Goal: Feedback & Contribution: Submit feedback/report problem

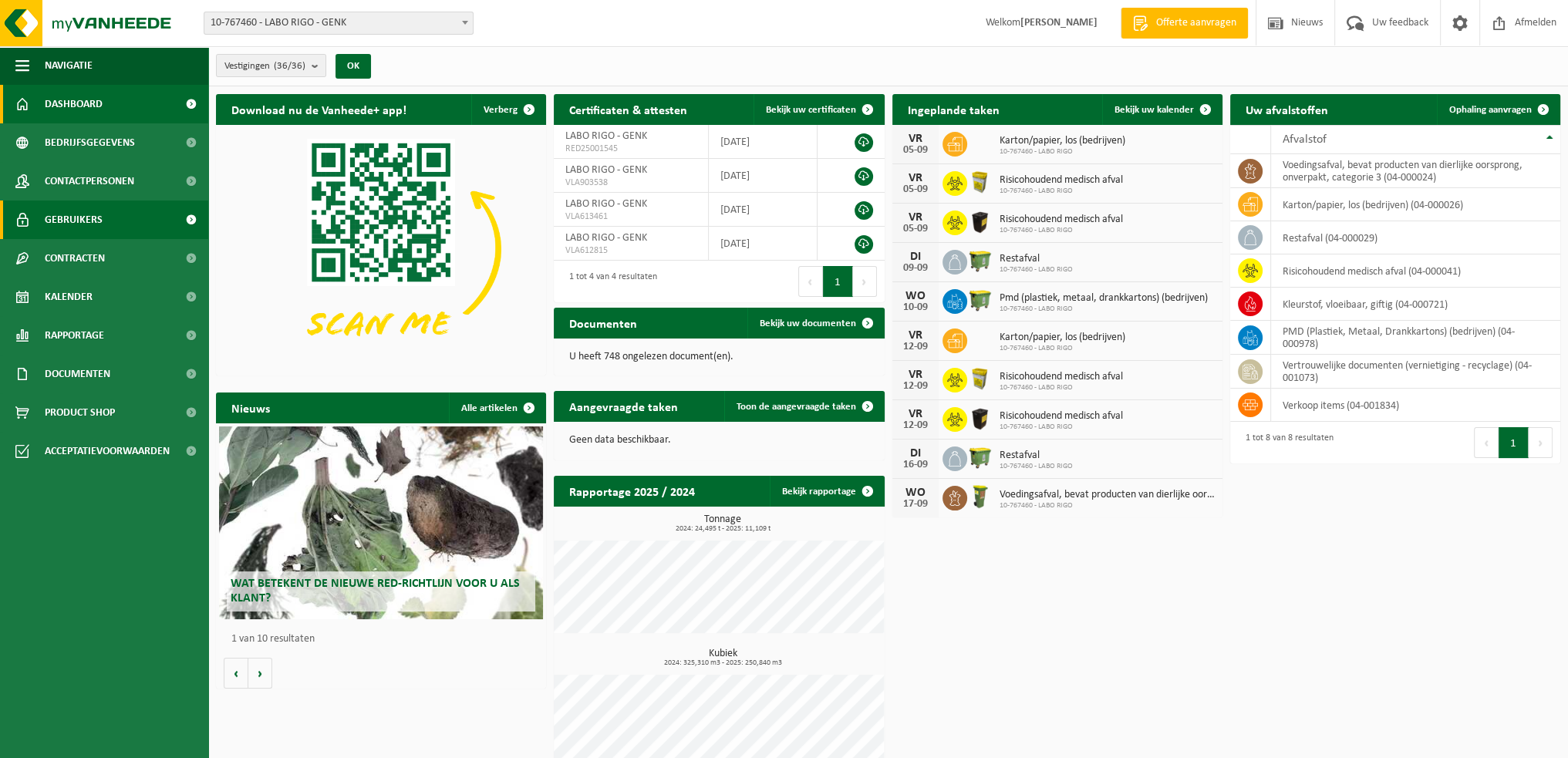
click at [85, 221] on span "Gebruikers" at bounding box center [74, 220] width 58 height 39
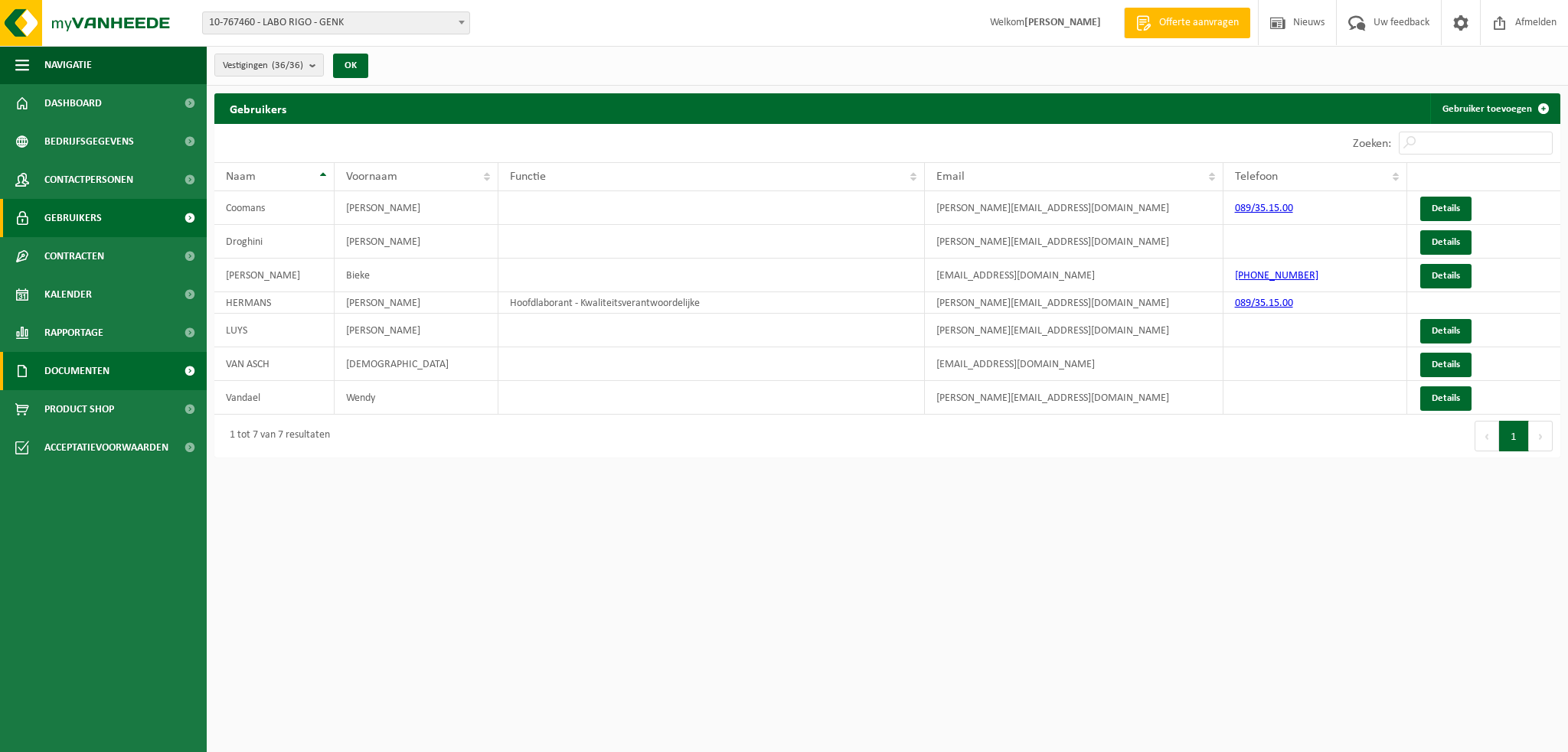
click at [83, 357] on span "Documenten" at bounding box center [76, 371] width 65 height 39
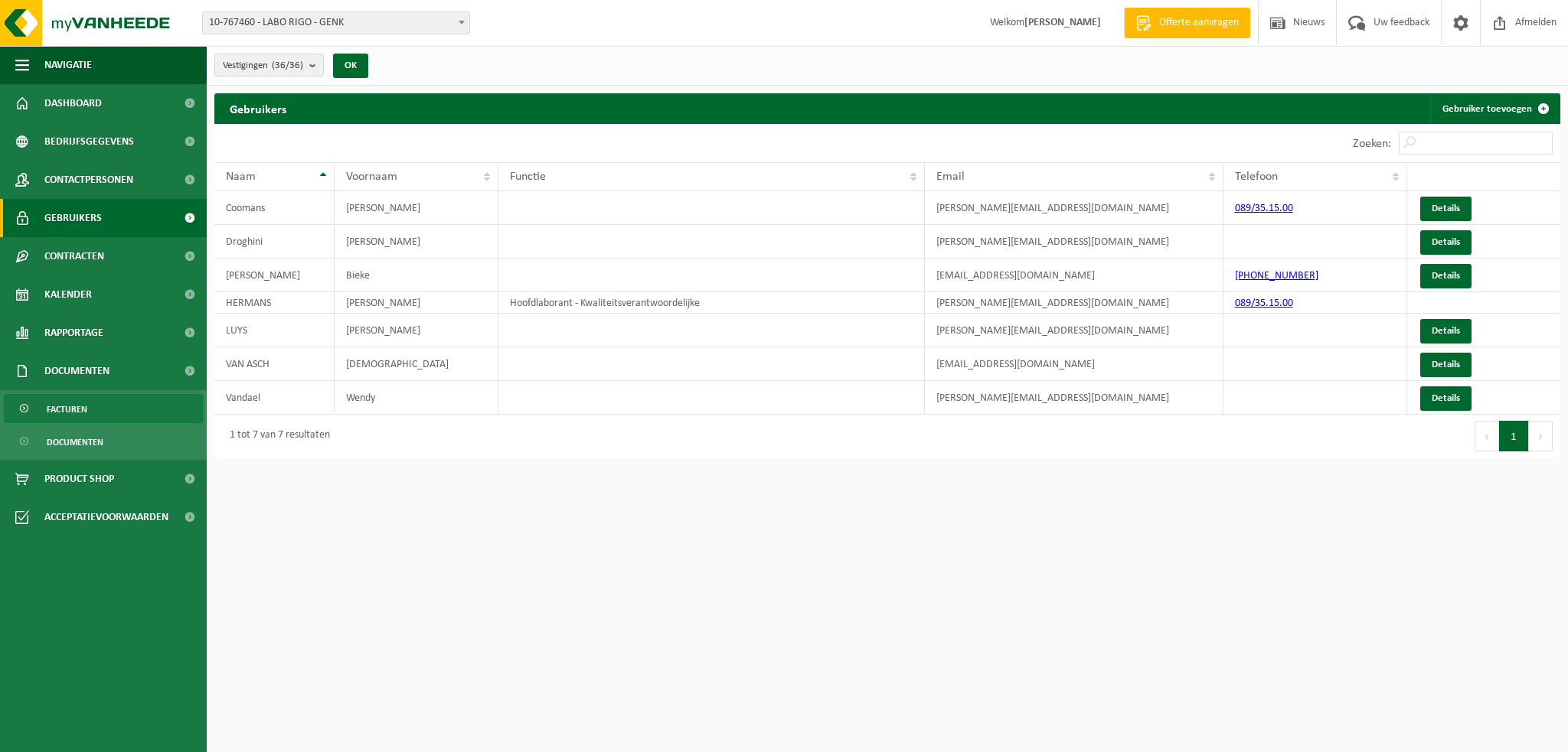
click at [76, 407] on span "Facturen" at bounding box center [67, 410] width 41 height 29
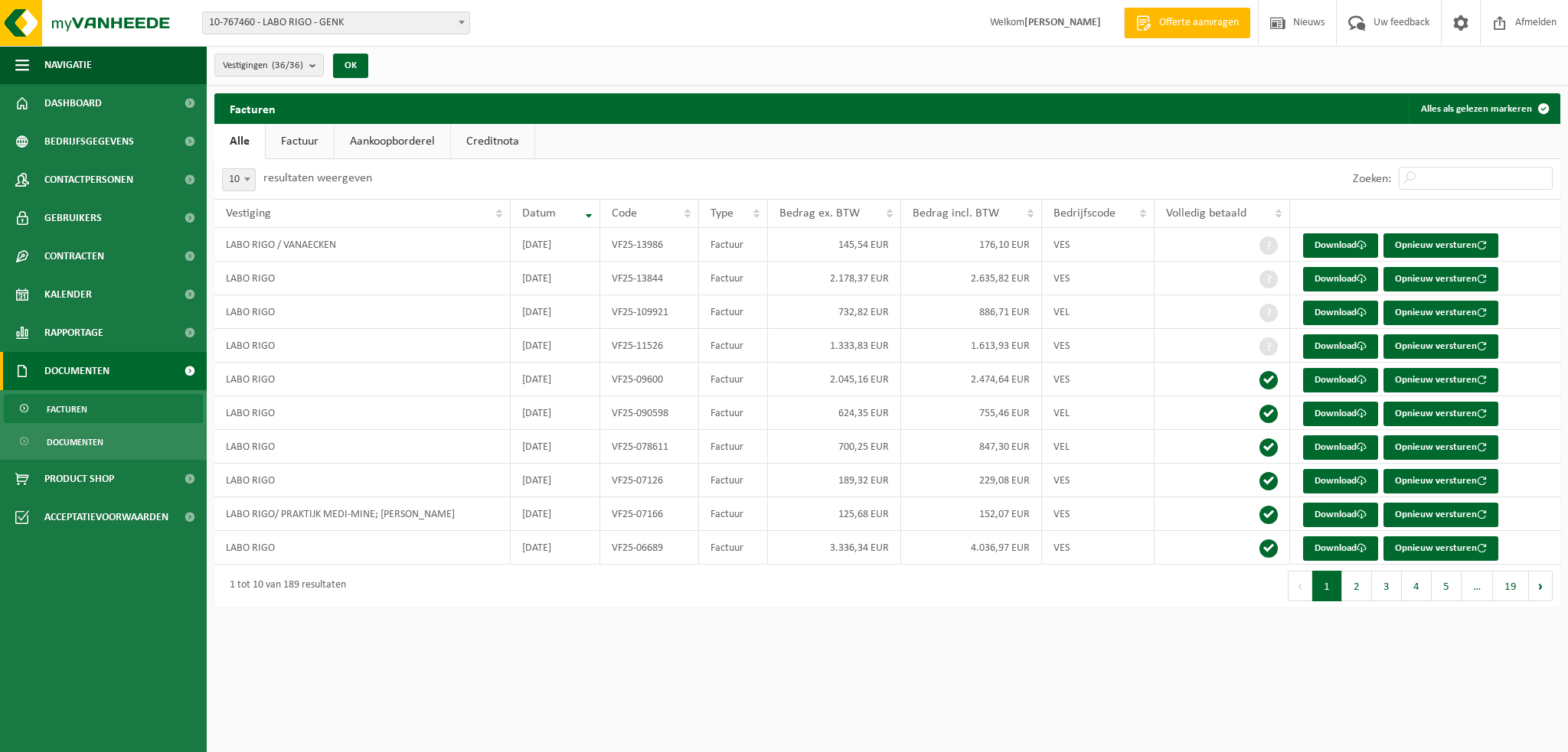
click at [295, 140] on link "Factuur" at bounding box center [299, 142] width 68 height 36
click at [382, 146] on link "Aankoopborderel" at bounding box center [393, 142] width 116 height 36
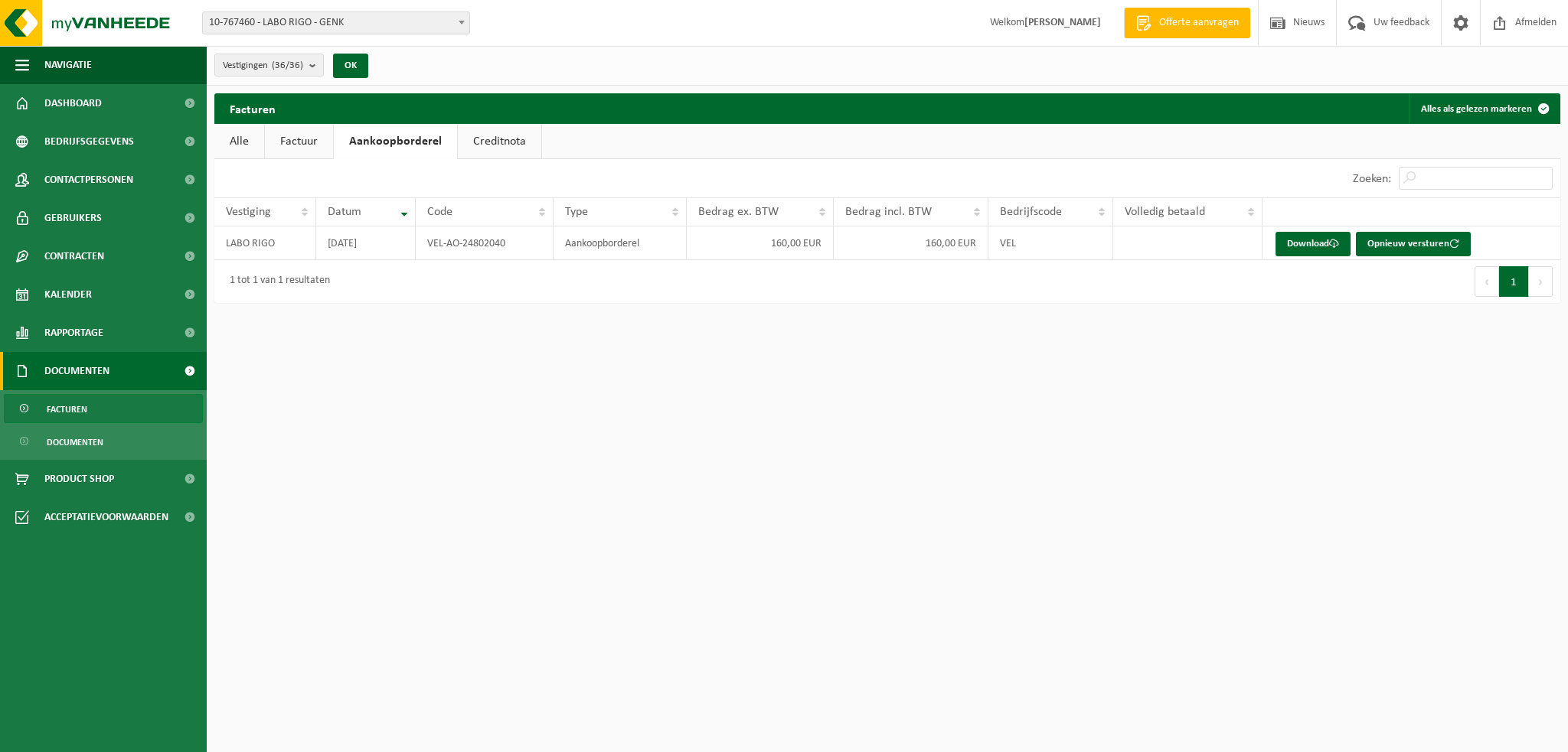
click at [493, 139] on link "Creditnota" at bounding box center [500, 142] width 84 height 36
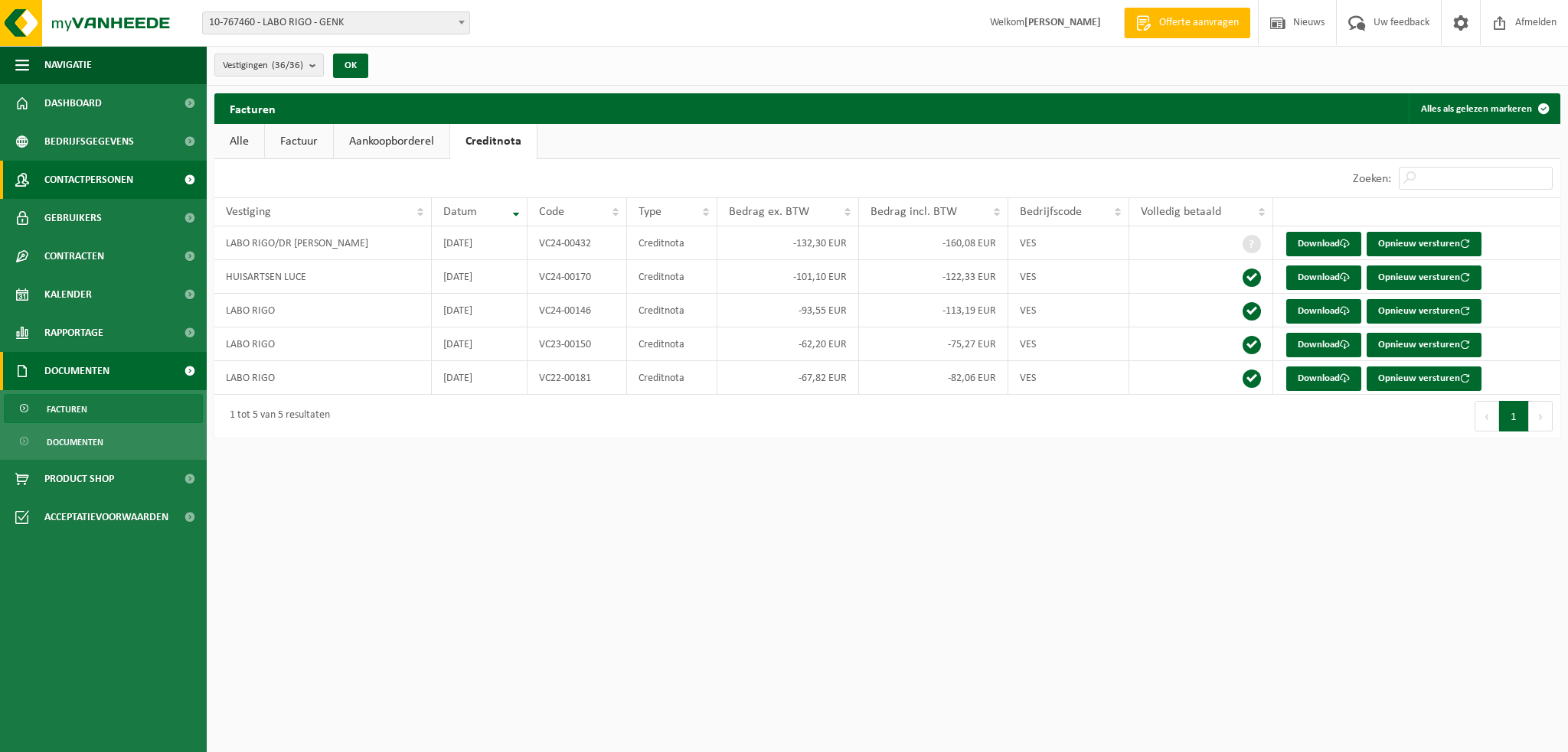
click at [185, 176] on span at bounding box center [190, 180] width 35 height 39
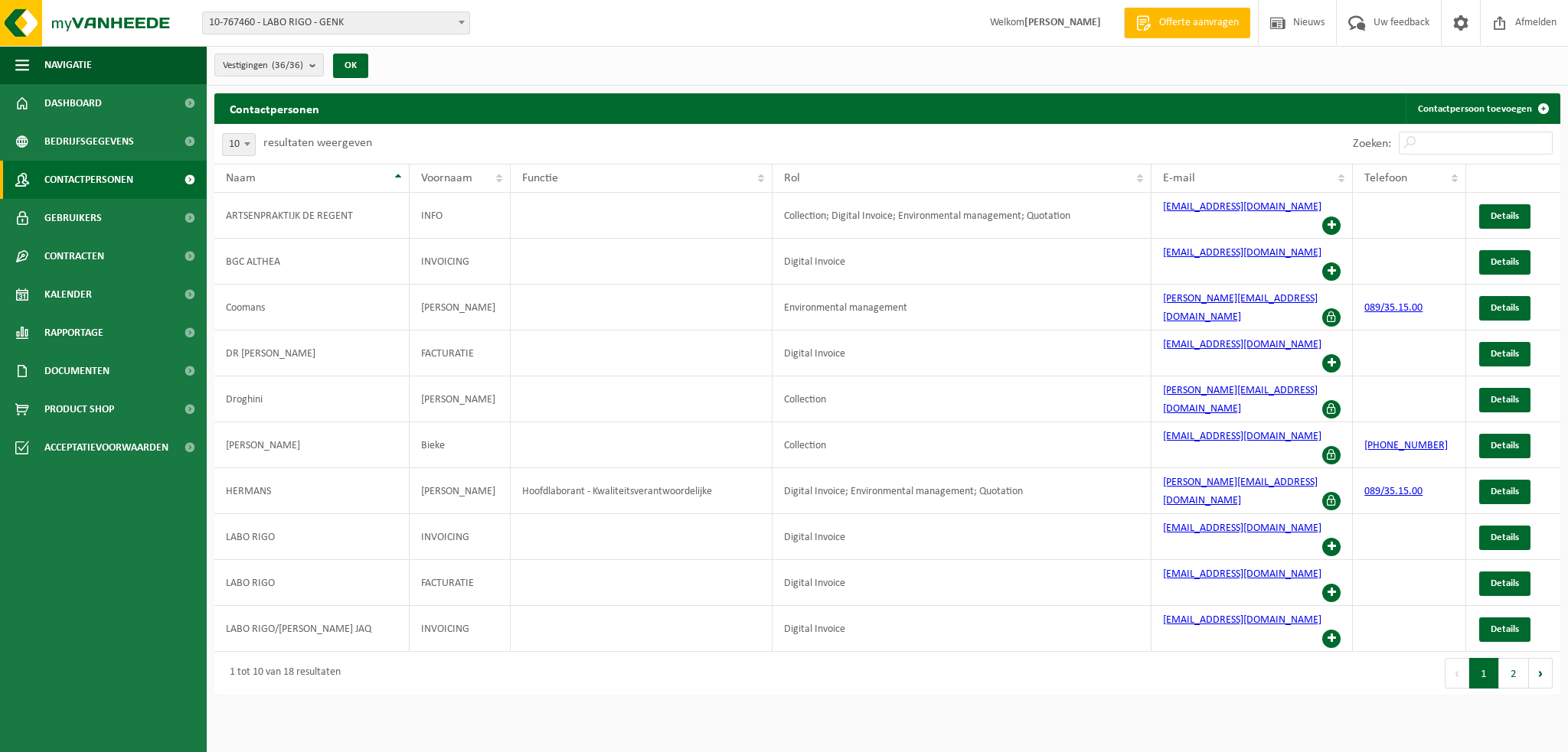
click at [120, 183] on span "Contactpersonen" at bounding box center [89, 180] width 89 height 39
click at [90, 365] on span "Documenten" at bounding box center [76, 371] width 65 height 39
click at [71, 443] on span "Documenten" at bounding box center [74, 443] width 57 height 29
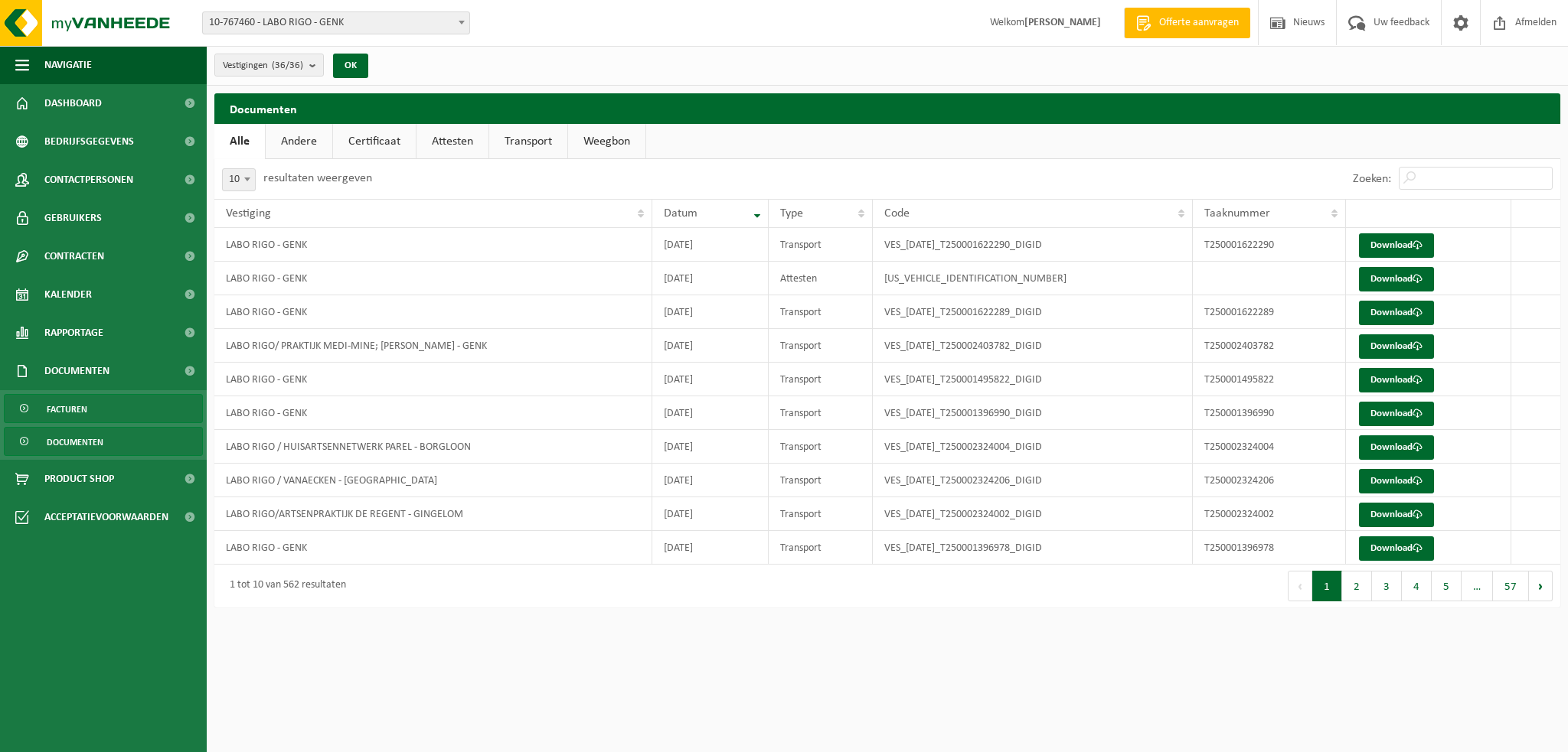
click at [82, 403] on span "Facturen" at bounding box center [67, 410] width 41 height 29
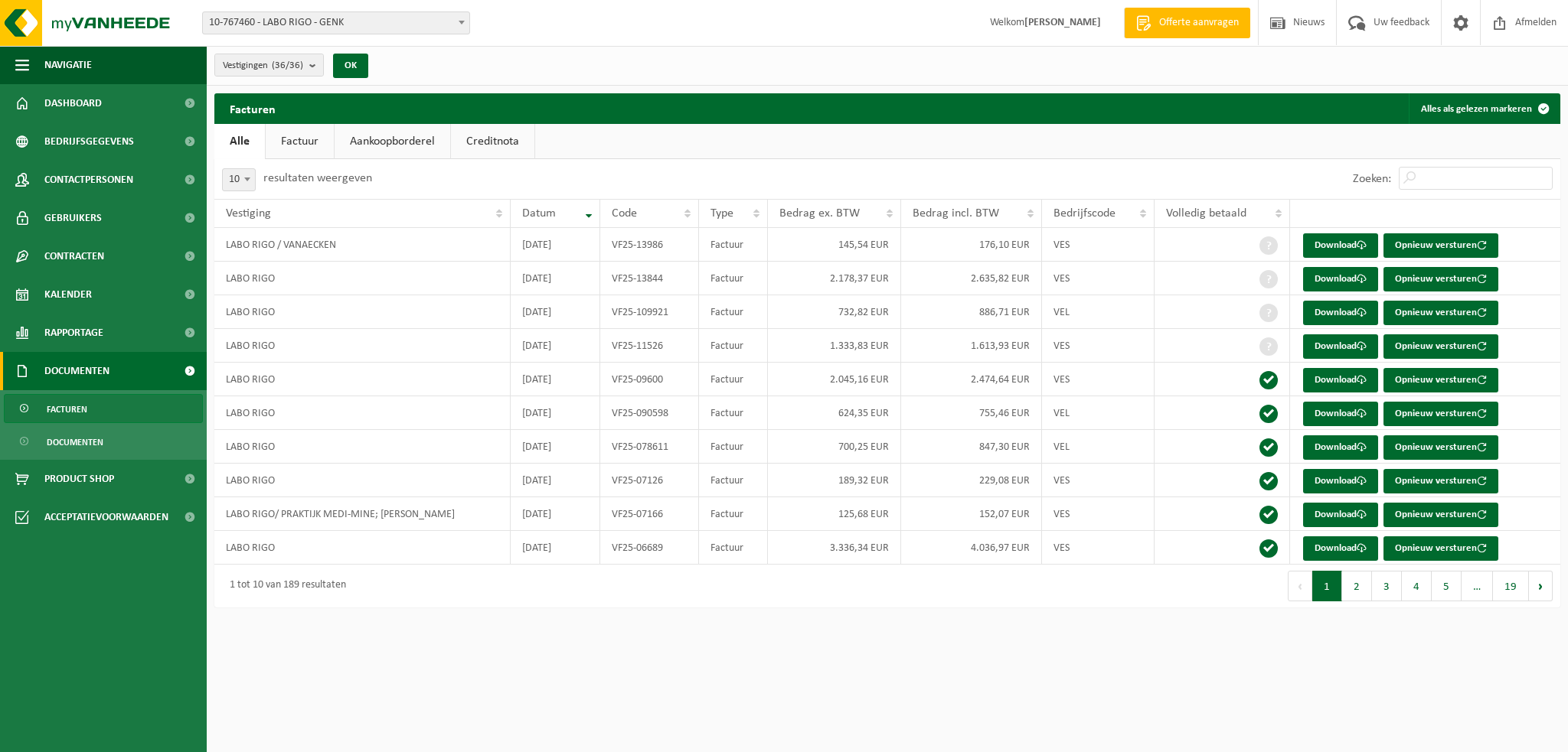
click at [284, 147] on link "Factuur" at bounding box center [299, 142] width 68 height 36
click at [141, 100] on link "Dashboard" at bounding box center [103, 103] width 206 height 39
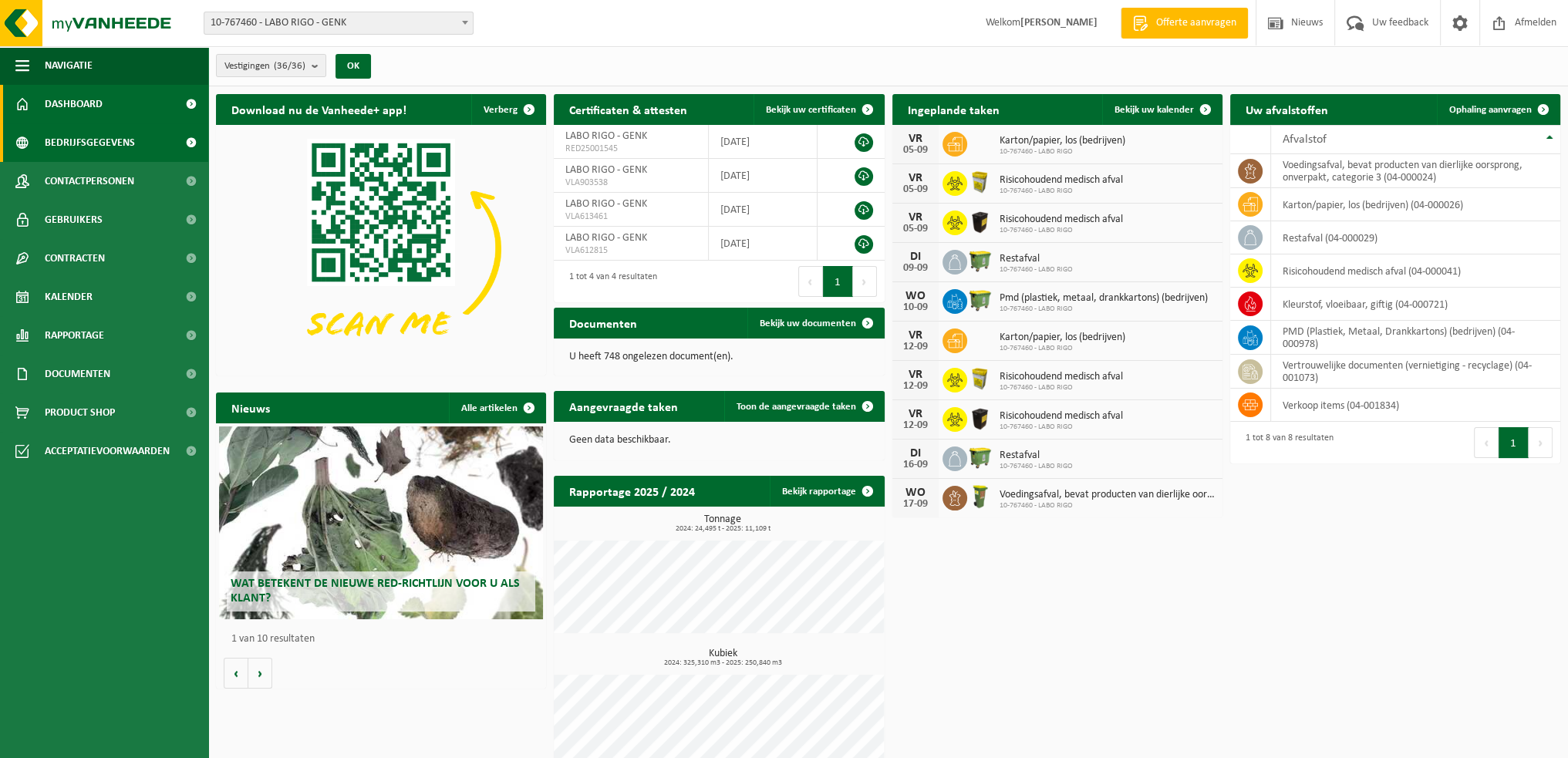
click at [117, 140] on span "Bedrijfsgegevens" at bounding box center [89, 143] width 90 height 39
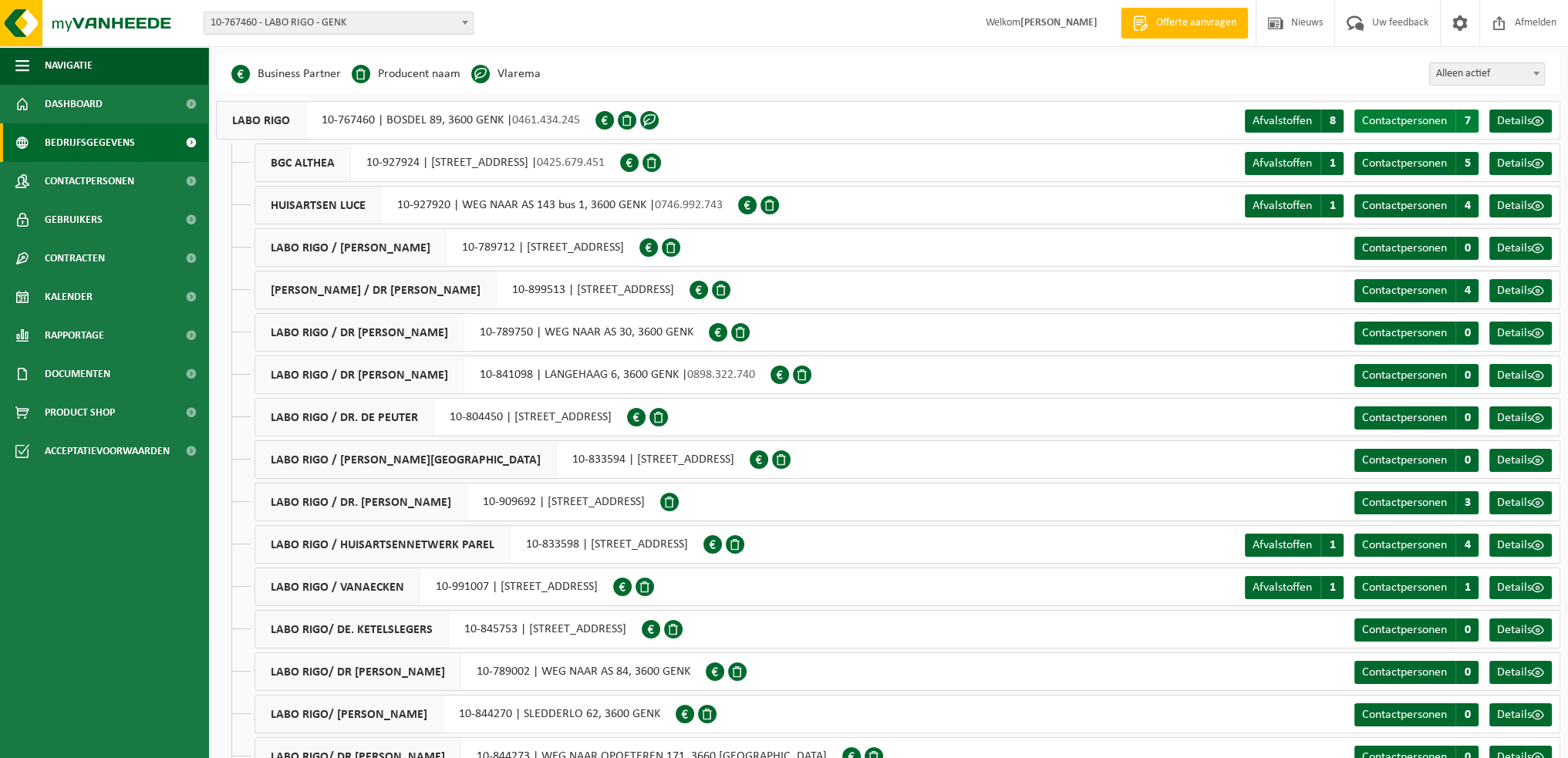
click at [1412, 119] on span "Contactpersonen" at bounding box center [1404, 121] width 85 height 13
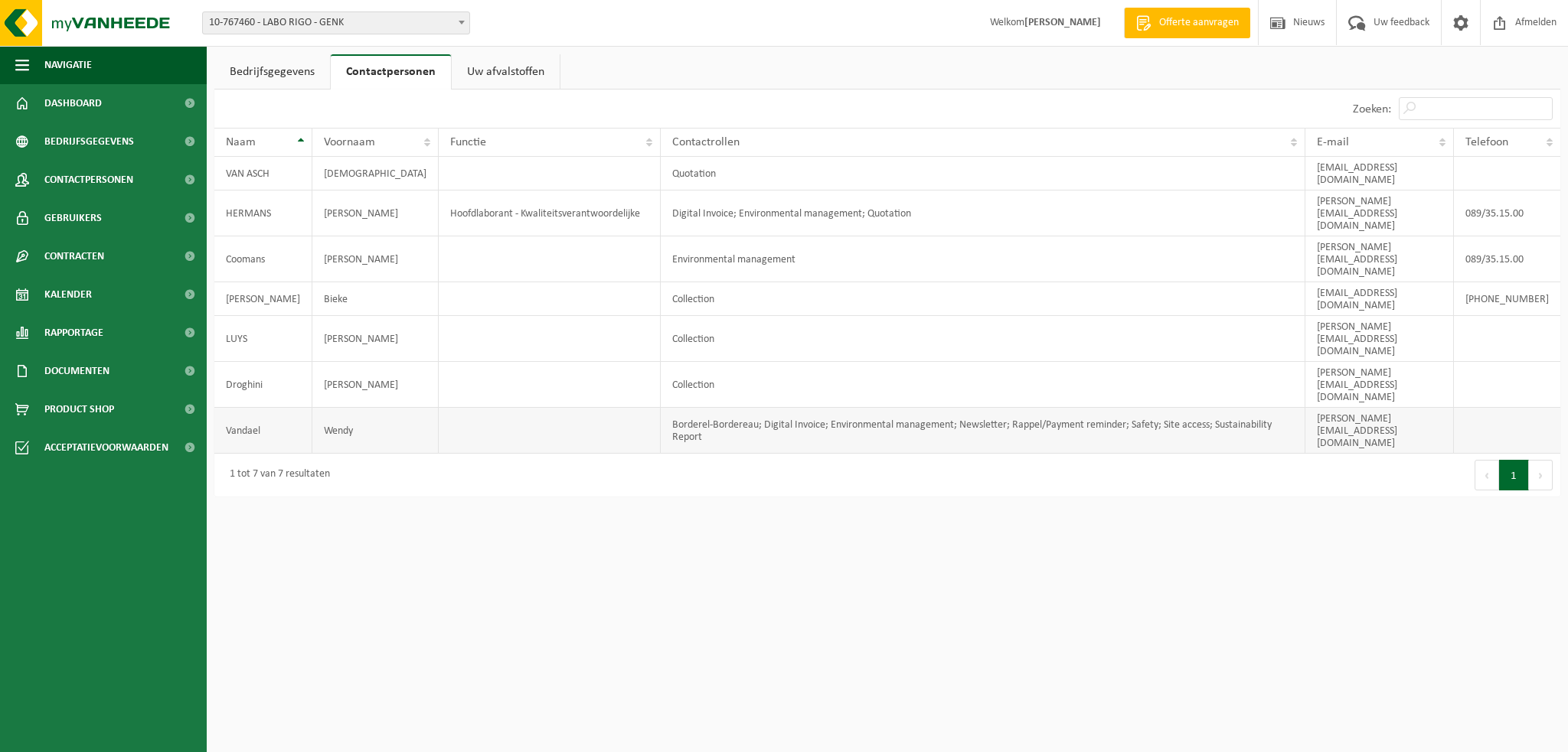
click at [725, 408] on td "Borderel-Bordereau; Digital Invoice; Environmental management; Newsletter; Rapp…" at bounding box center [983, 431] width 645 height 46
click at [662, 408] on td "Borderel-Bordereau; Digital Invoice; Environmental management; Newsletter; Rapp…" at bounding box center [983, 431] width 645 height 46
click at [262, 408] on td "Vandael" at bounding box center [263, 431] width 98 height 46
click at [1207, 408] on td "Borderel-Bordereau; Digital Invoice; Environmental management; Newsletter; Rapp…" at bounding box center [983, 431] width 645 height 46
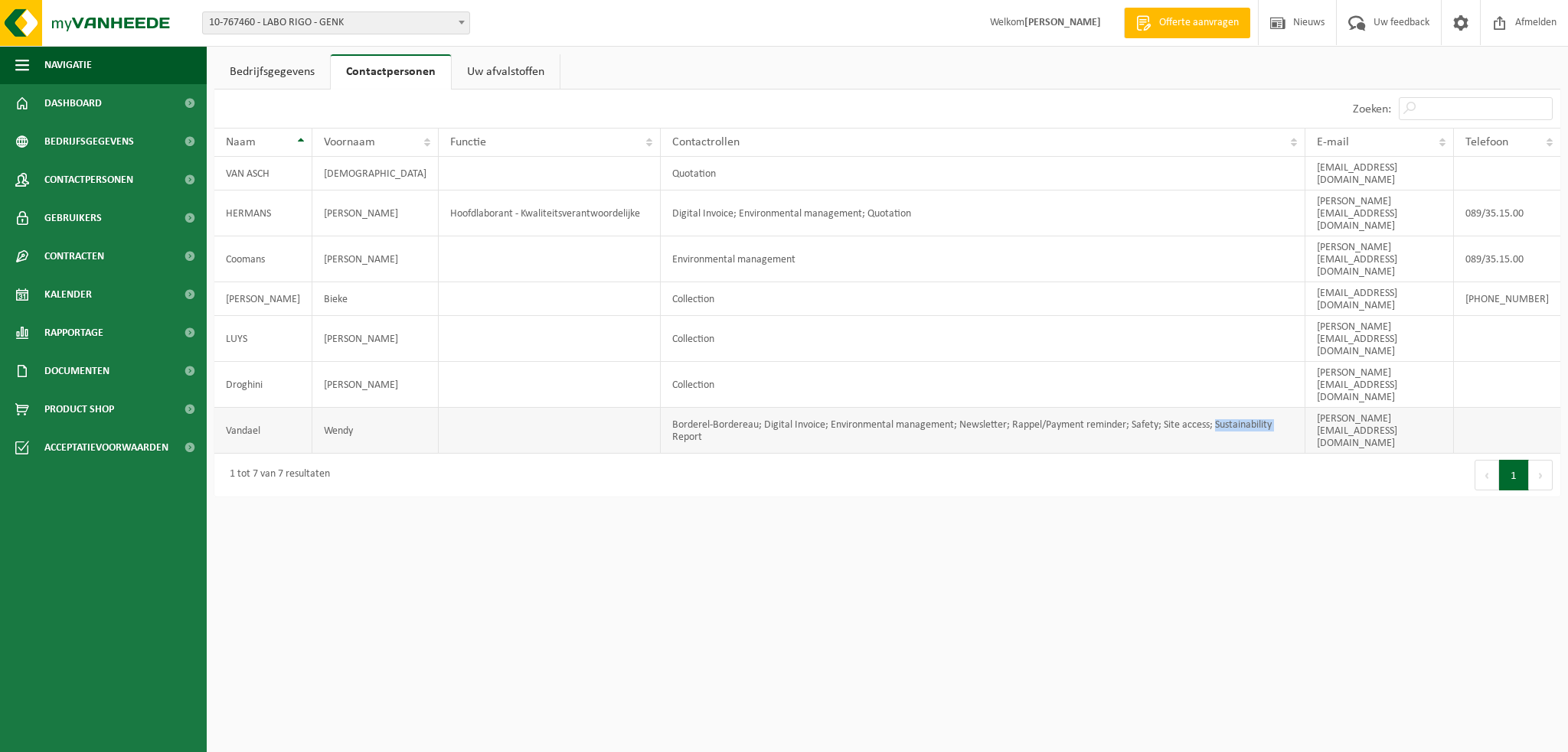
click at [1207, 408] on td "Borderel-Bordereau; Digital Invoice; Environmental management; Newsletter; Rapp…" at bounding box center [983, 431] width 645 height 46
click at [96, 214] on span "Gebruikers" at bounding box center [73, 218] width 58 height 39
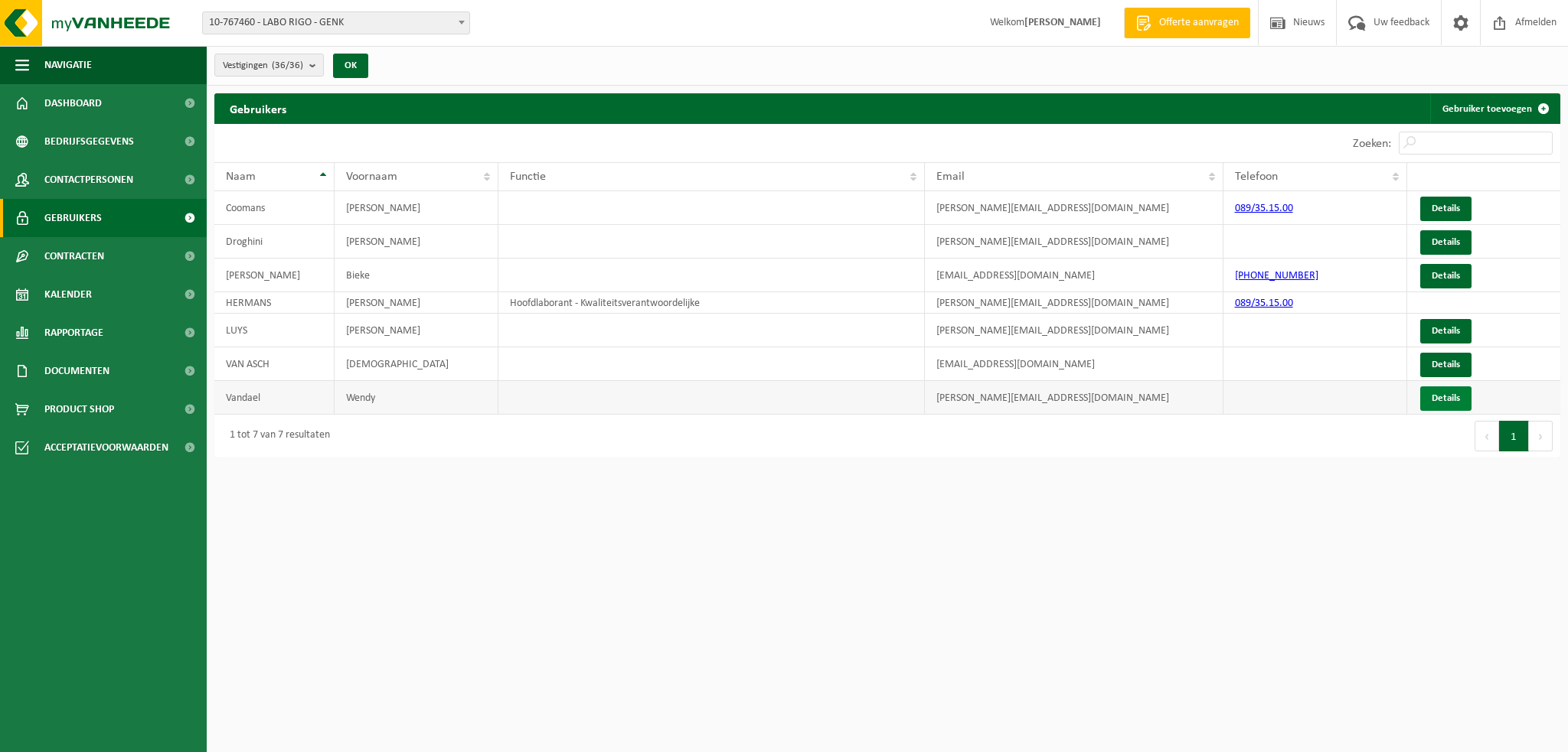
click at [1441, 399] on link "Details" at bounding box center [1446, 398] width 51 height 24
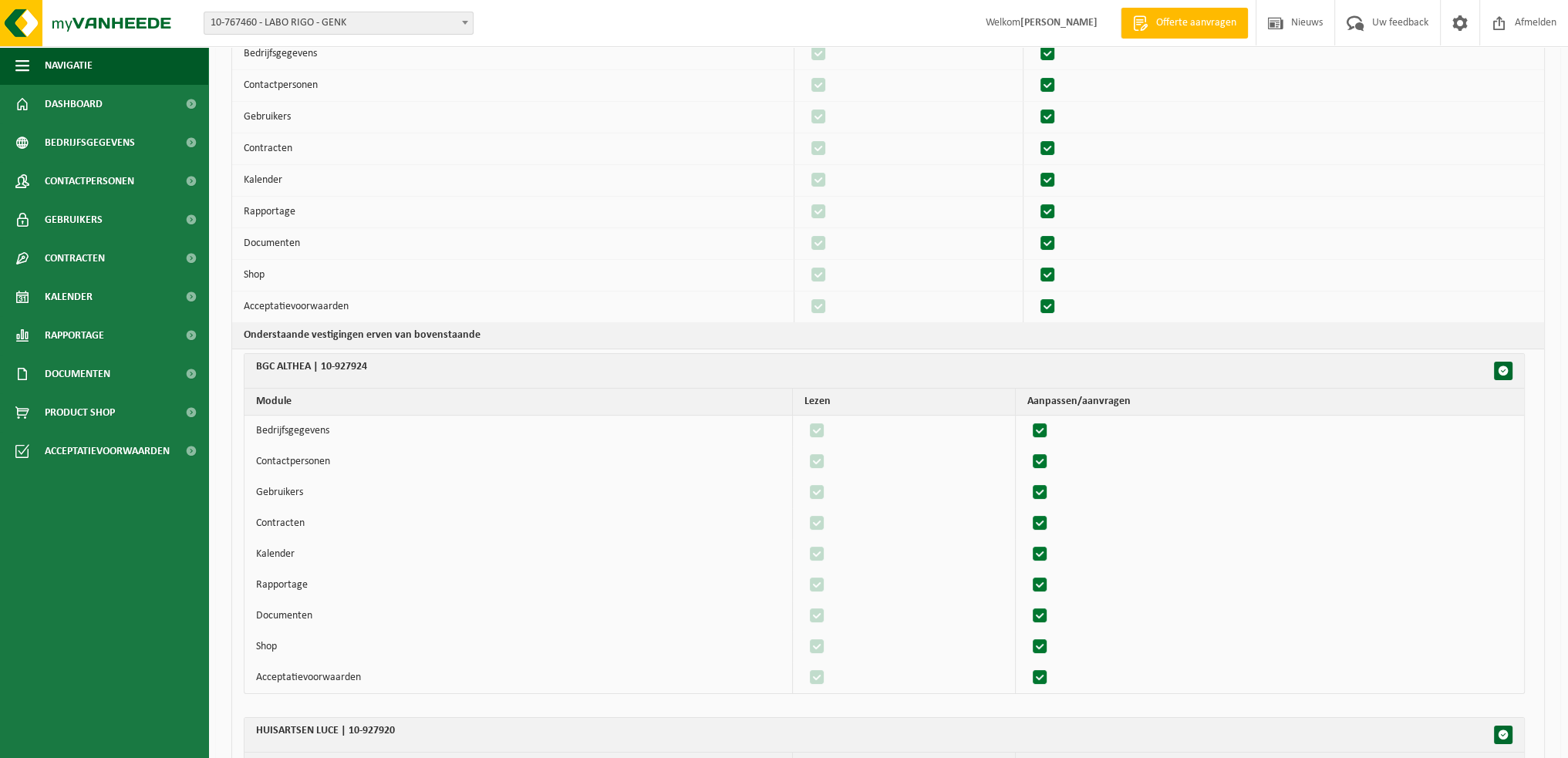
scroll to position [231, 0]
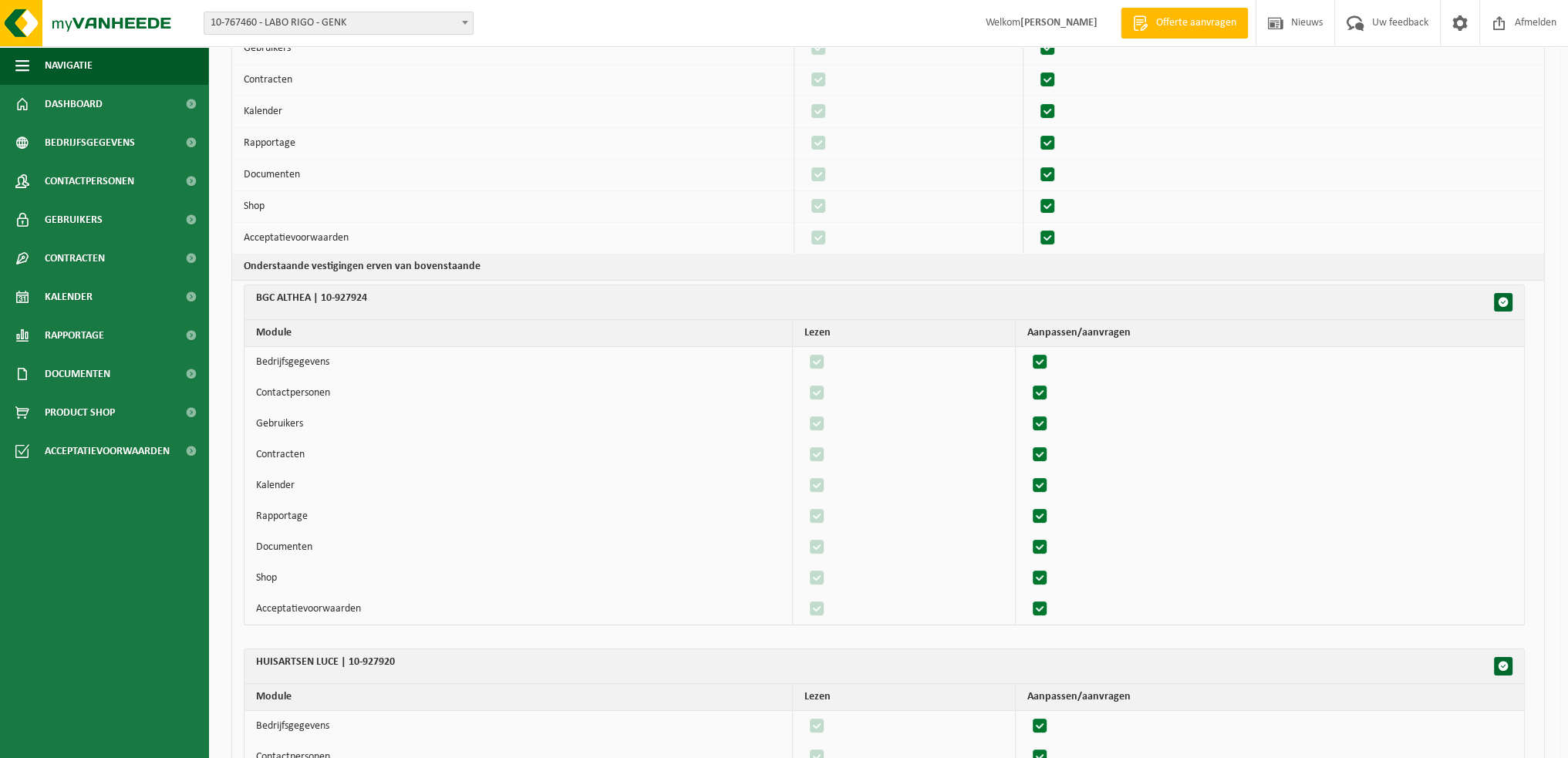
click at [1049, 356] on label"] at bounding box center [1040, 362] width 21 height 23
click at [1027, 351] on input "checkbox" at bounding box center [1027, 350] width 1 height 1
checkbox input "false"
click at [1049, 395] on label"] at bounding box center [1040, 394] width 21 height 23
click at [1027, 382] on input "checkbox" at bounding box center [1027, 381] width 1 height 1
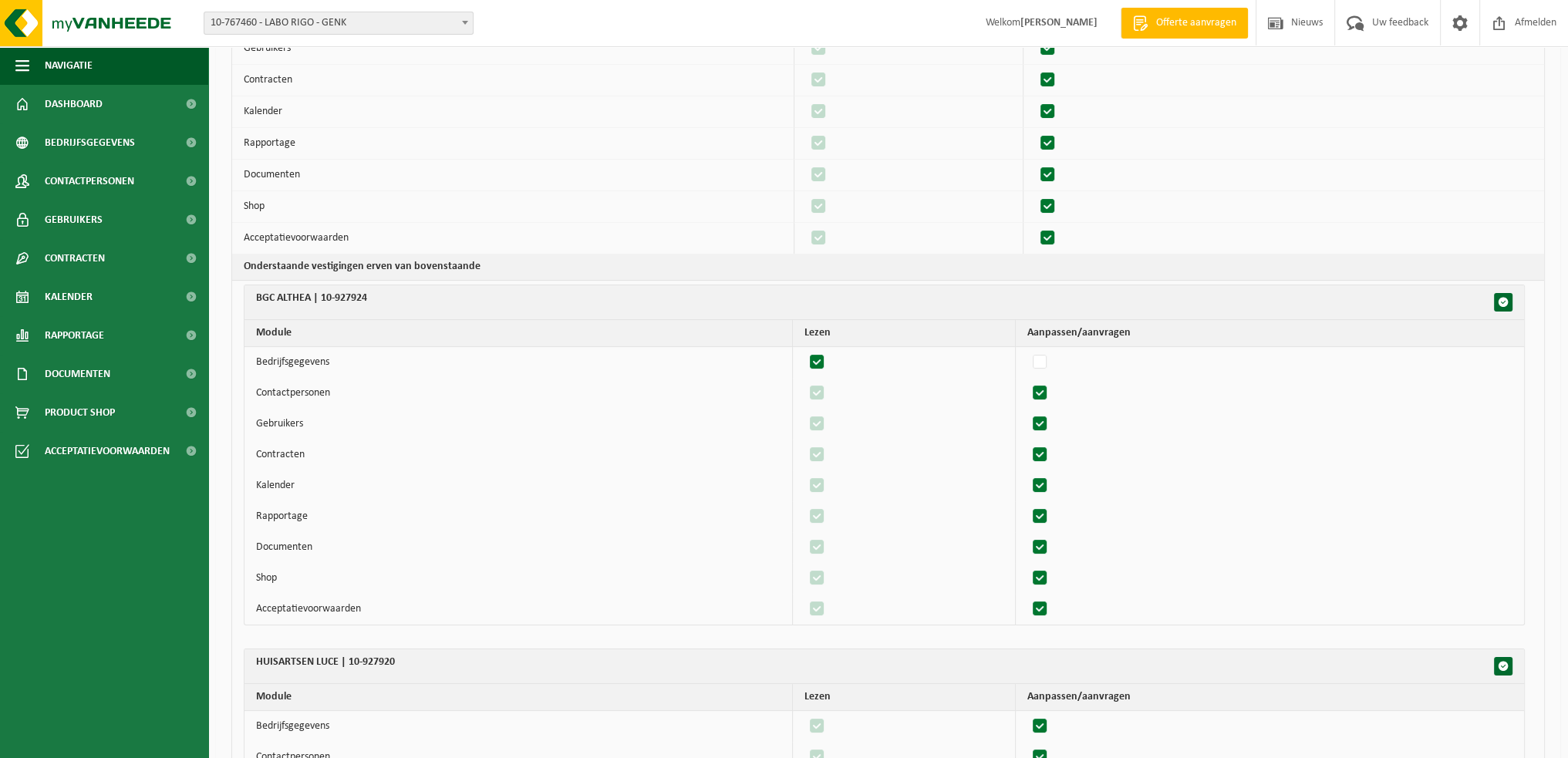
checkbox input "false"
click at [1509, 299] on span "button" at bounding box center [1503, 302] width 11 height 11
checkbox input "true"
click at [1506, 302] on span "button" at bounding box center [1503, 302] width 11 height 11
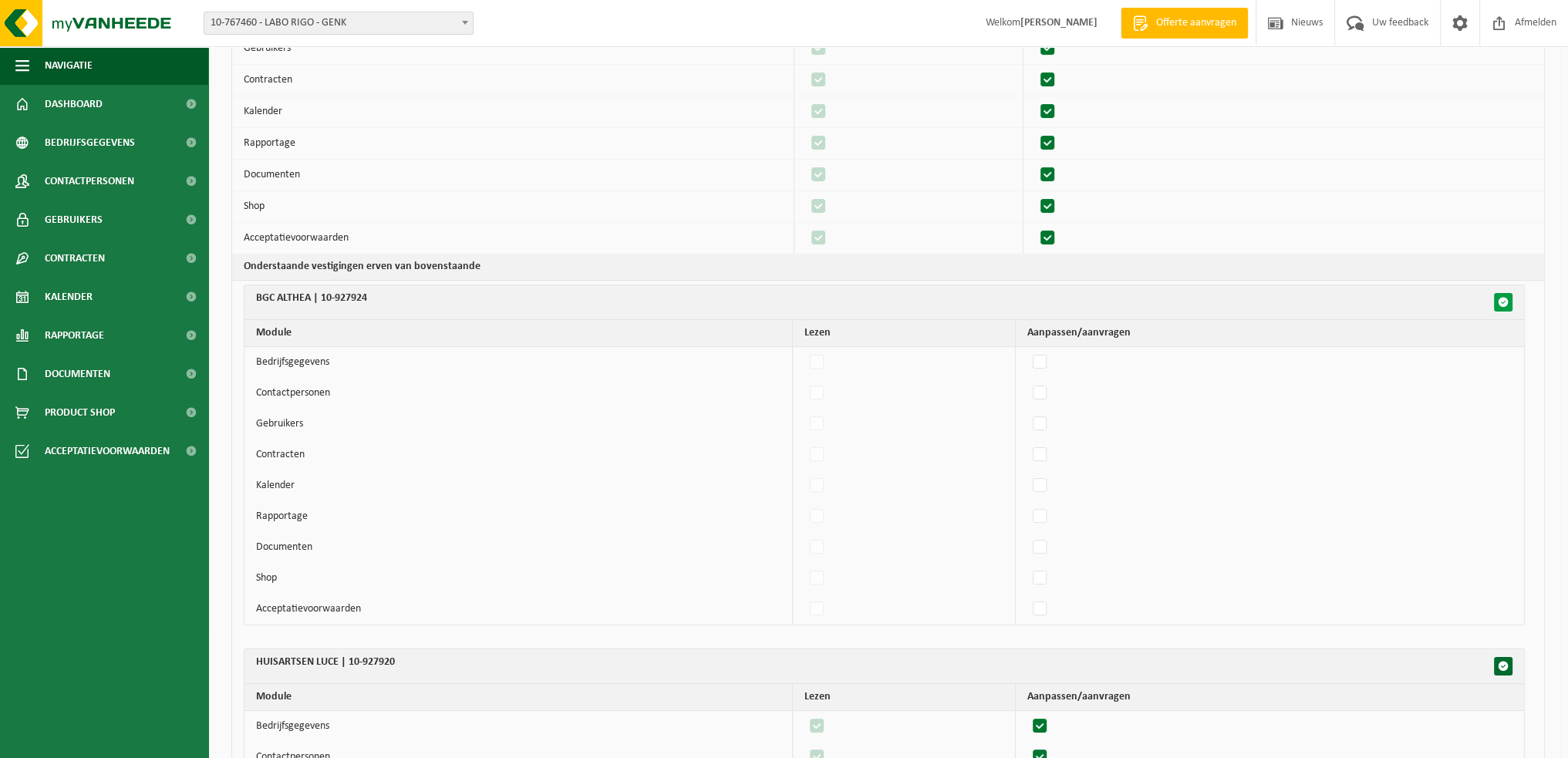
checkbox input "false"
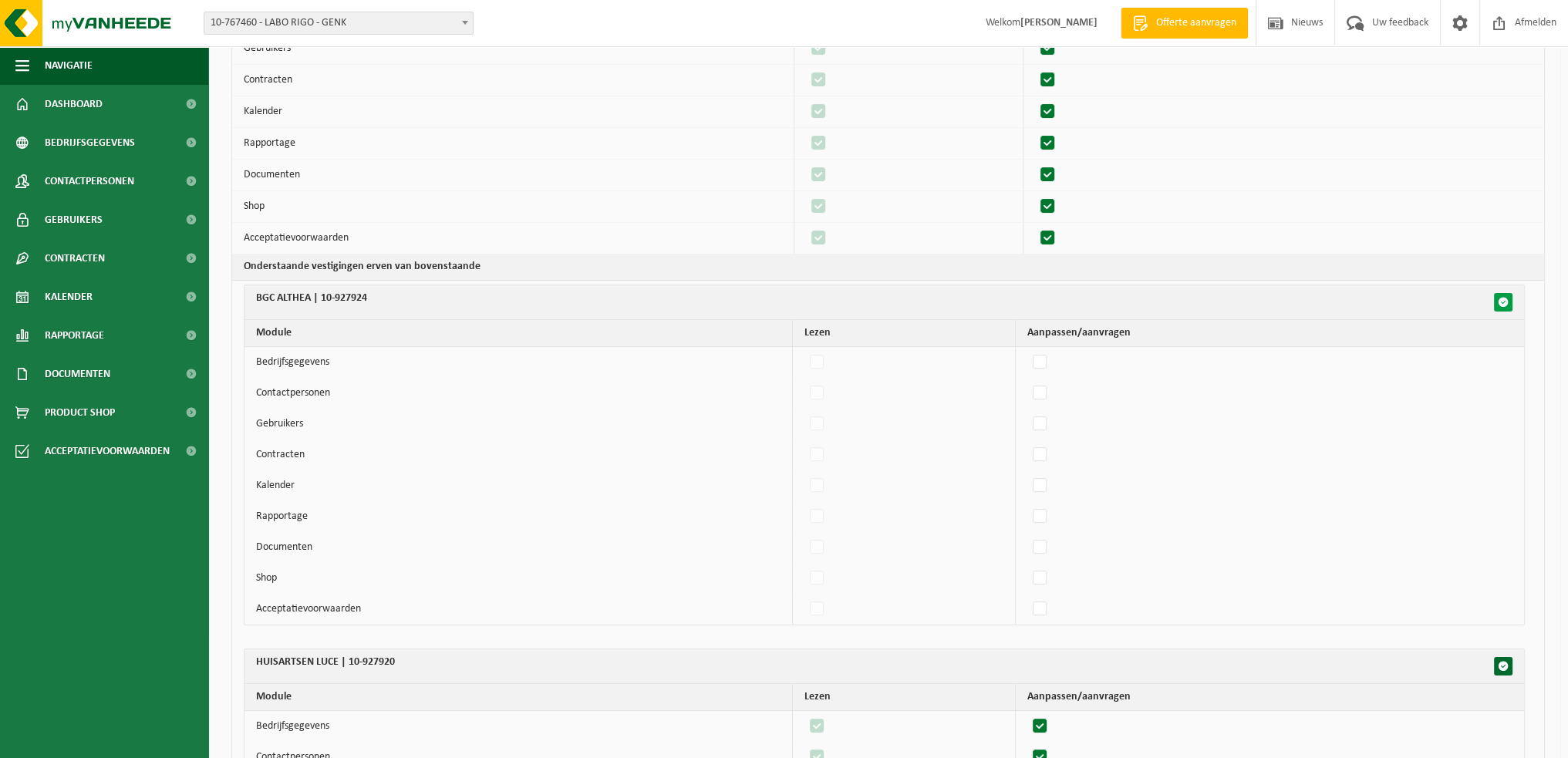
checkbox input "false"
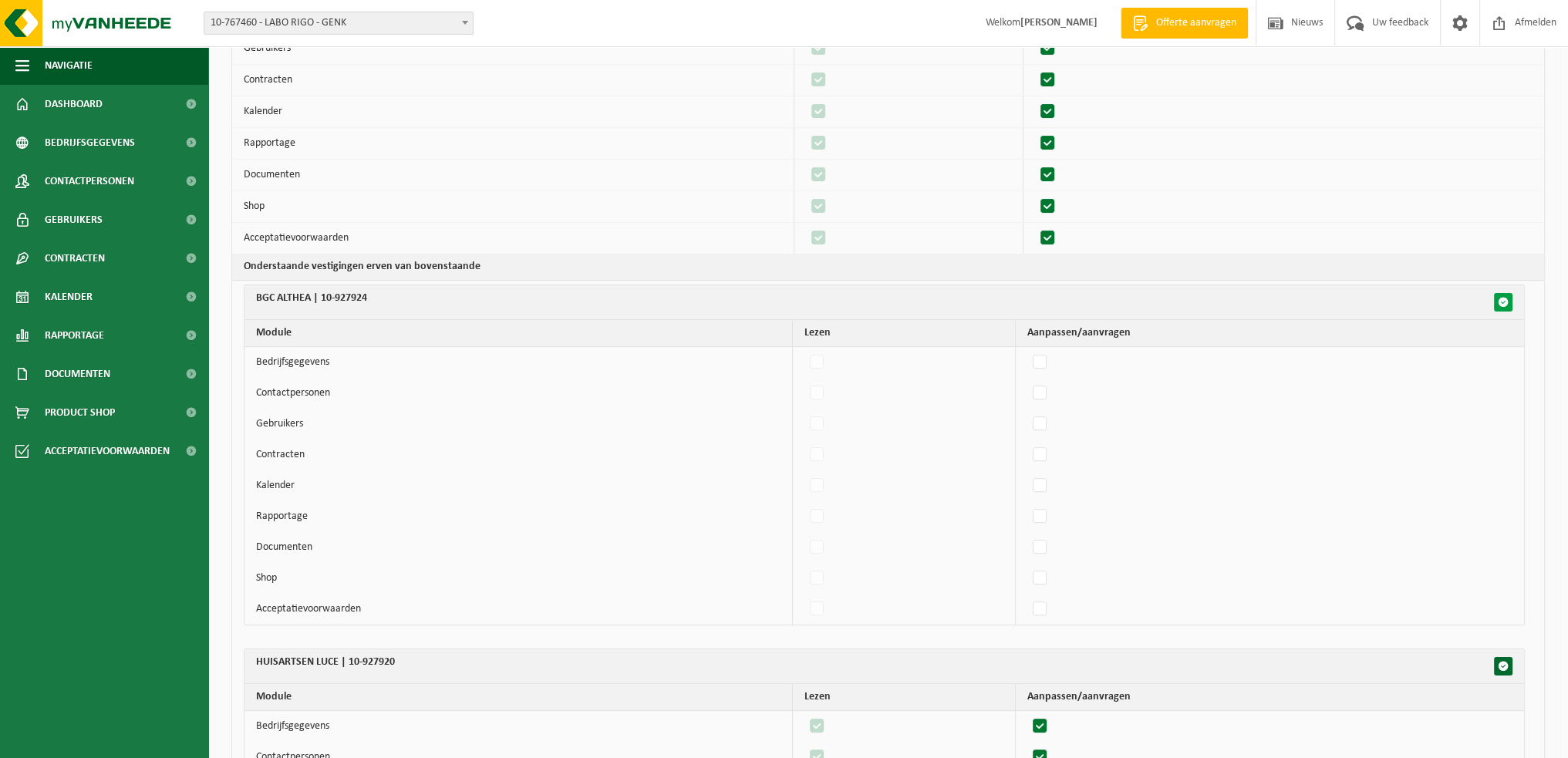
checkbox input "false"
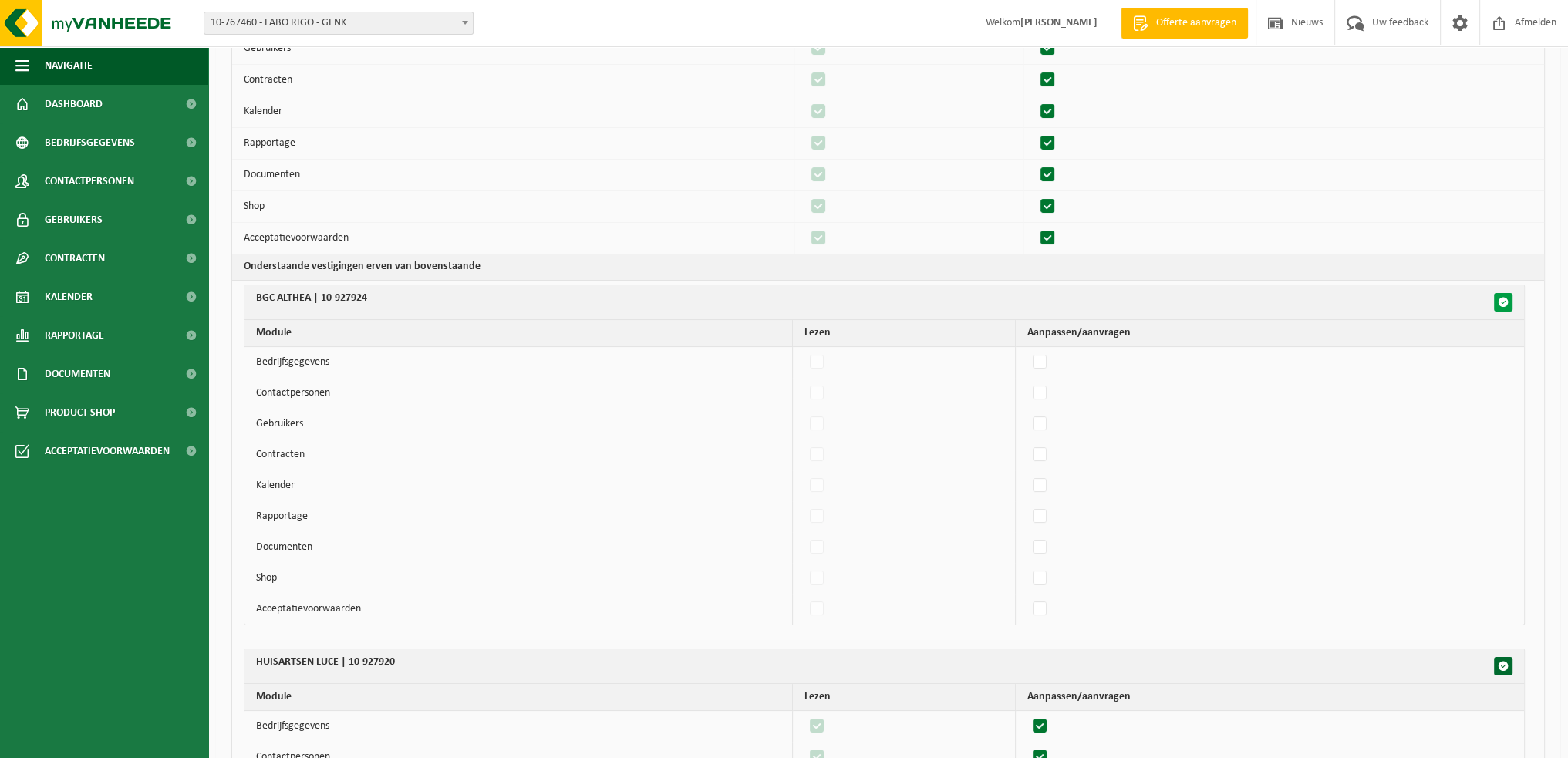
checkbox input "false"
click at [1502, 661] on span "button" at bounding box center [1503, 666] width 11 height 11
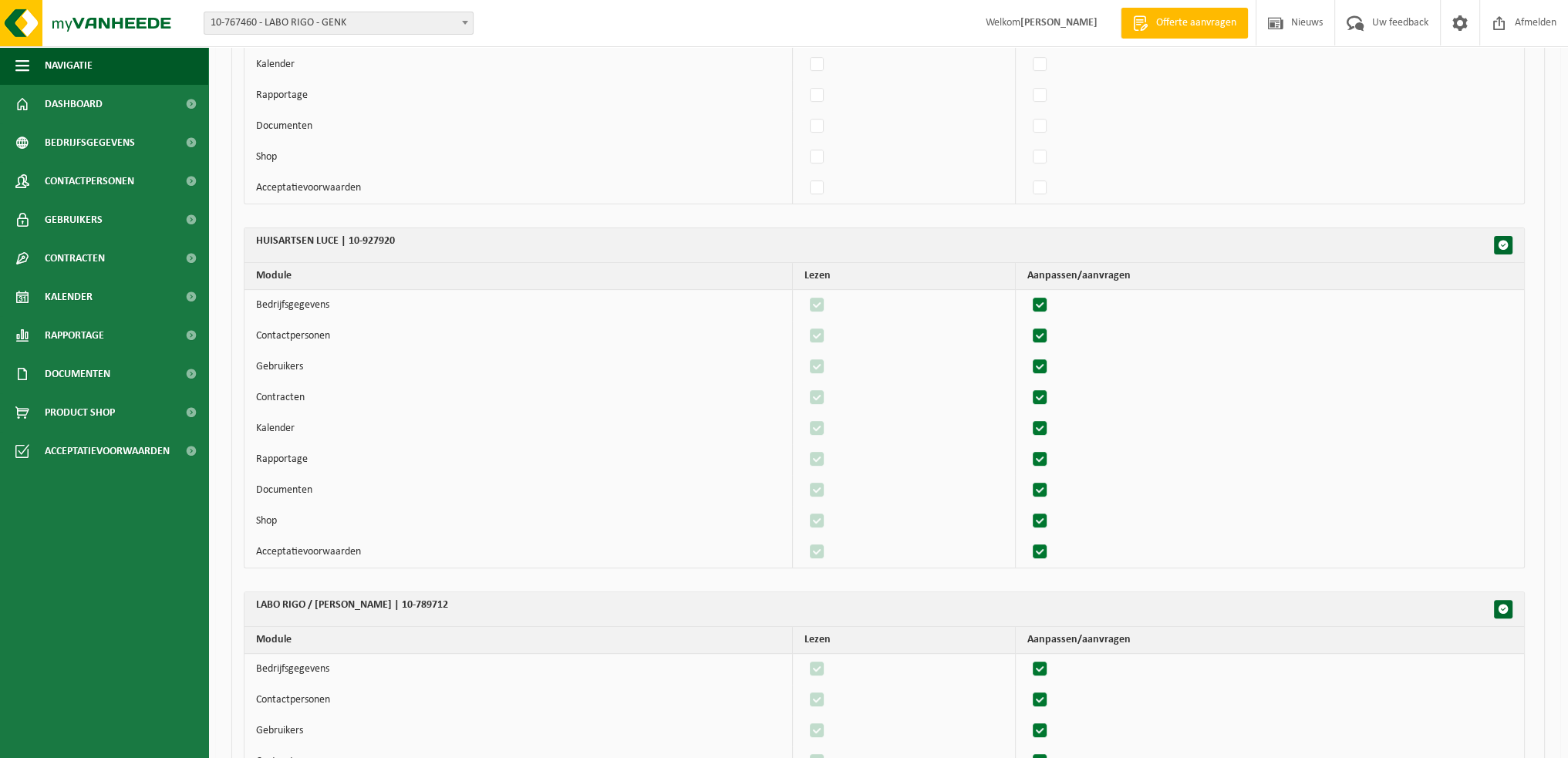
scroll to position [694, 0]
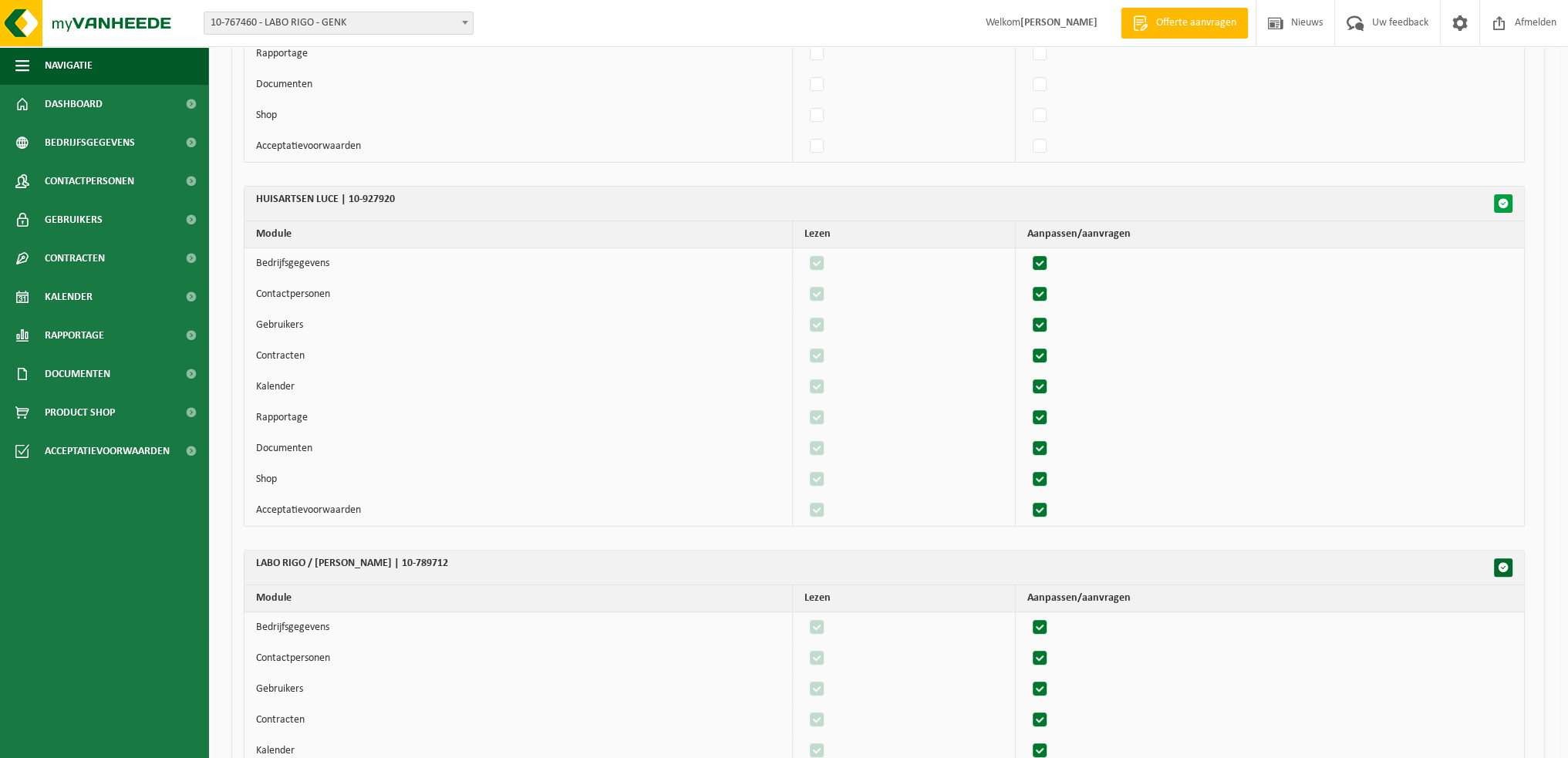
click at [1502, 200] on span "button" at bounding box center [1503, 203] width 11 height 11
checkbox input "false"
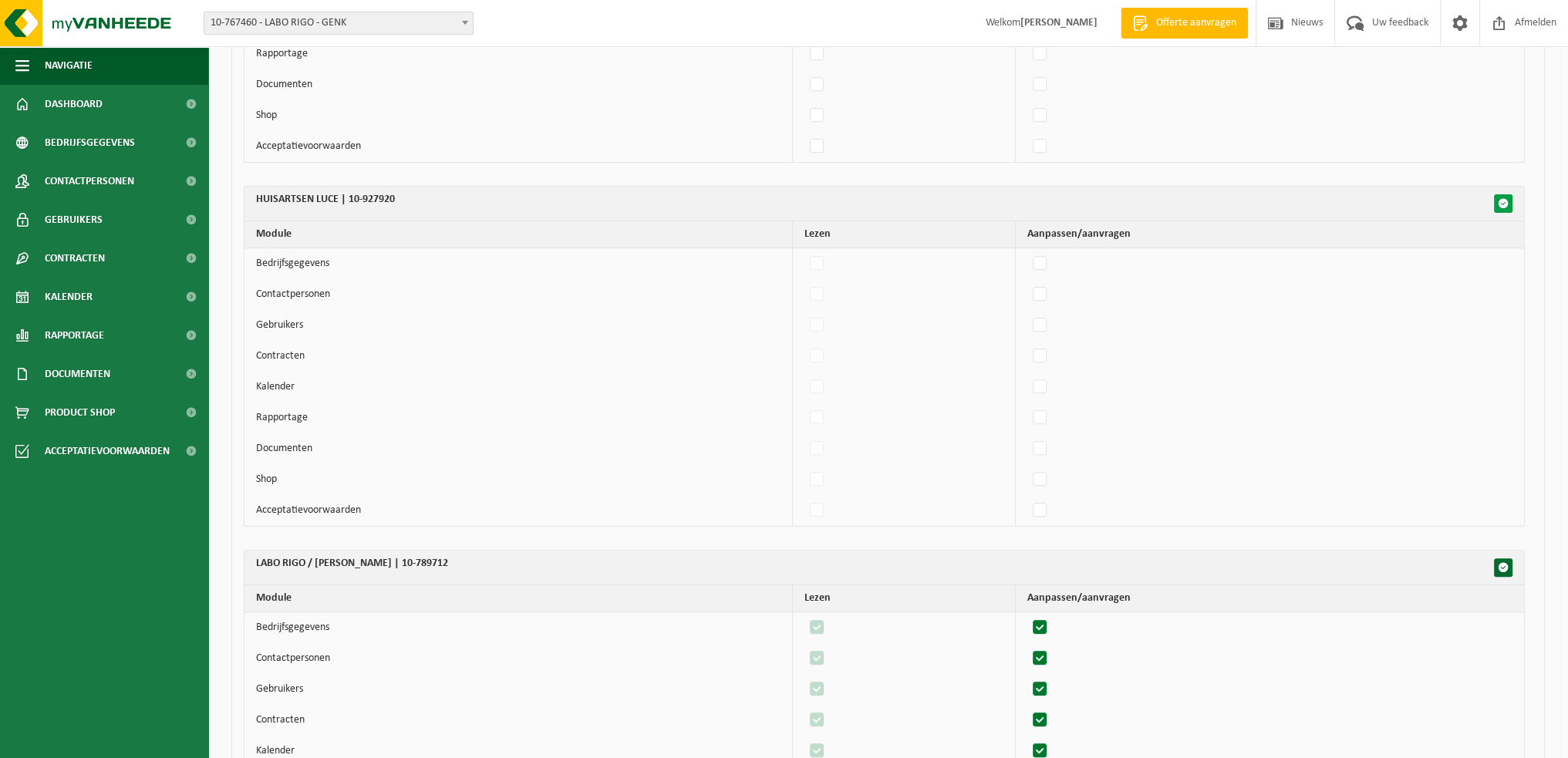
checkbox input "false"
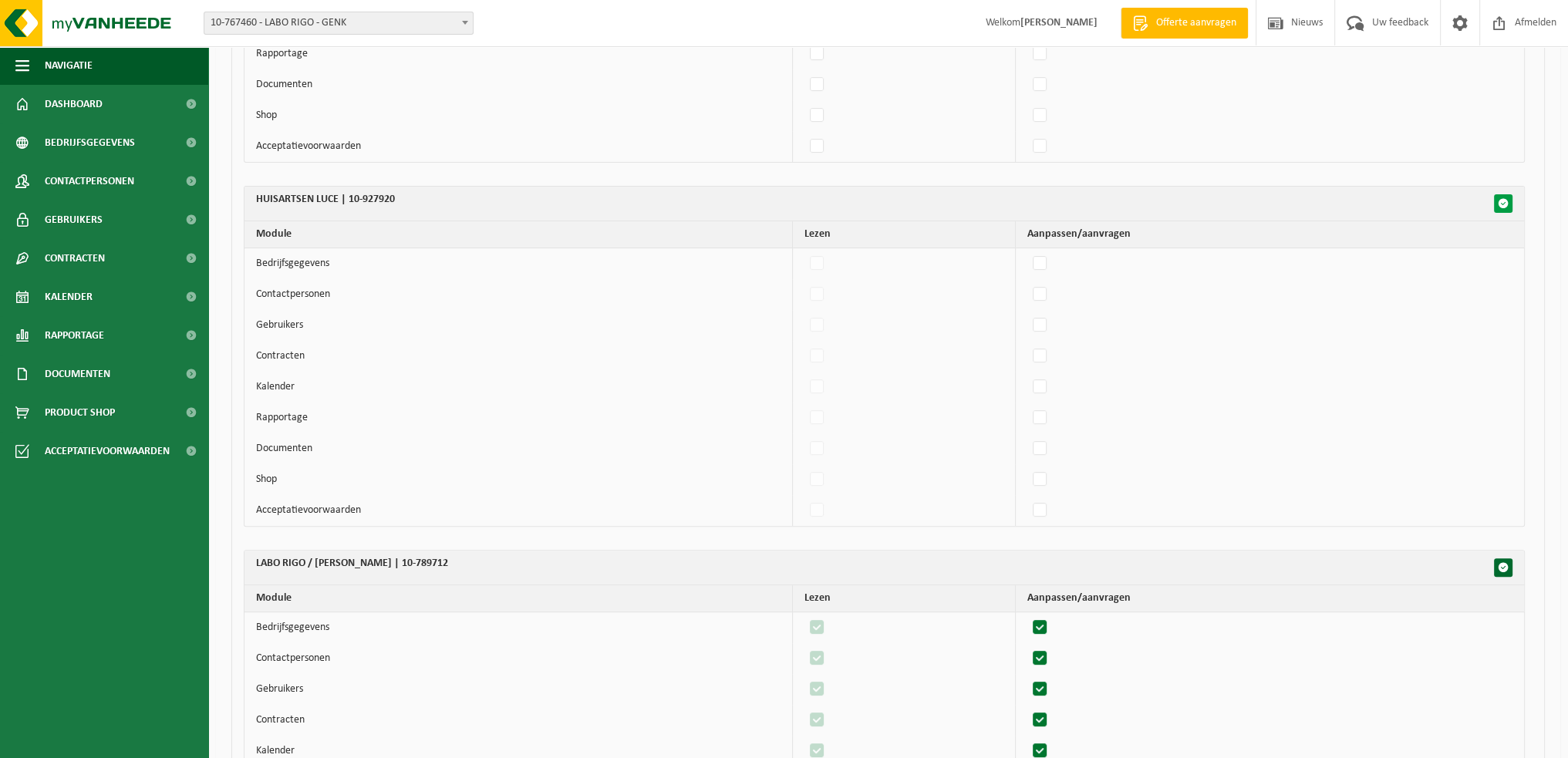
checkbox input "false"
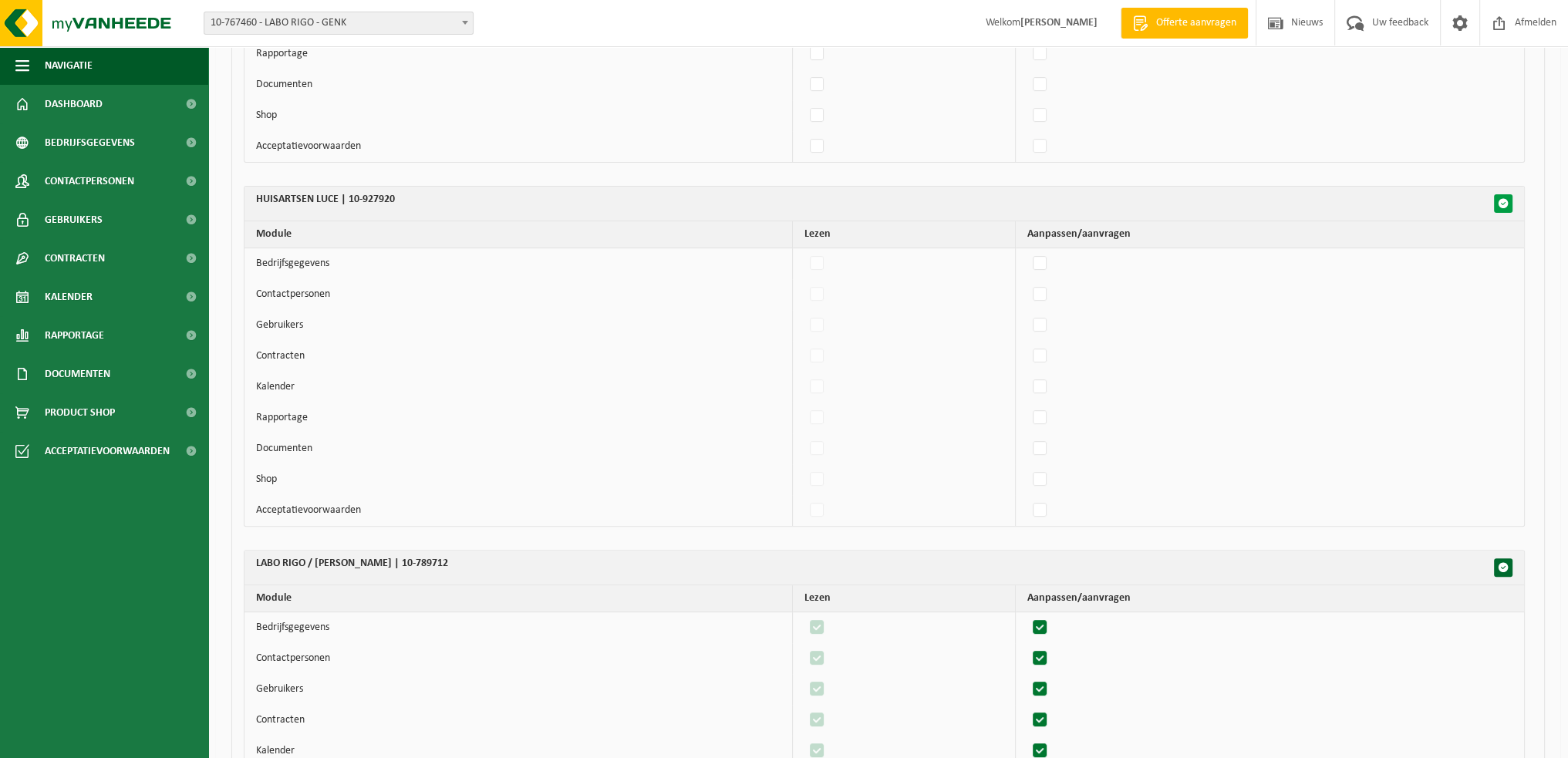
checkbox input "false"
click at [1506, 563] on span "button" at bounding box center [1503, 568] width 11 height 11
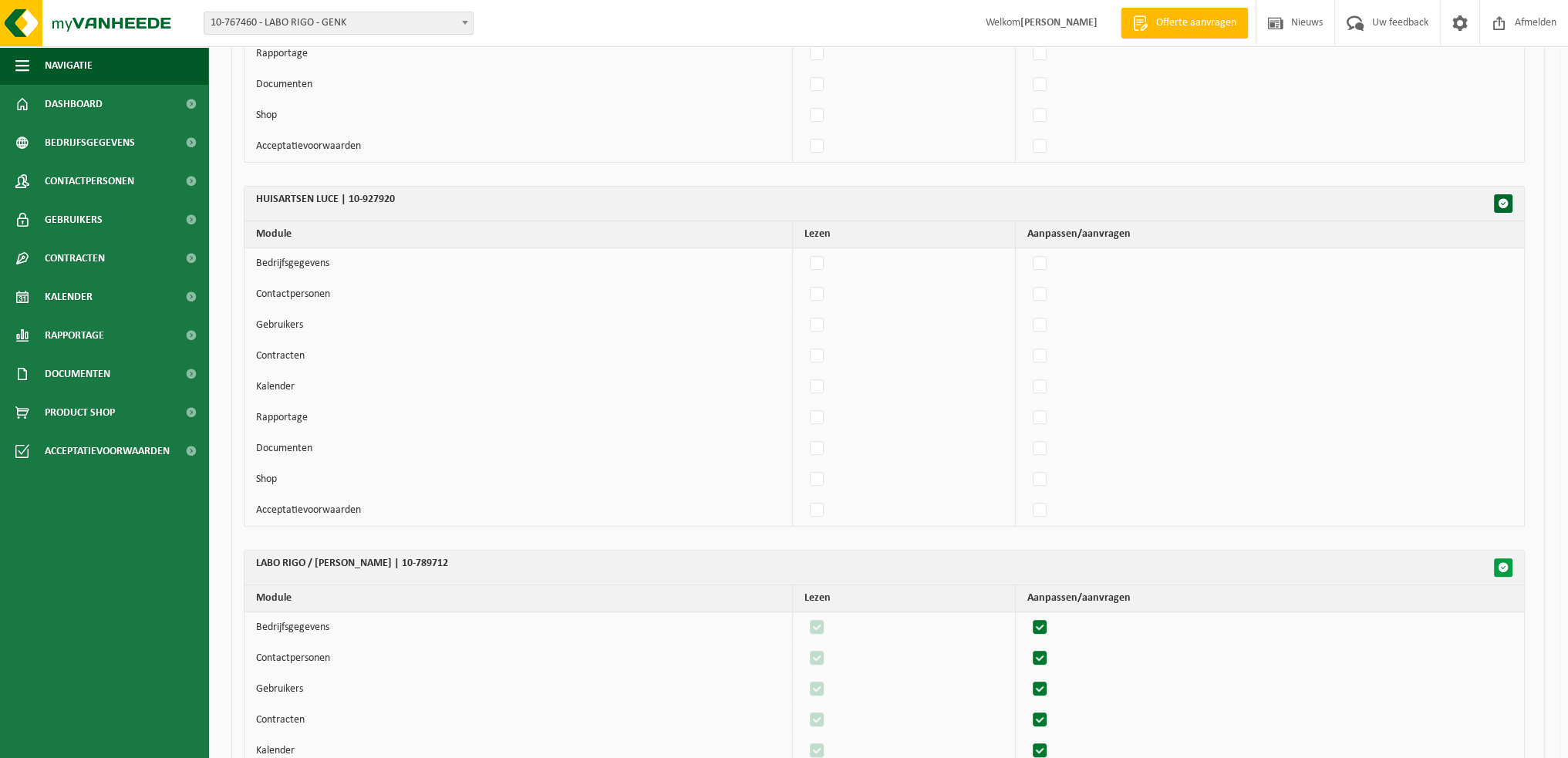
click at [1506, 563] on span "button" at bounding box center [1503, 568] width 11 height 11
checkbox input "false"
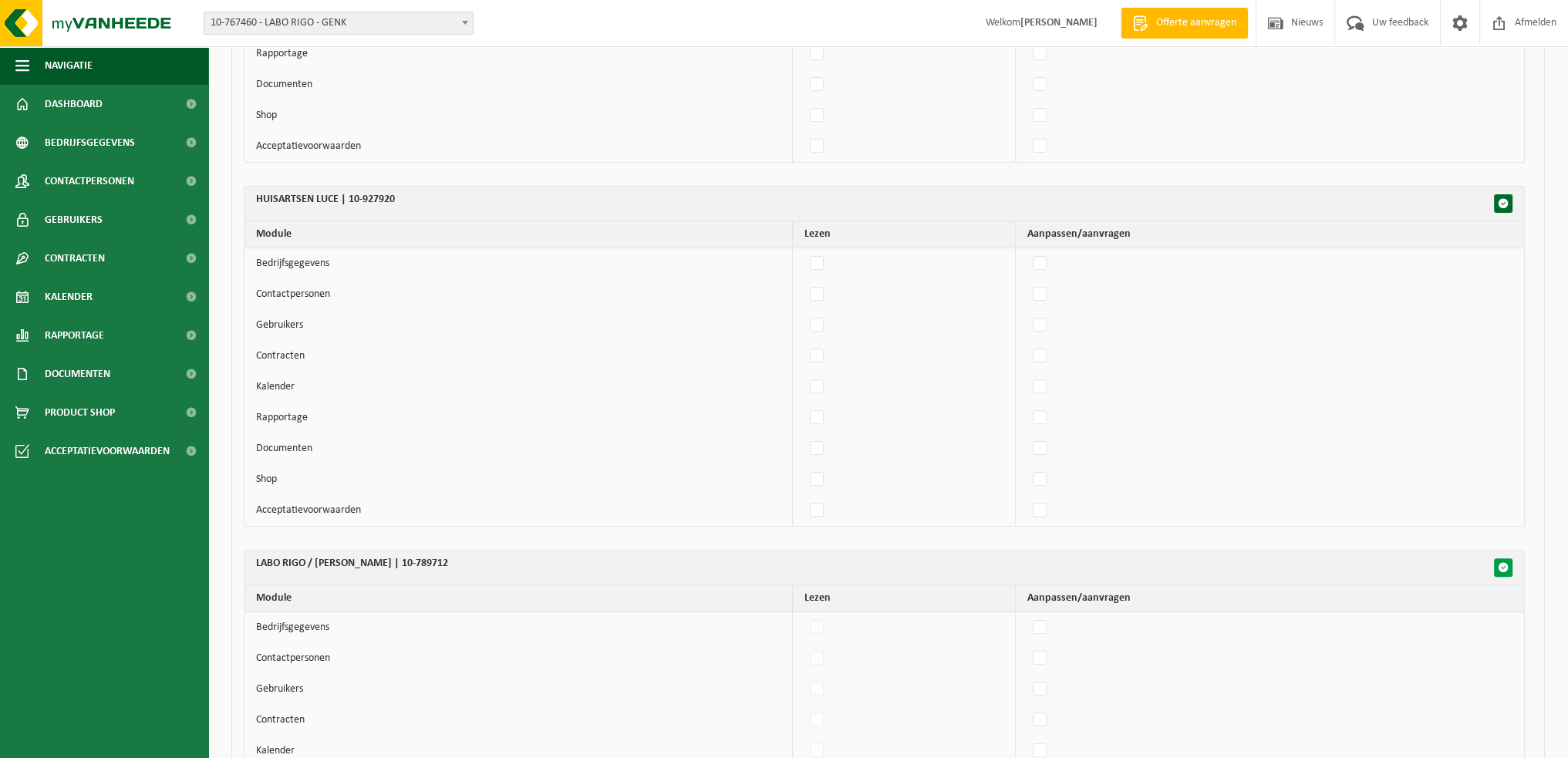
checkbox input "false"
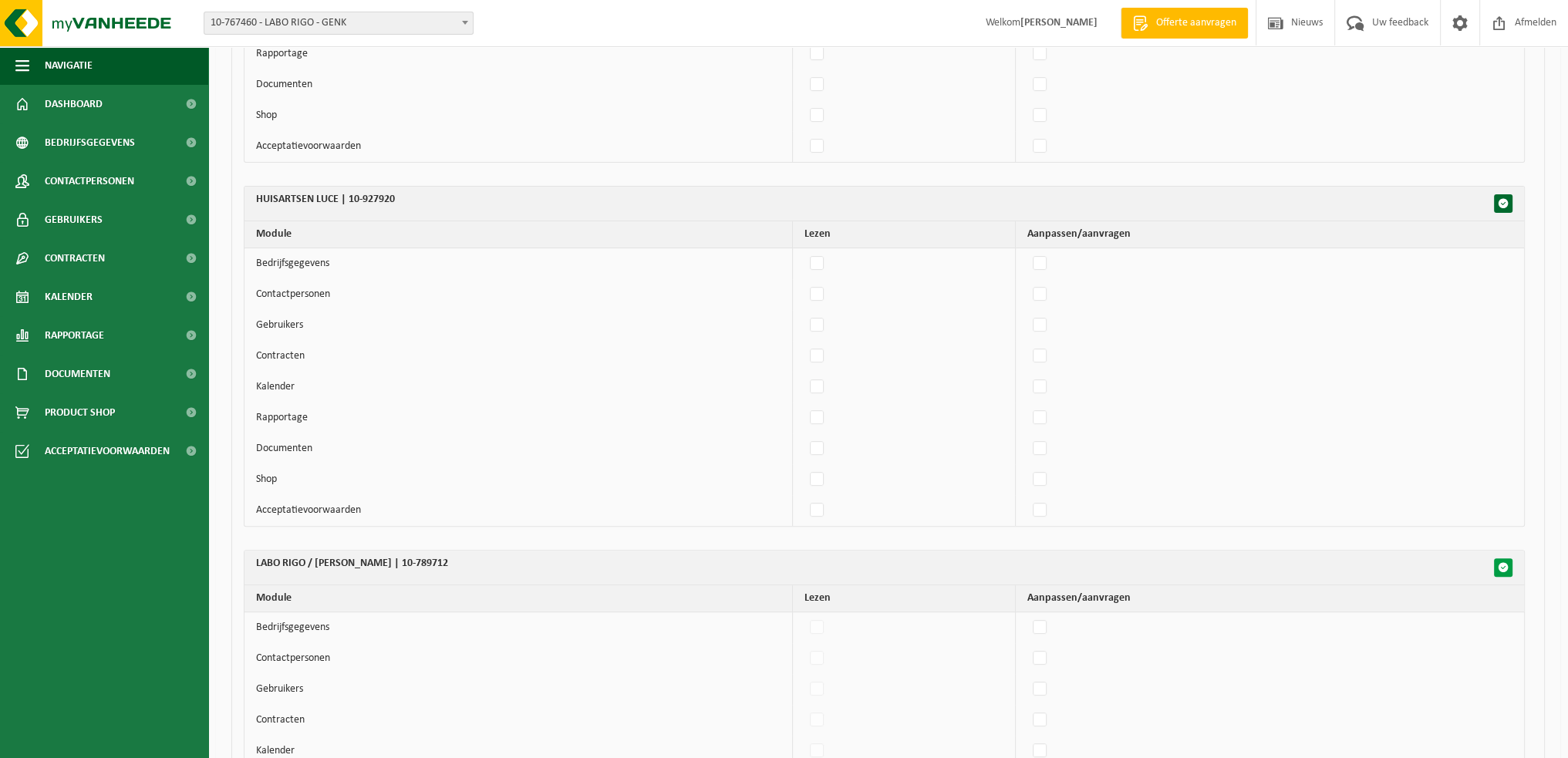
checkbox input "false"
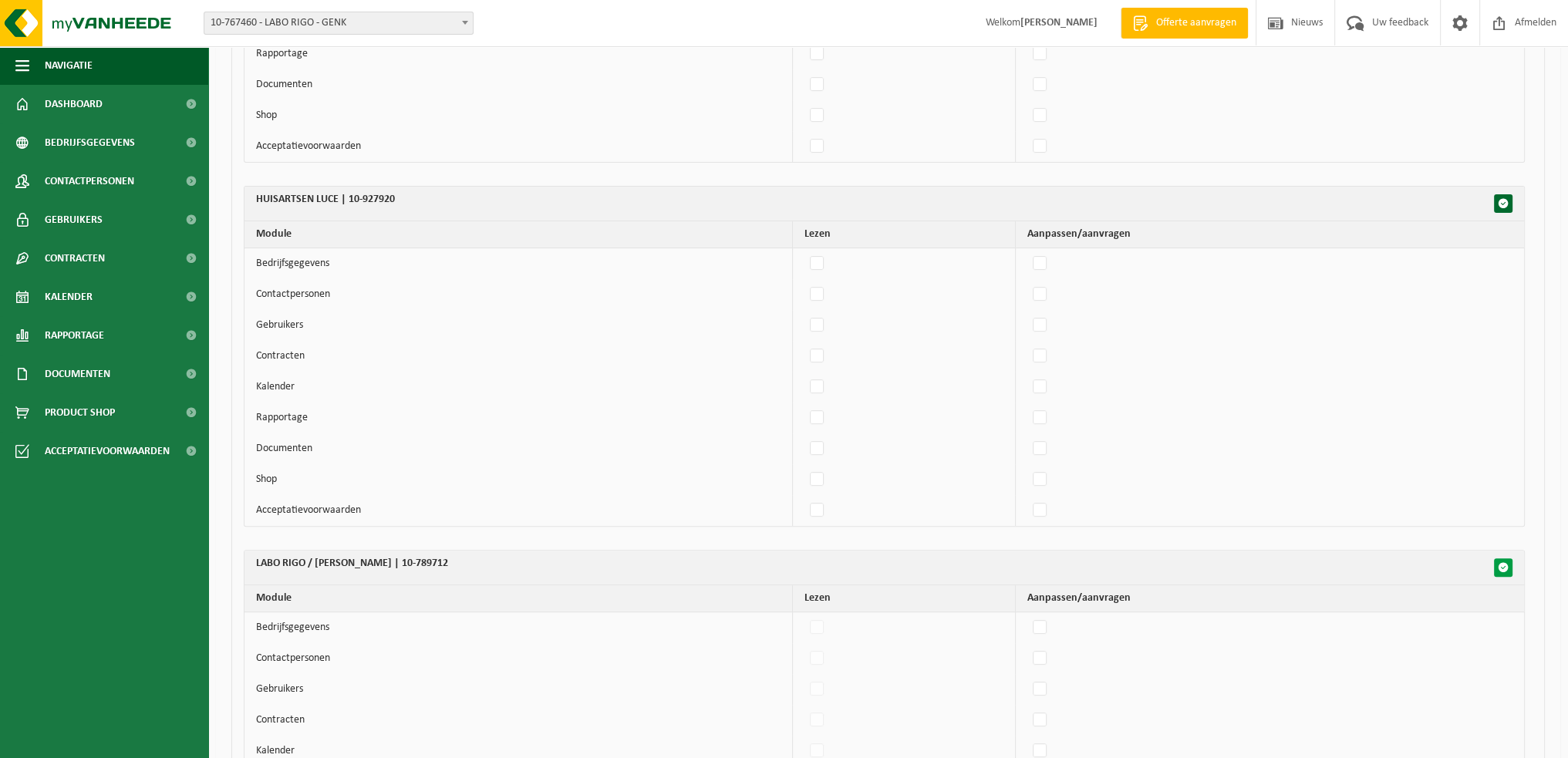
checkbox input "false"
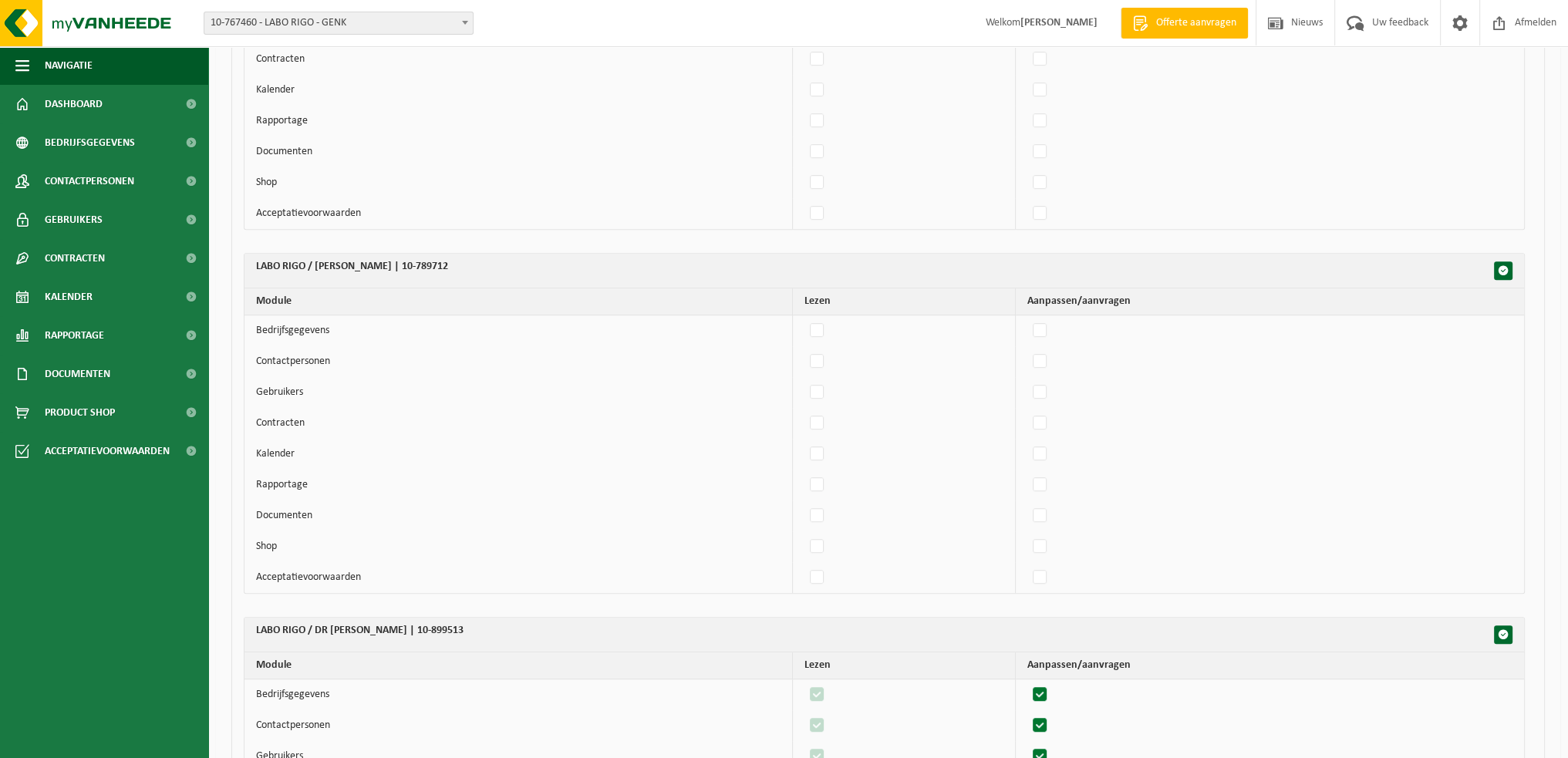
scroll to position [1157, 0]
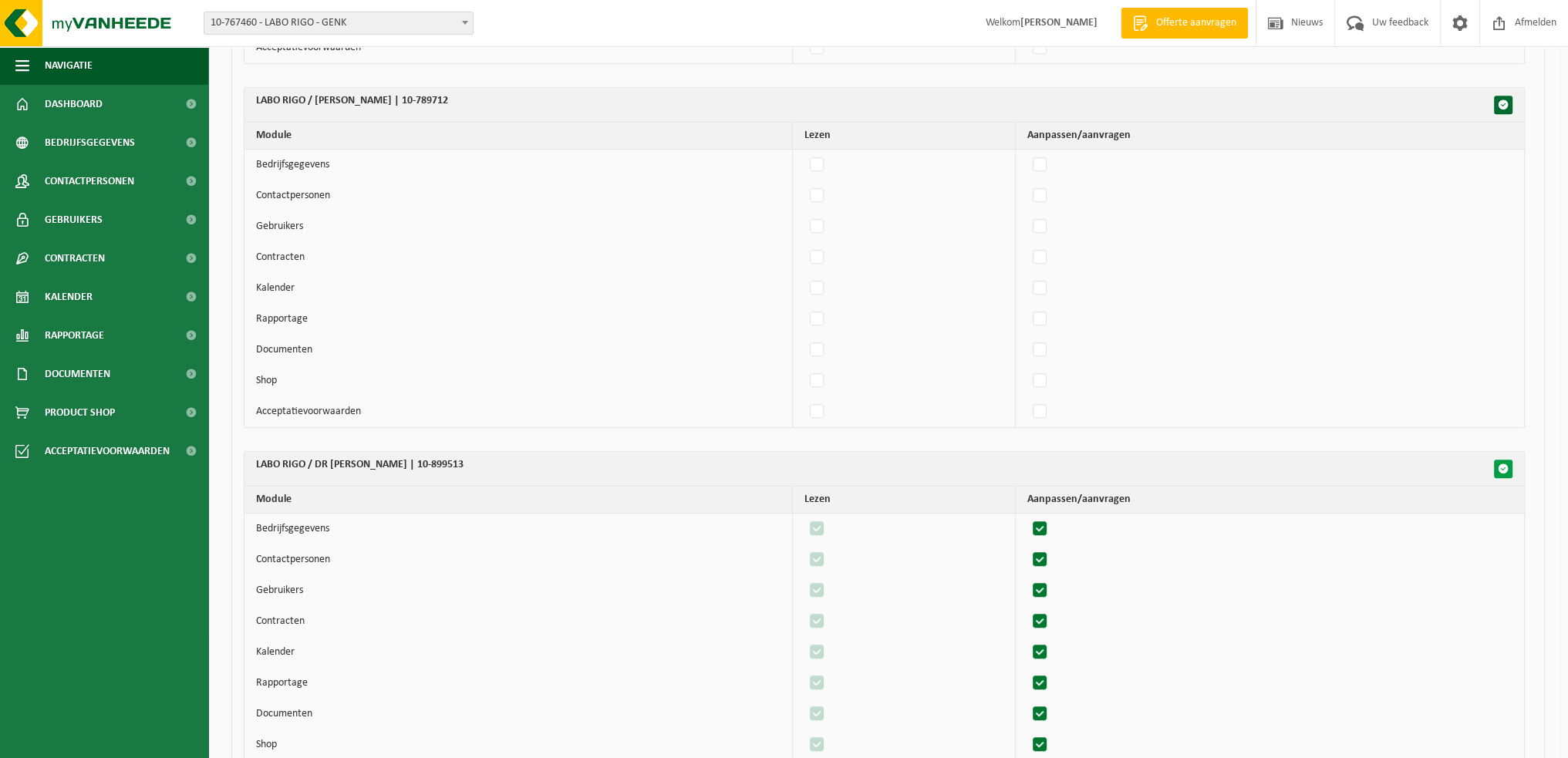
click at [1506, 464] on span "button" at bounding box center [1503, 468] width 11 height 11
click at [1503, 465] on span "button" at bounding box center [1503, 468] width 11 height 11
checkbox input "false"
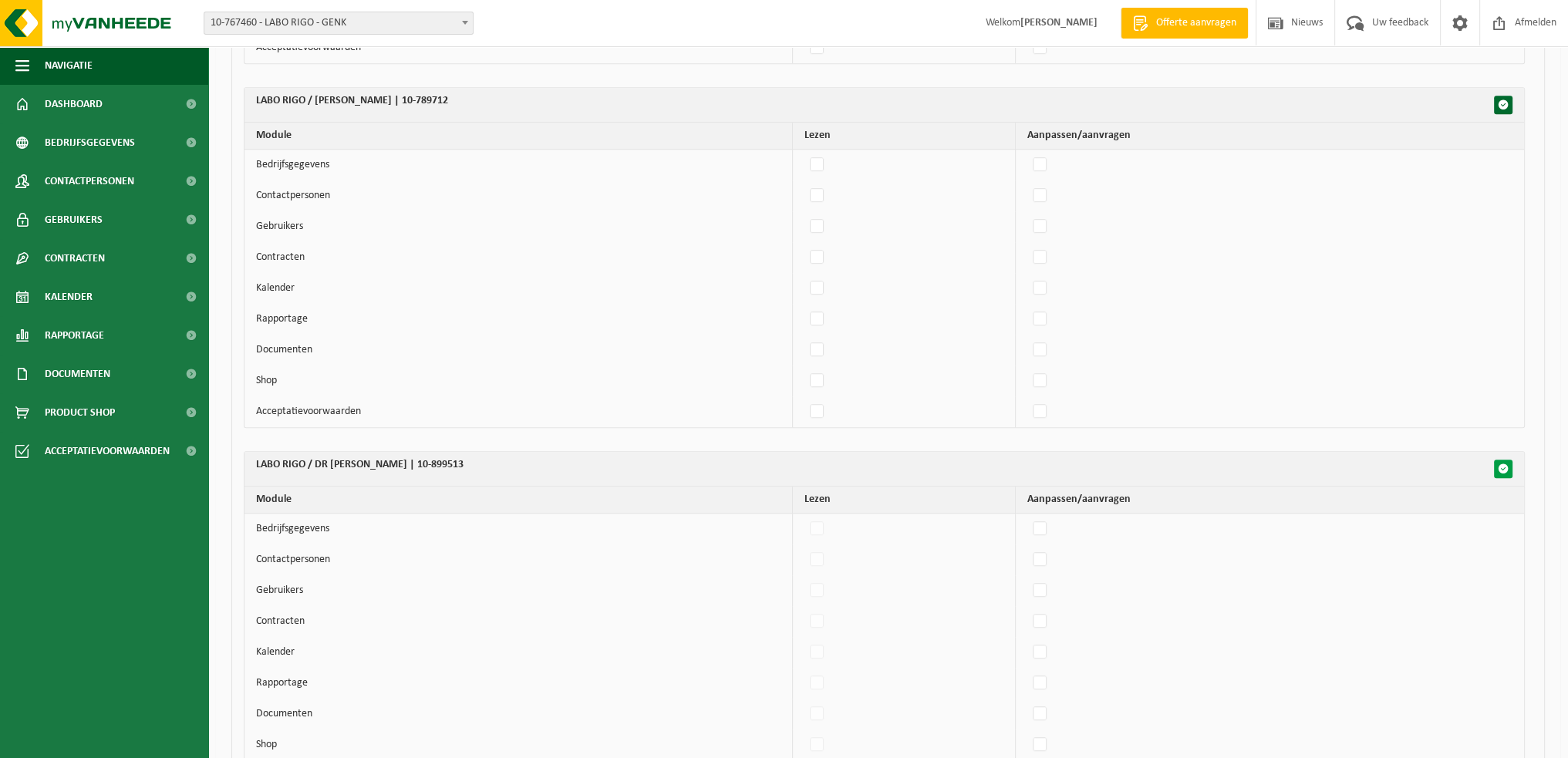
checkbox input "false"
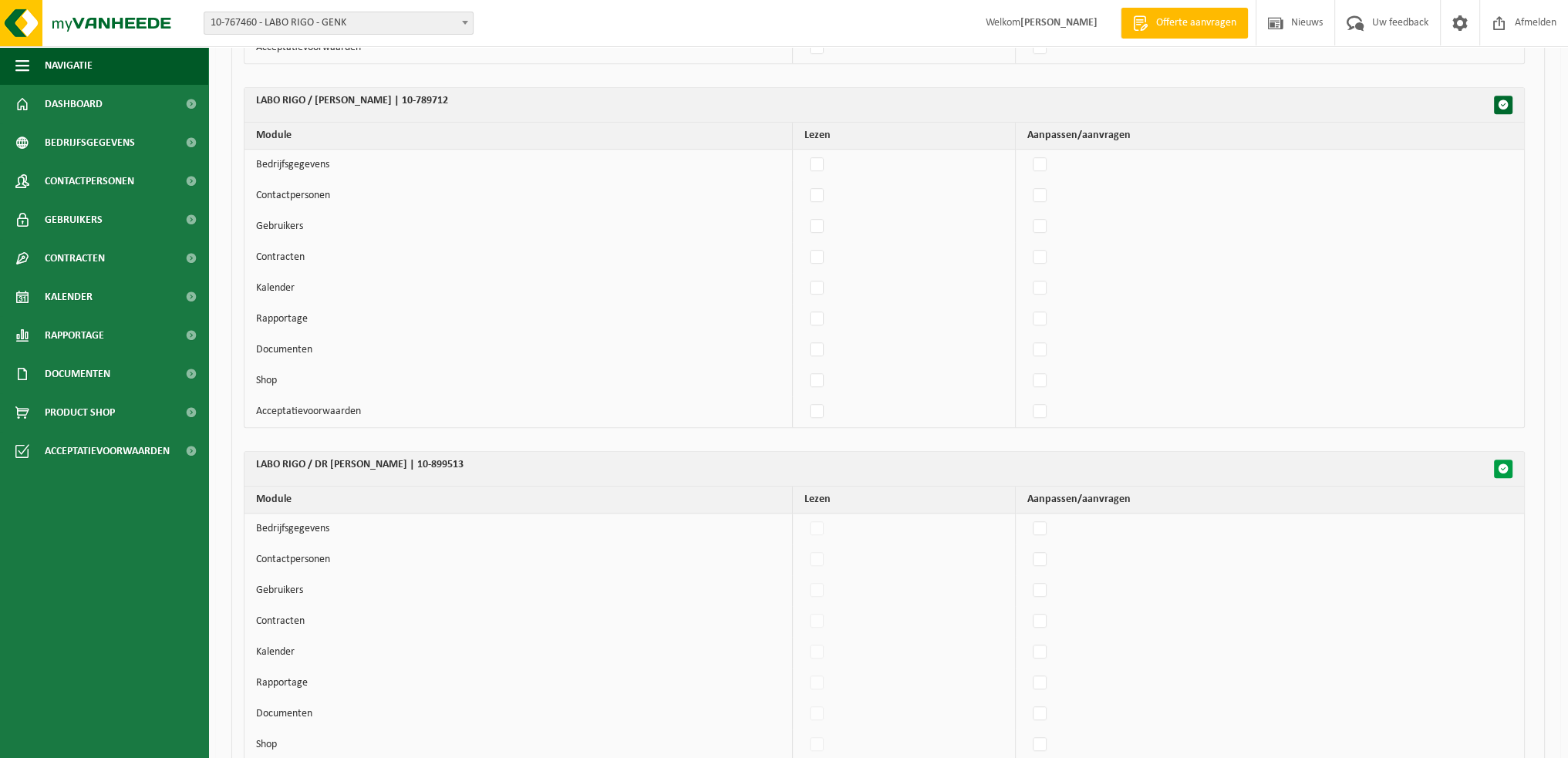
checkbox input "false"
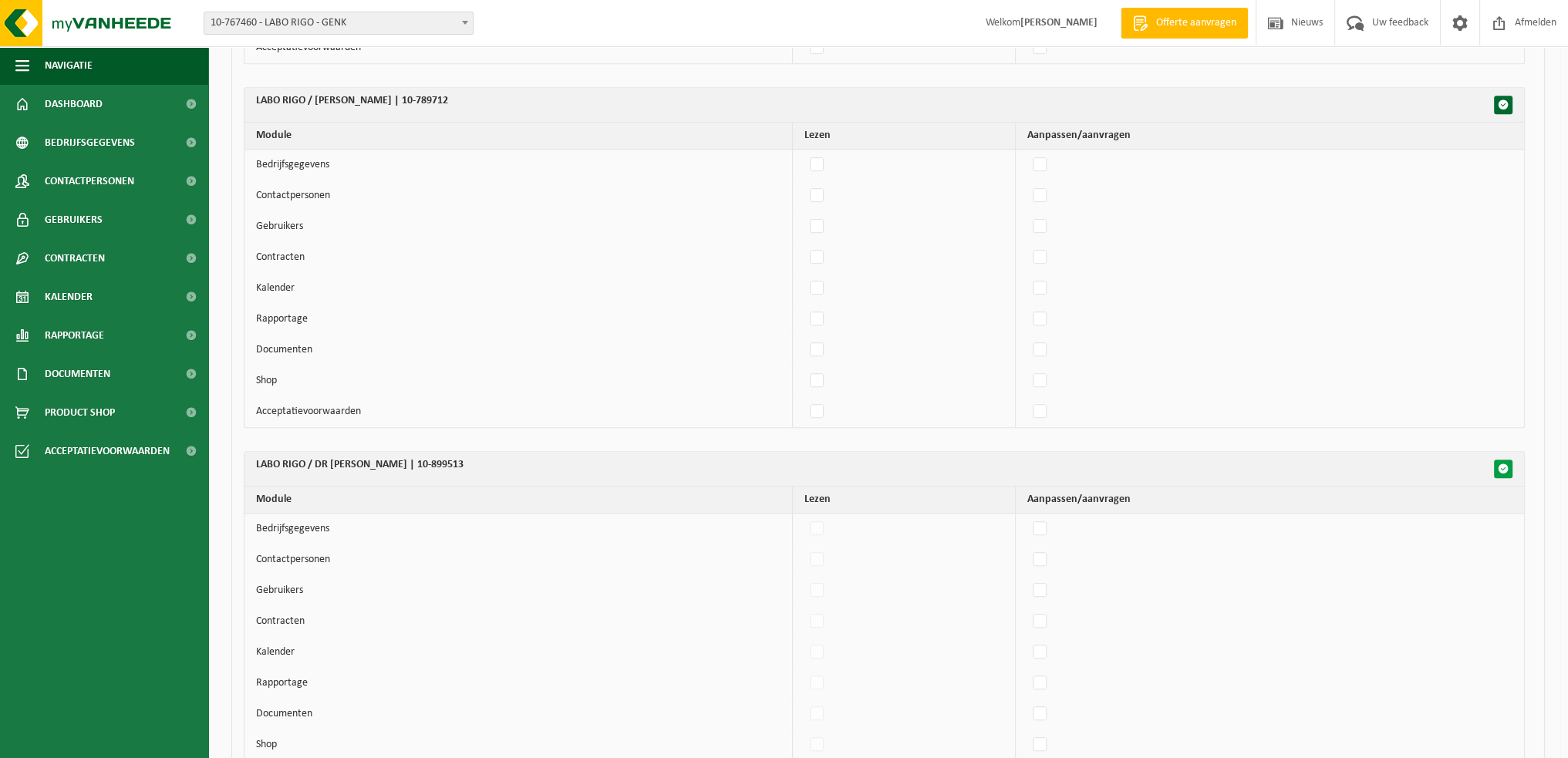
checkbox input "false"
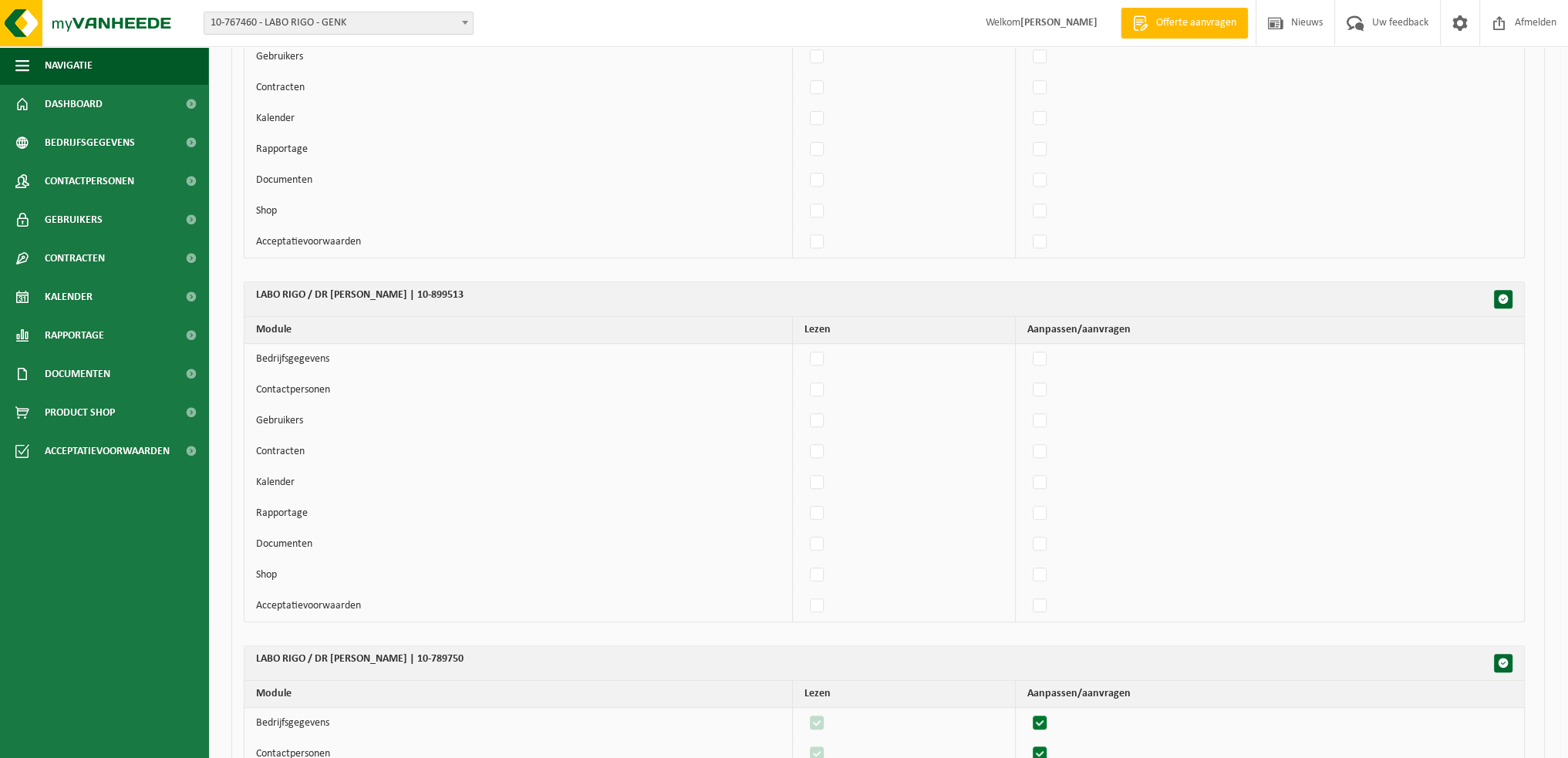
scroll to position [1543, 0]
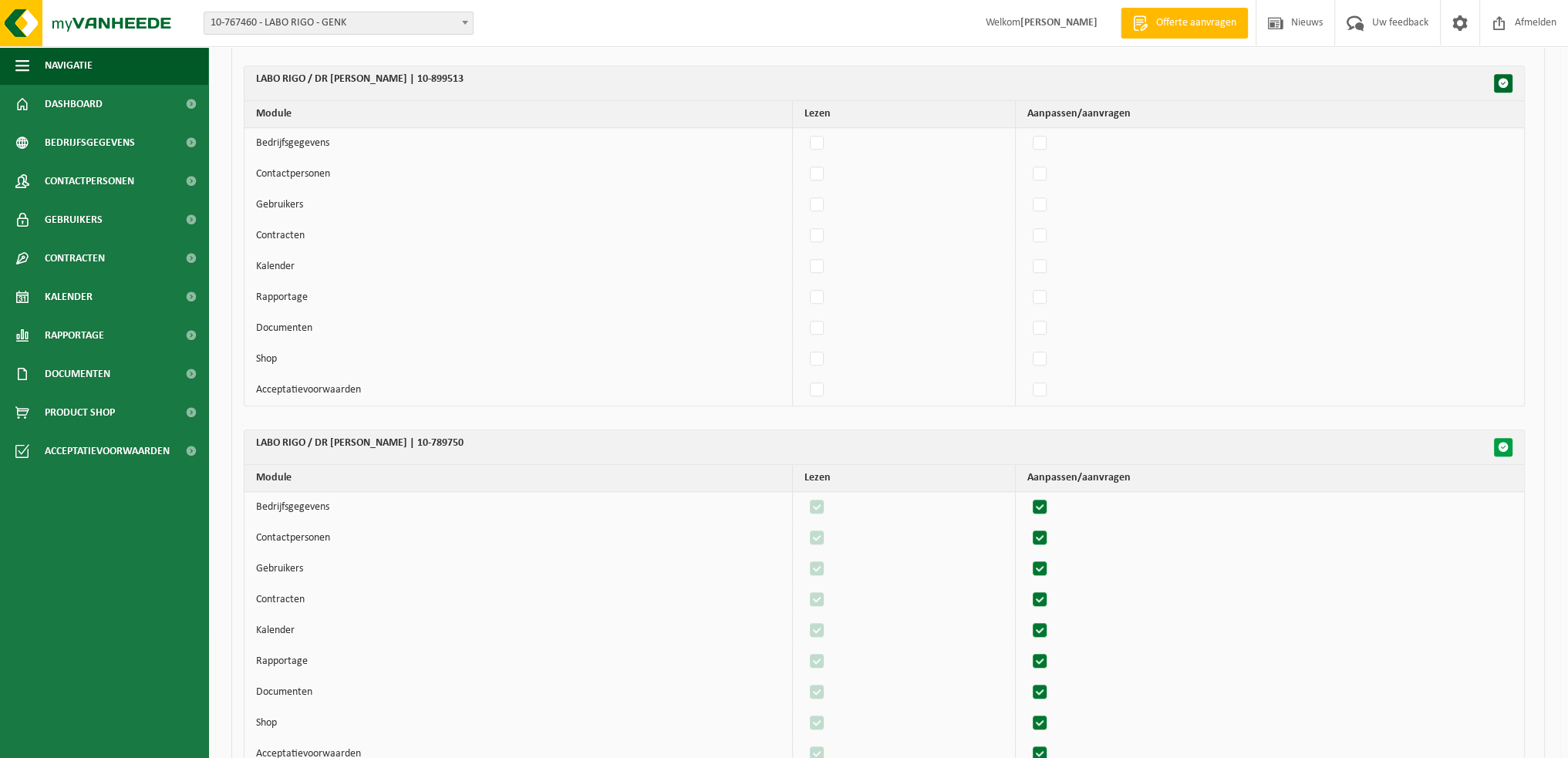
click at [1506, 438] on button "button" at bounding box center [1503, 447] width 18 height 18
checkbox input "false"
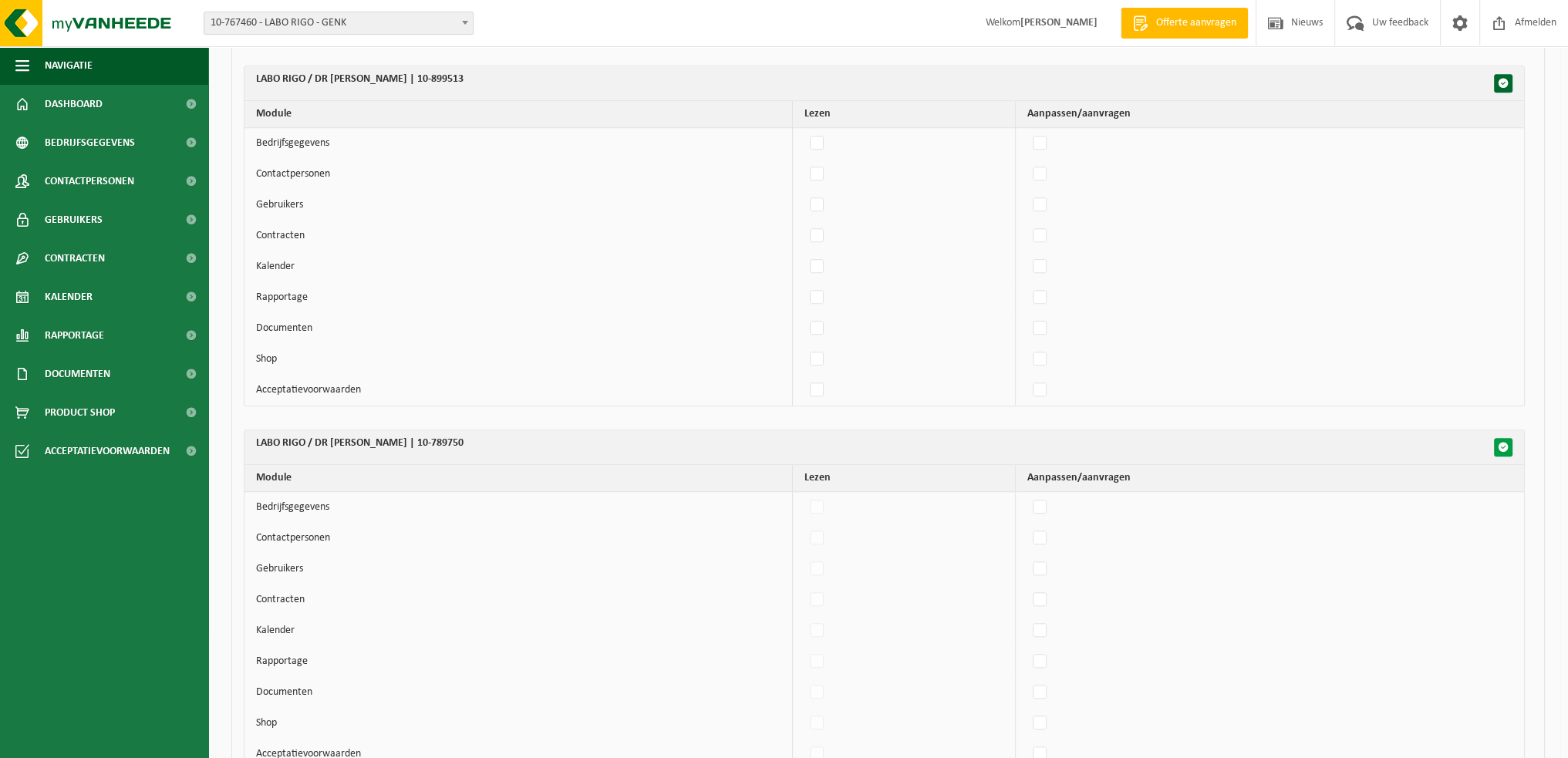
checkbox input "false"
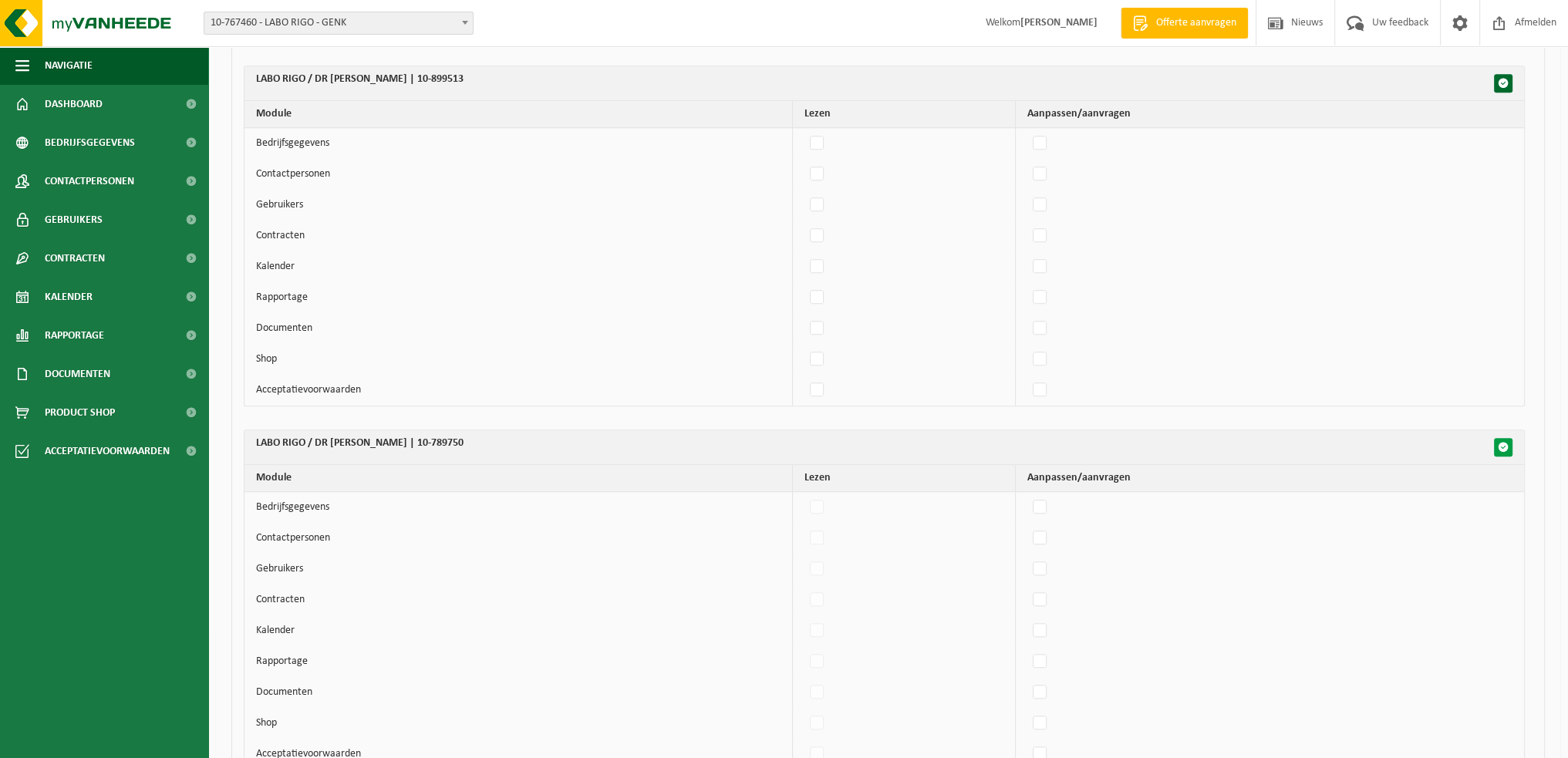
checkbox input "false"
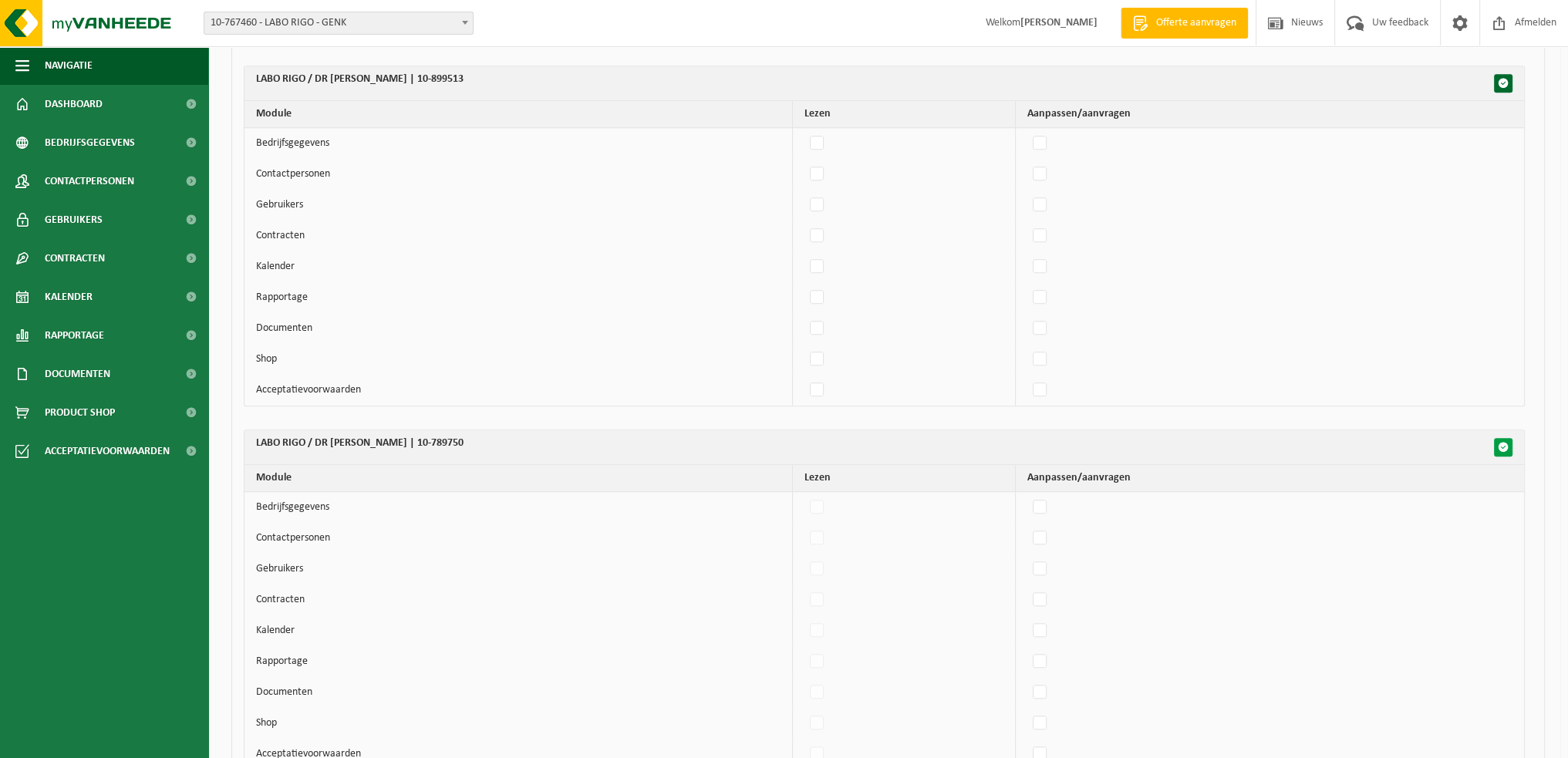
checkbox input "false"
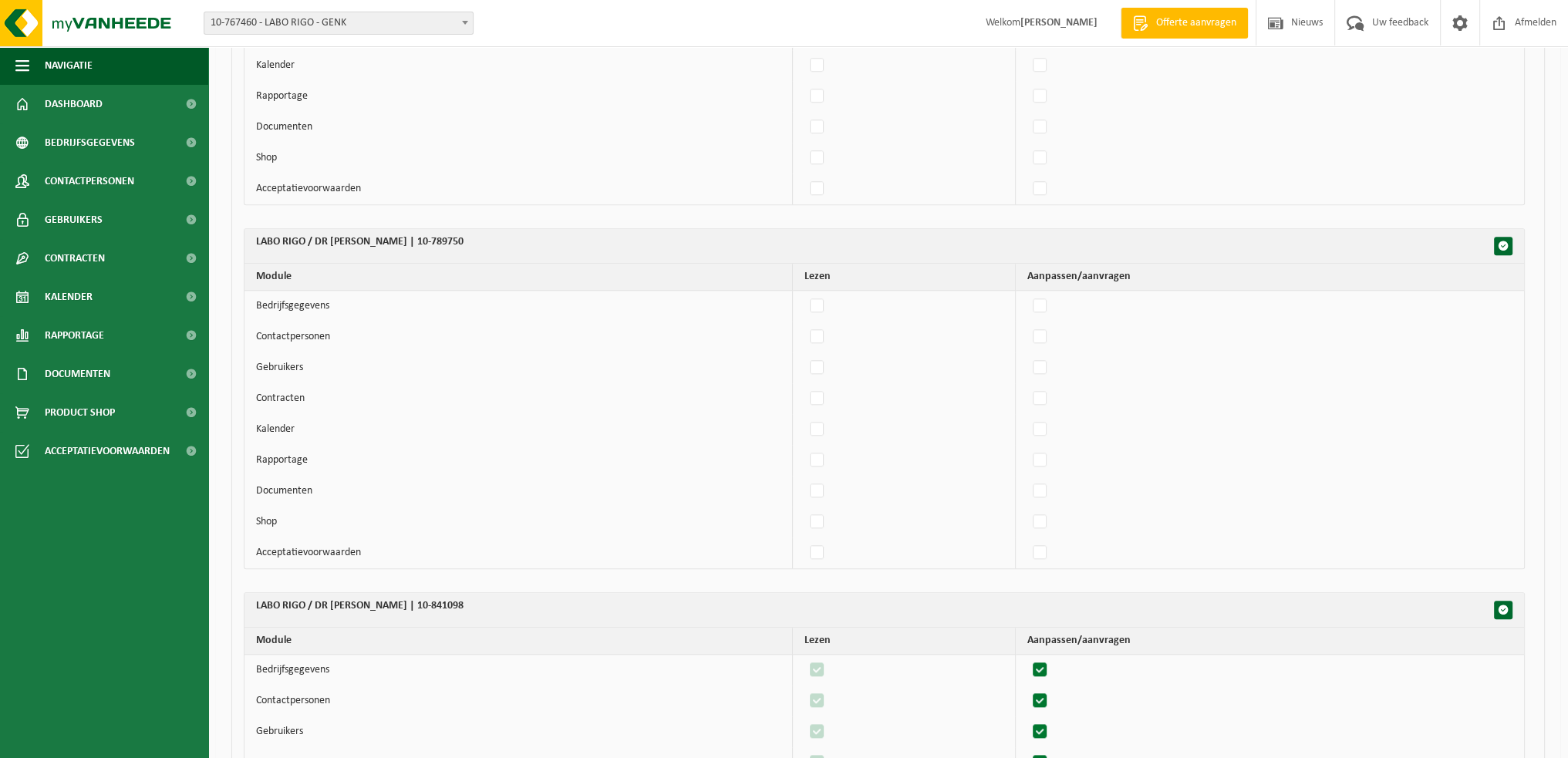
scroll to position [2006, 0]
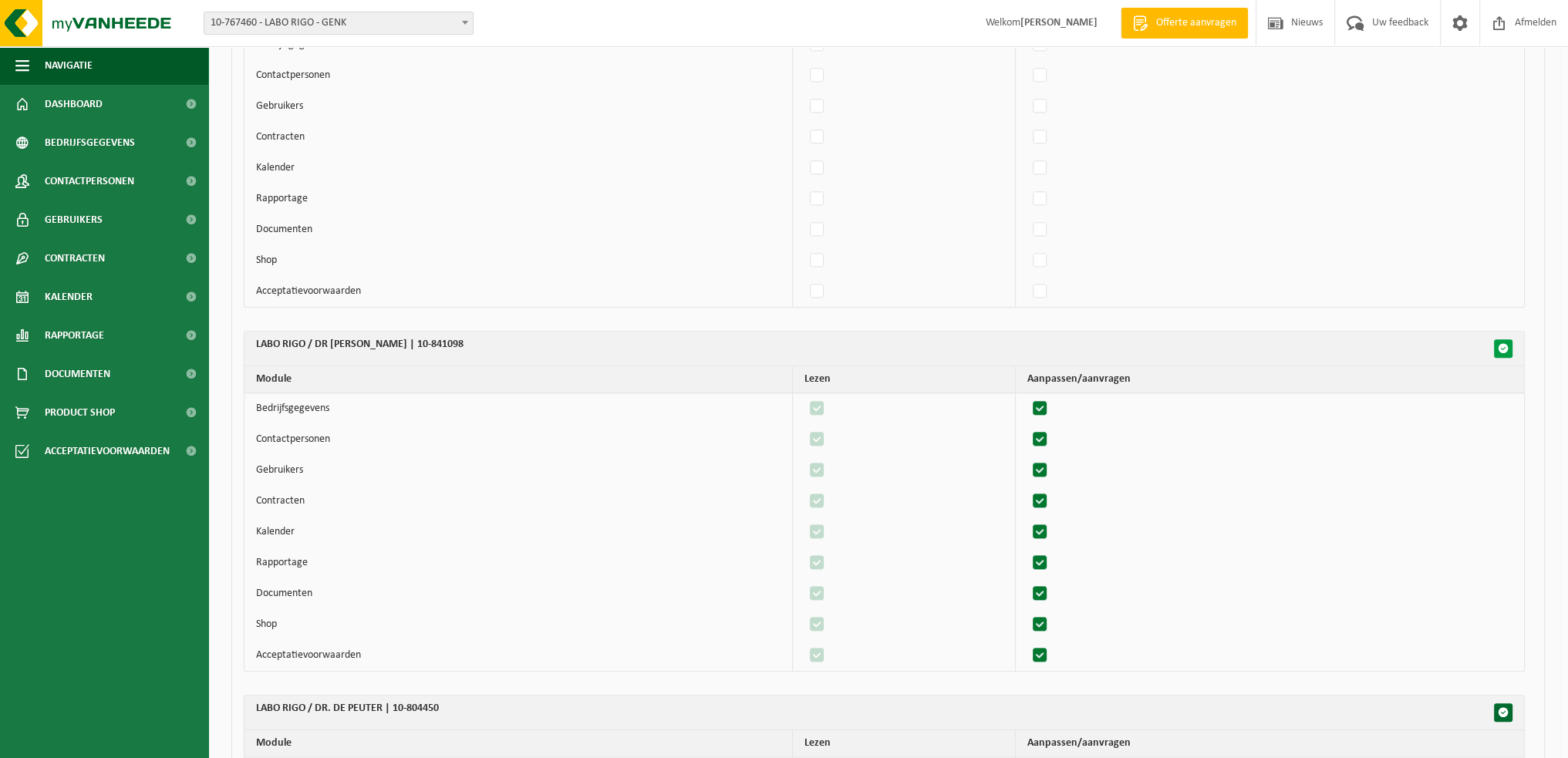
click at [1505, 343] on span "button" at bounding box center [1503, 348] width 11 height 11
checkbox input "false"
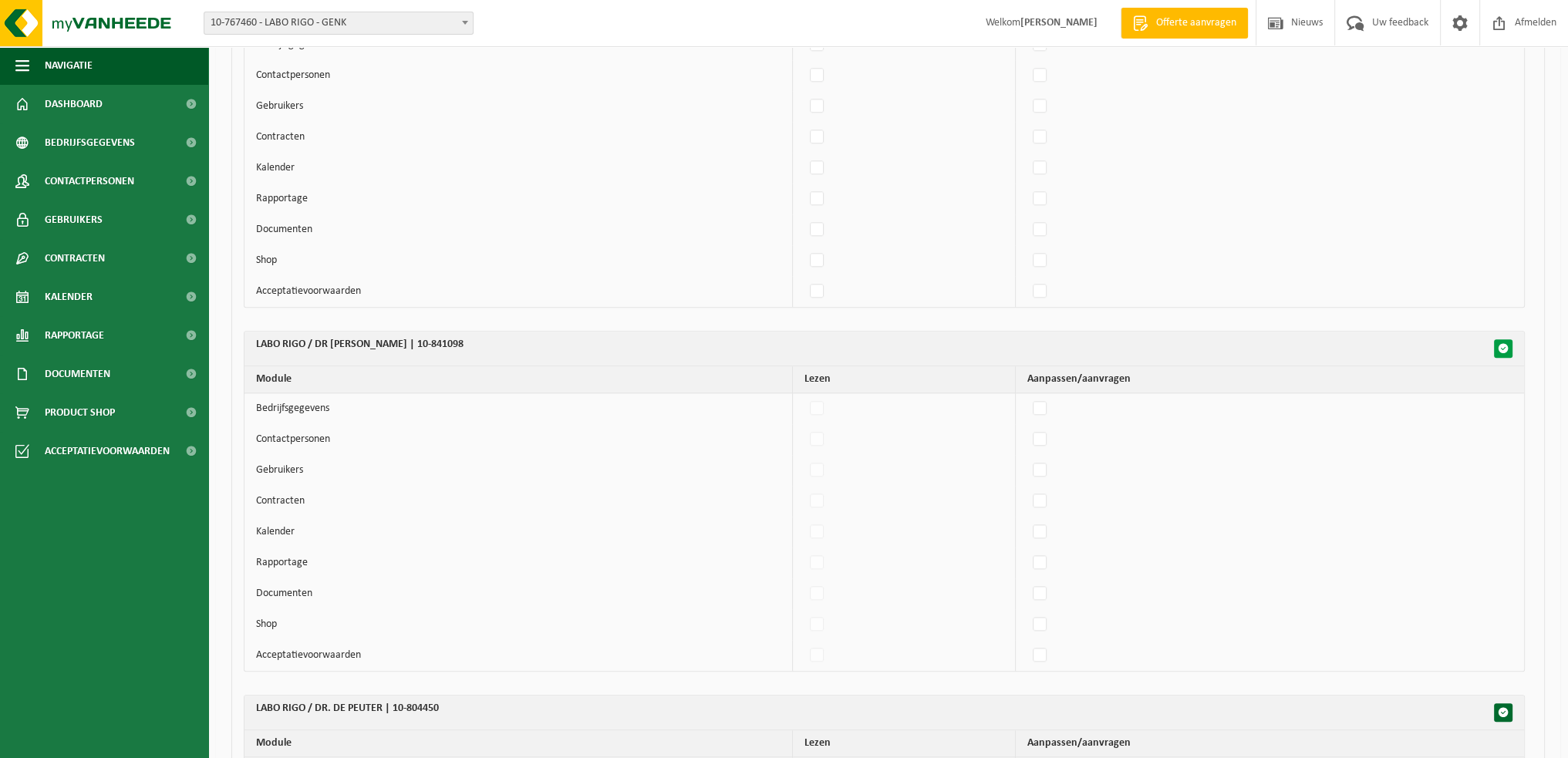
checkbox input "false"
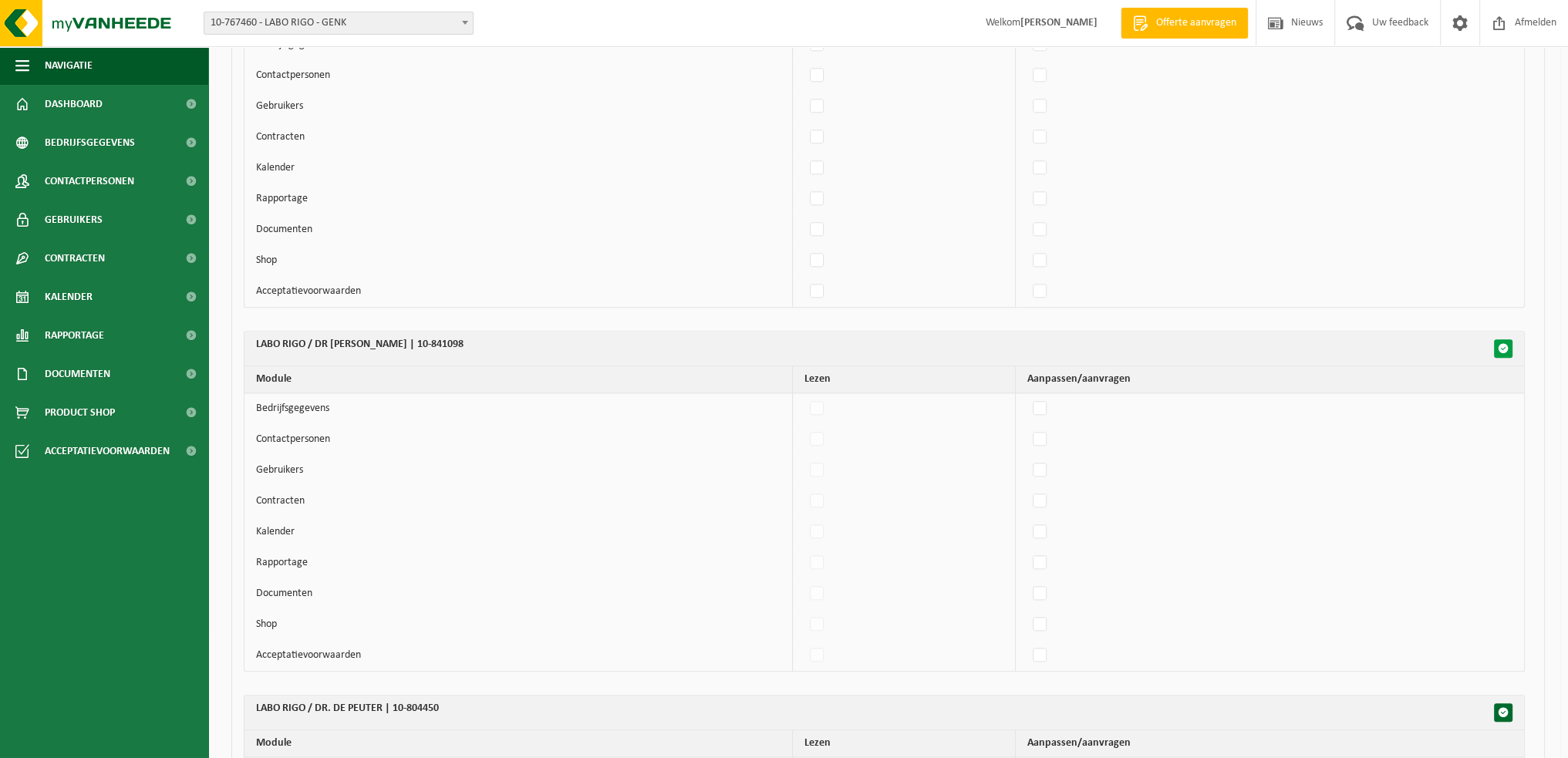
checkbox input "false"
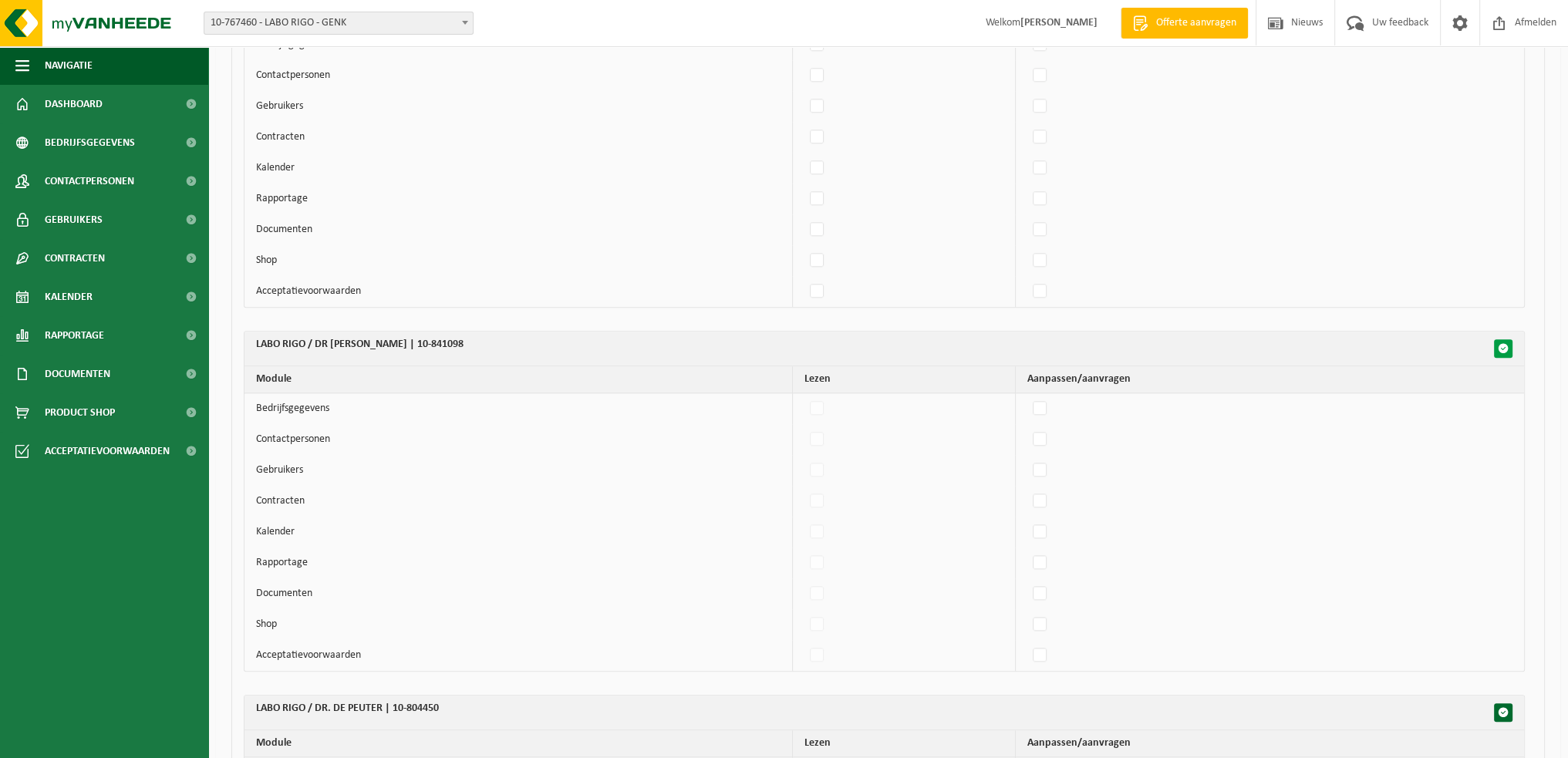
checkbox input "false"
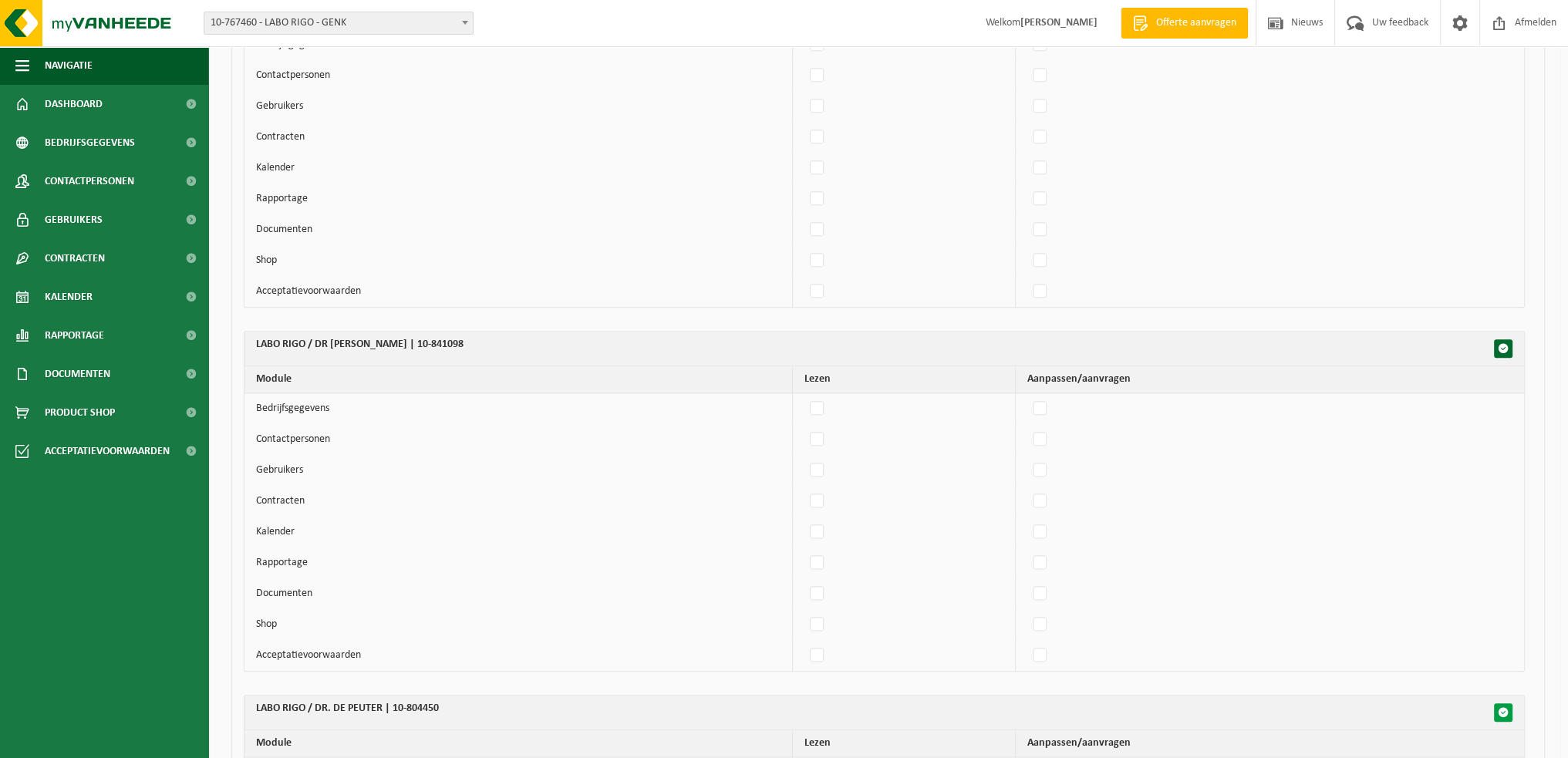
click at [1502, 709] on span "button" at bounding box center [1503, 712] width 11 height 11
click at [1503, 709] on span "button" at bounding box center [1503, 712] width 11 height 11
checkbox input "false"
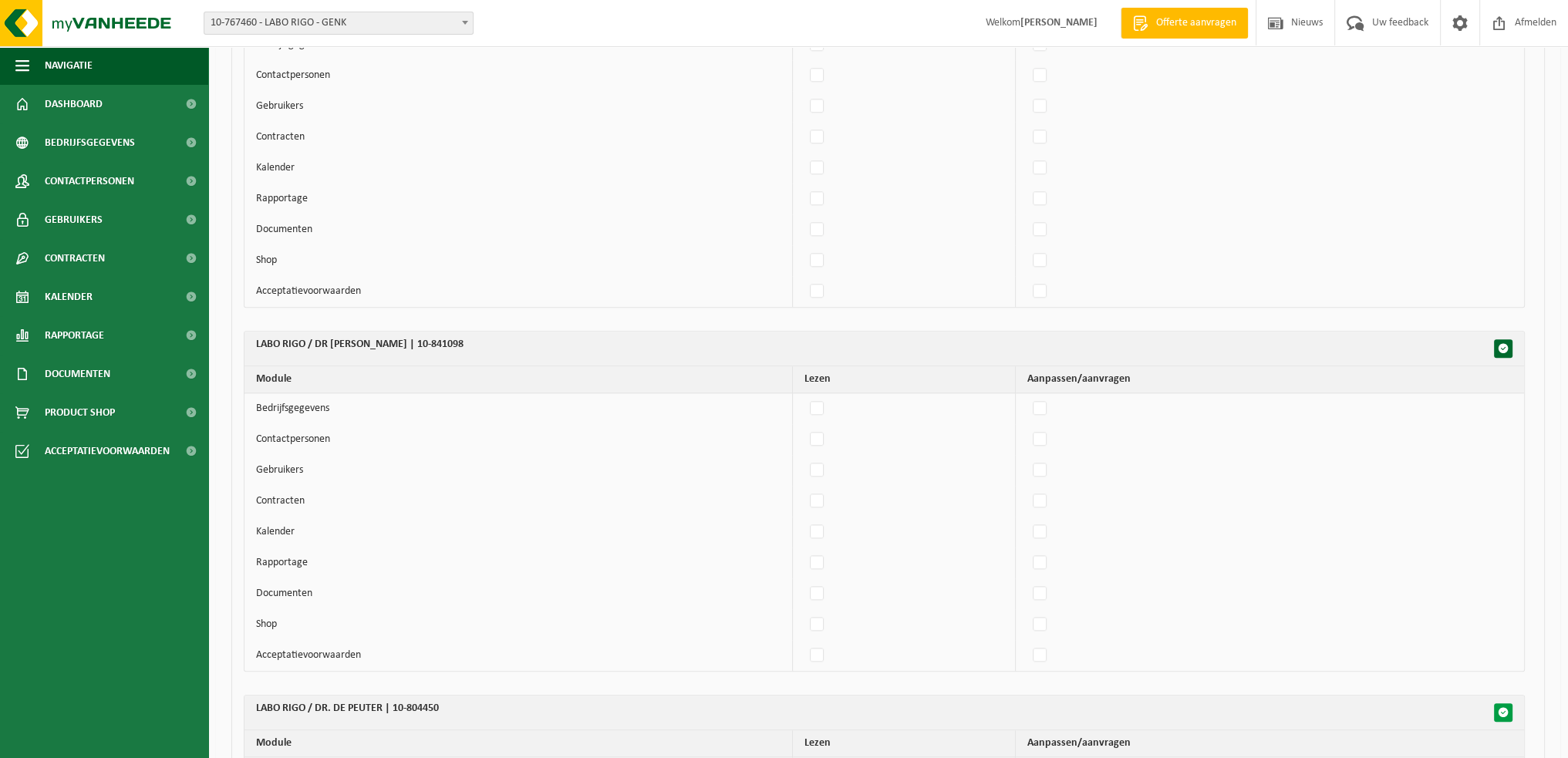
checkbox input "false"
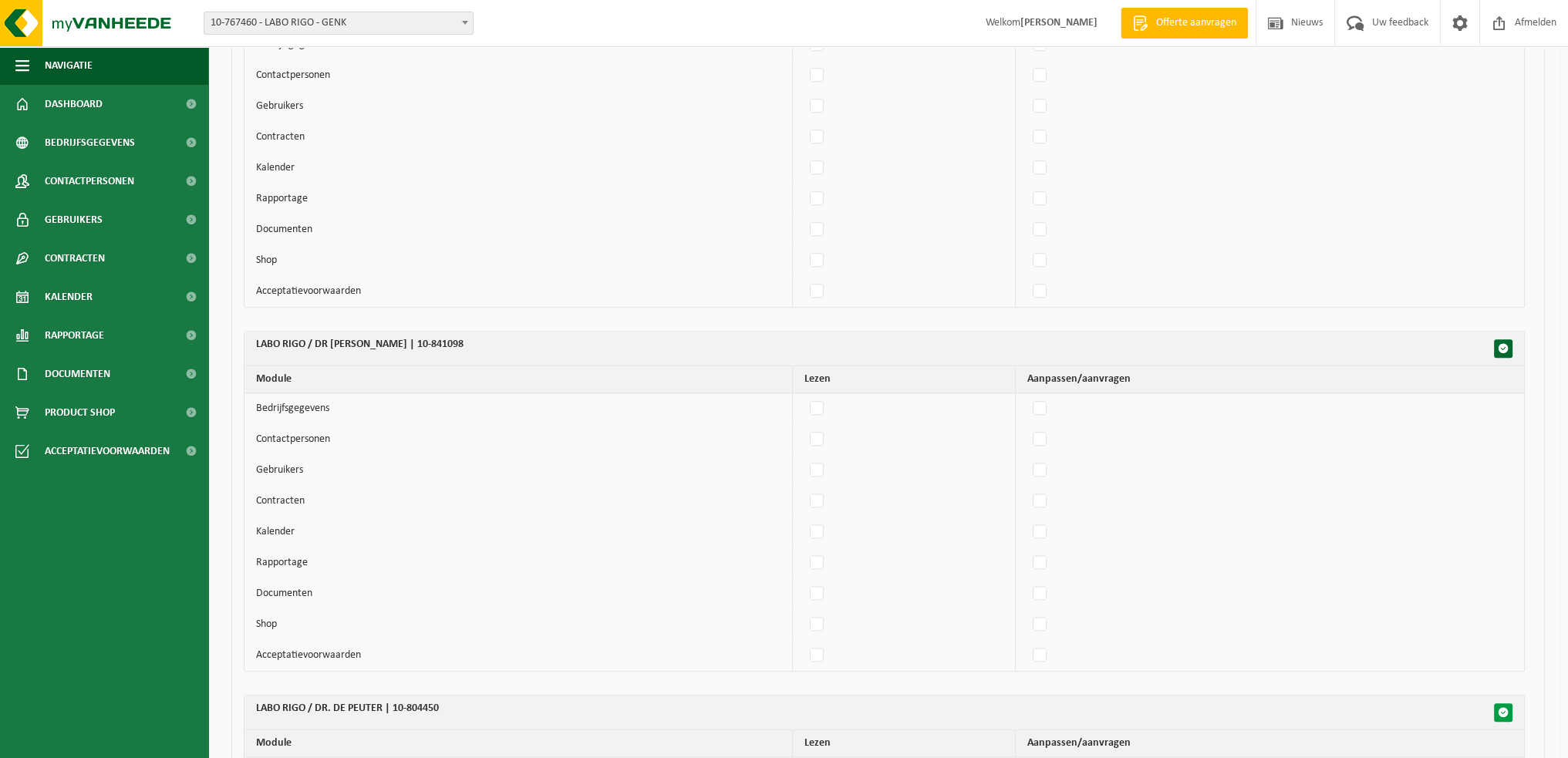
checkbox input "false"
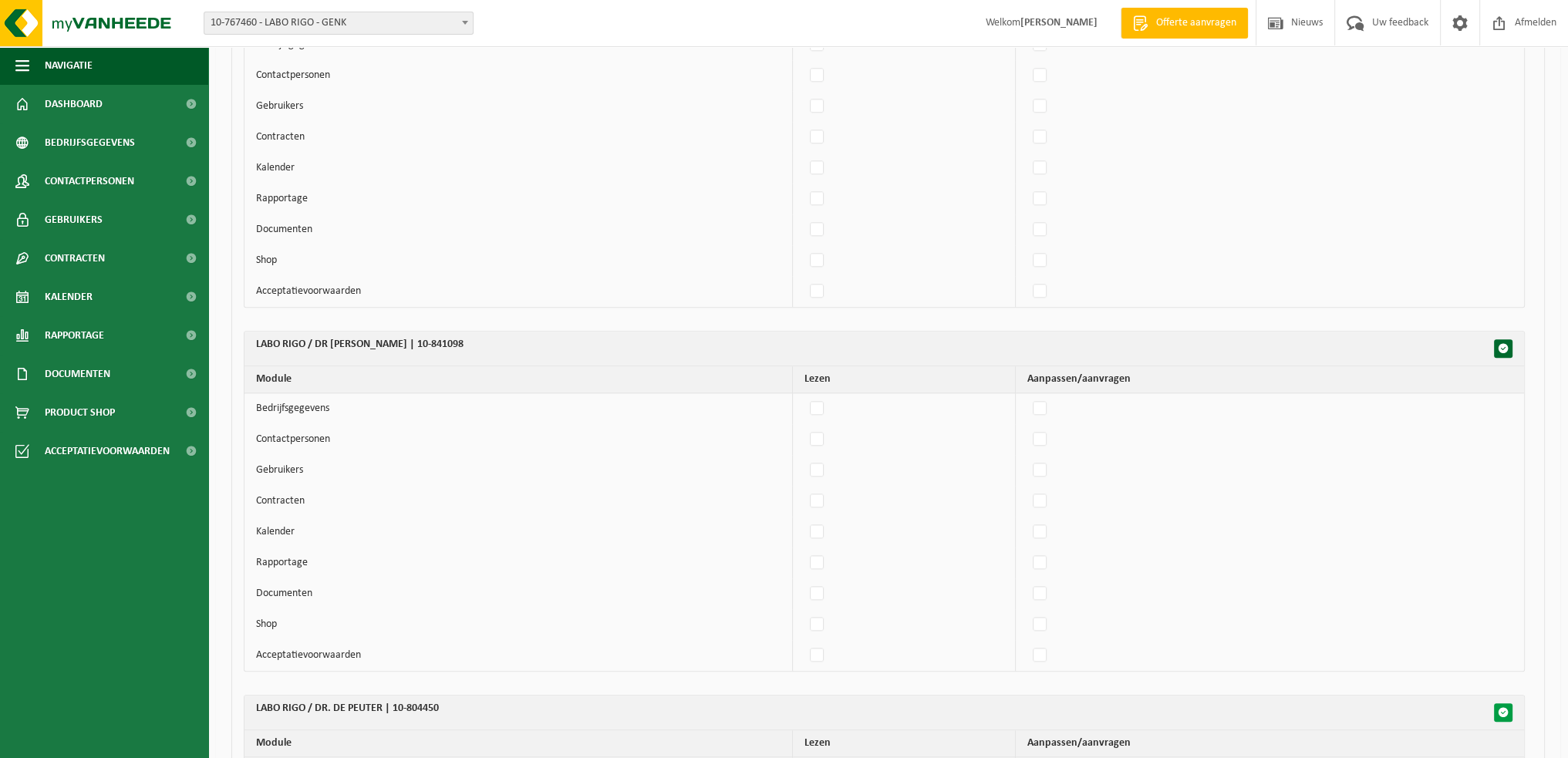
checkbox input "false"
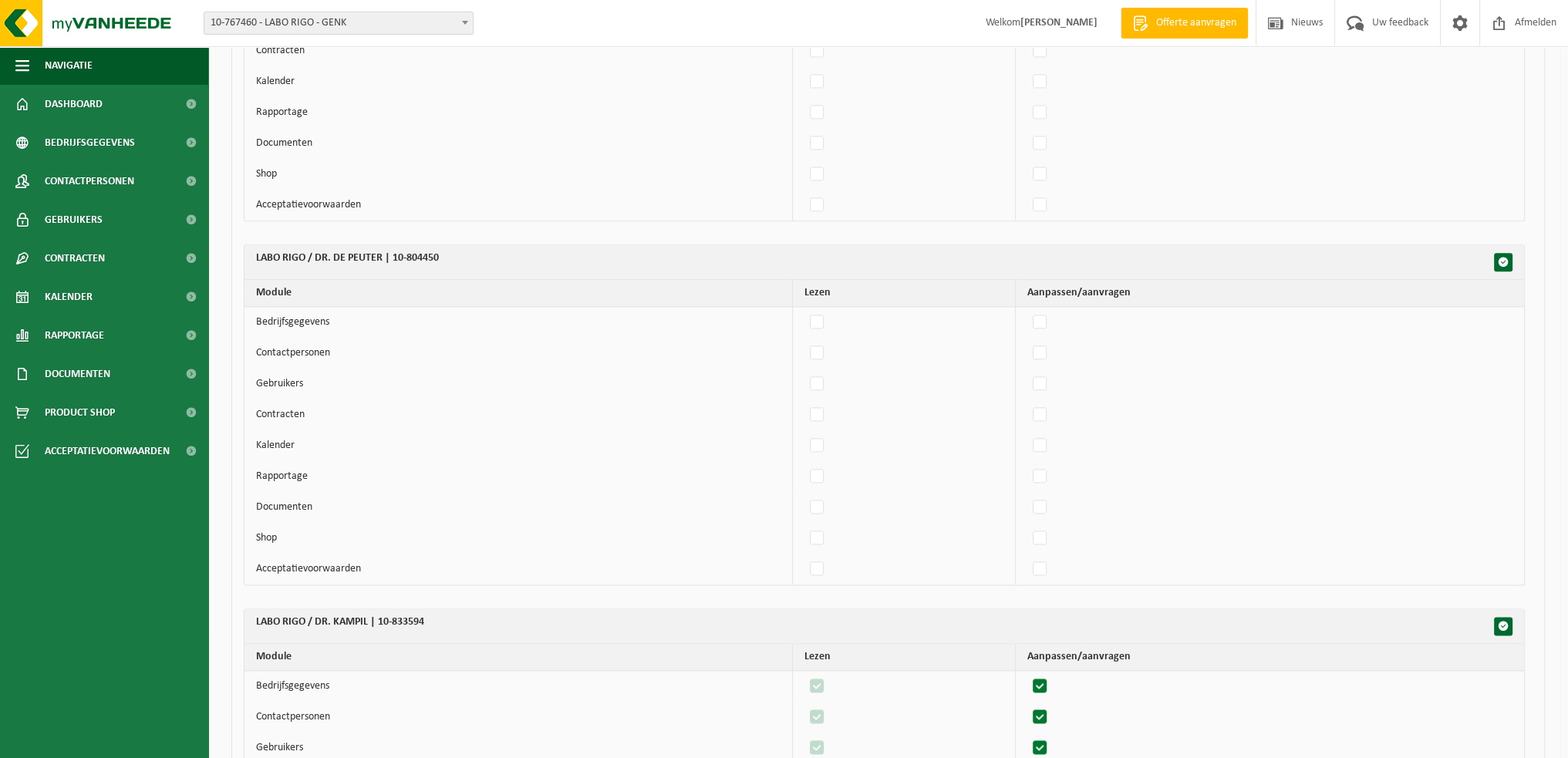
scroll to position [2468, 0]
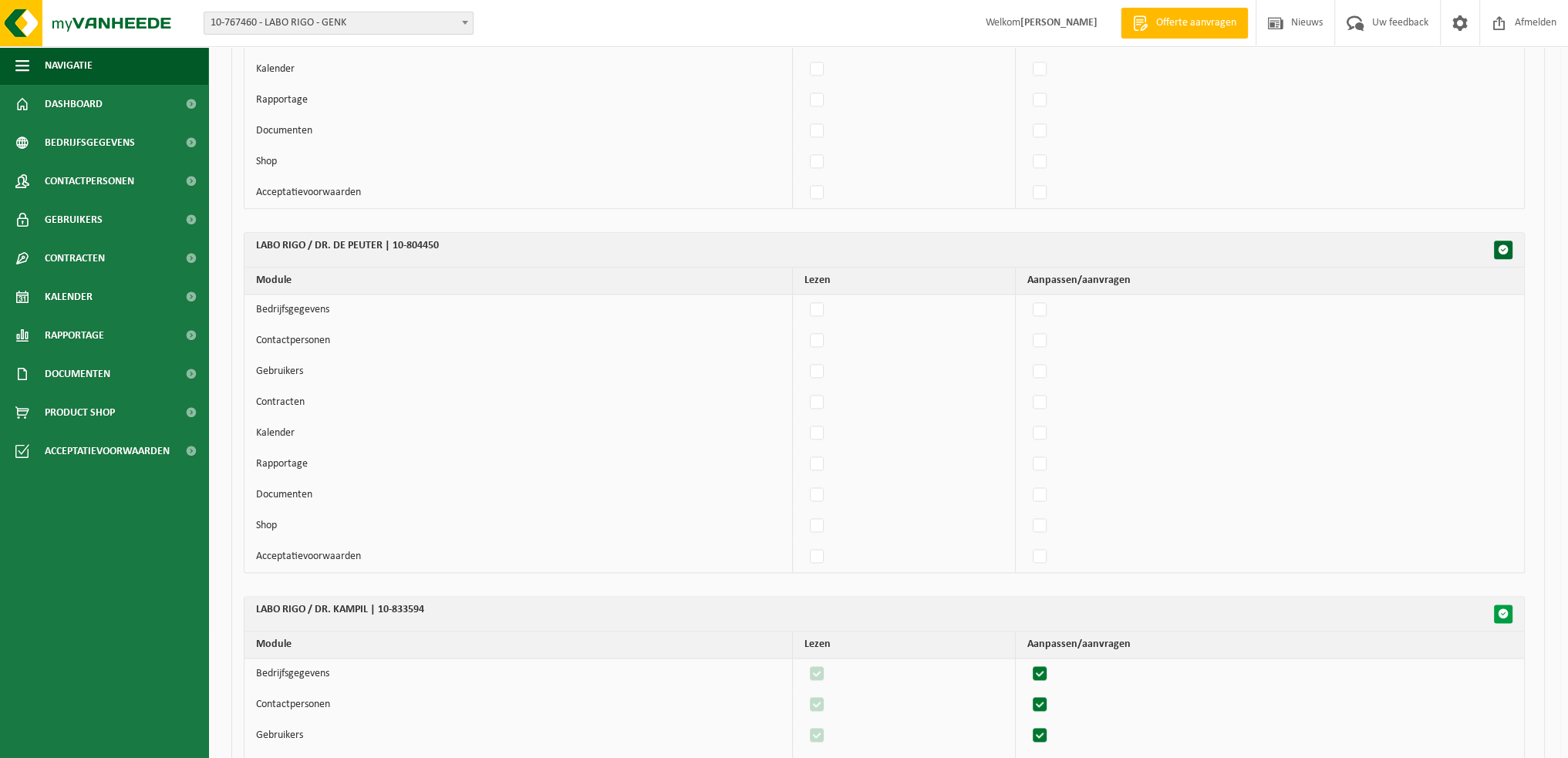
click at [1507, 608] on span "button" at bounding box center [1503, 613] width 11 height 11
checkbox input "false"
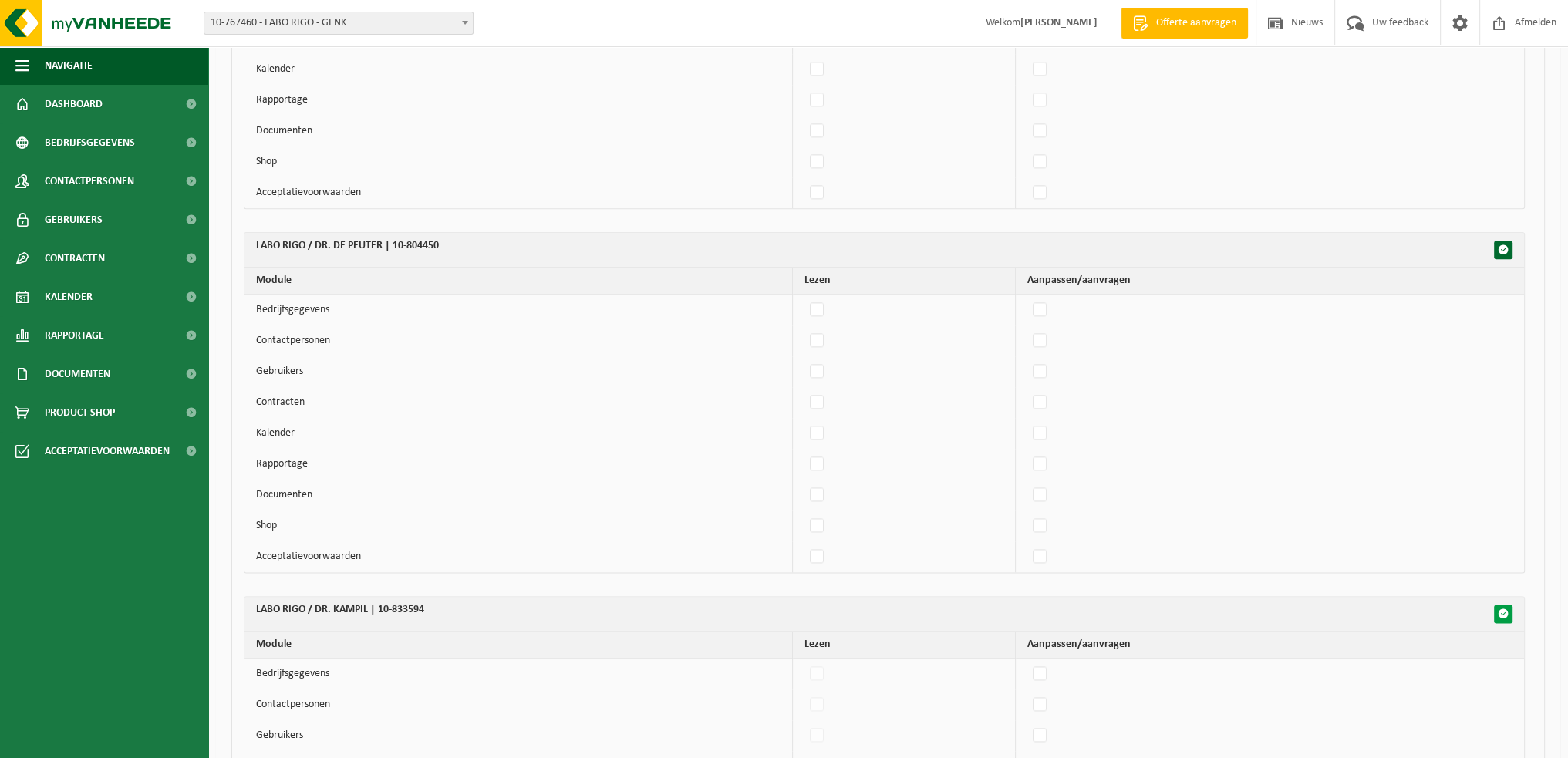
checkbox input "false"
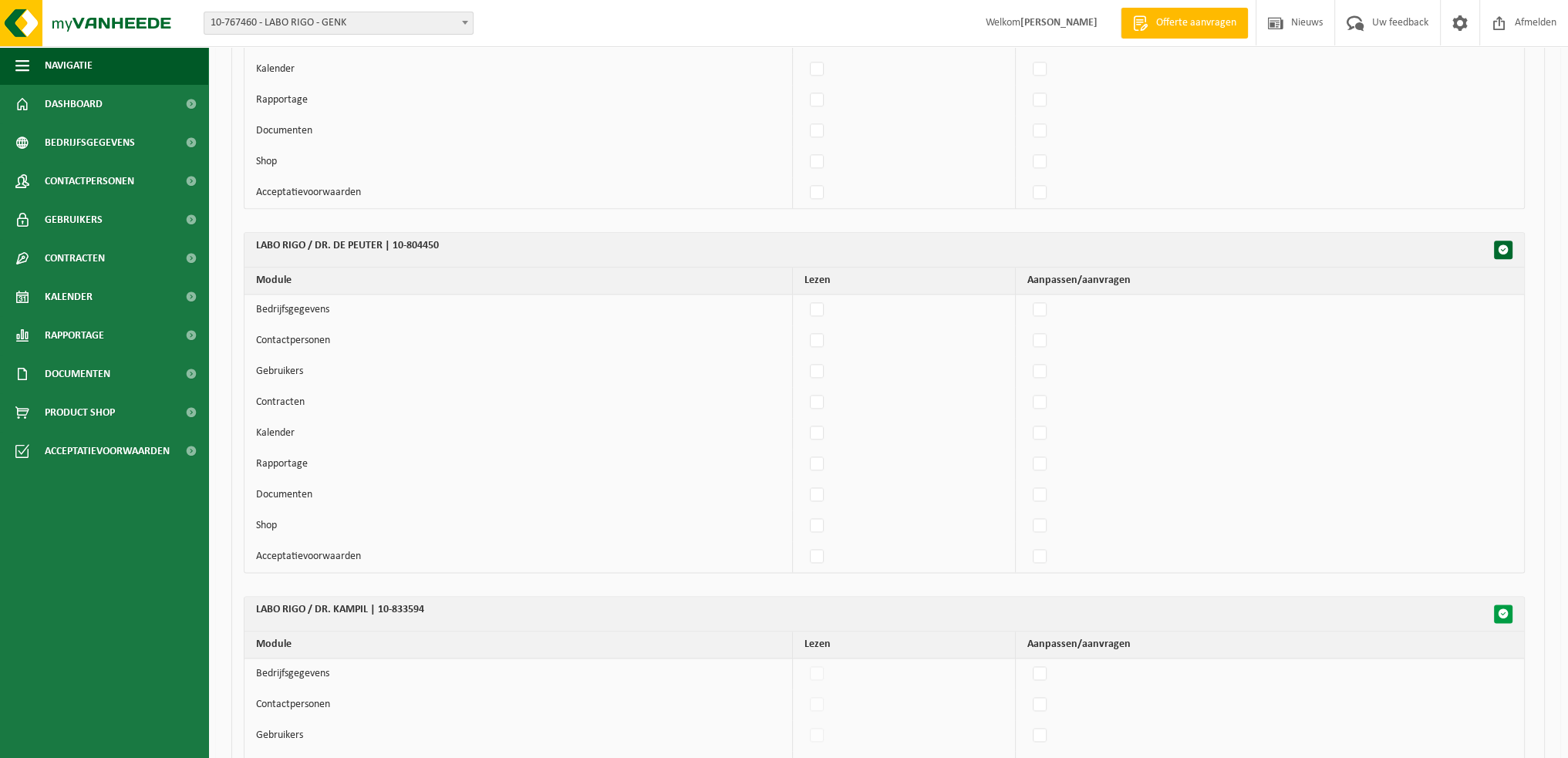
checkbox input "false"
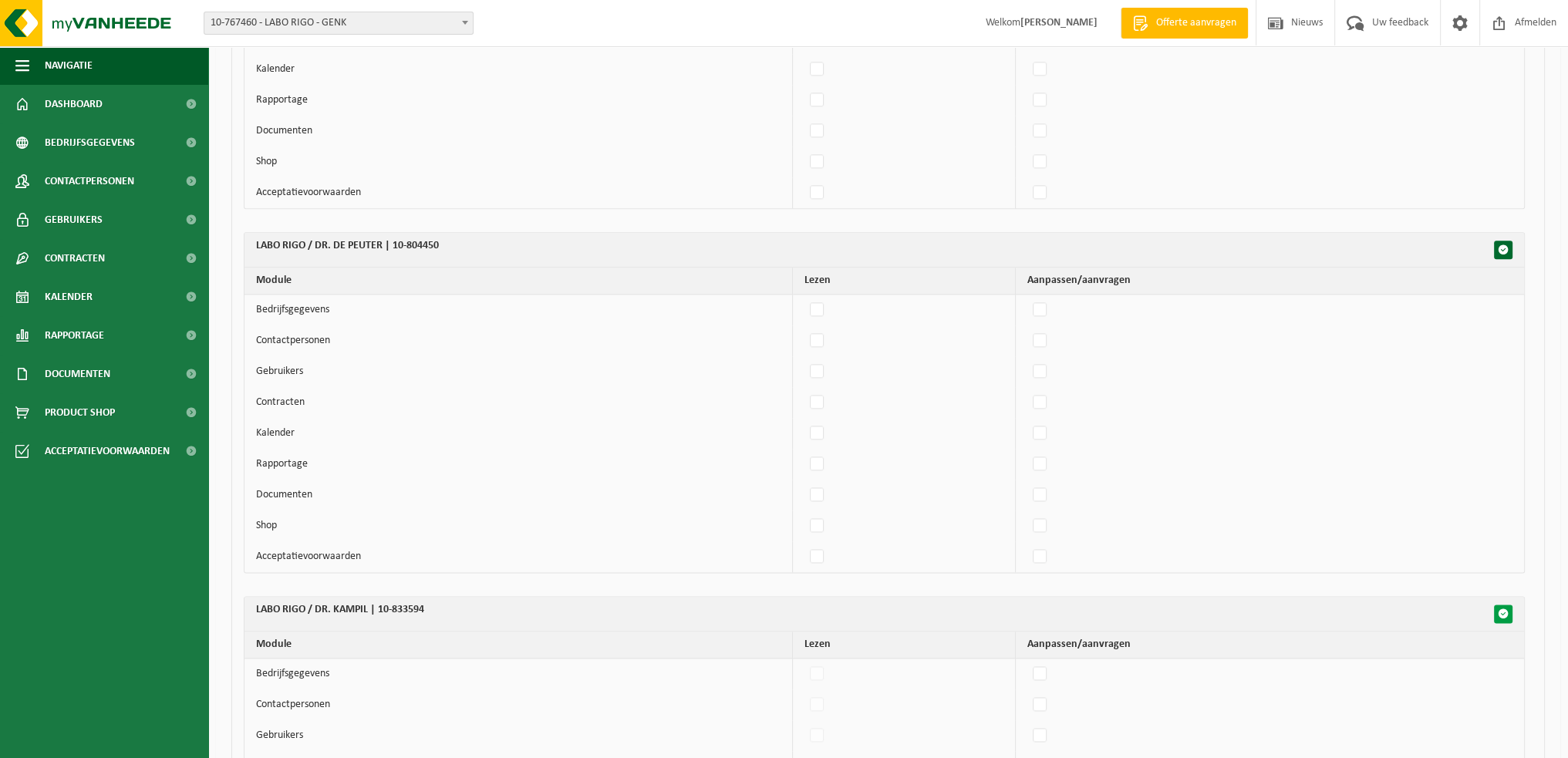
checkbox input "false"
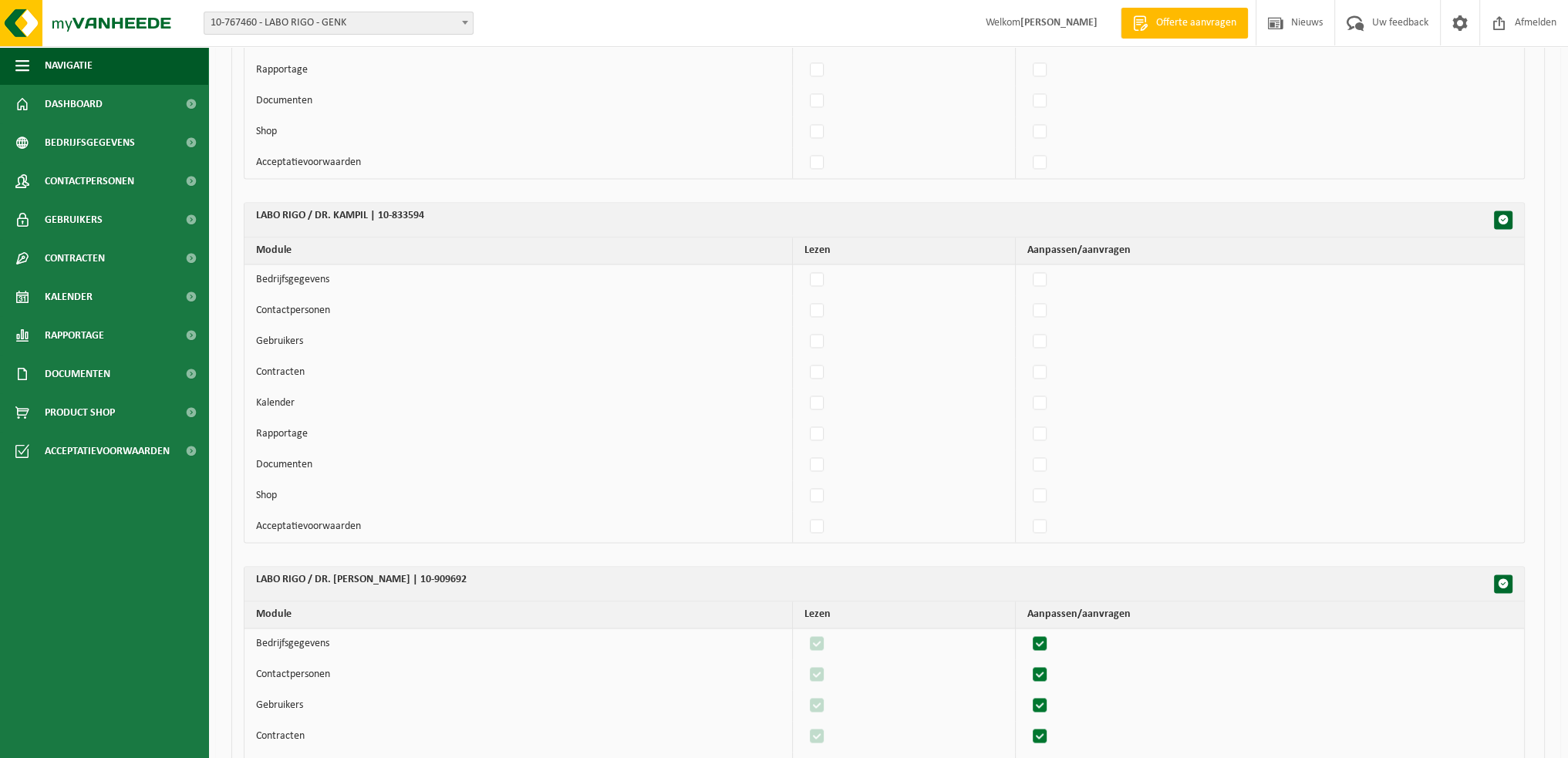
scroll to position [2932, 0]
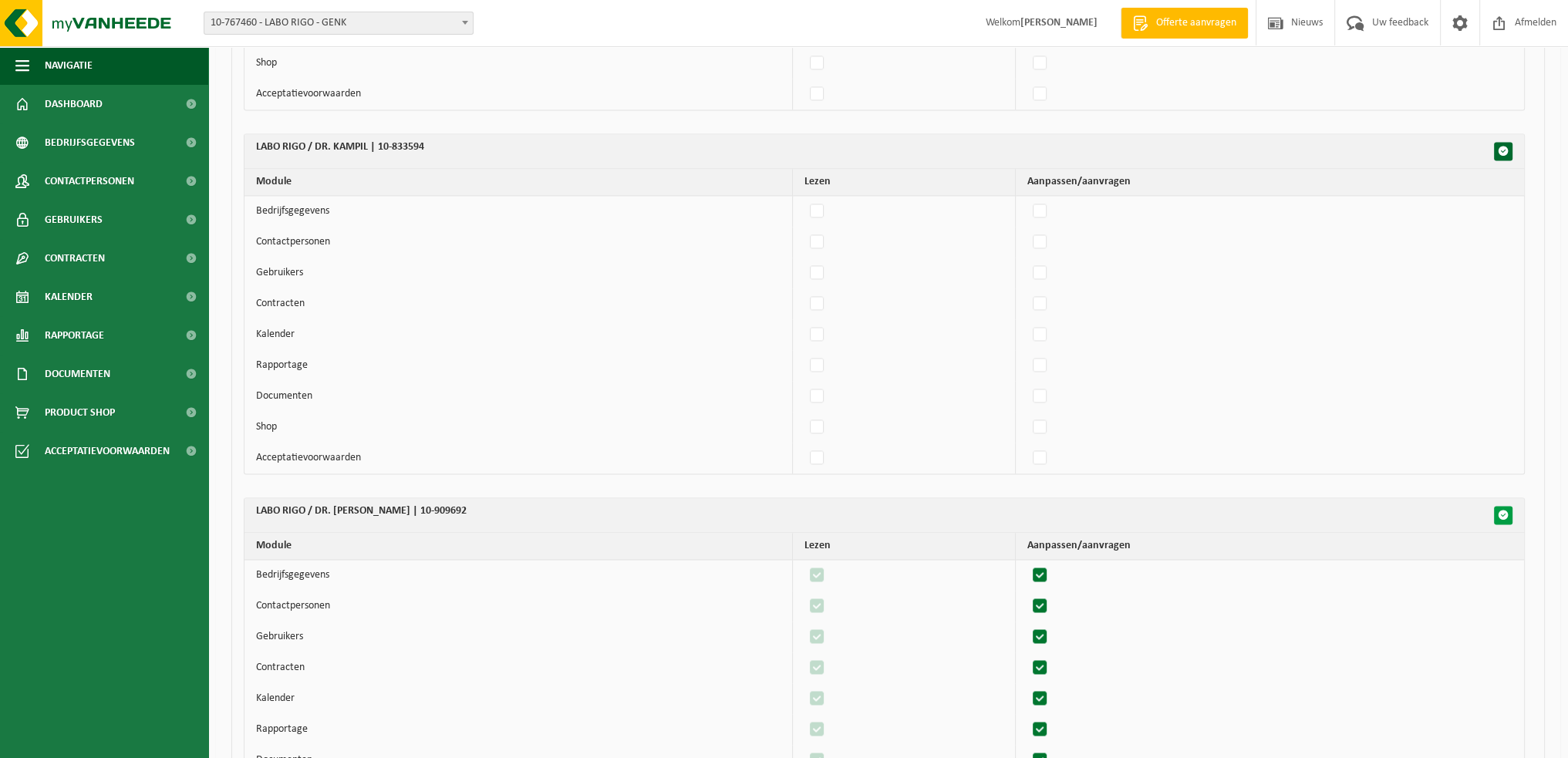
click at [1507, 510] on span "button" at bounding box center [1503, 515] width 11 height 11
checkbox input "false"
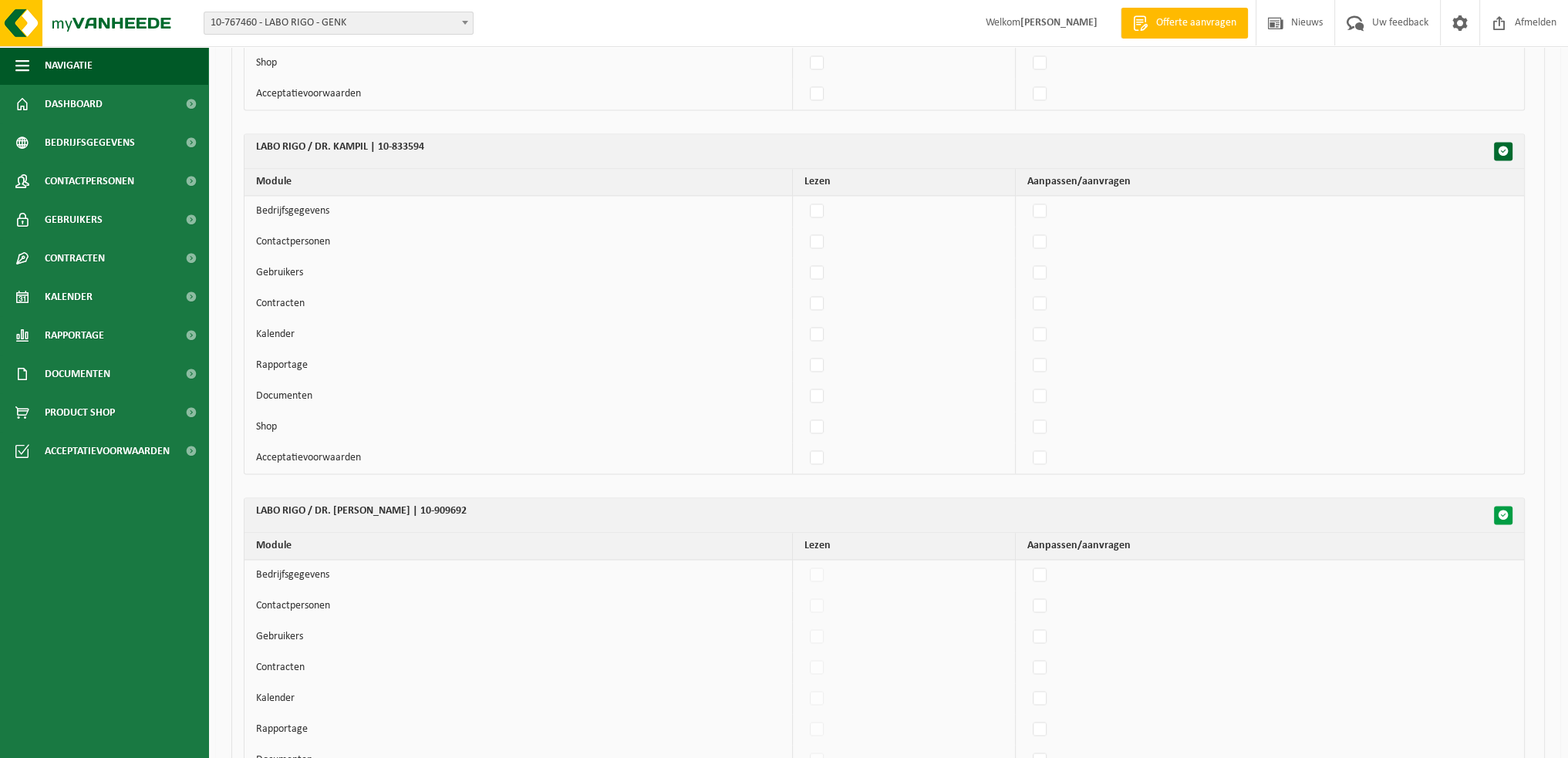
checkbox input "false"
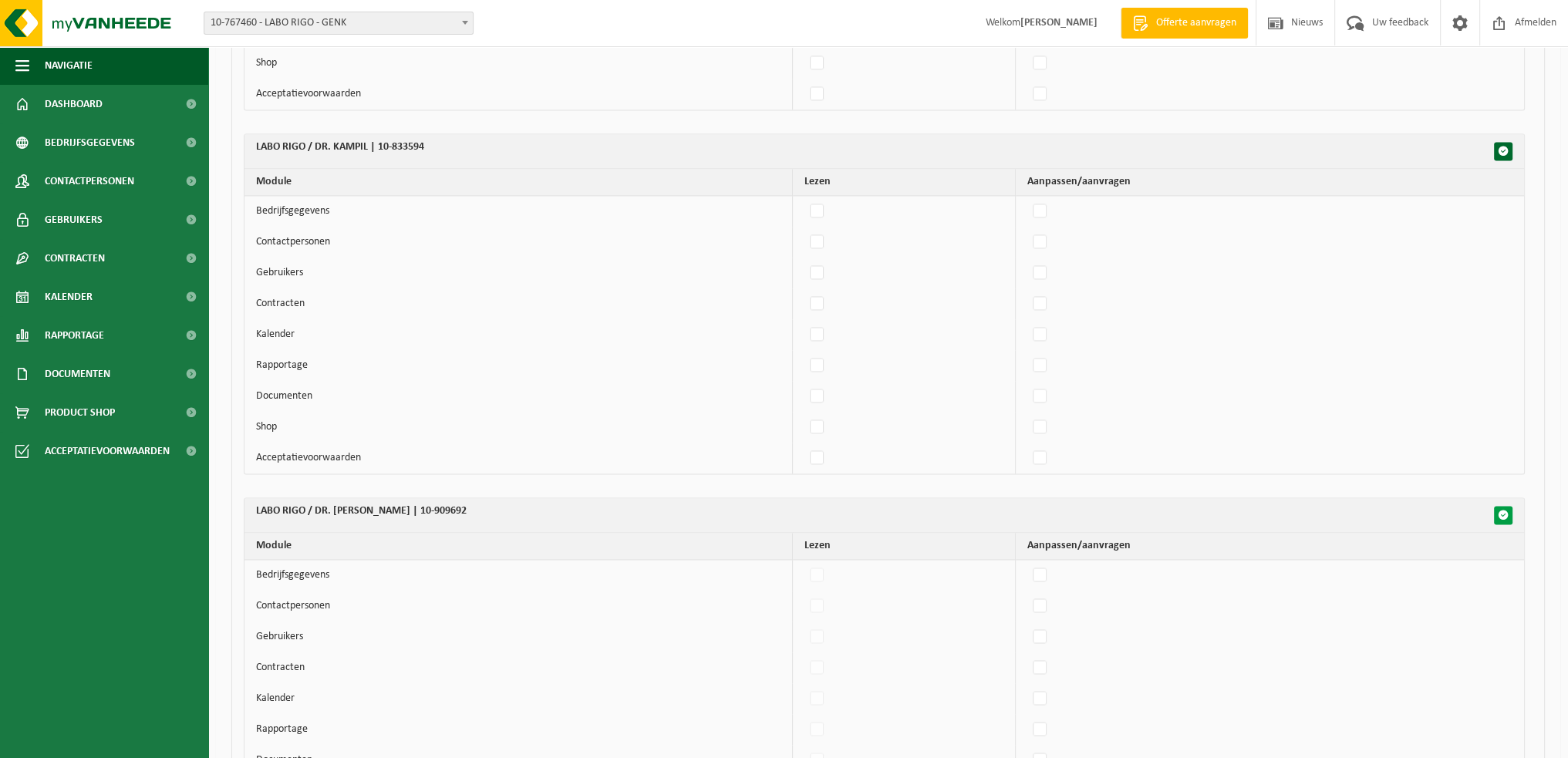
checkbox input "false"
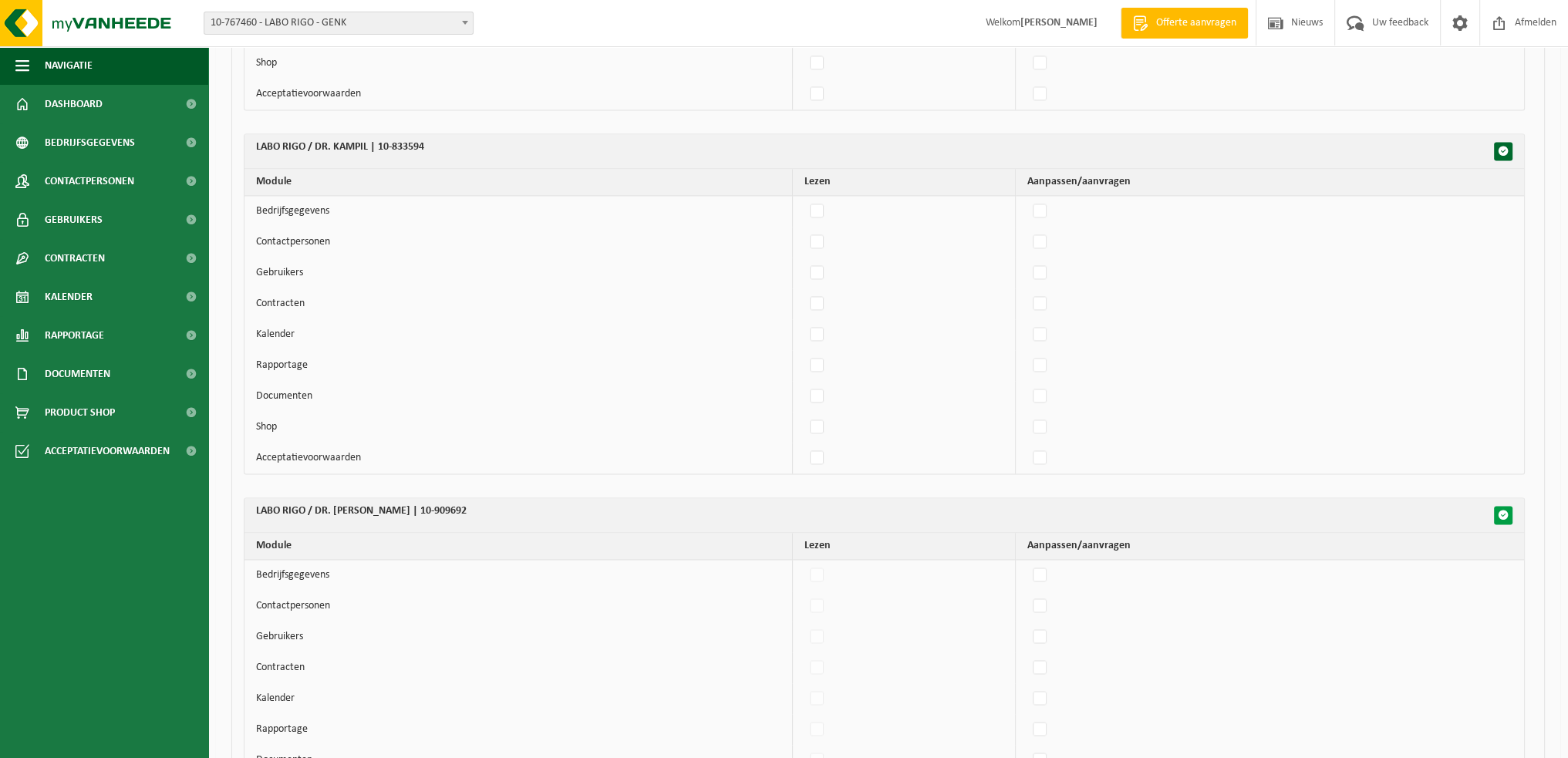
checkbox input "false"
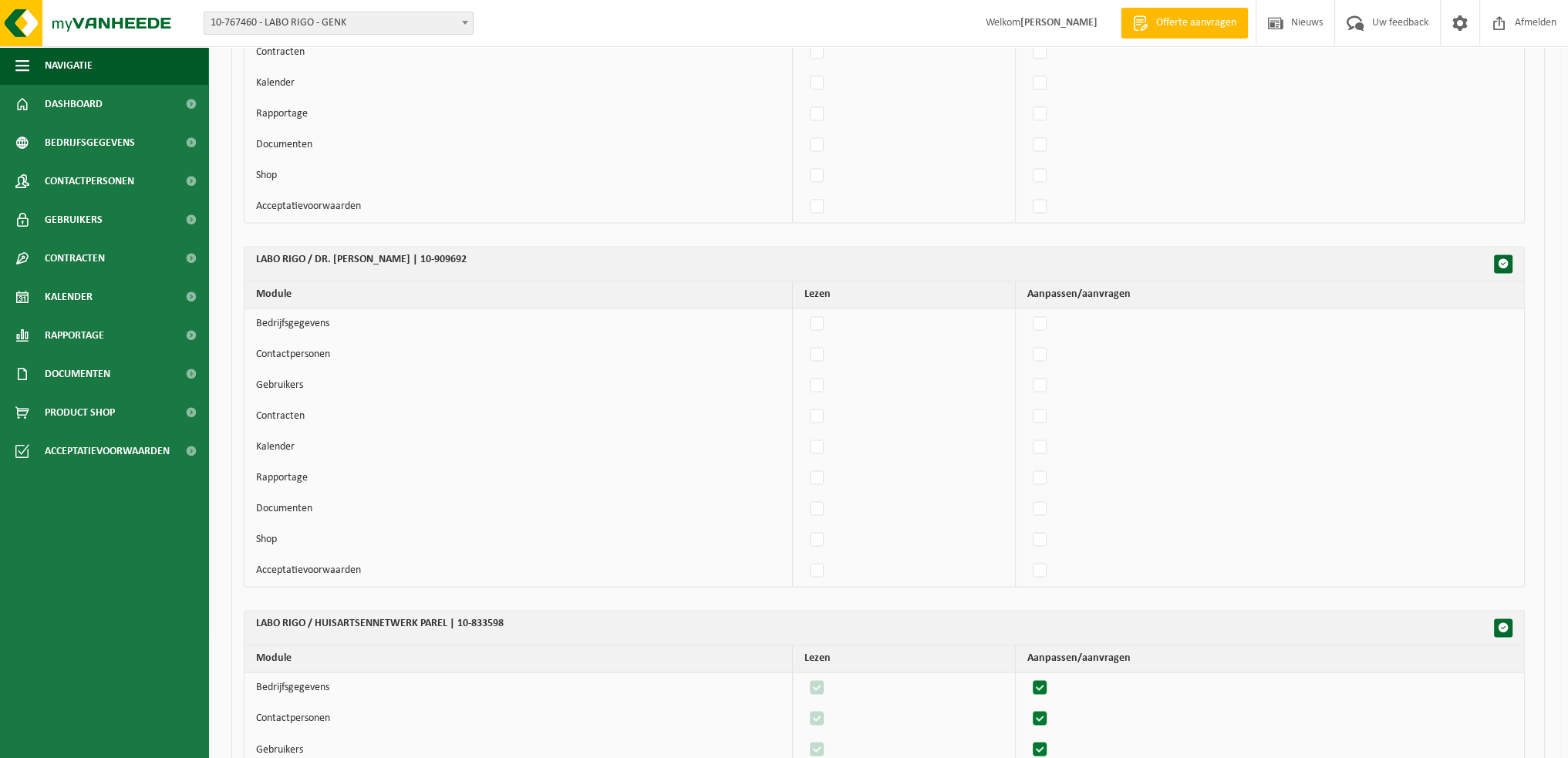
scroll to position [3318, 0]
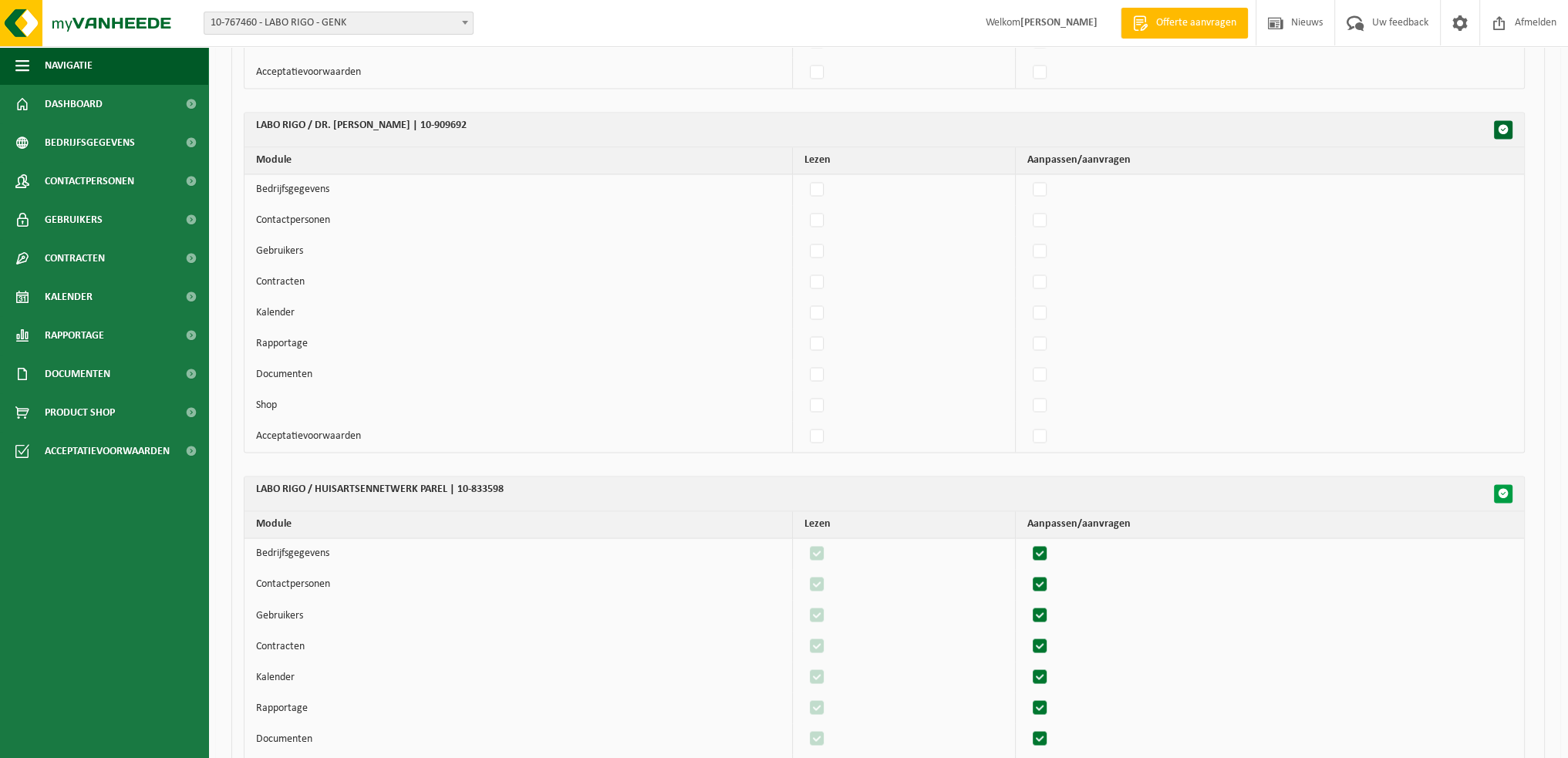
click at [1502, 489] on span "button" at bounding box center [1503, 494] width 11 height 11
checkbox input "false"
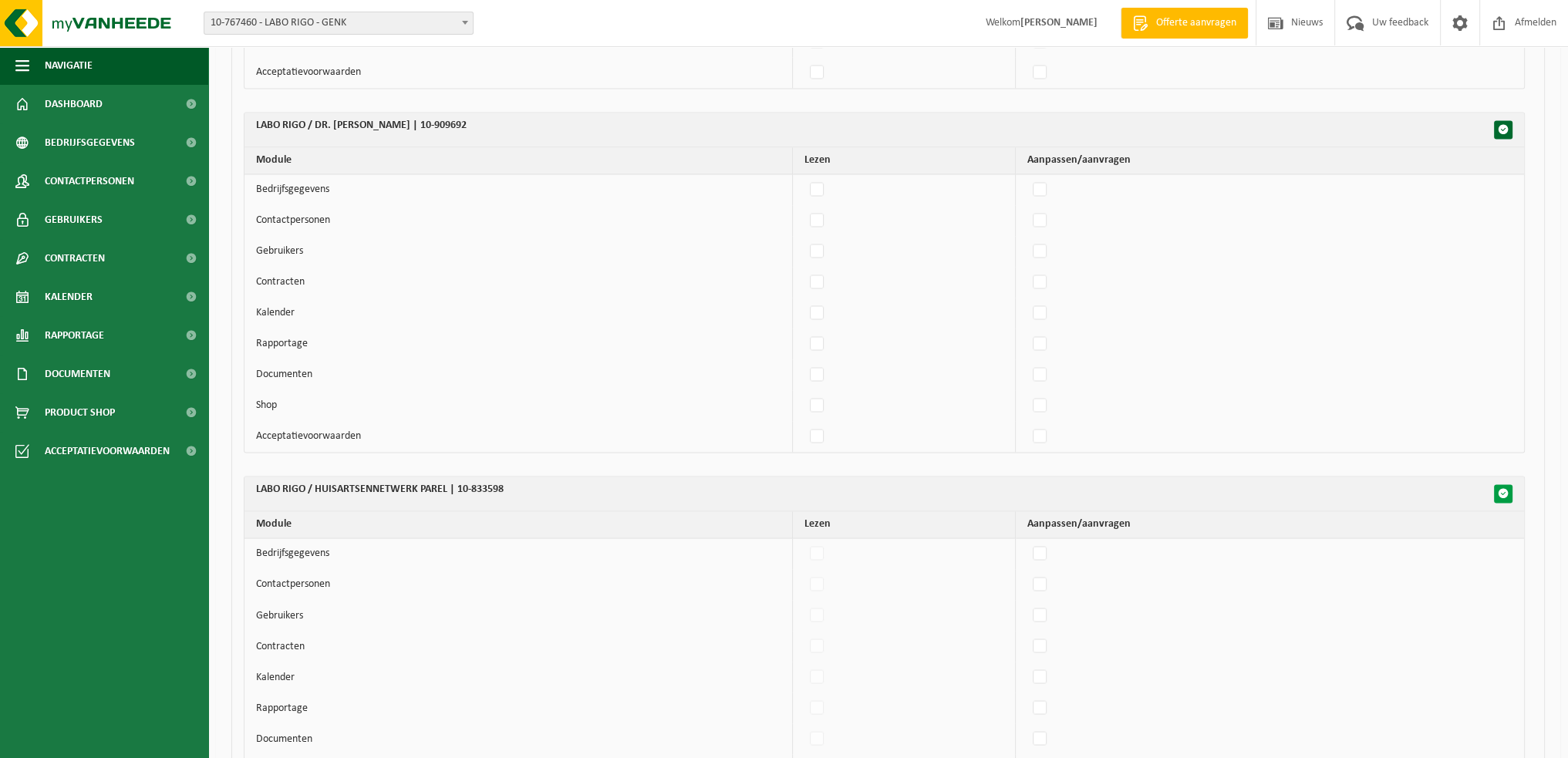
checkbox input "false"
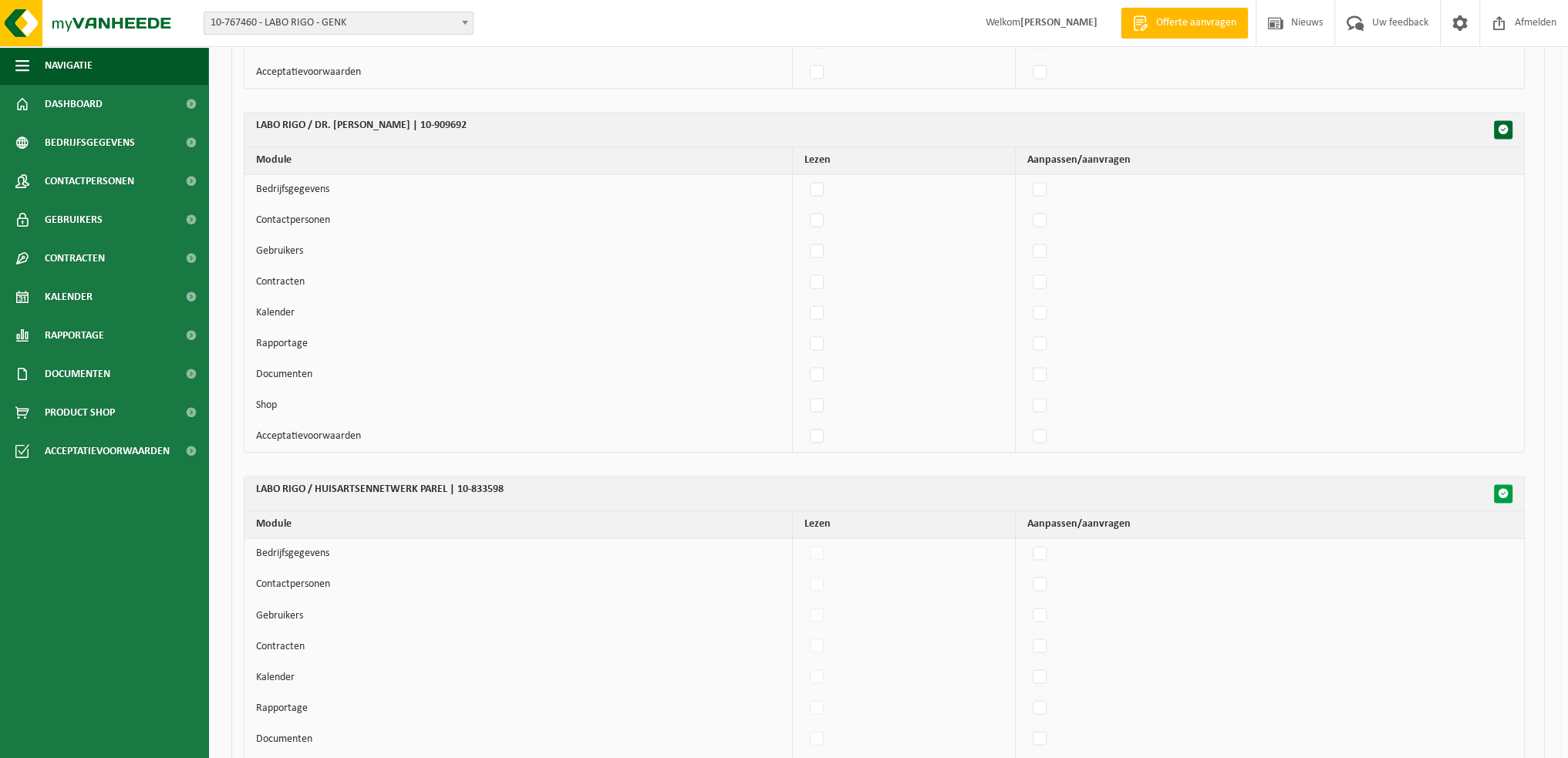
checkbox input "false"
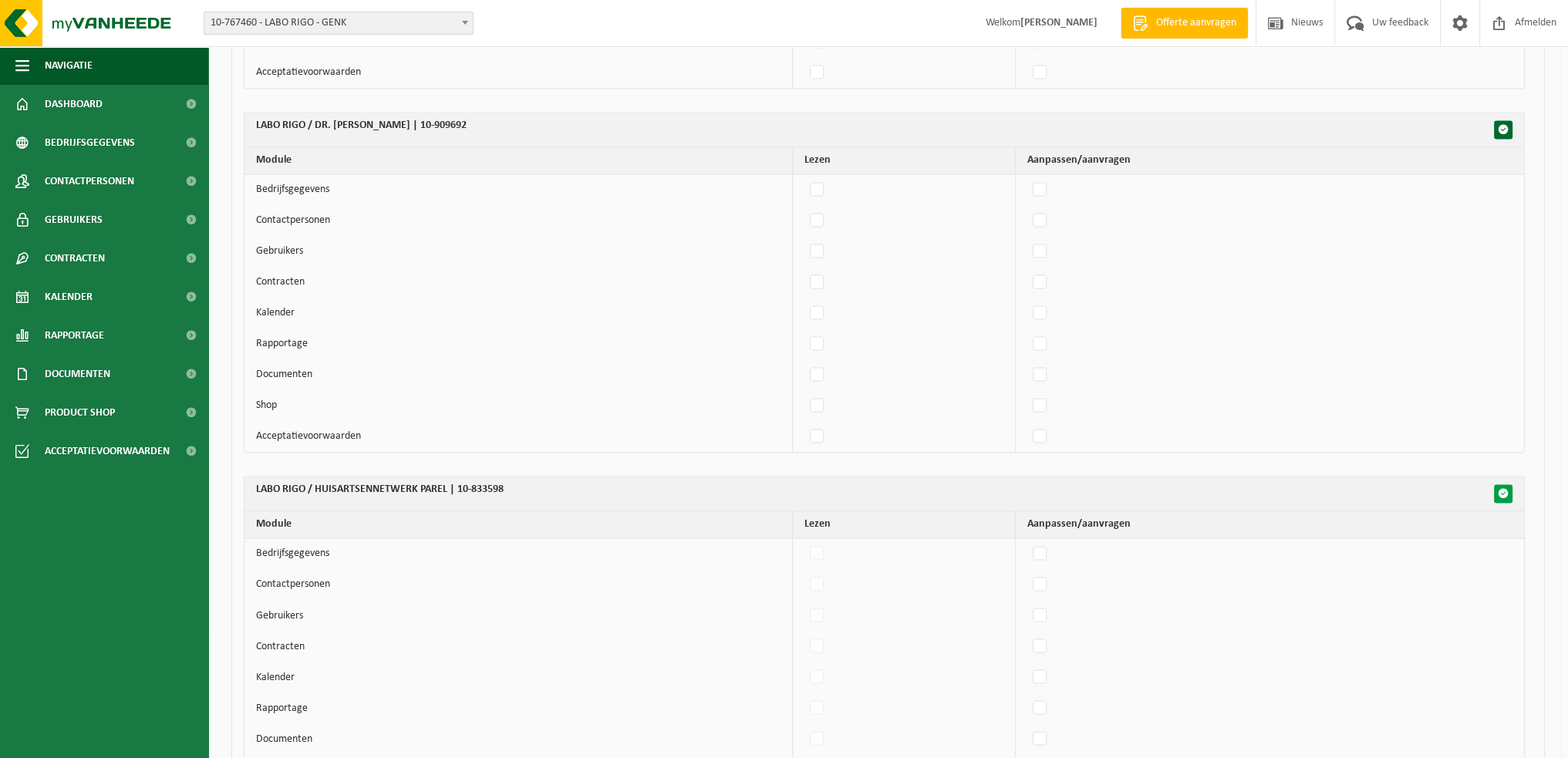
checkbox input "false"
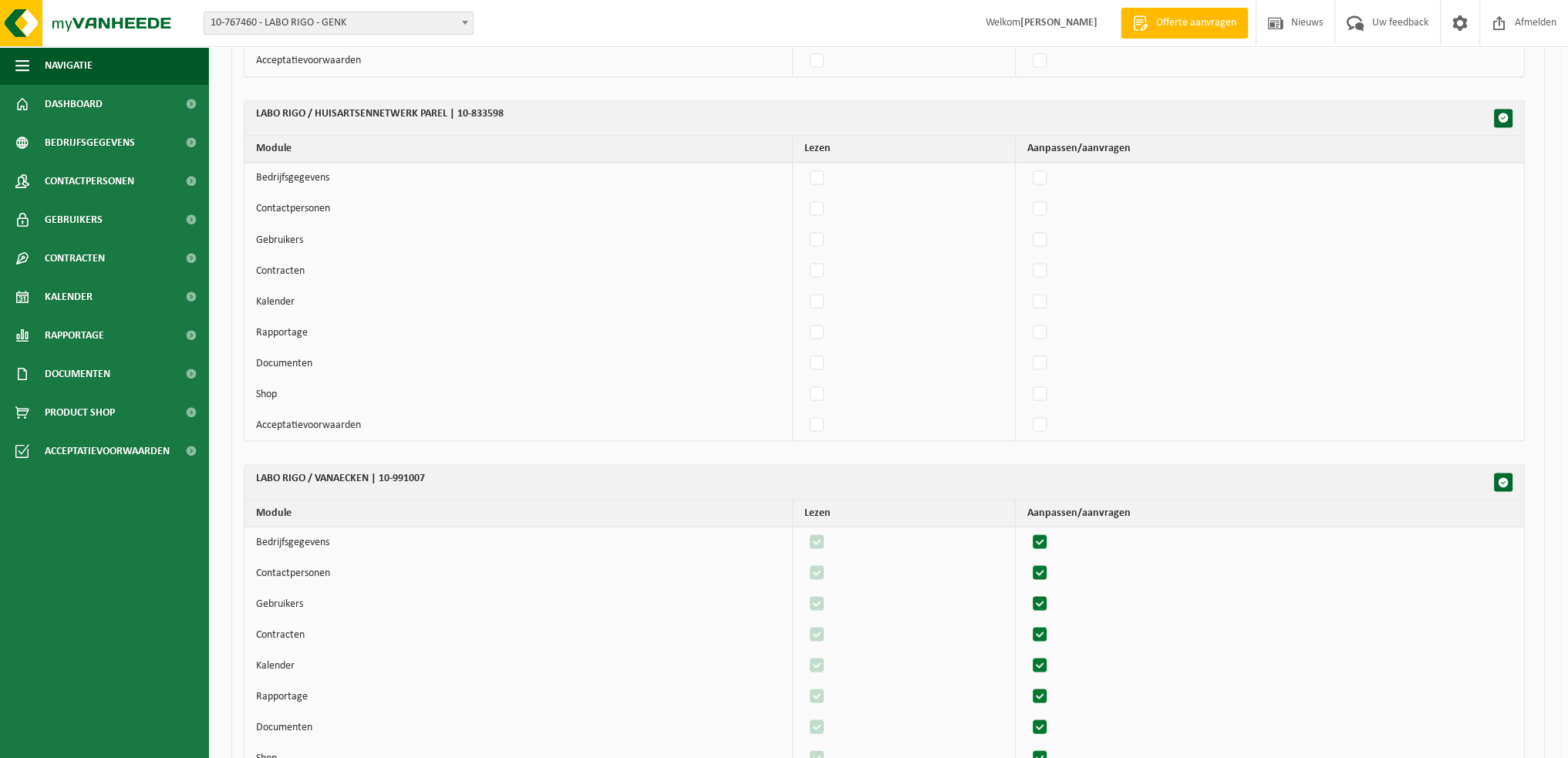
scroll to position [3703, 0]
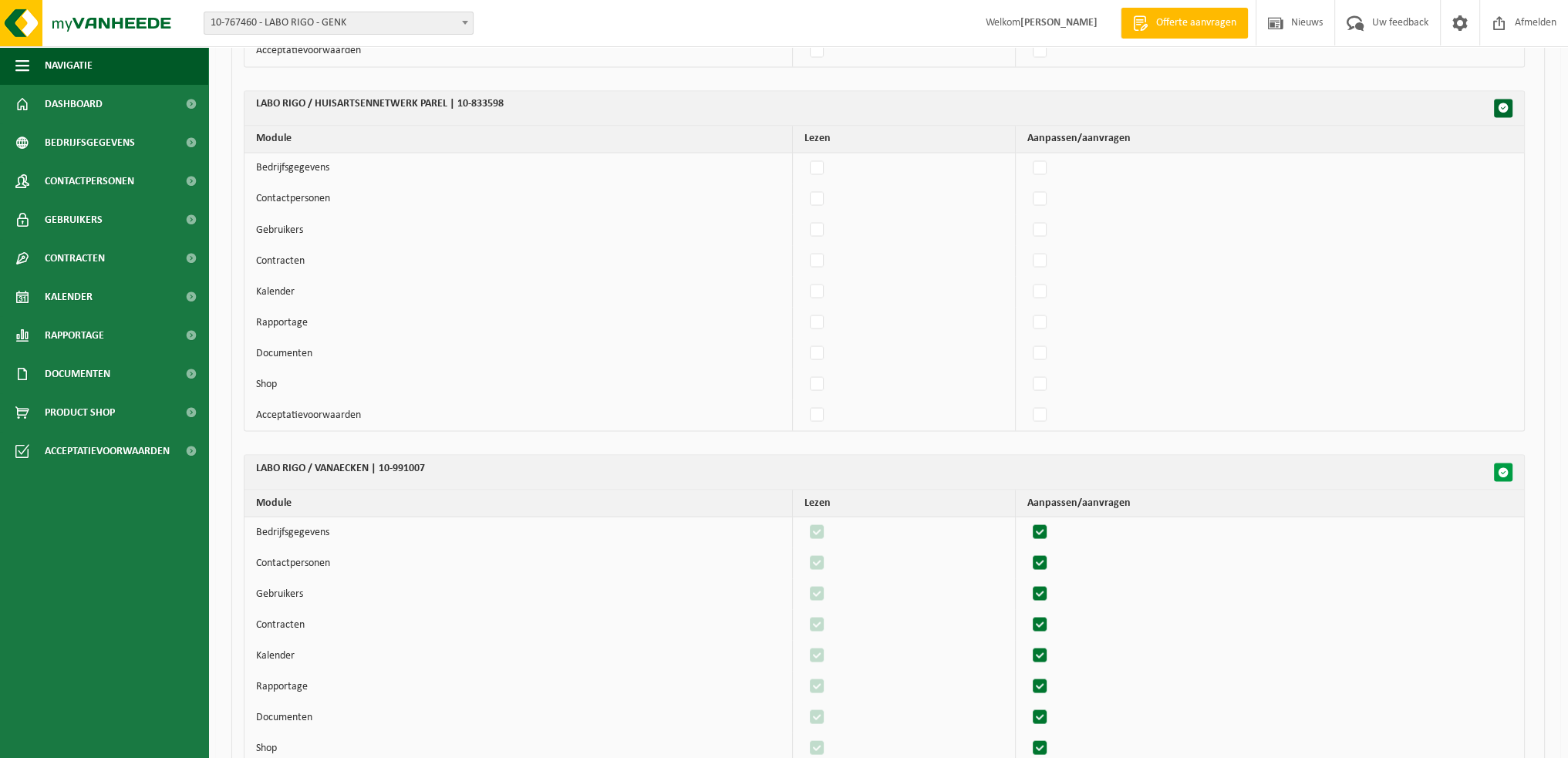
click at [1502, 466] on span "button" at bounding box center [1503, 471] width 11 height 11
checkbox input "false"
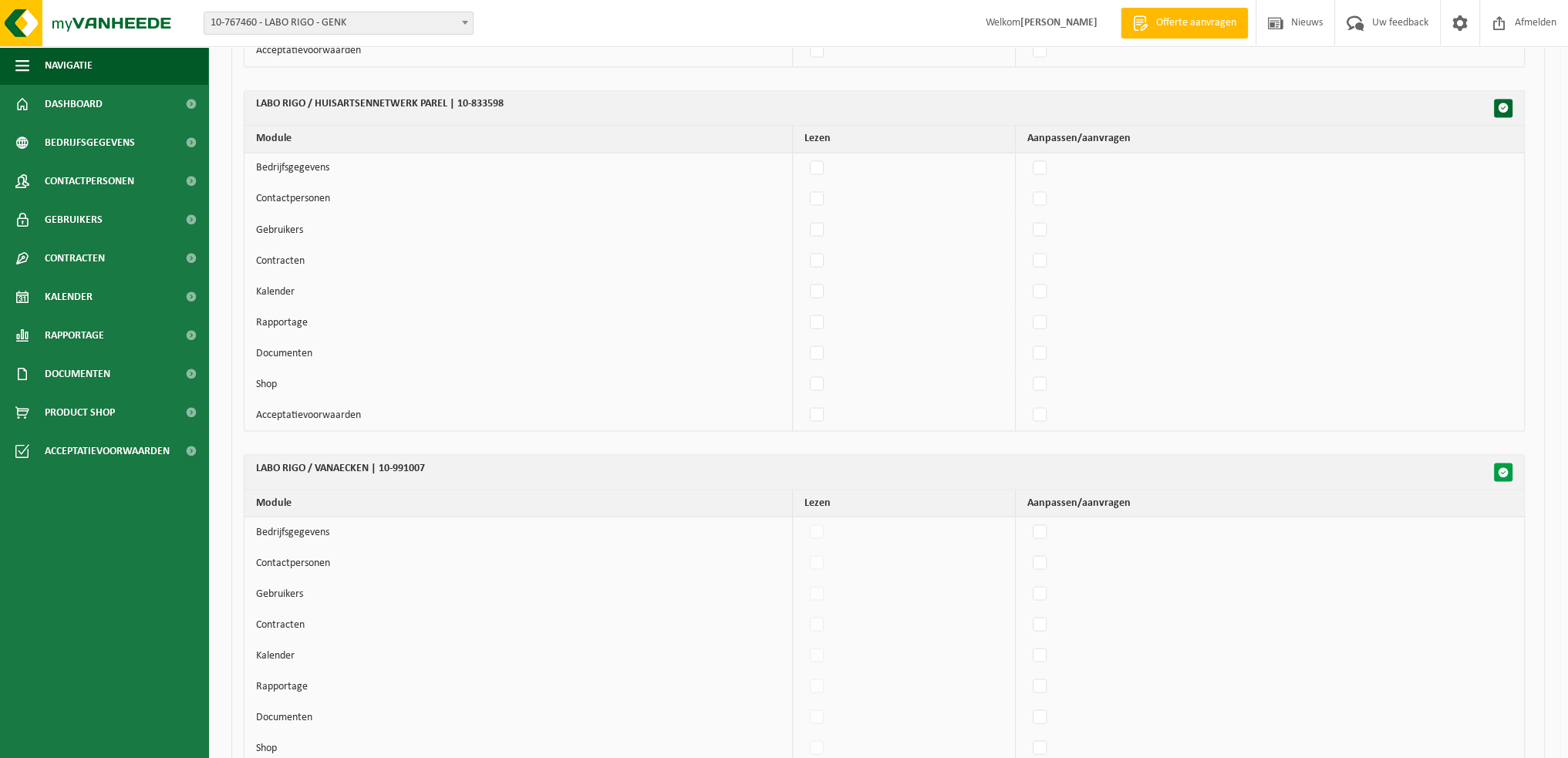
checkbox input "false"
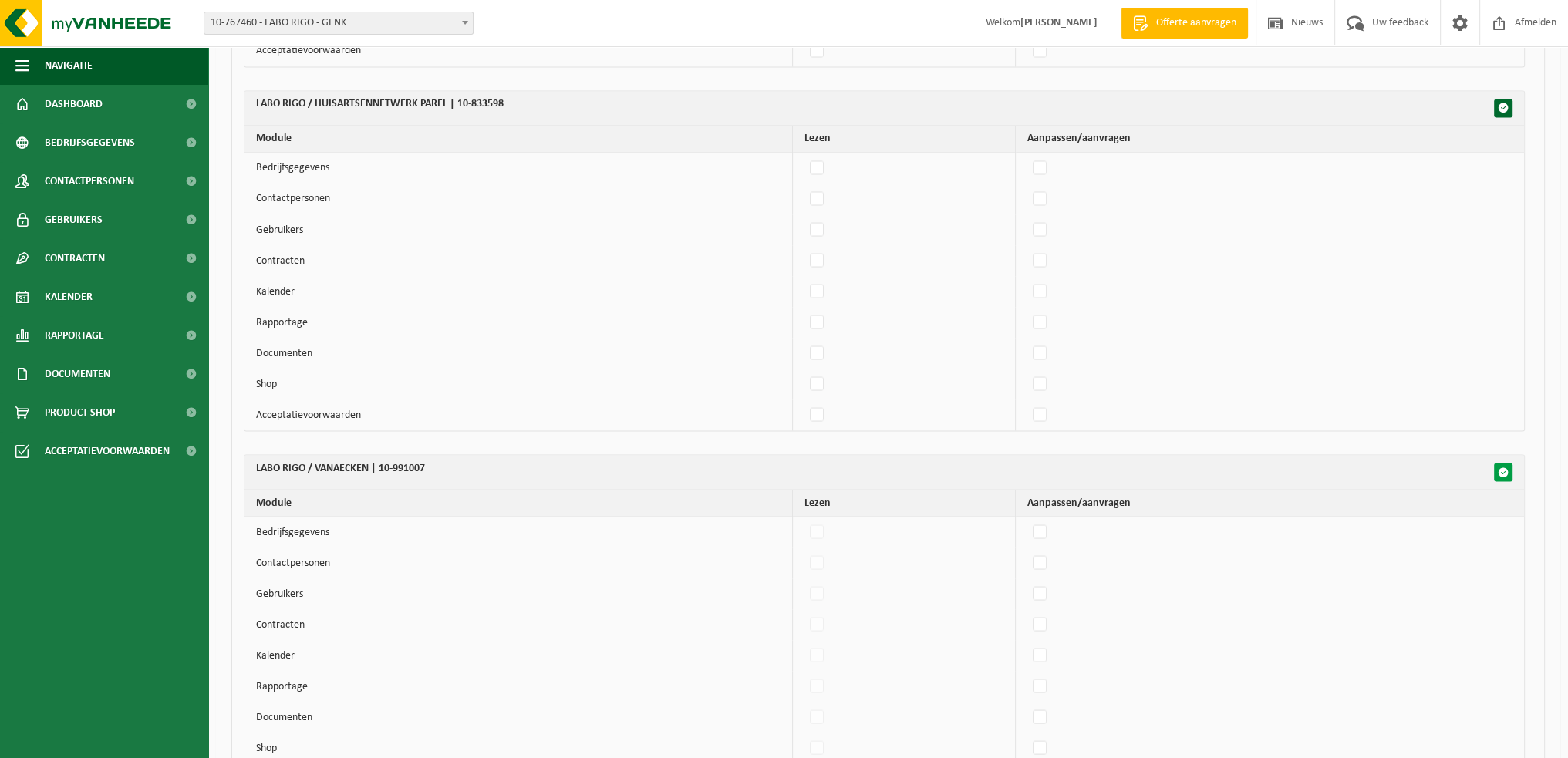
checkbox input "false"
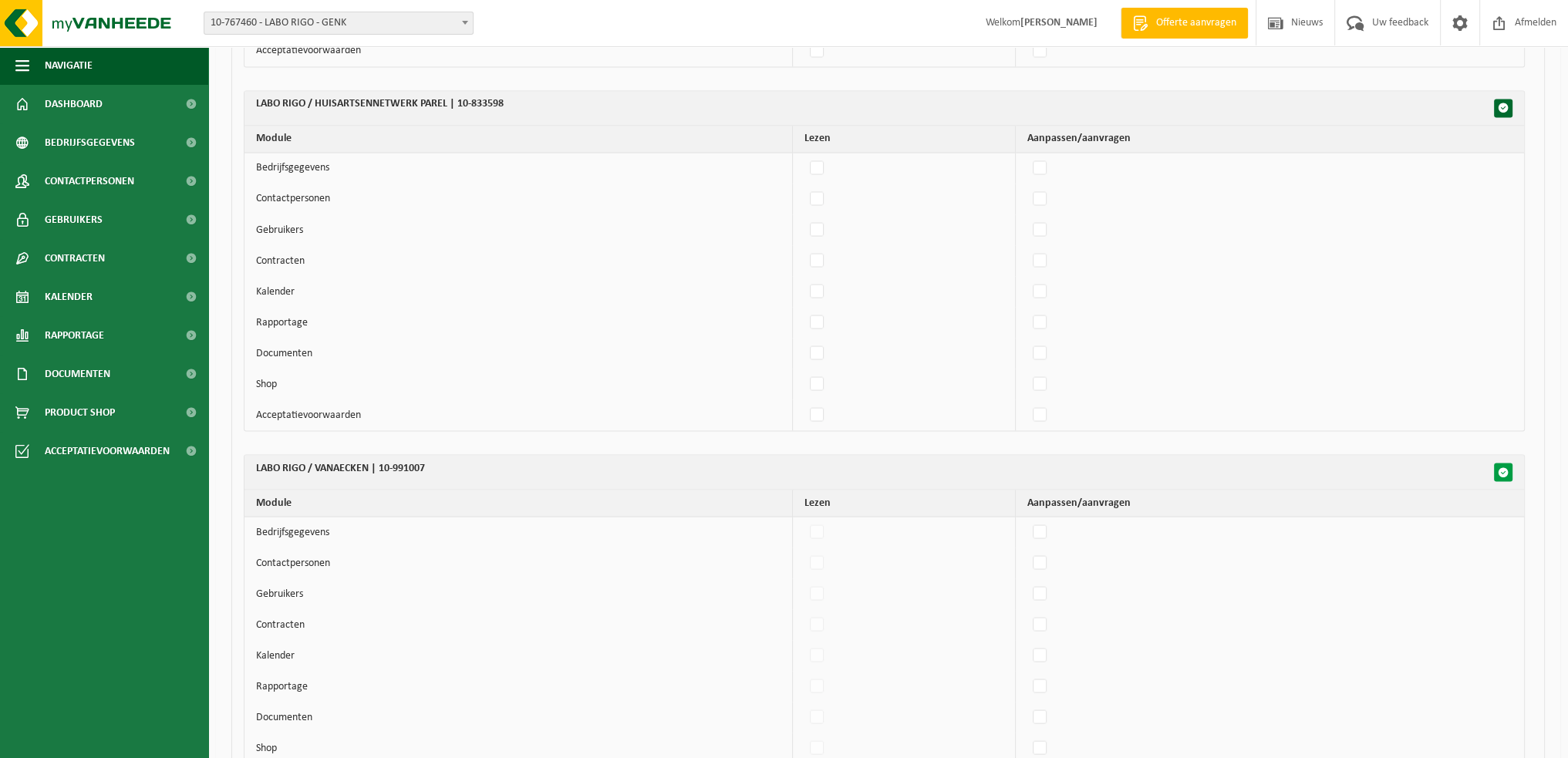
checkbox input "false"
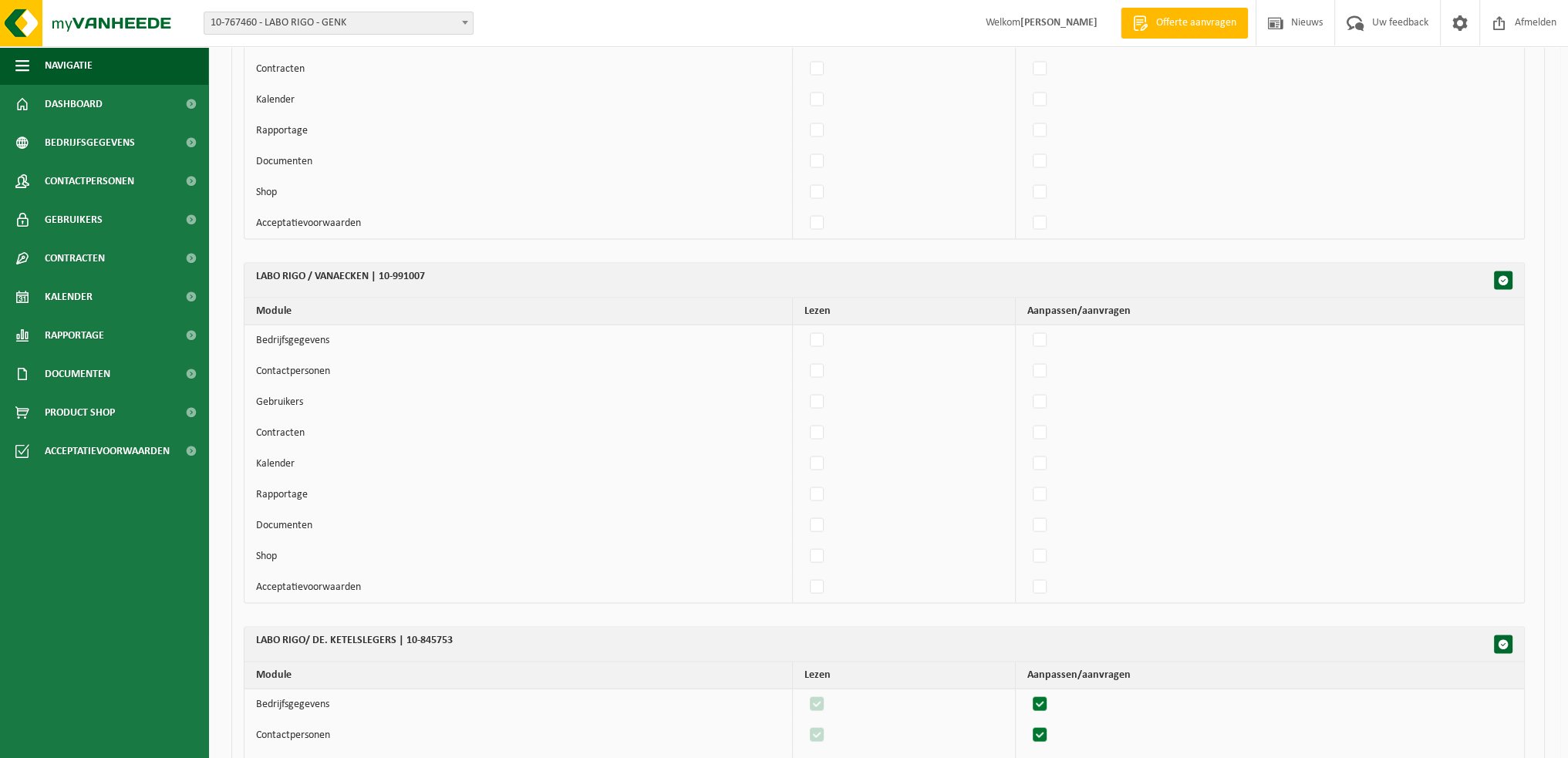
scroll to position [4088, 0]
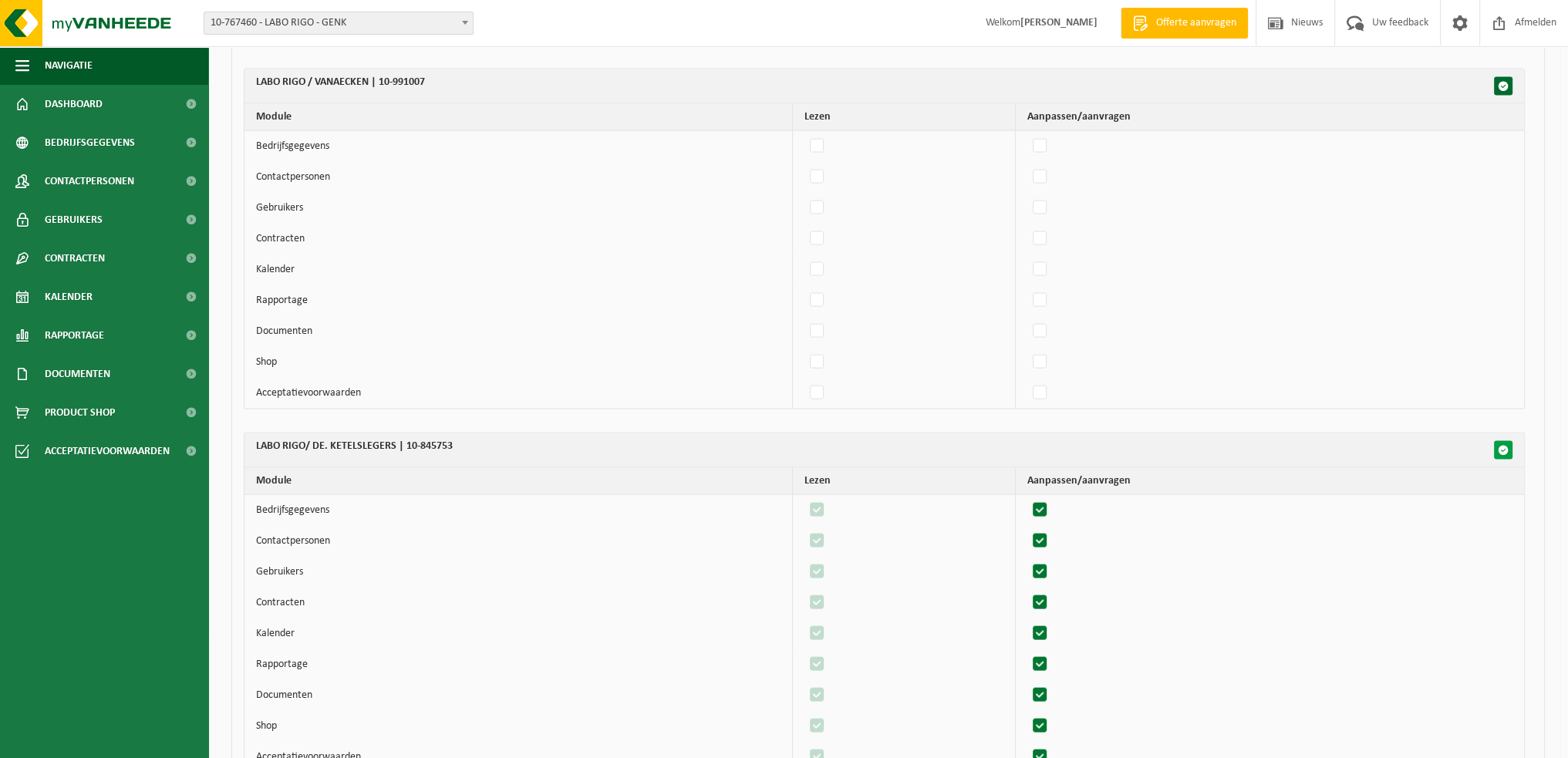
click at [1503, 445] on span "button" at bounding box center [1503, 450] width 11 height 11
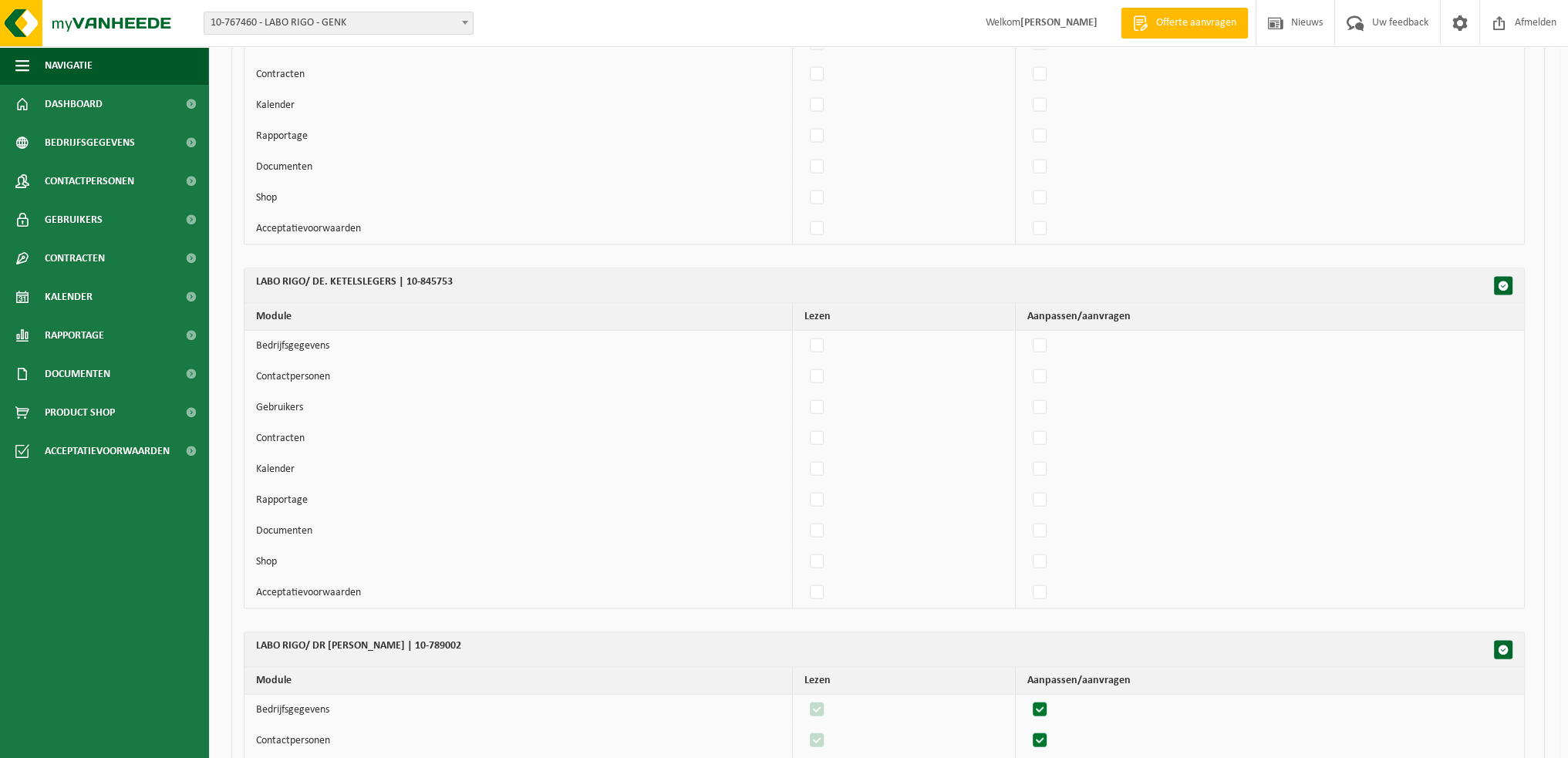
scroll to position [4474, 0]
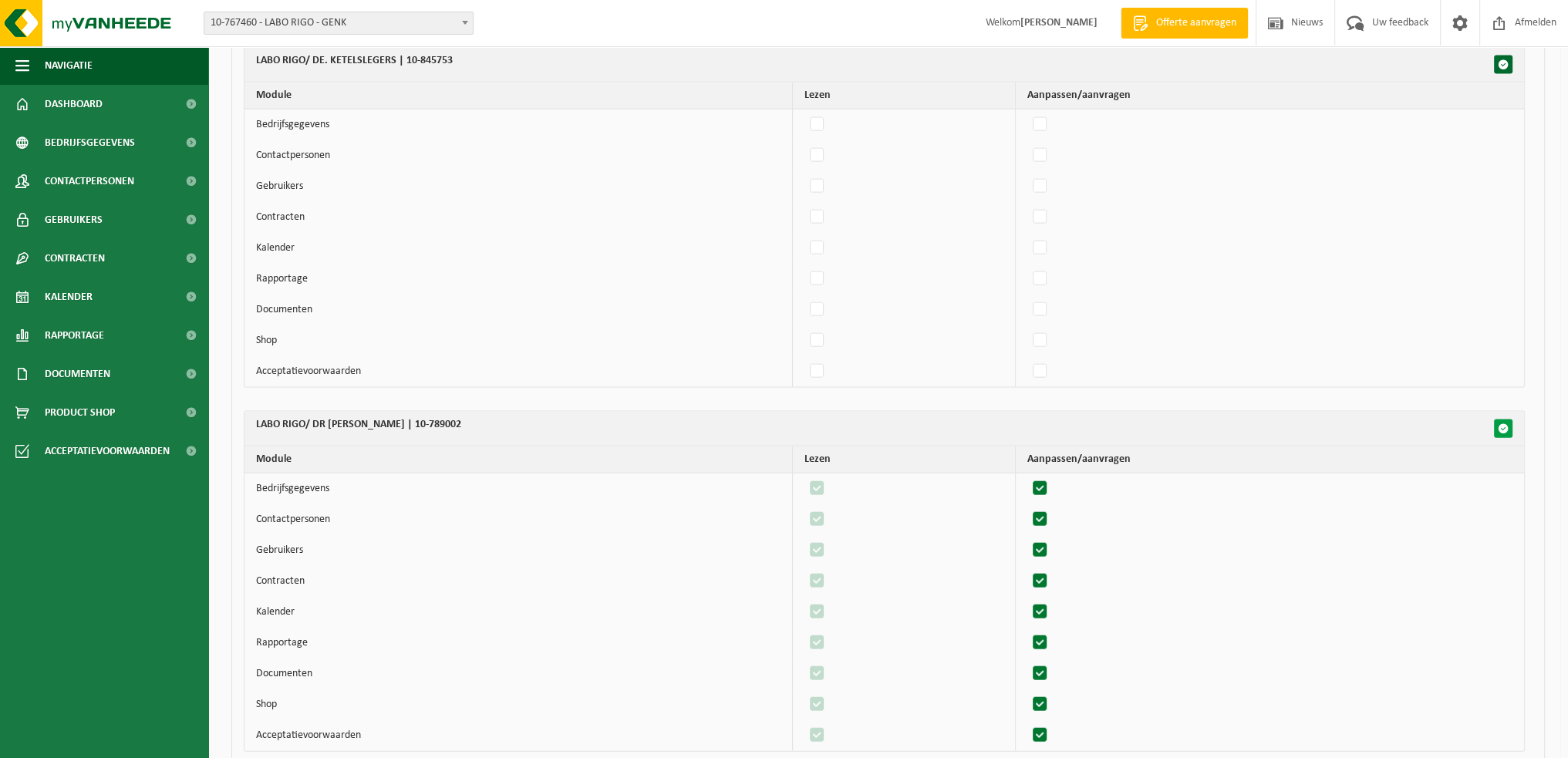
click at [1506, 424] on span "button" at bounding box center [1503, 429] width 11 height 11
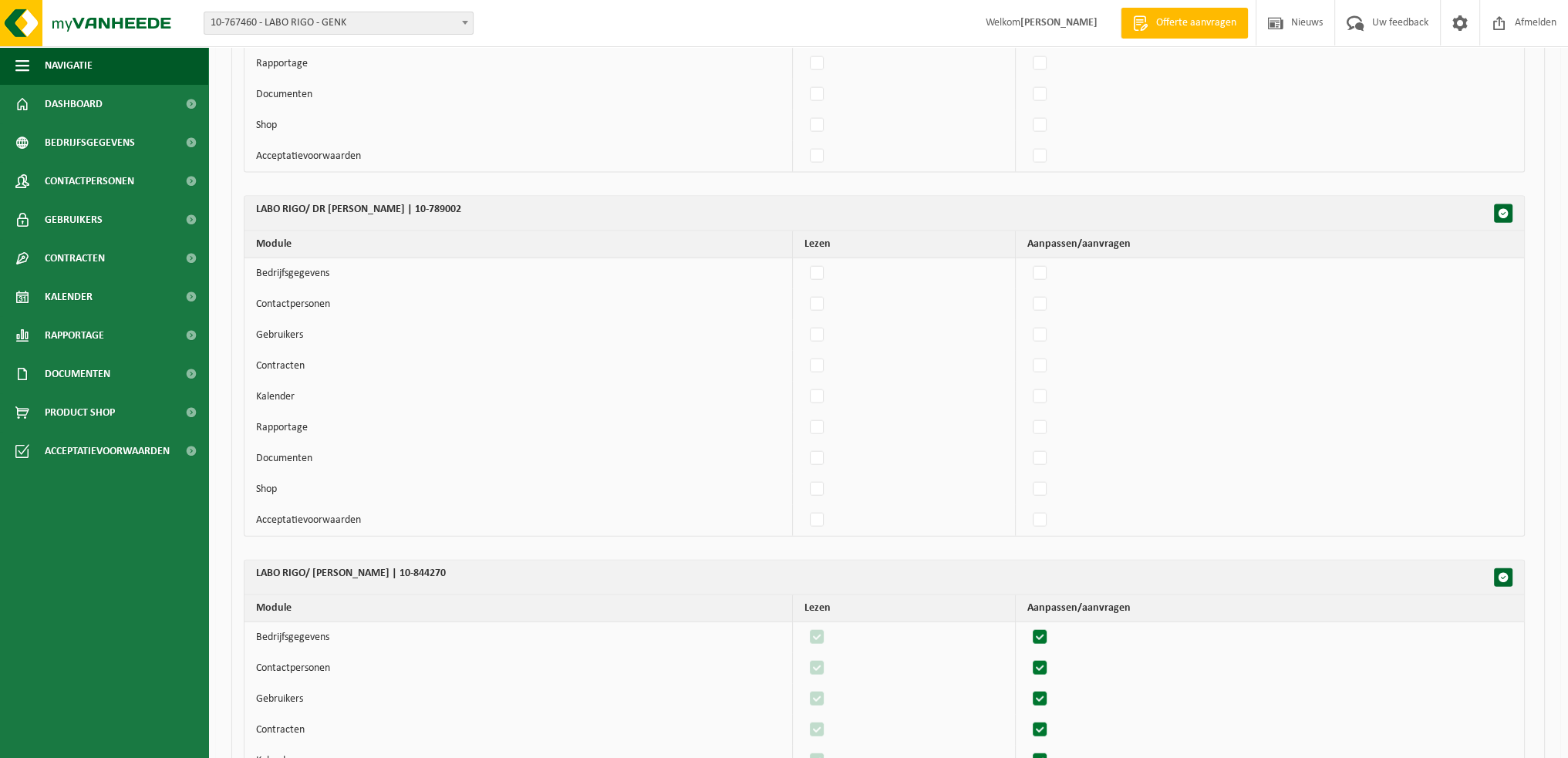
scroll to position [4938, 0]
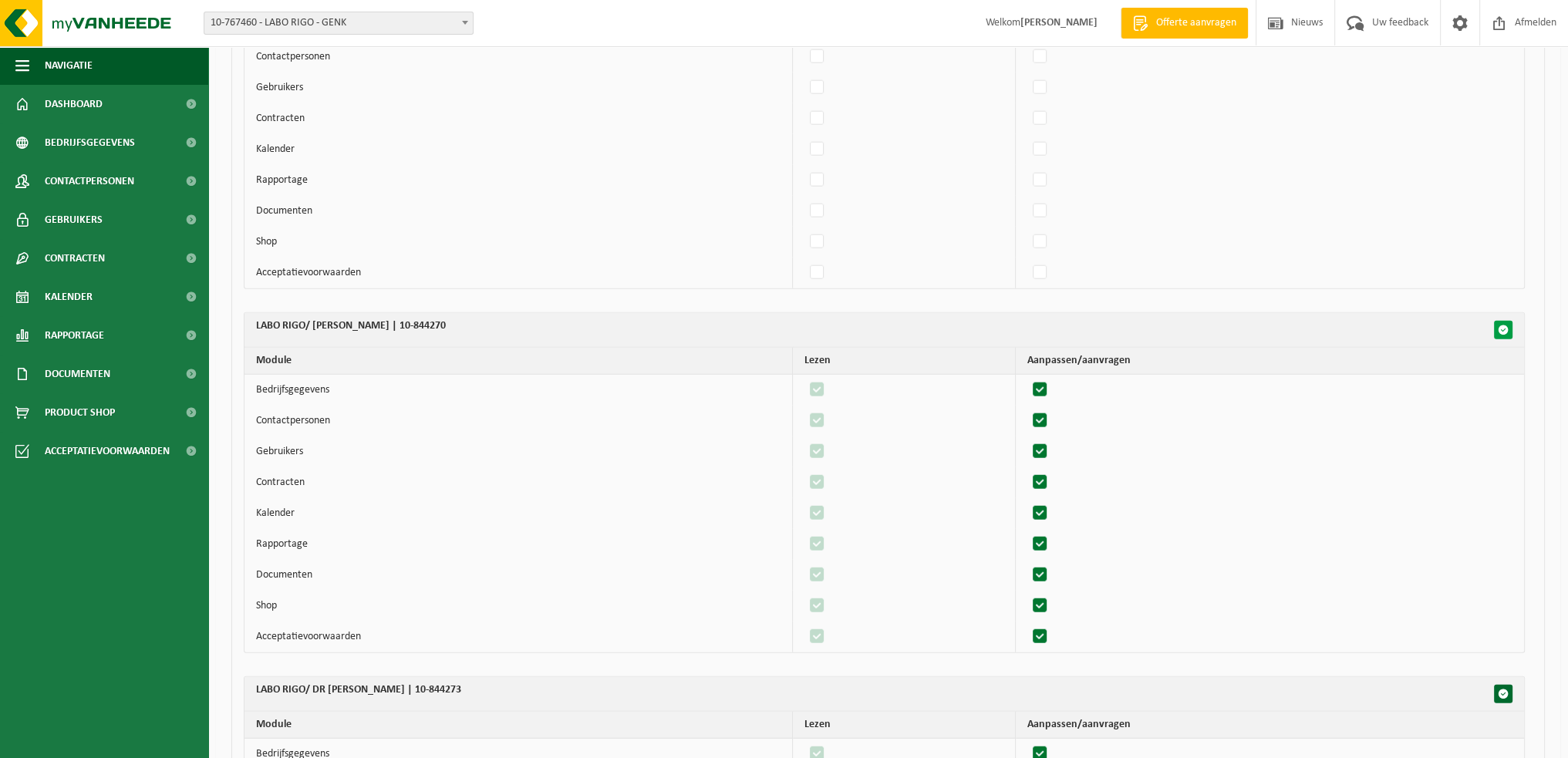
click at [1498, 325] on span "button" at bounding box center [1503, 329] width 11 height 11
click at [1503, 685] on button "button" at bounding box center [1503, 694] width 18 height 18
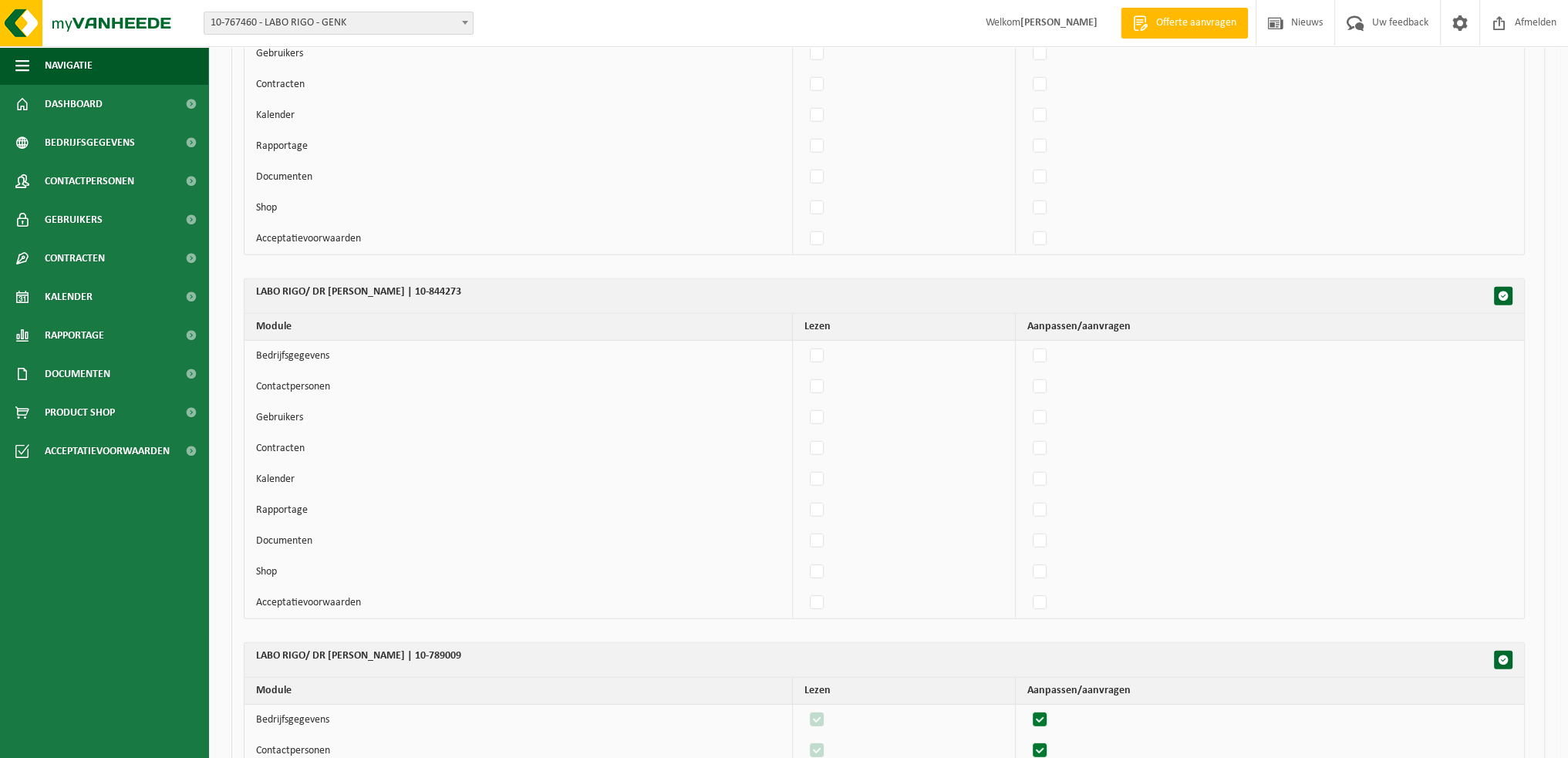
scroll to position [5400, 0]
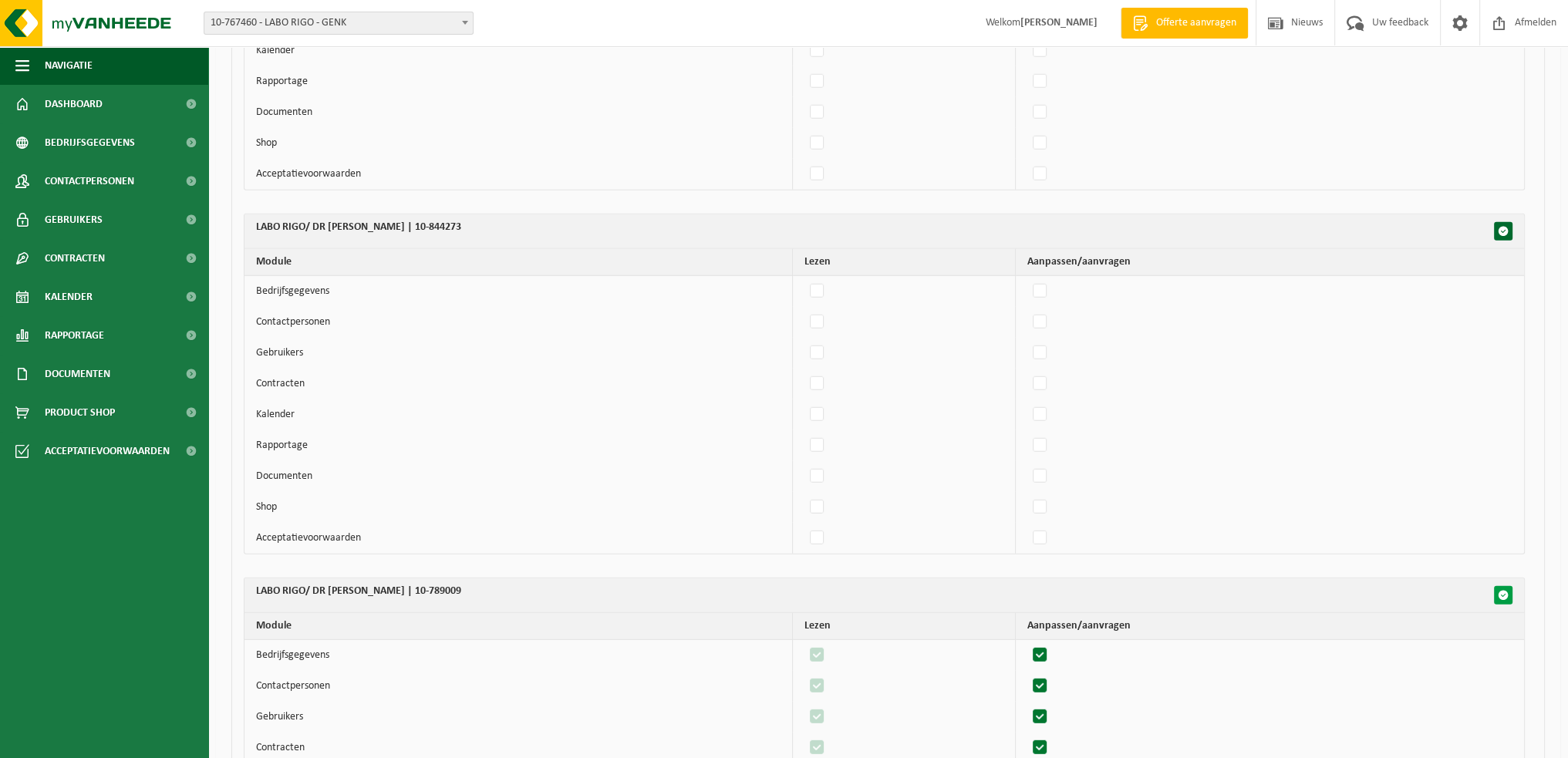
click at [1509, 586] on button "button" at bounding box center [1503, 595] width 18 height 18
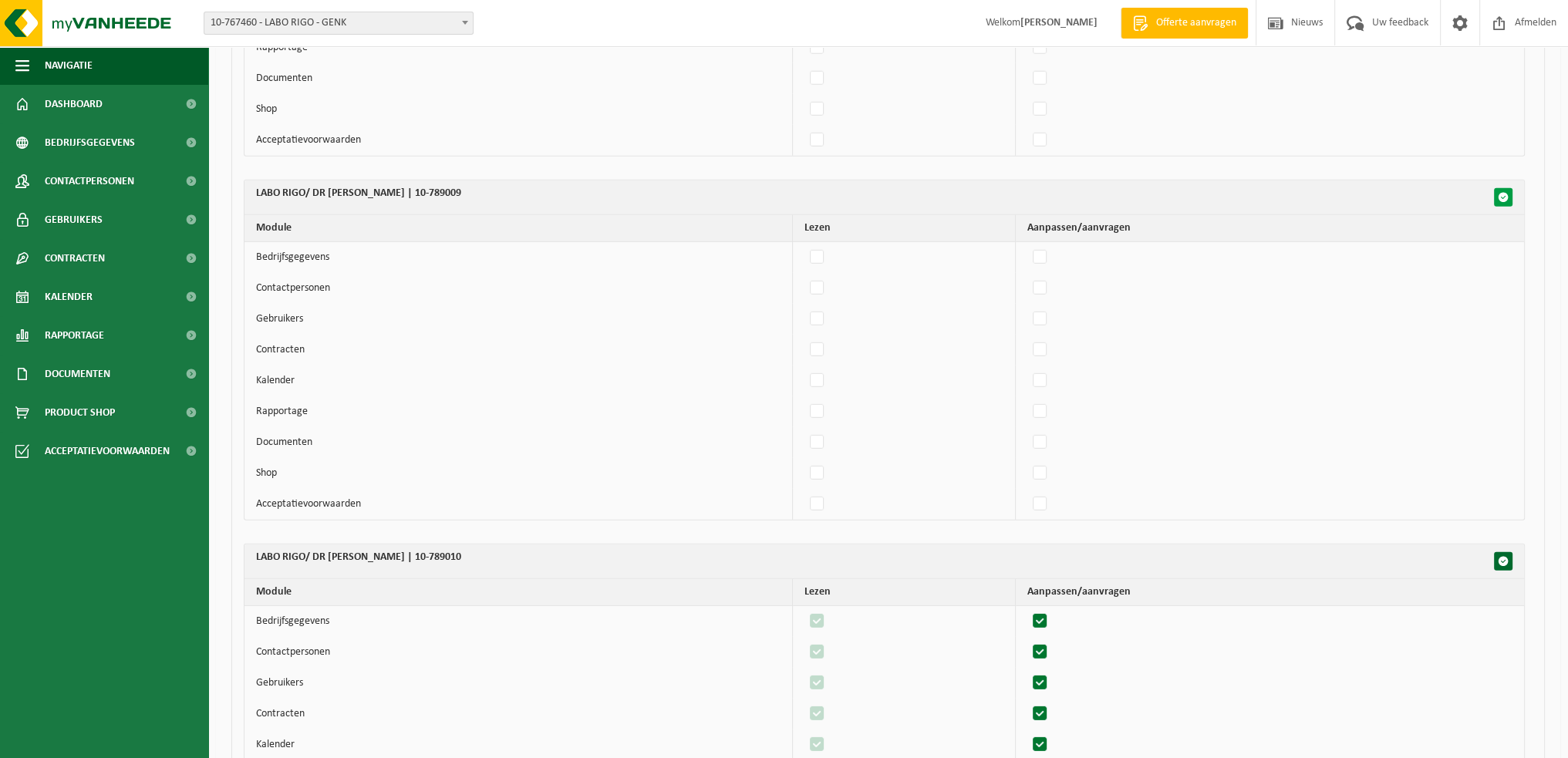
scroll to position [5863, 0]
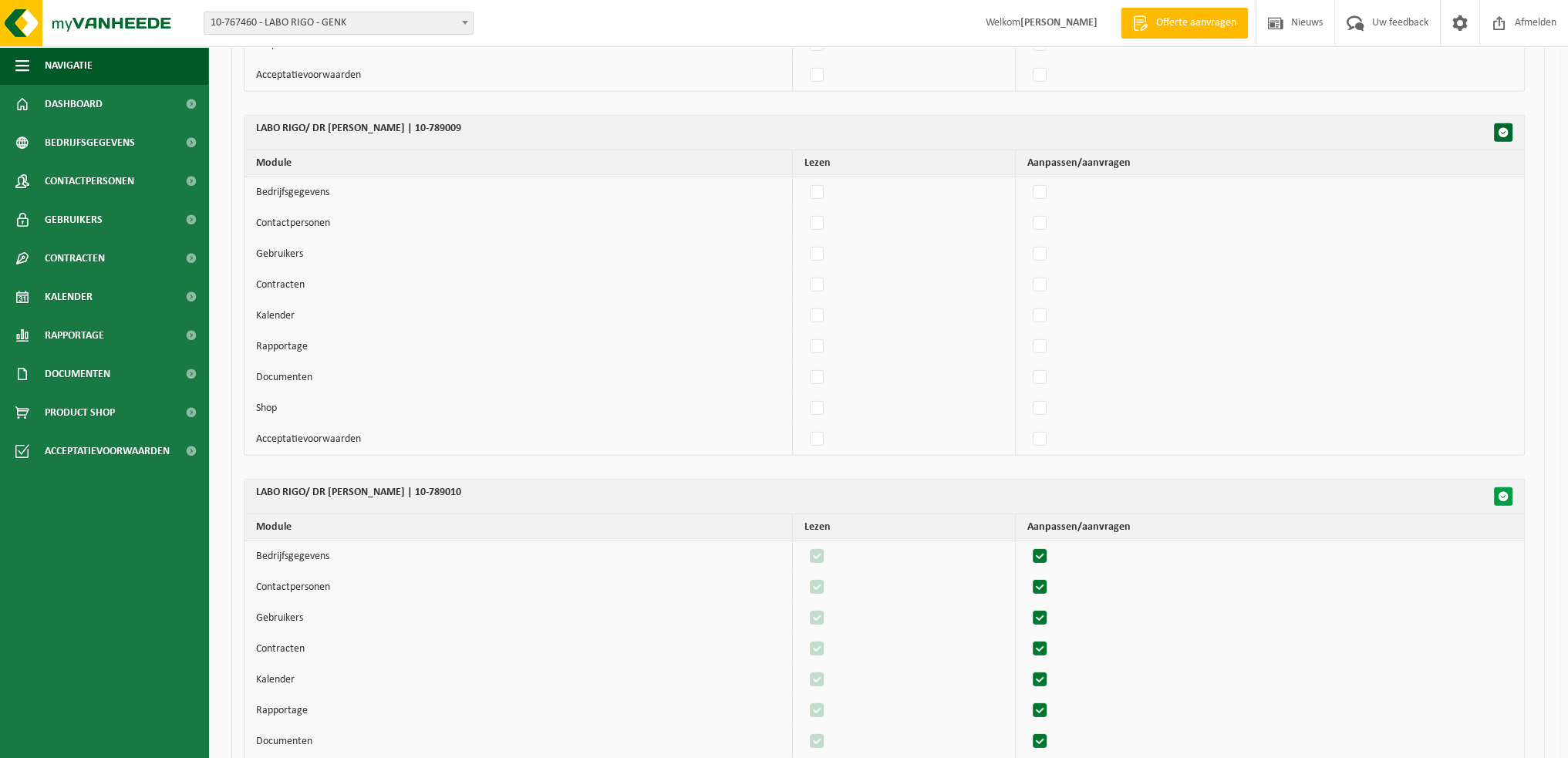
click at [1506, 492] on span "button" at bounding box center [1503, 497] width 11 height 11
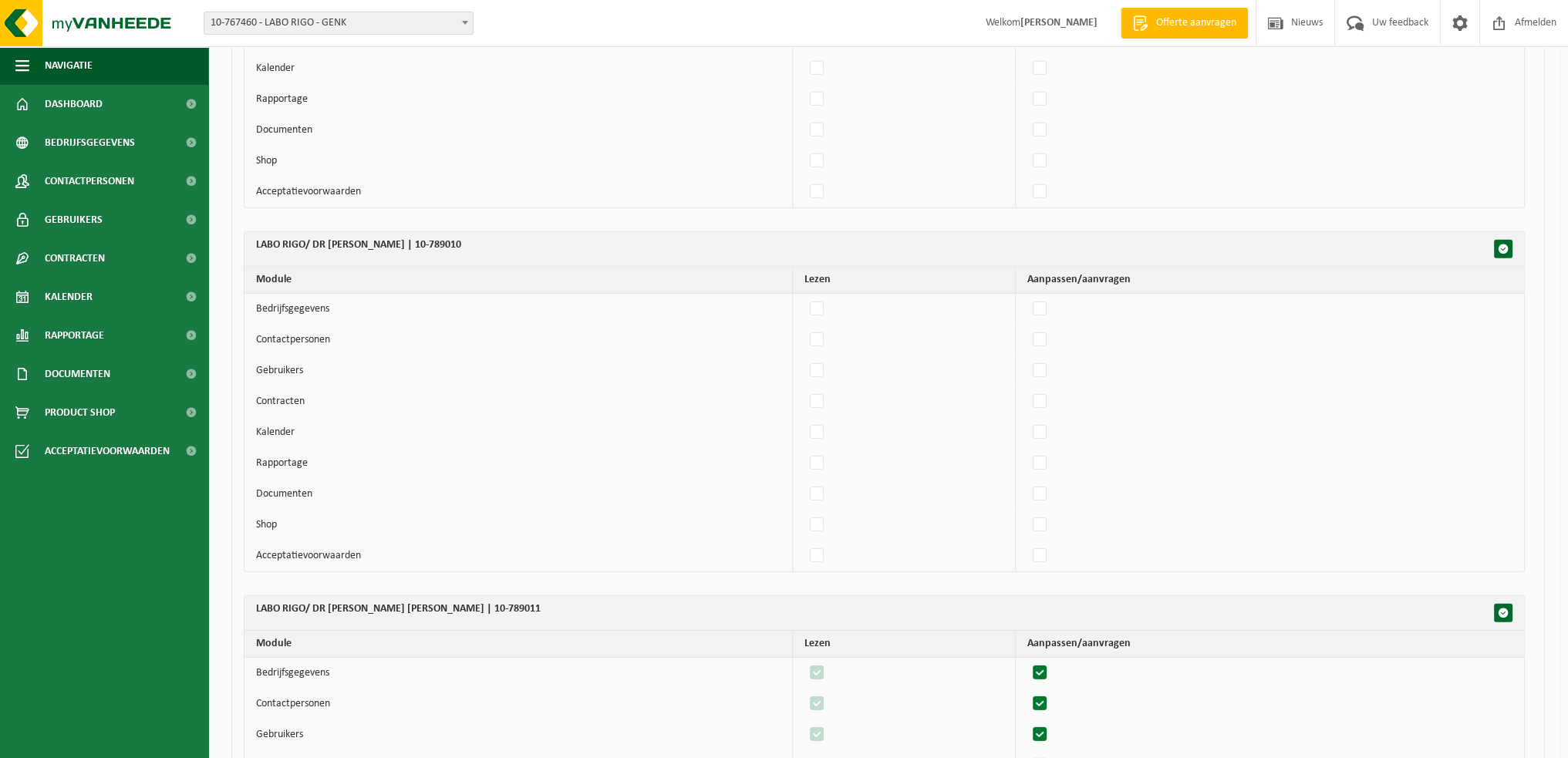
scroll to position [6249, 0]
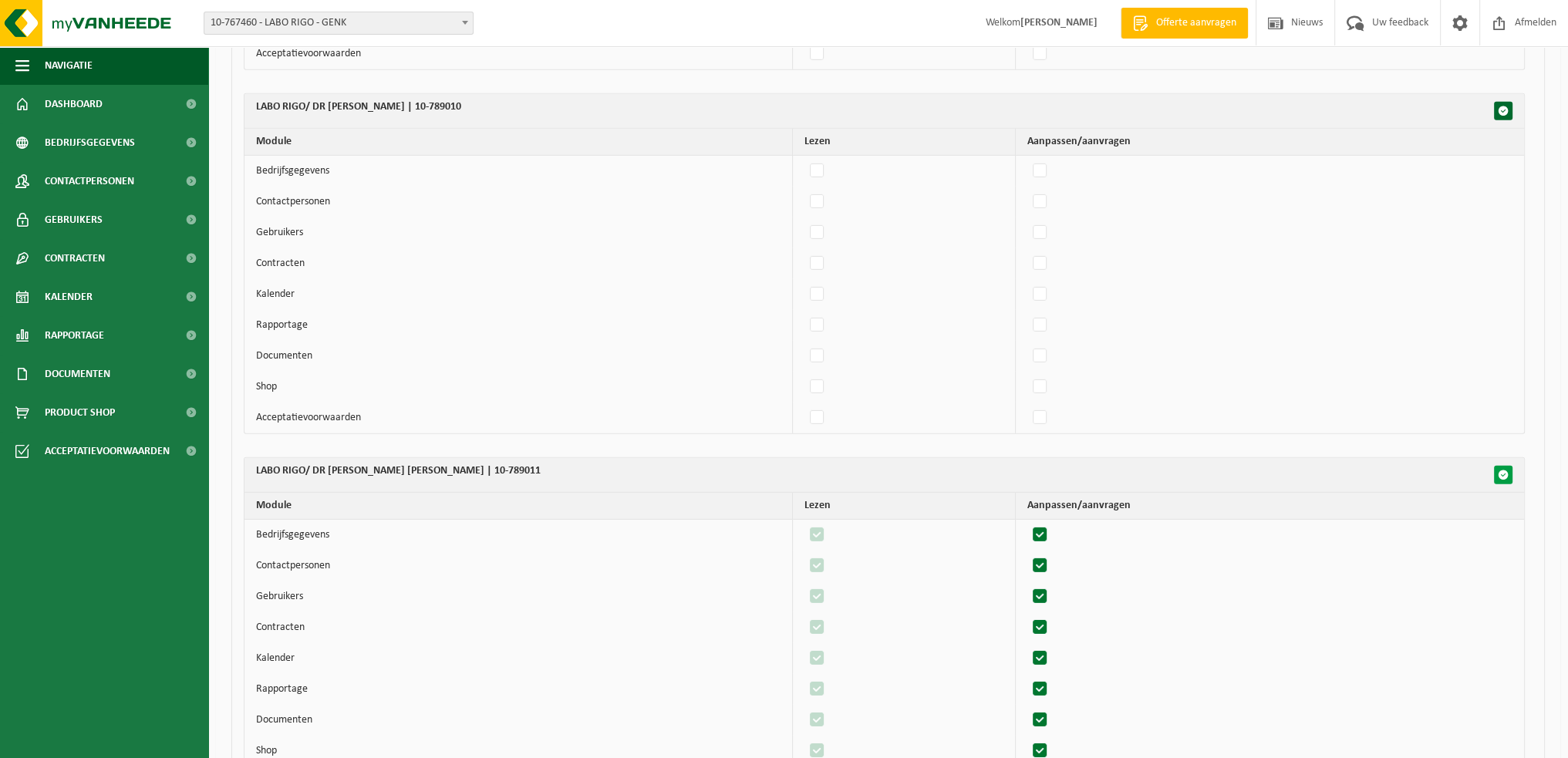
click at [1505, 469] on span "button" at bounding box center [1503, 474] width 11 height 11
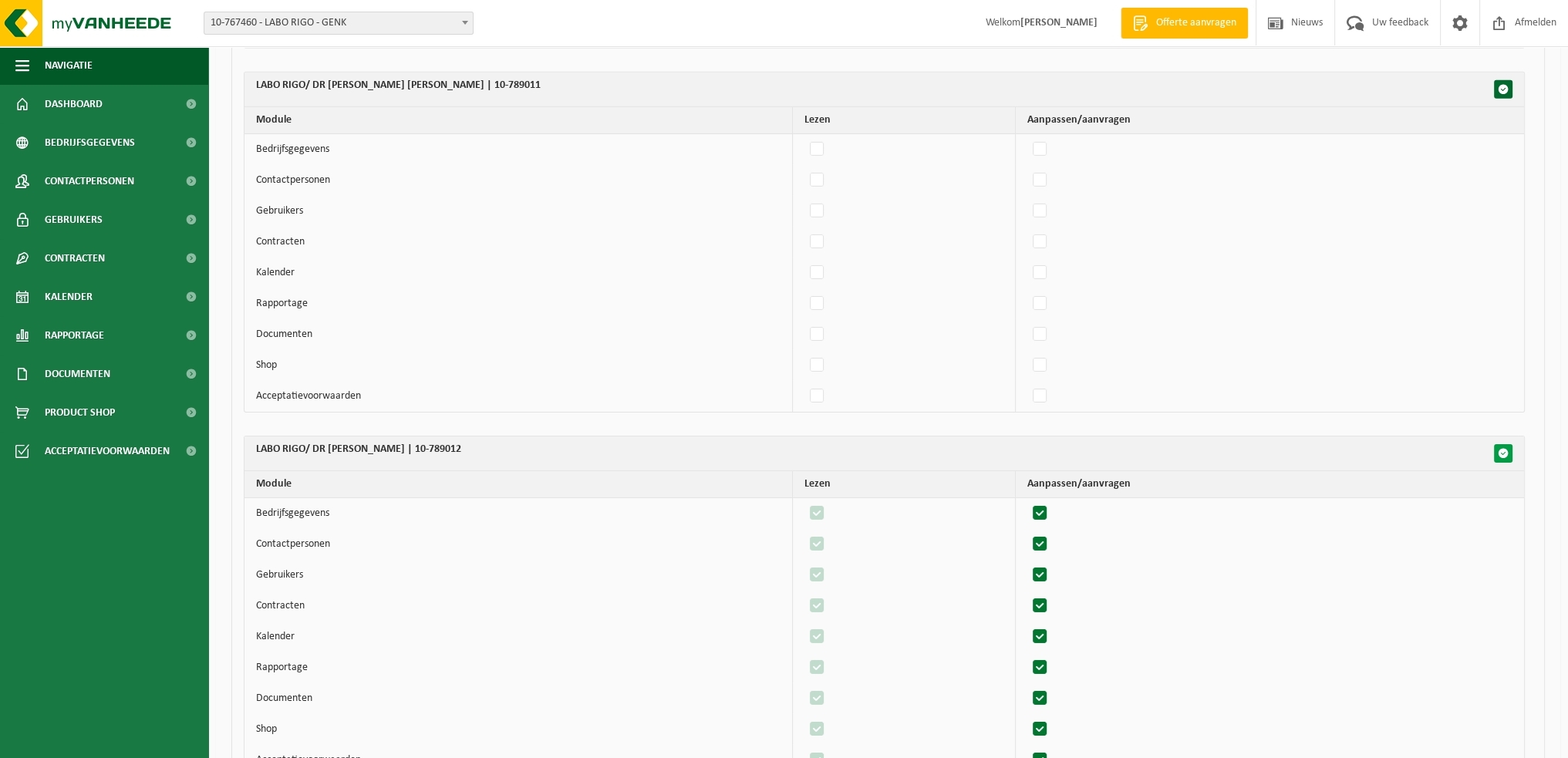
click at [1510, 444] on button "button" at bounding box center [1503, 453] width 18 height 18
click at [1511, 444] on button "button" at bounding box center [1503, 453] width 18 height 18
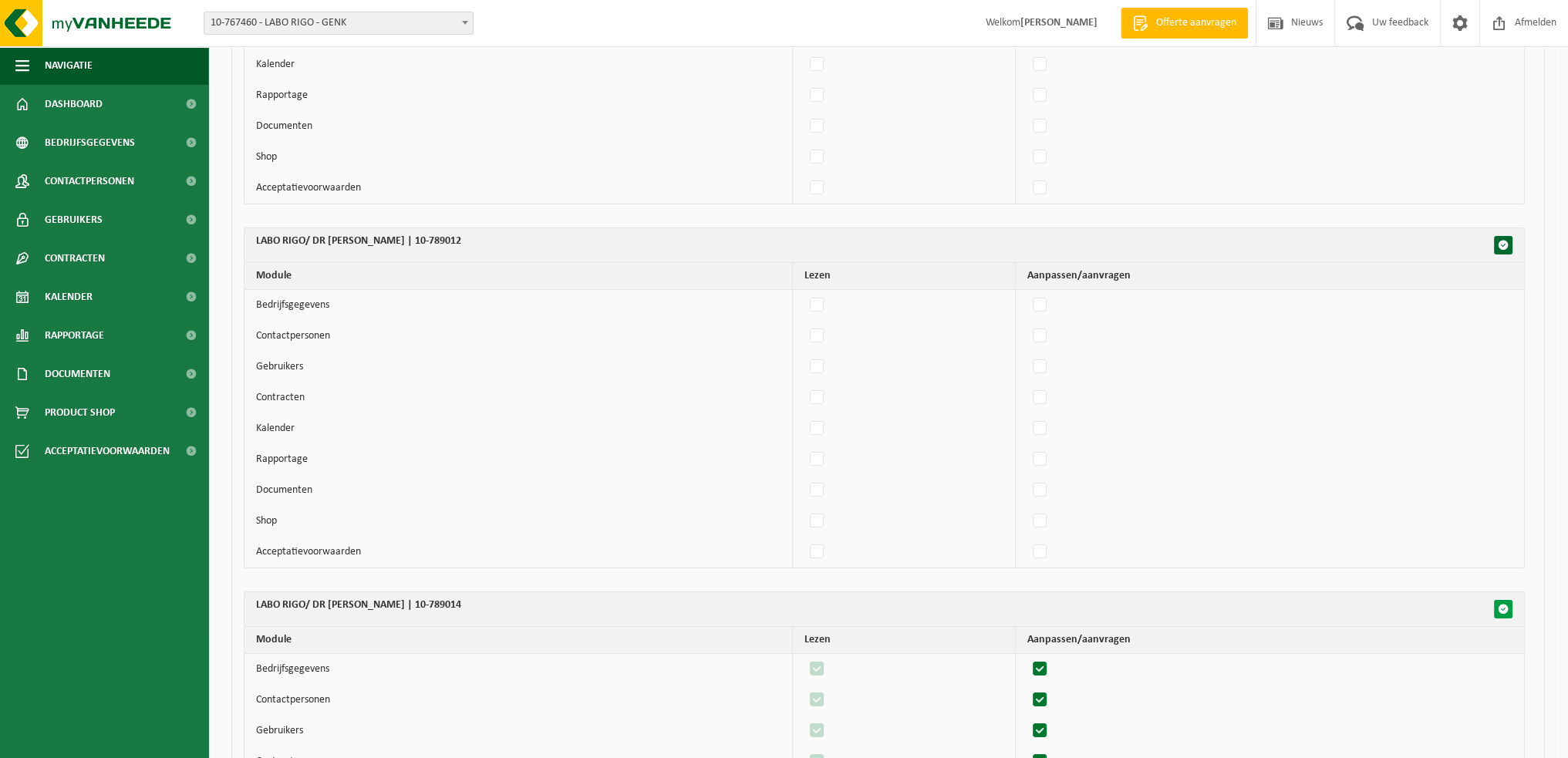
scroll to position [7020, 0]
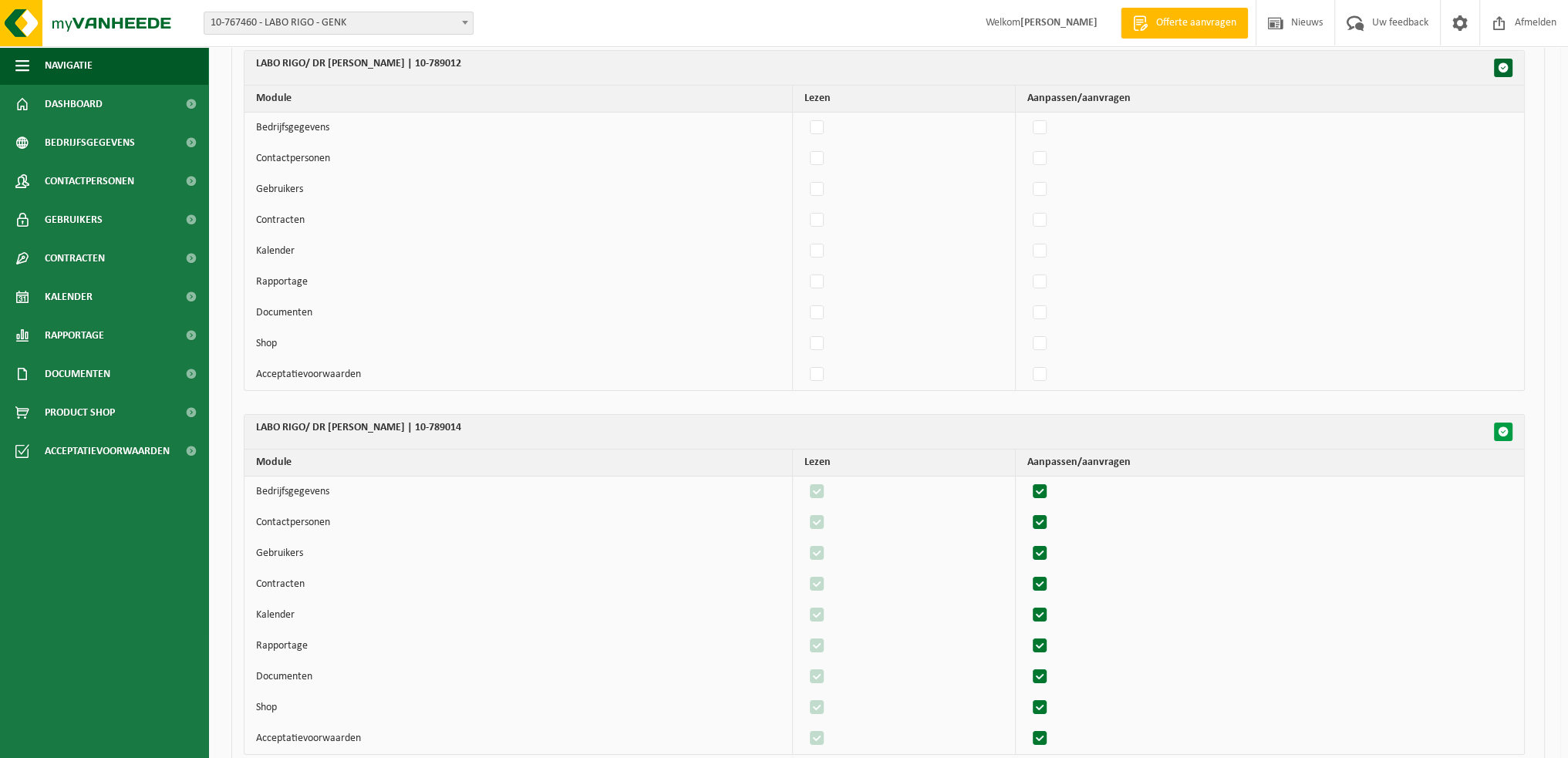
click at [1502, 427] on span "button" at bounding box center [1503, 431] width 11 height 11
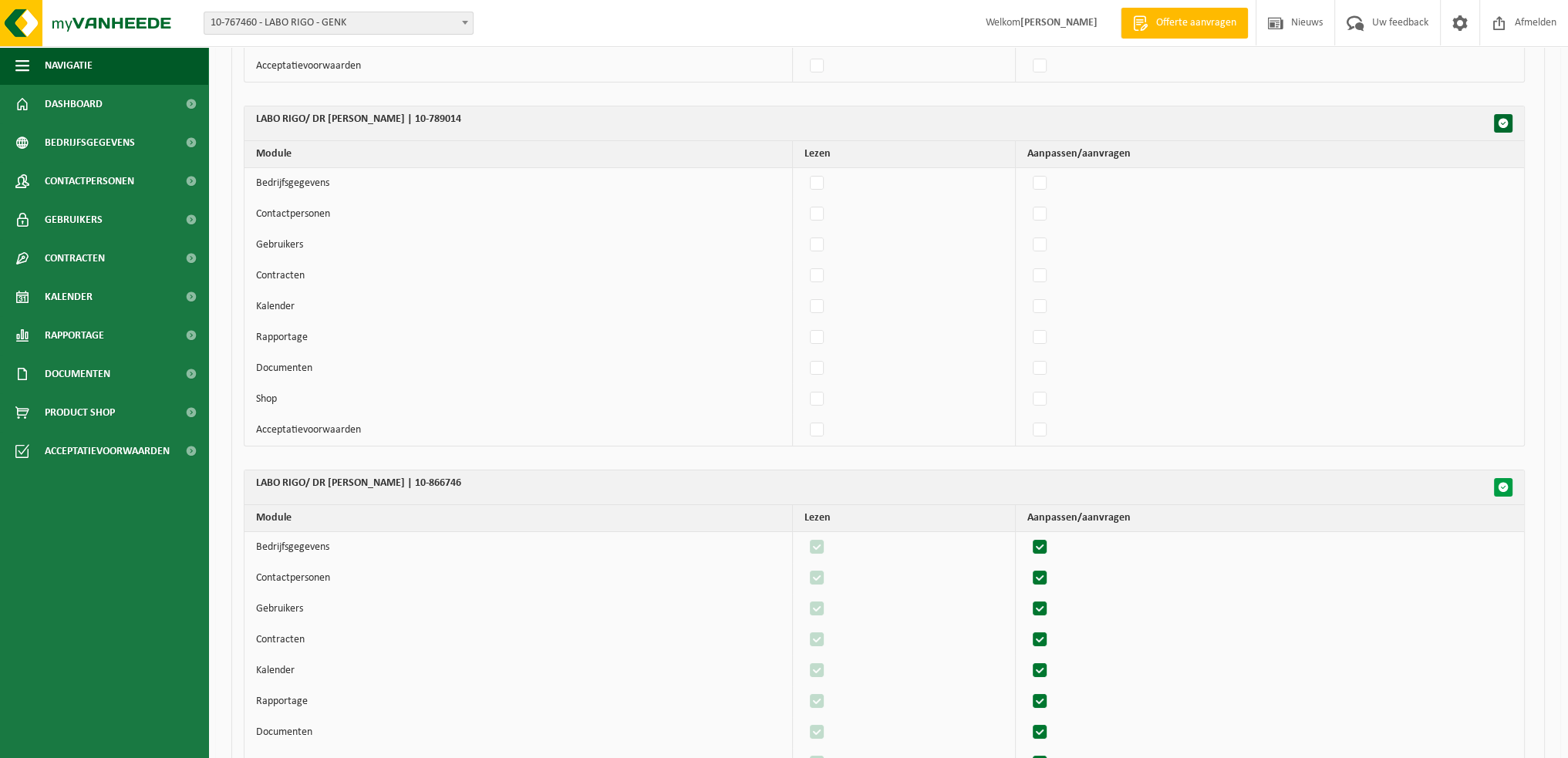
click at [1505, 482] on span "button" at bounding box center [1503, 487] width 11 height 11
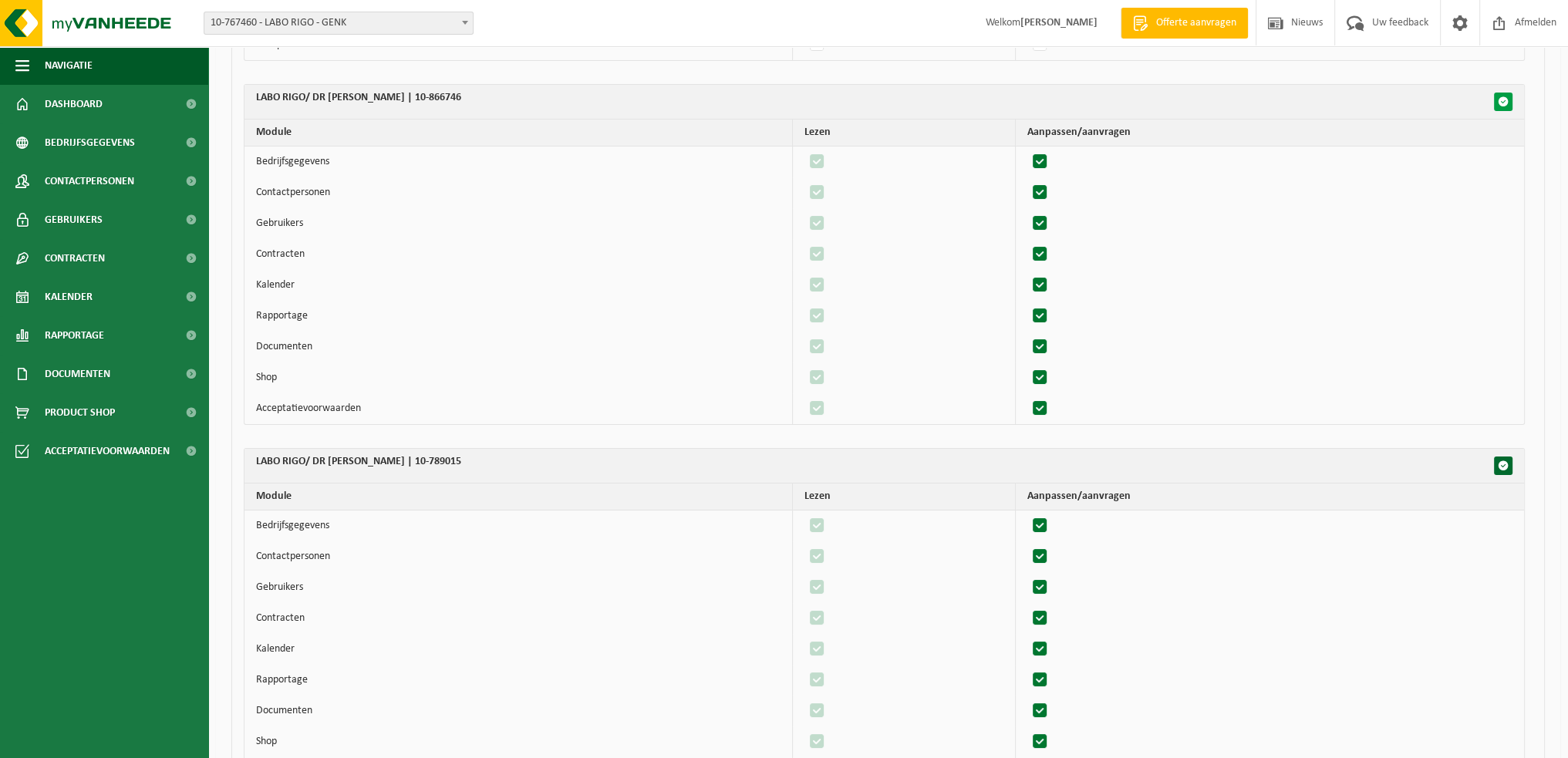
click at [1502, 96] on span "button" at bounding box center [1503, 101] width 11 height 11
click at [1510, 457] on button "button" at bounding box center [1503, 465] width 18 height 18
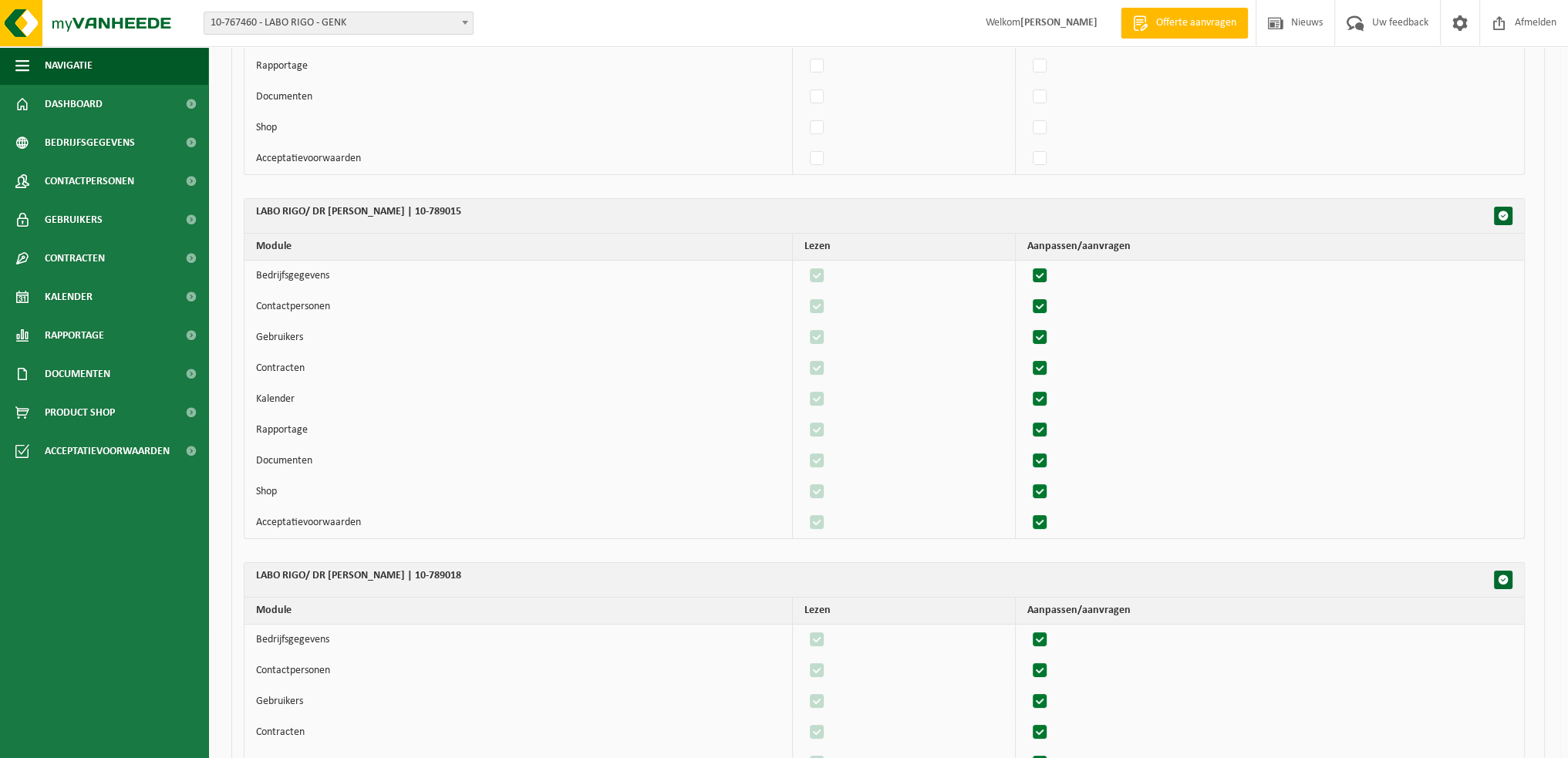
scroll to position [7792, 0]
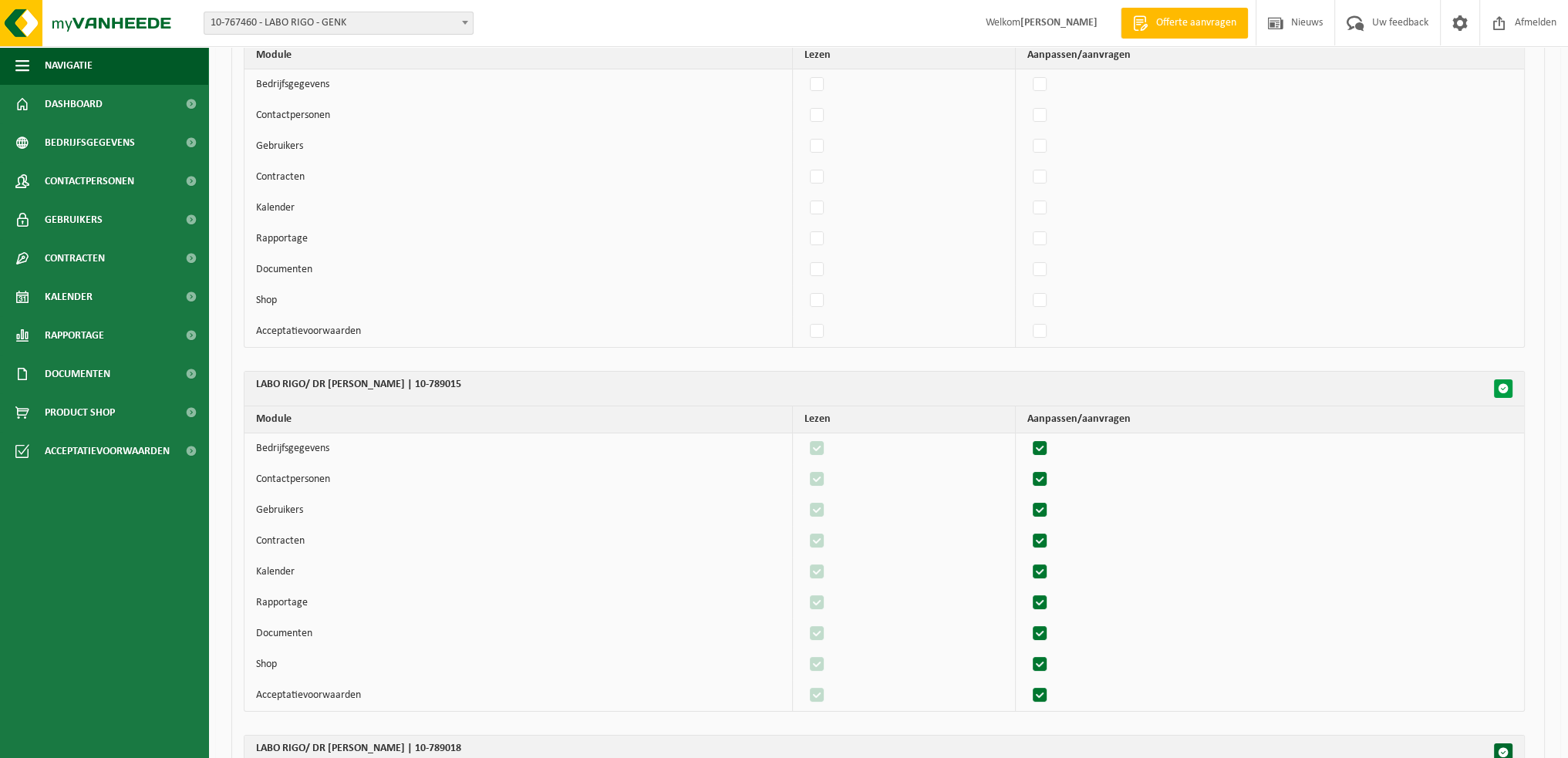
click at [1502, 384] on span "button" at bounding box center [1503, 389] width 11 height 11
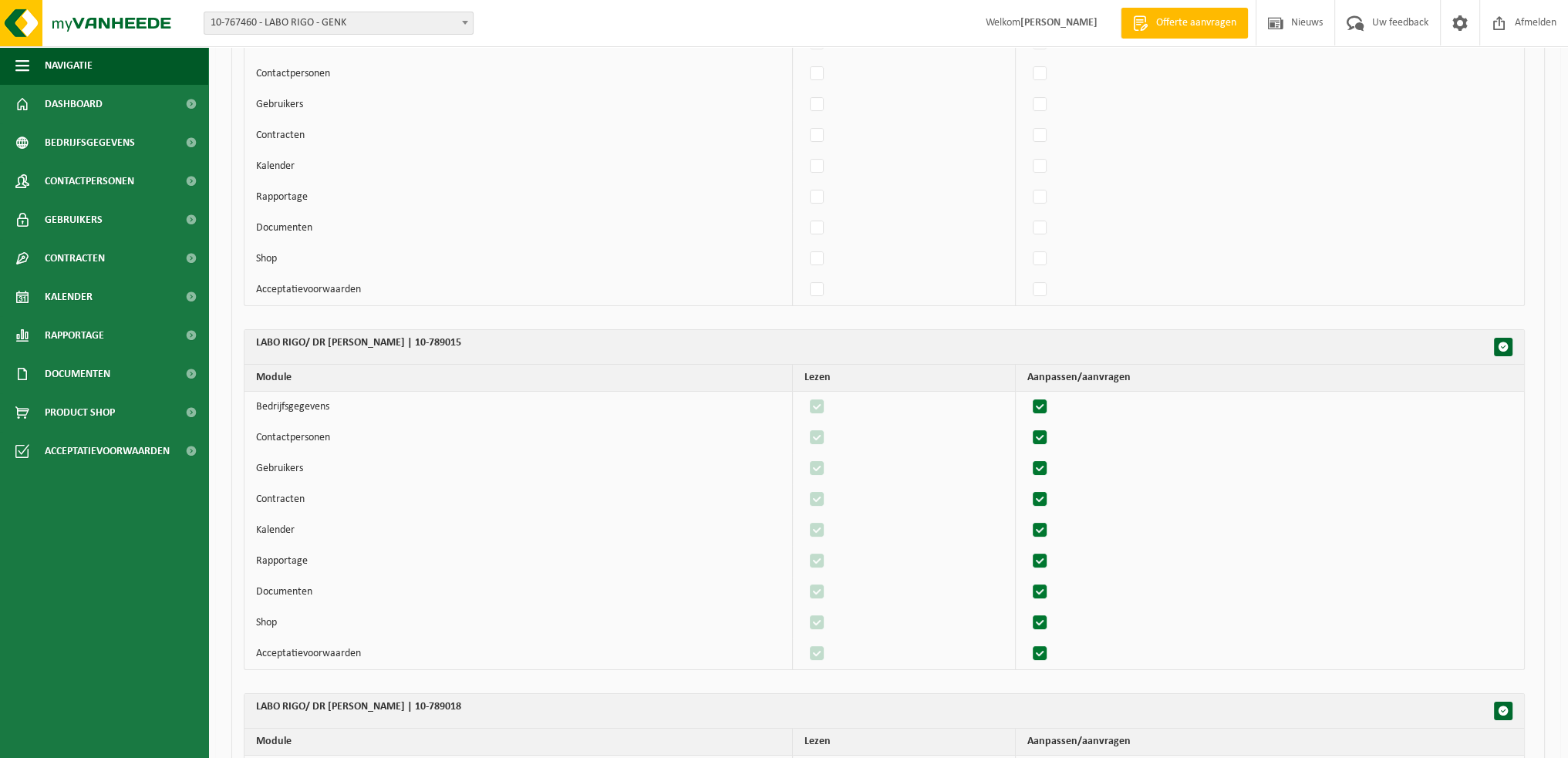
scroll to position [7869, 0]
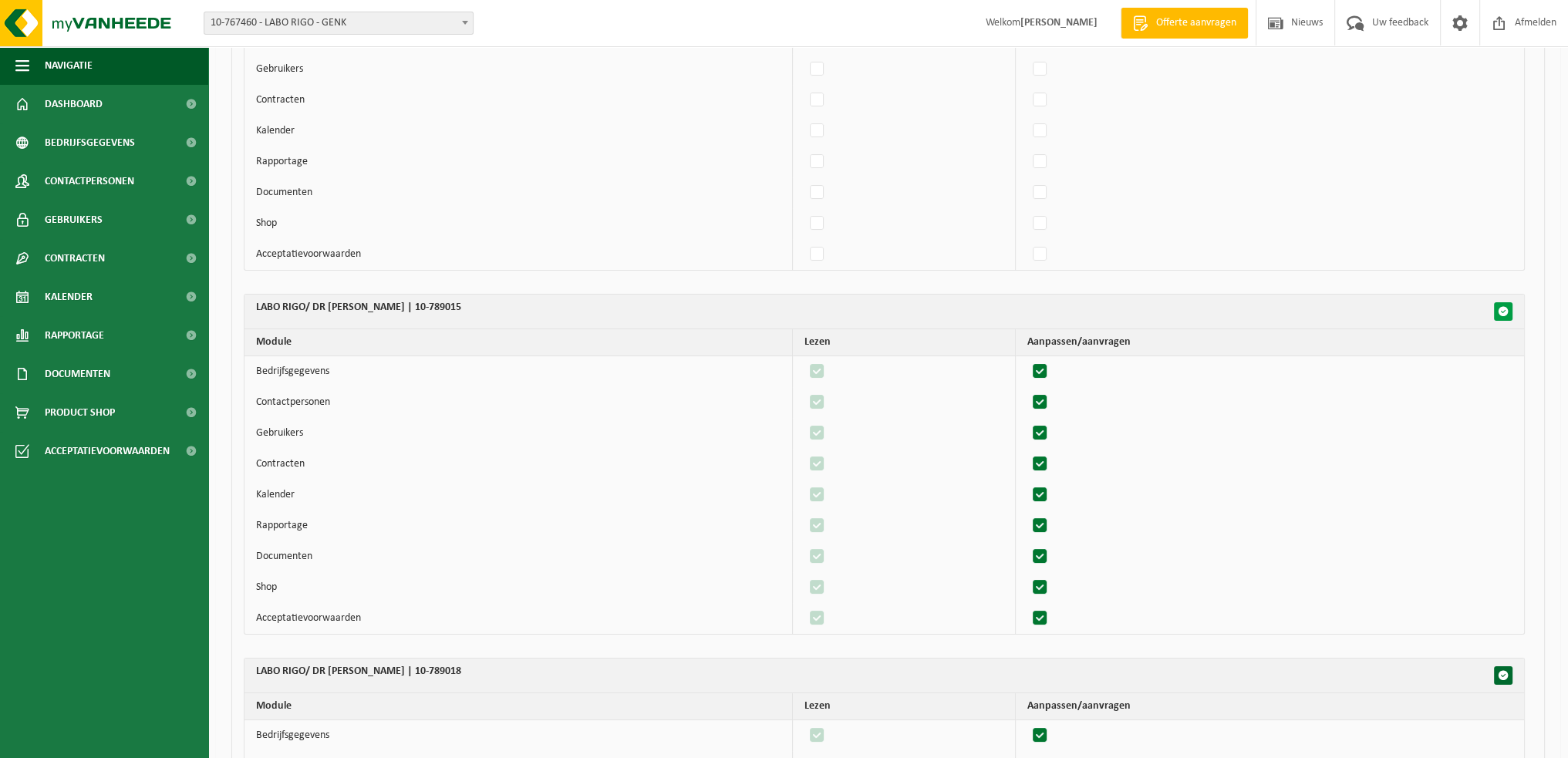
click at [1506, 306] on span "button" at bounding box center [1503, 311] width 11 height 11
click at [1498, 671] on span "button" at bounding box center [1503, 675] width 11 height 11
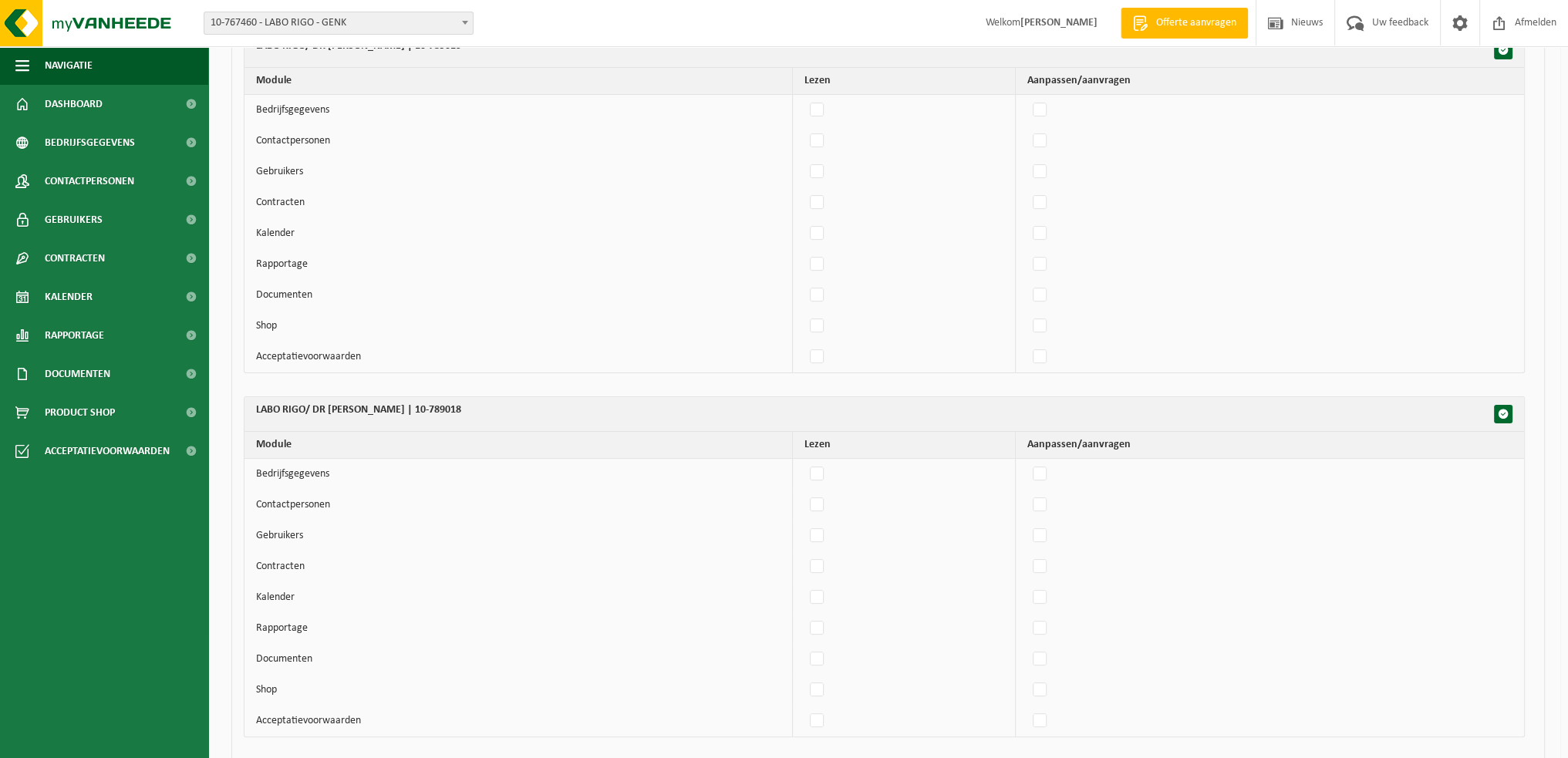
scroll to position [8331, 0]
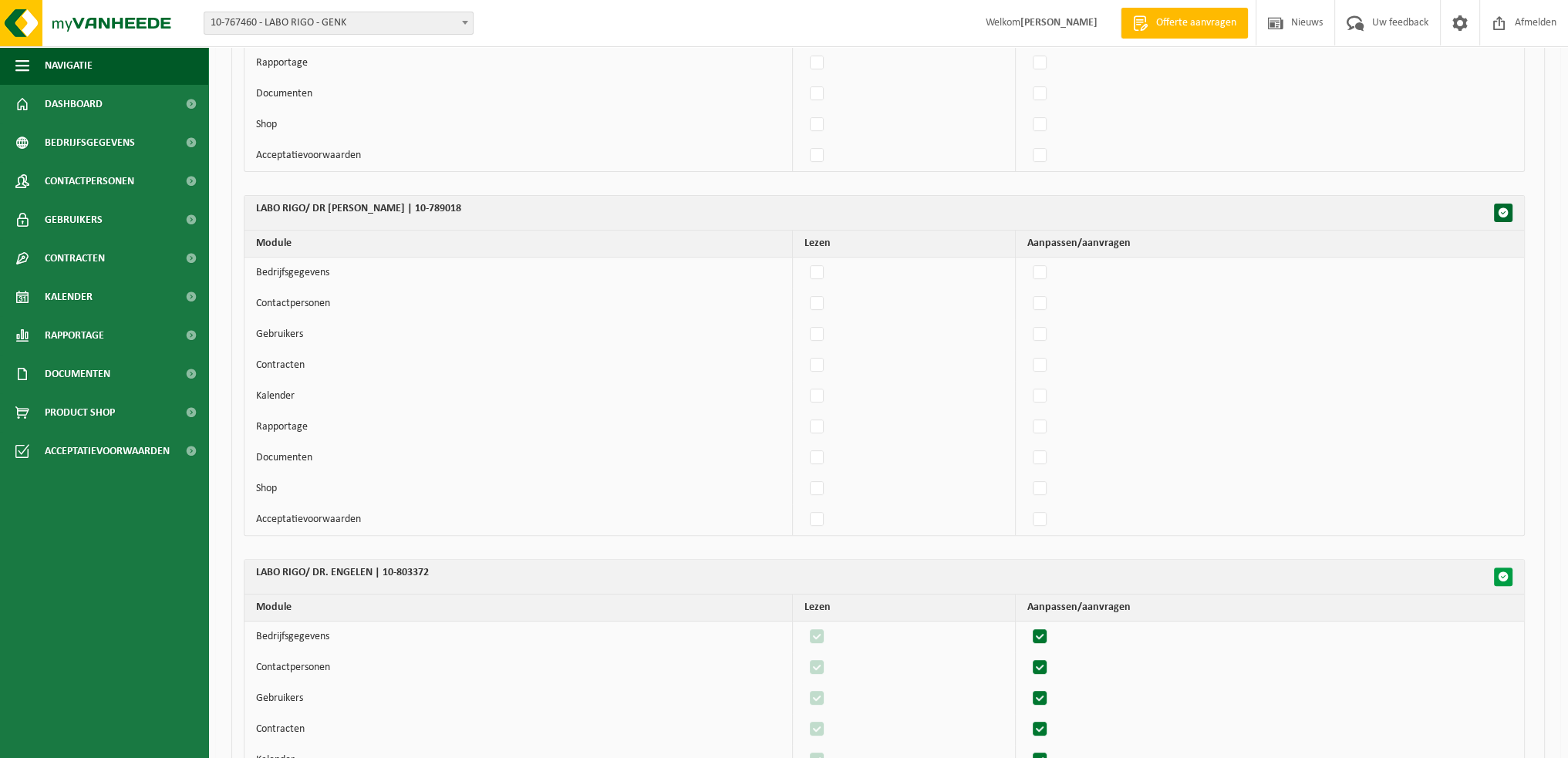
click at [1506, 571] on span "button" at bounding box center [1503, 576] width 11 height 11
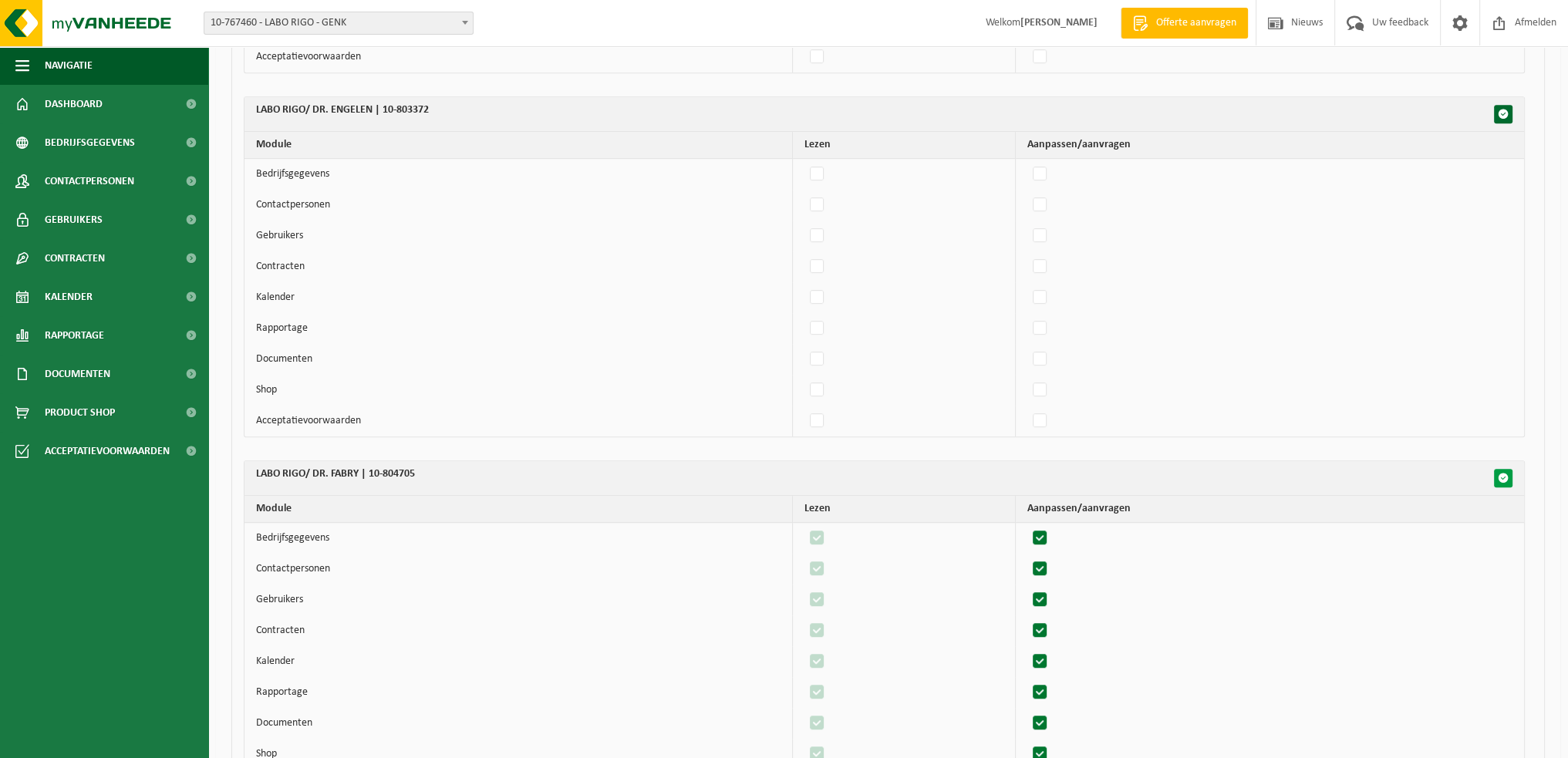
click at [1508, 473] on span "button" at bounding box center [1503, 478] width 11 height 11
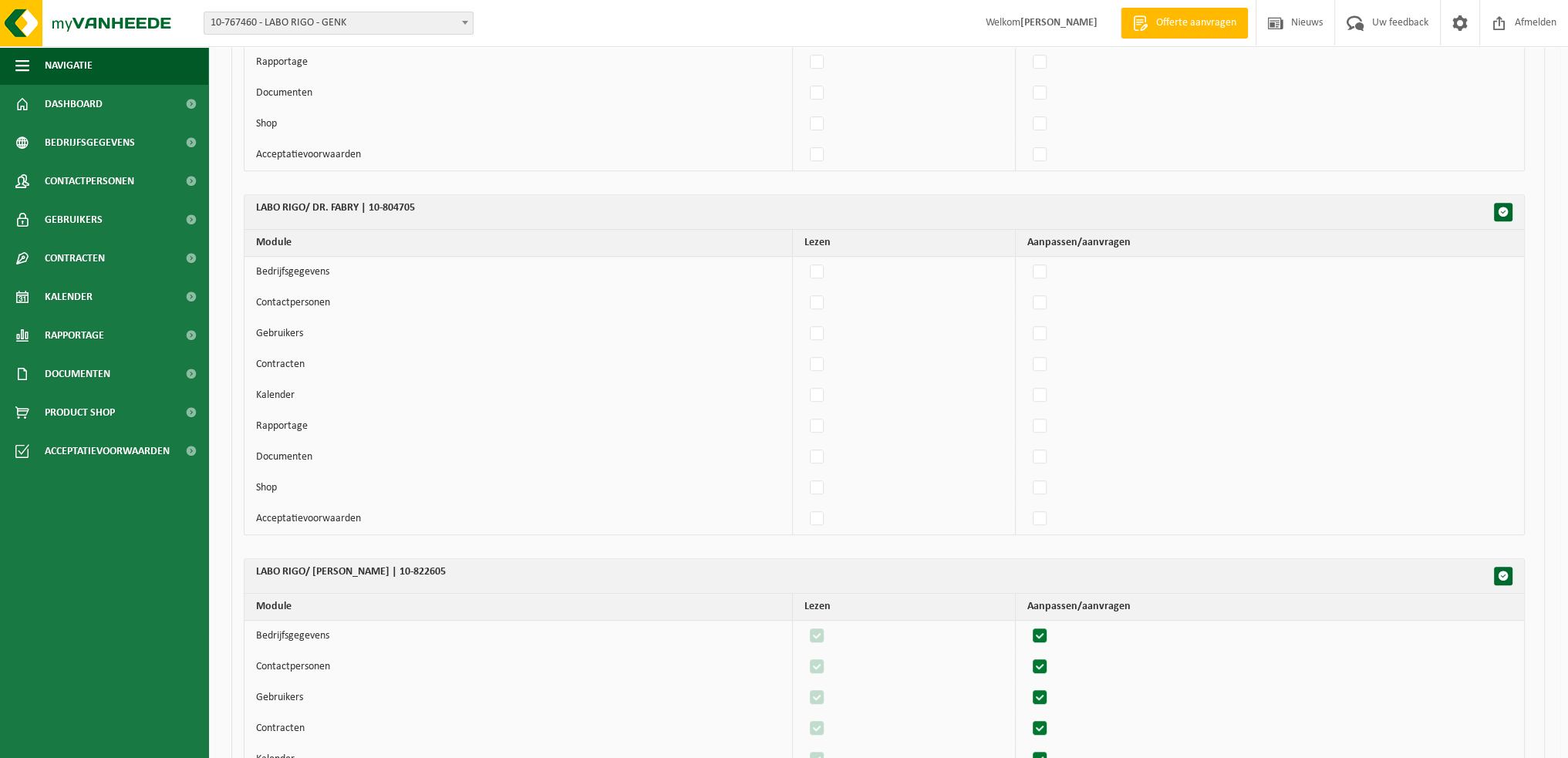
scroll to position [9181, 0]
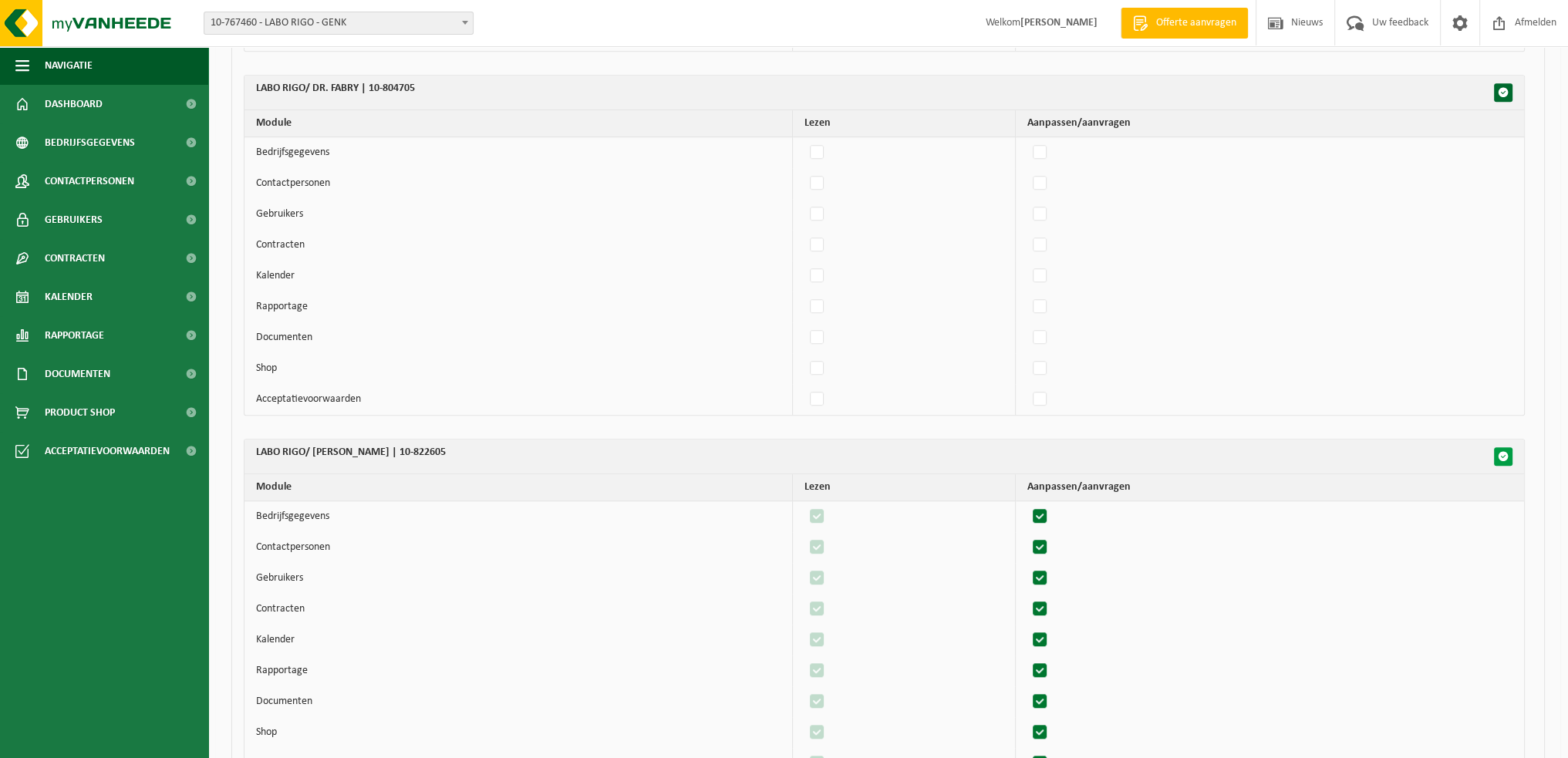
click at [1506, 451] on span "button" at bounding box center [1503, 456] width 11 height 11
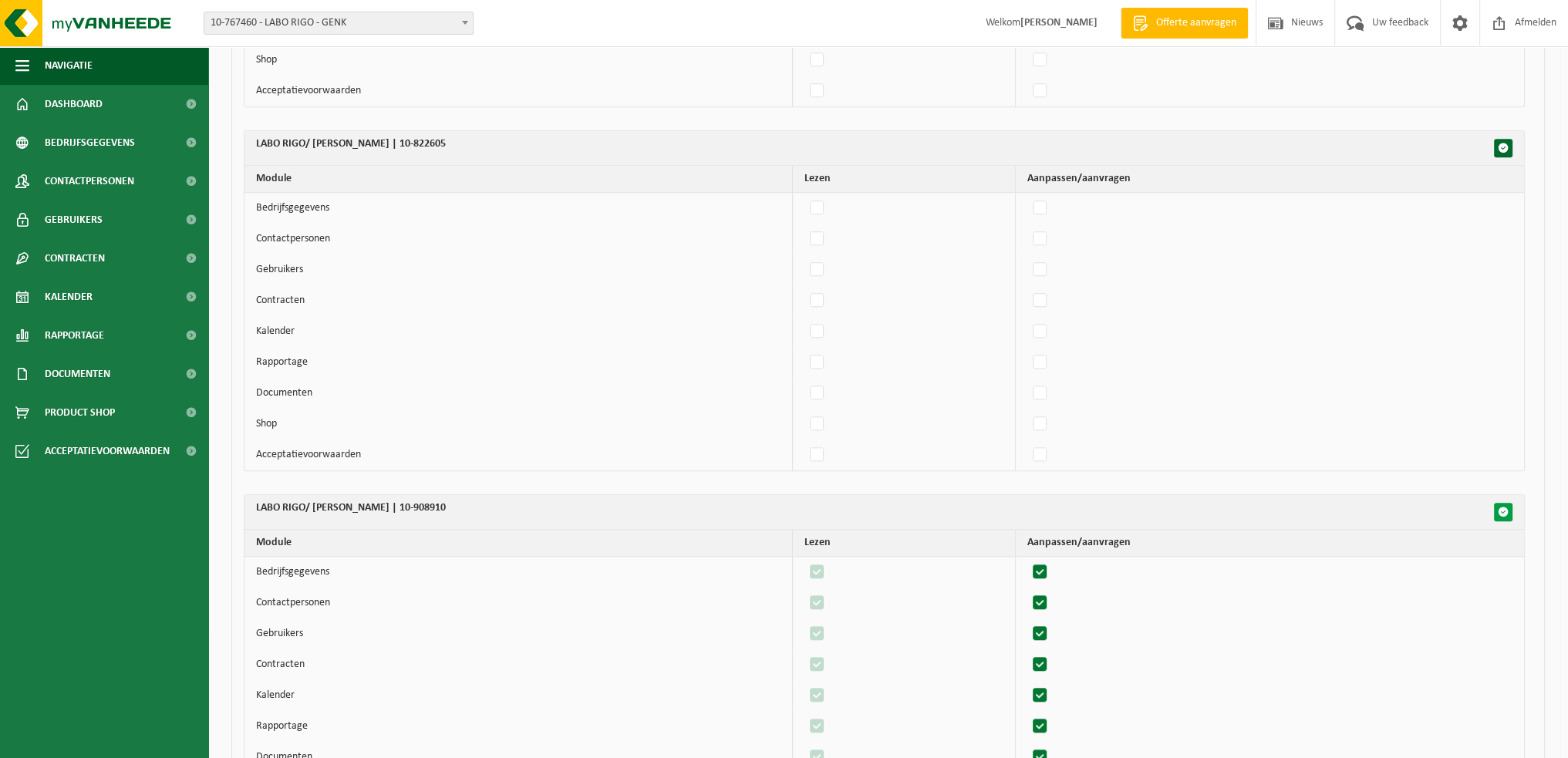
click at [1501, 503] on button "button" at bounding box center [1503, 512] width 18 height 18
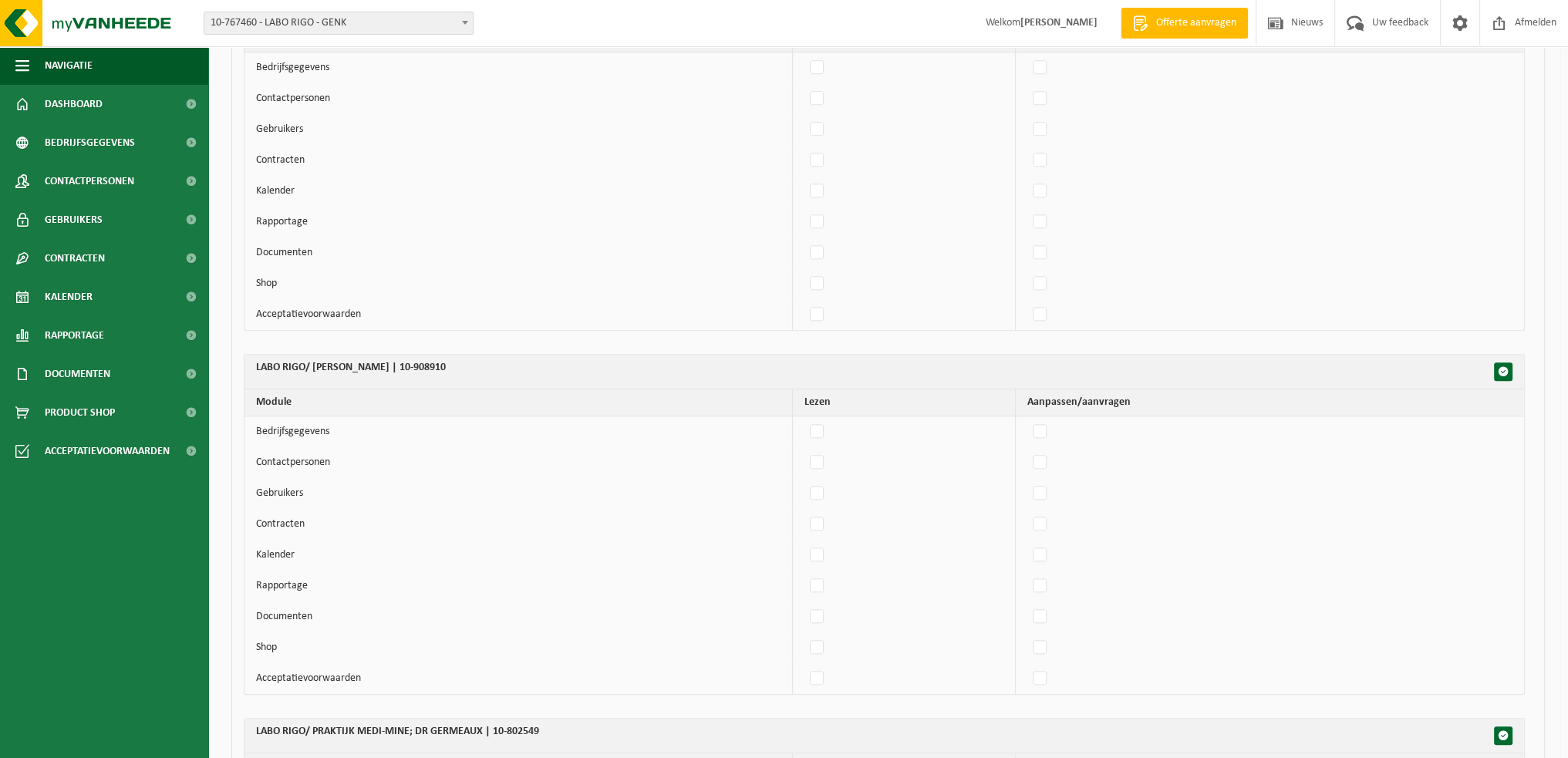
scroll to position [9798, 0]
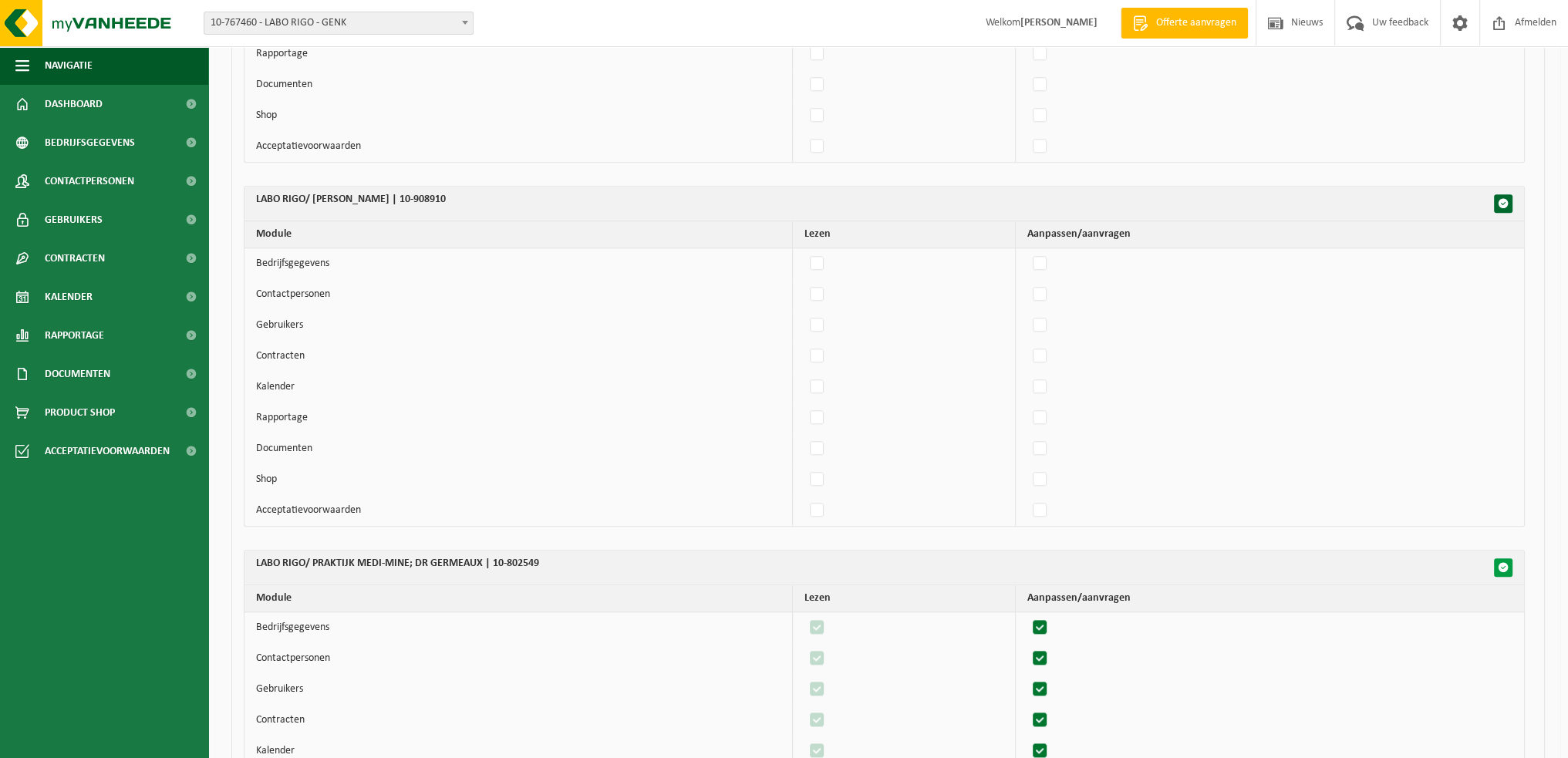
click at [1500, 559] on button "button" at bounding box center [1503, 568] width 18 height 18
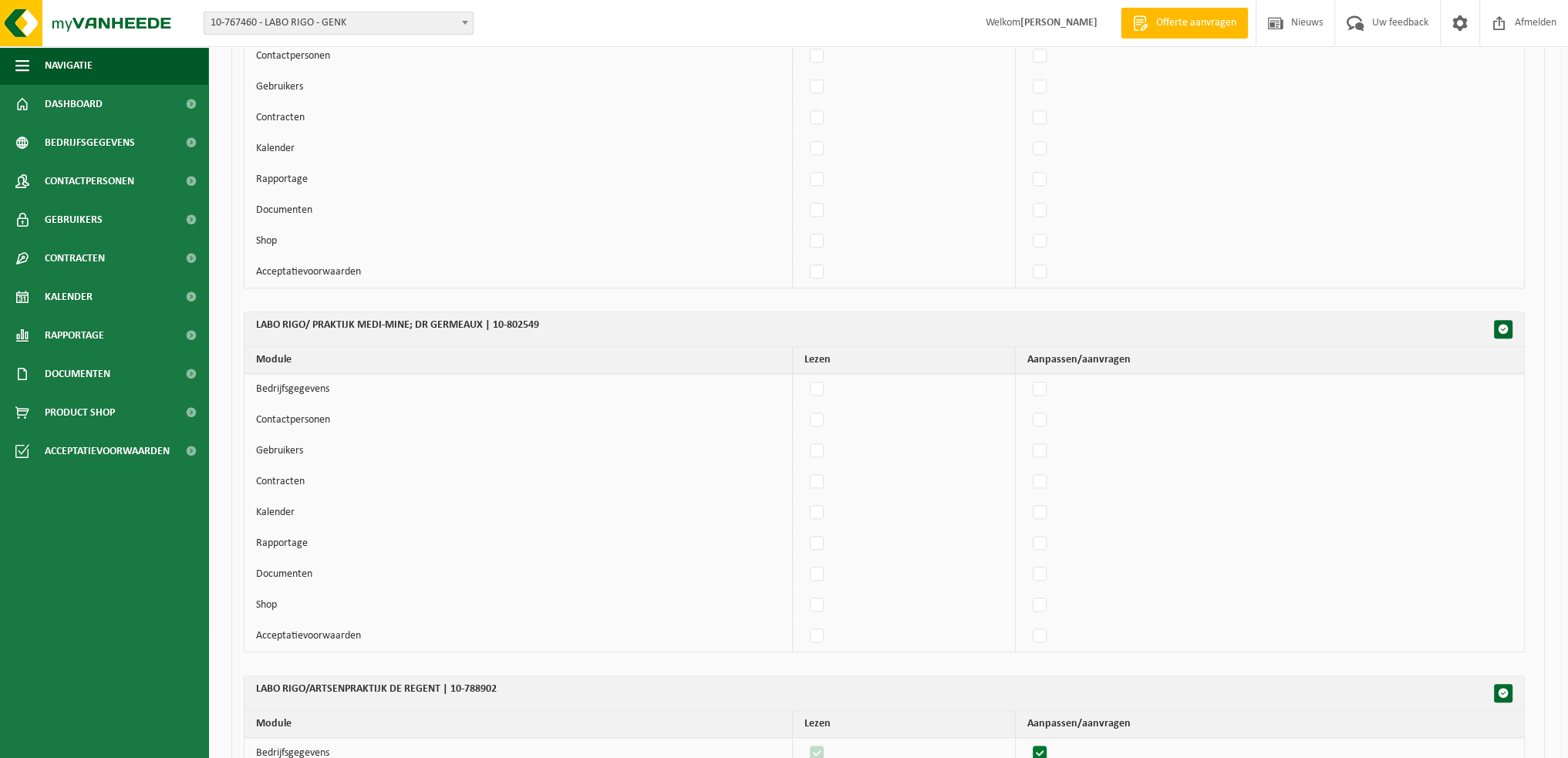
scroll to position [10183, 0]
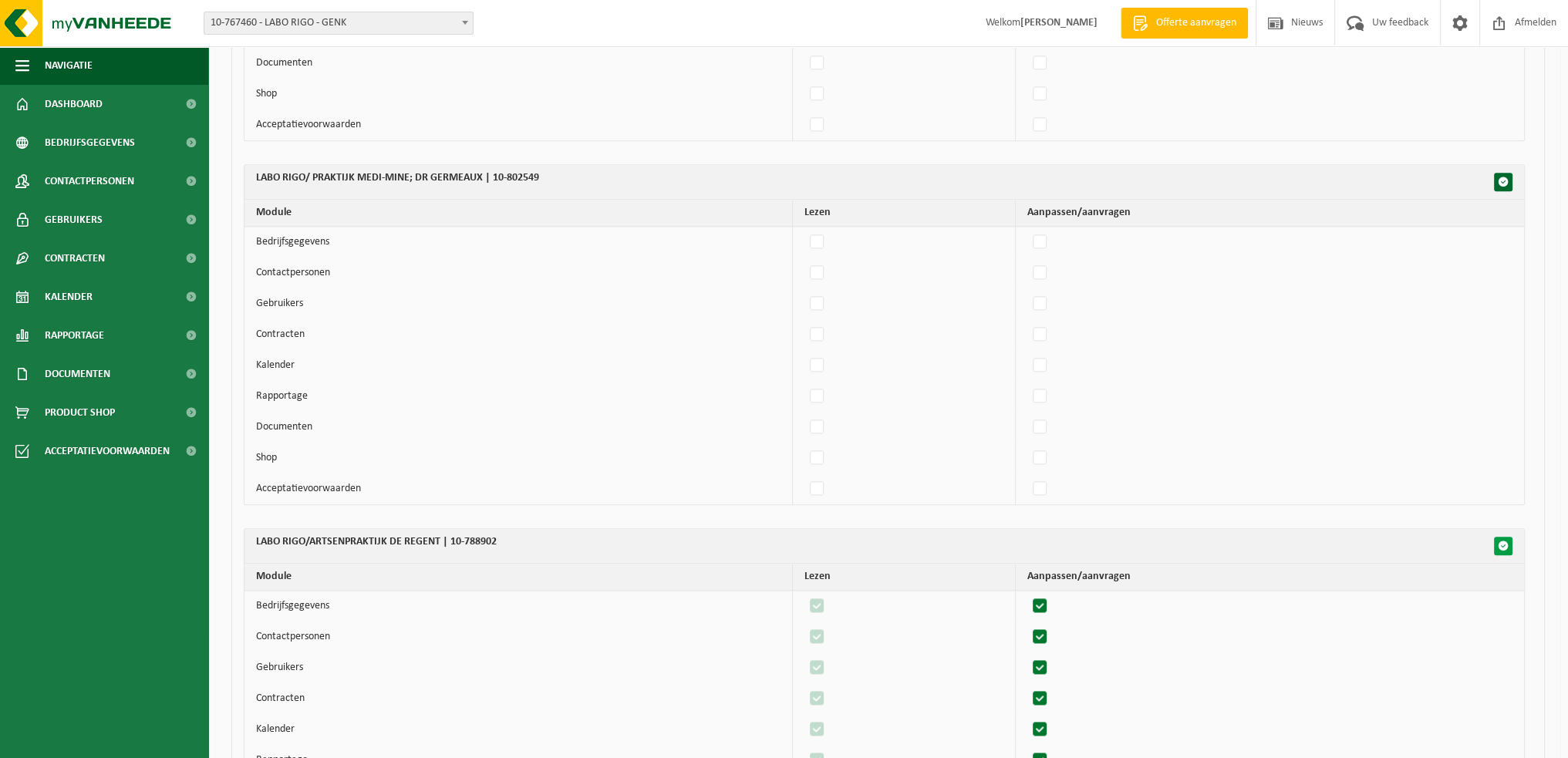
click at [1499, 540] on span "button" at bounding box center [1503, 545] width 11 height 11
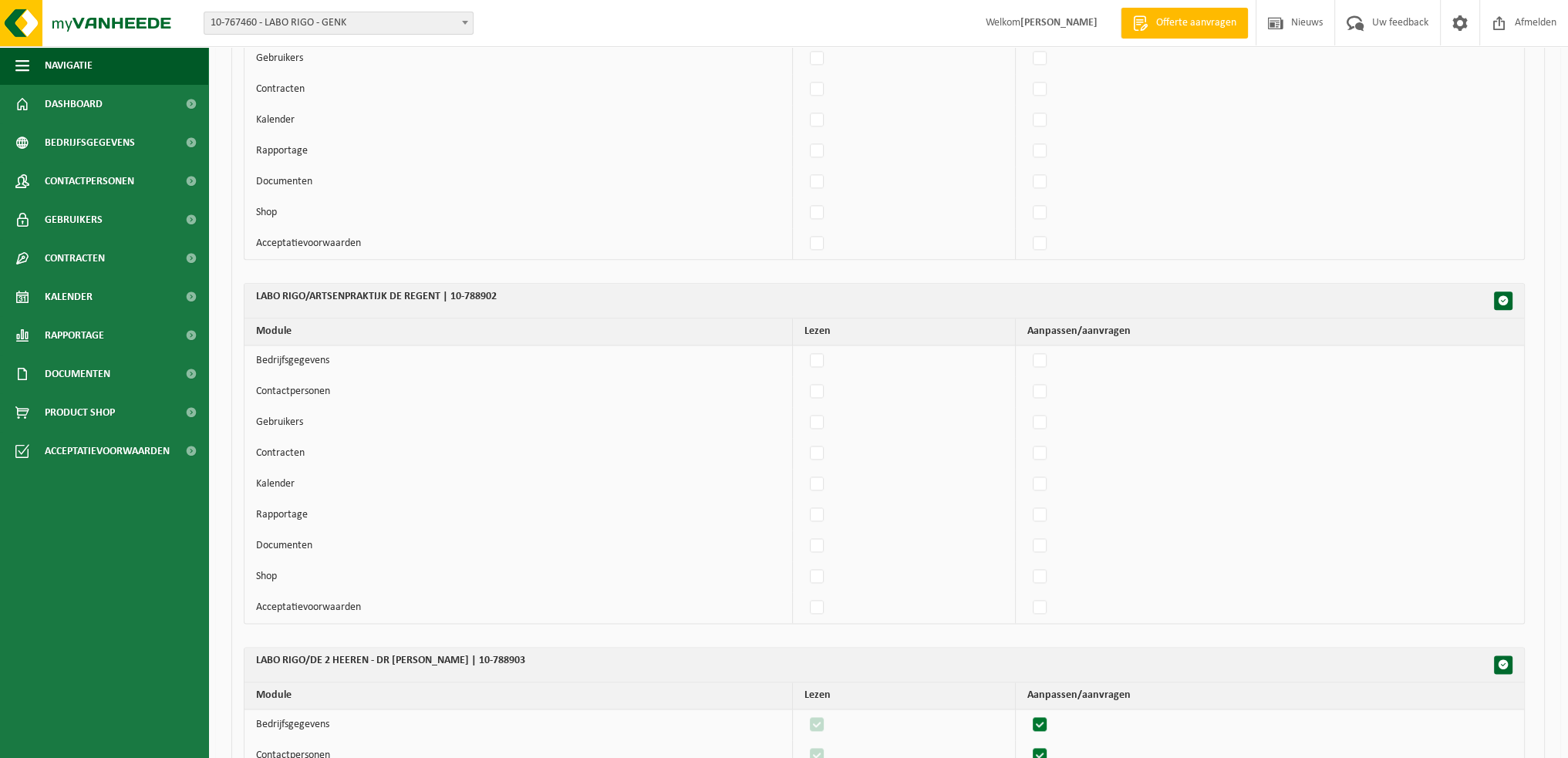
scroll to position [10569, 0]
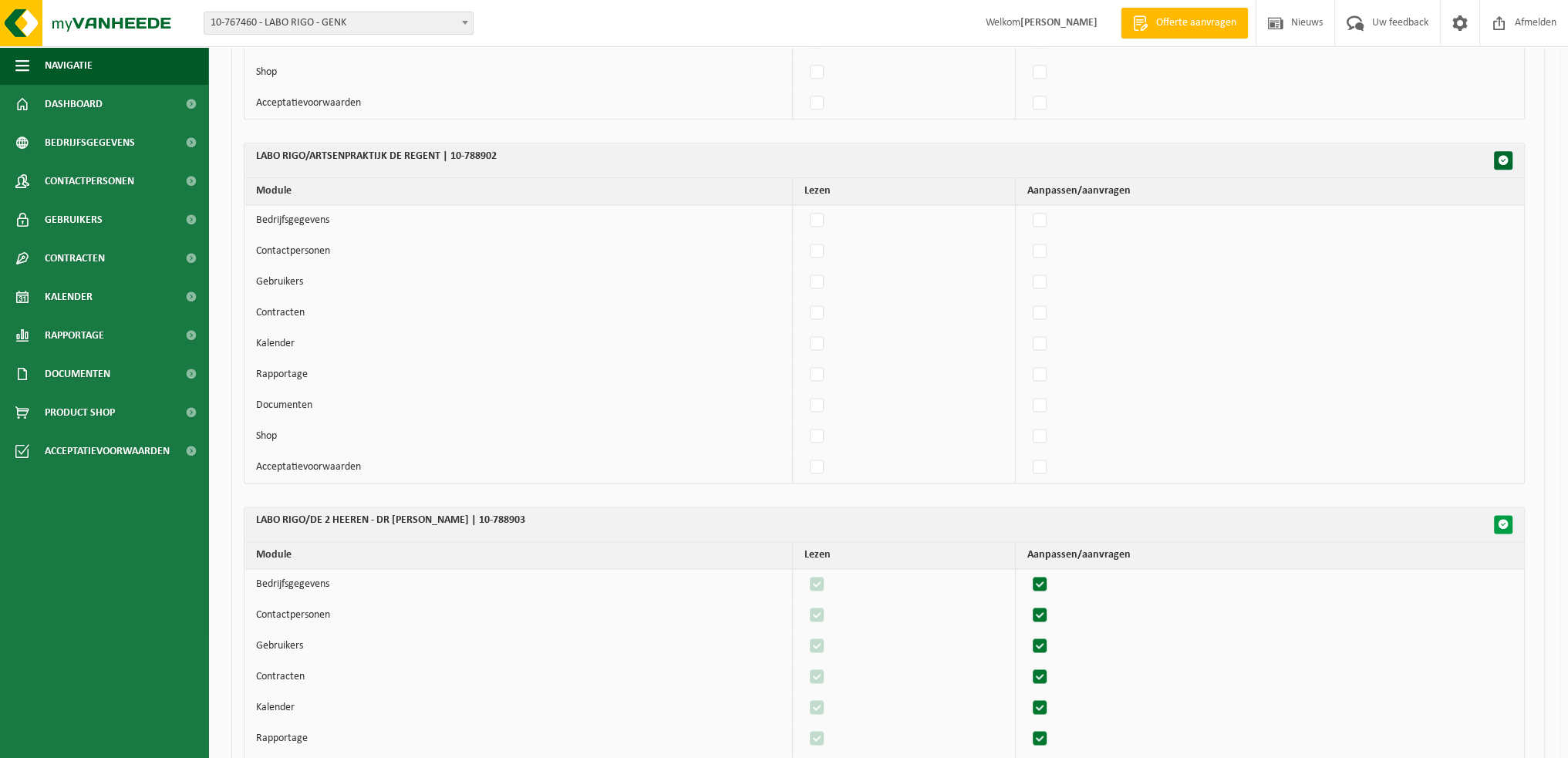
click at [1503, 519] on span "button" at bounding box center [1503, 524] width 11 height 11
drag, startPoint x: 1503, startPoint y: 508, endPoint x: 1497, endPoint y: 548, distance: 40.4
click at [1503, 515] on button "button" at bounding box center [1503, 524] width 18 height 18
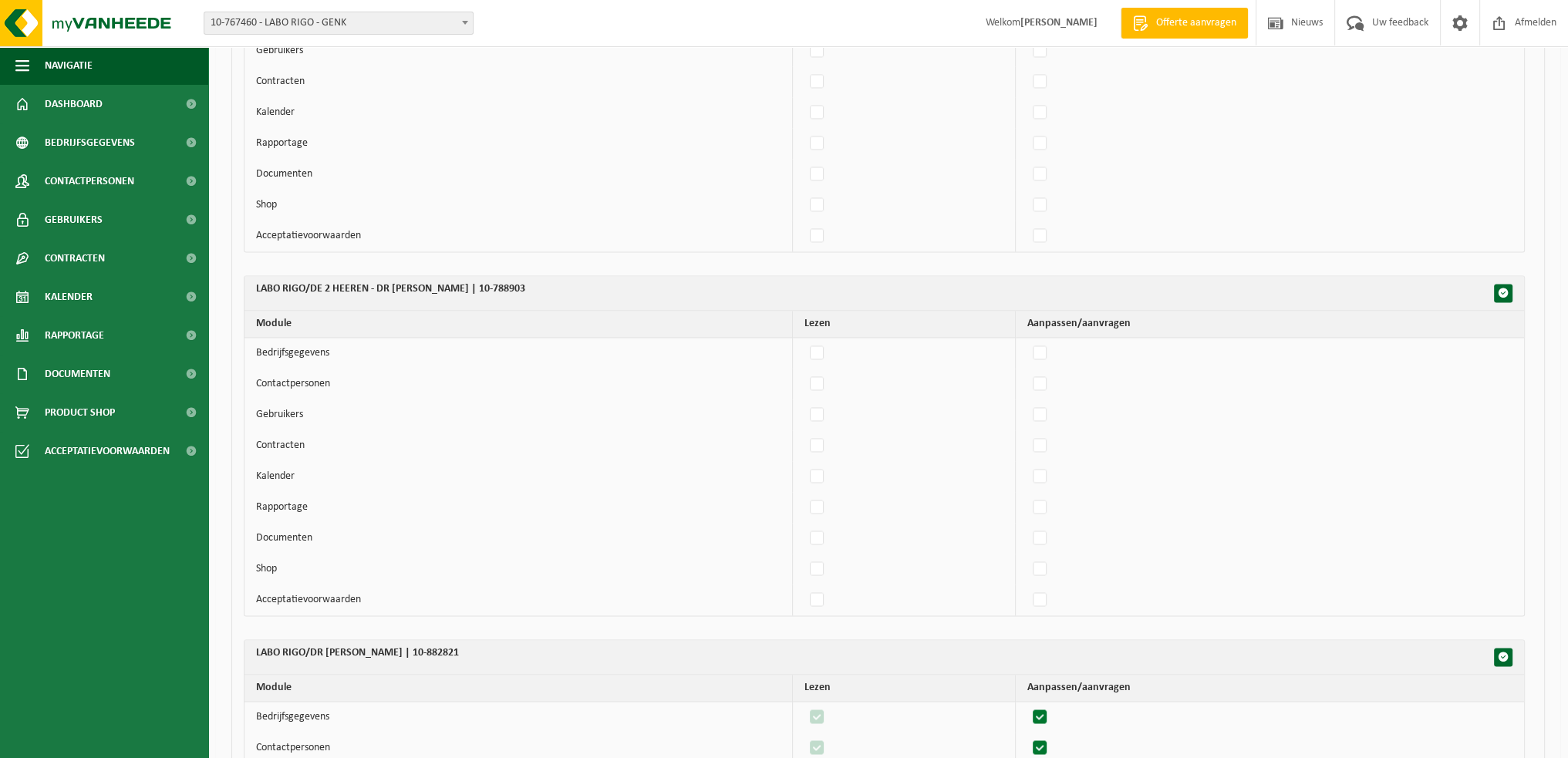
scroll to position [10955, 0]
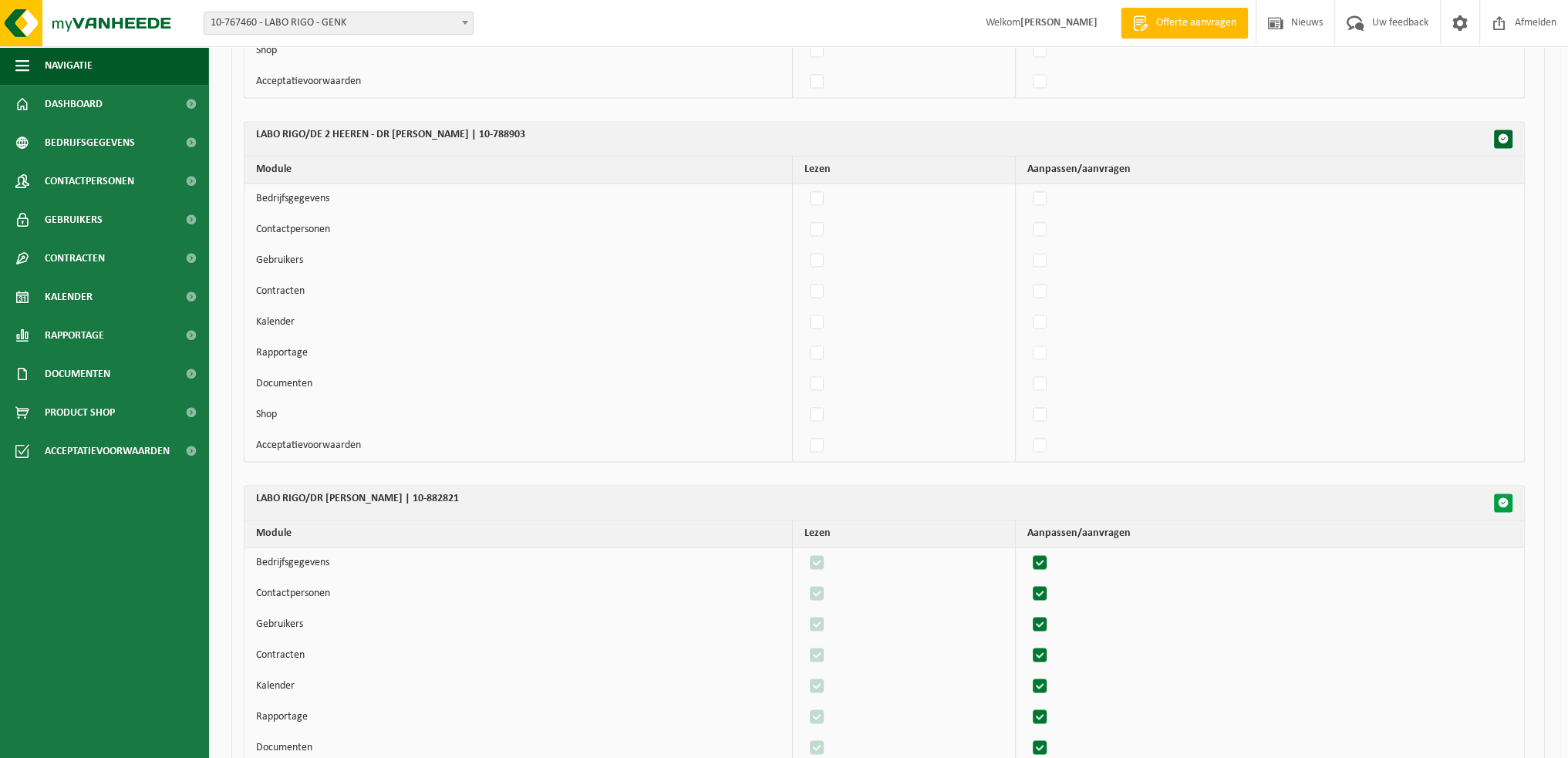
click at [1506, 498] on span "button" at bounding box center [1503, 502] width 11 height 11
drag, startPoint x: 1506, startPoint y: 481, endPoint x: 1506, endPoint y: 496, distance: 15.0
click at [1506, 498] on span "button" at bounding box center [1503, 502] width 11 height 11
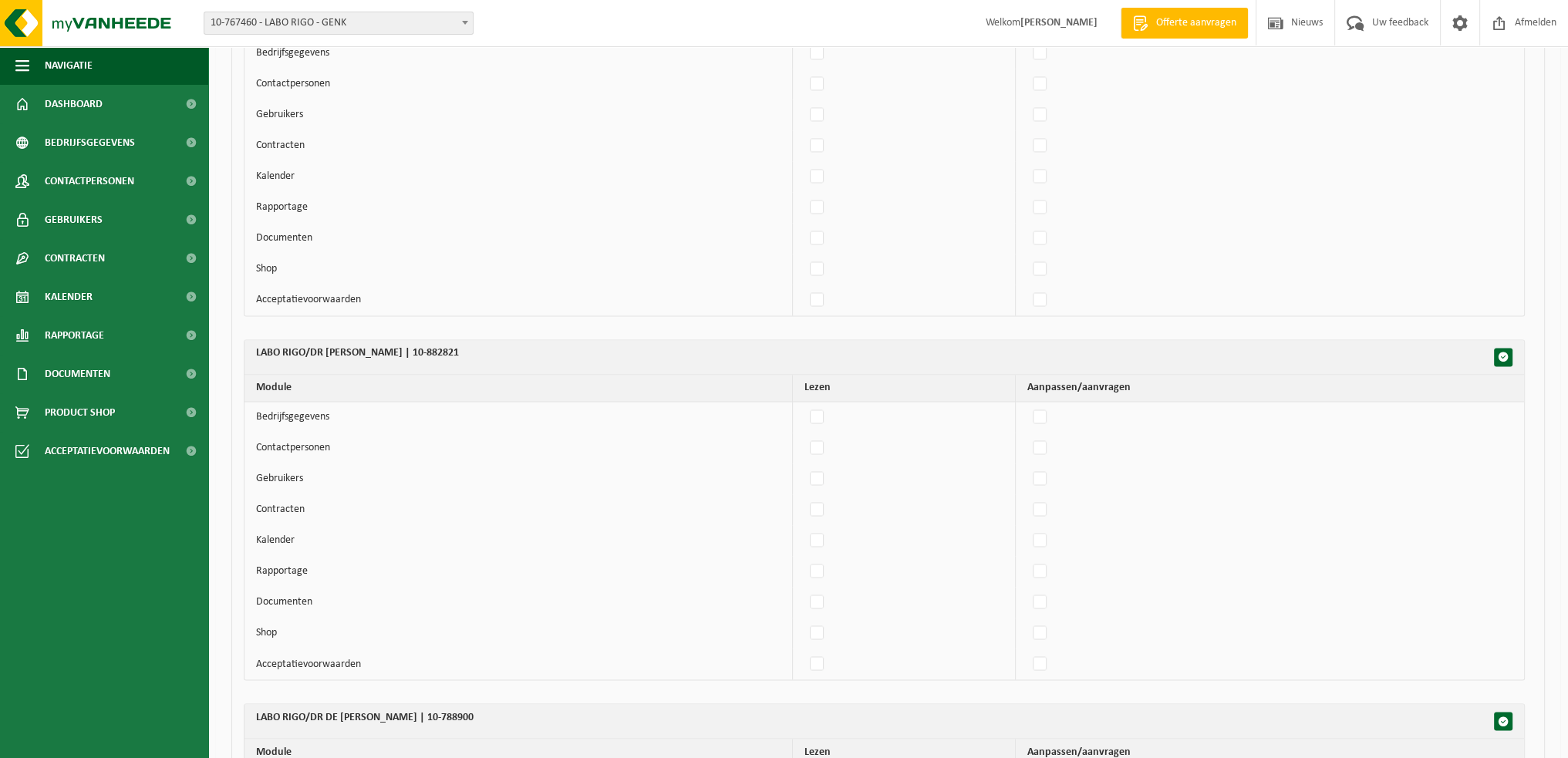
scroll to position [11340, 0]
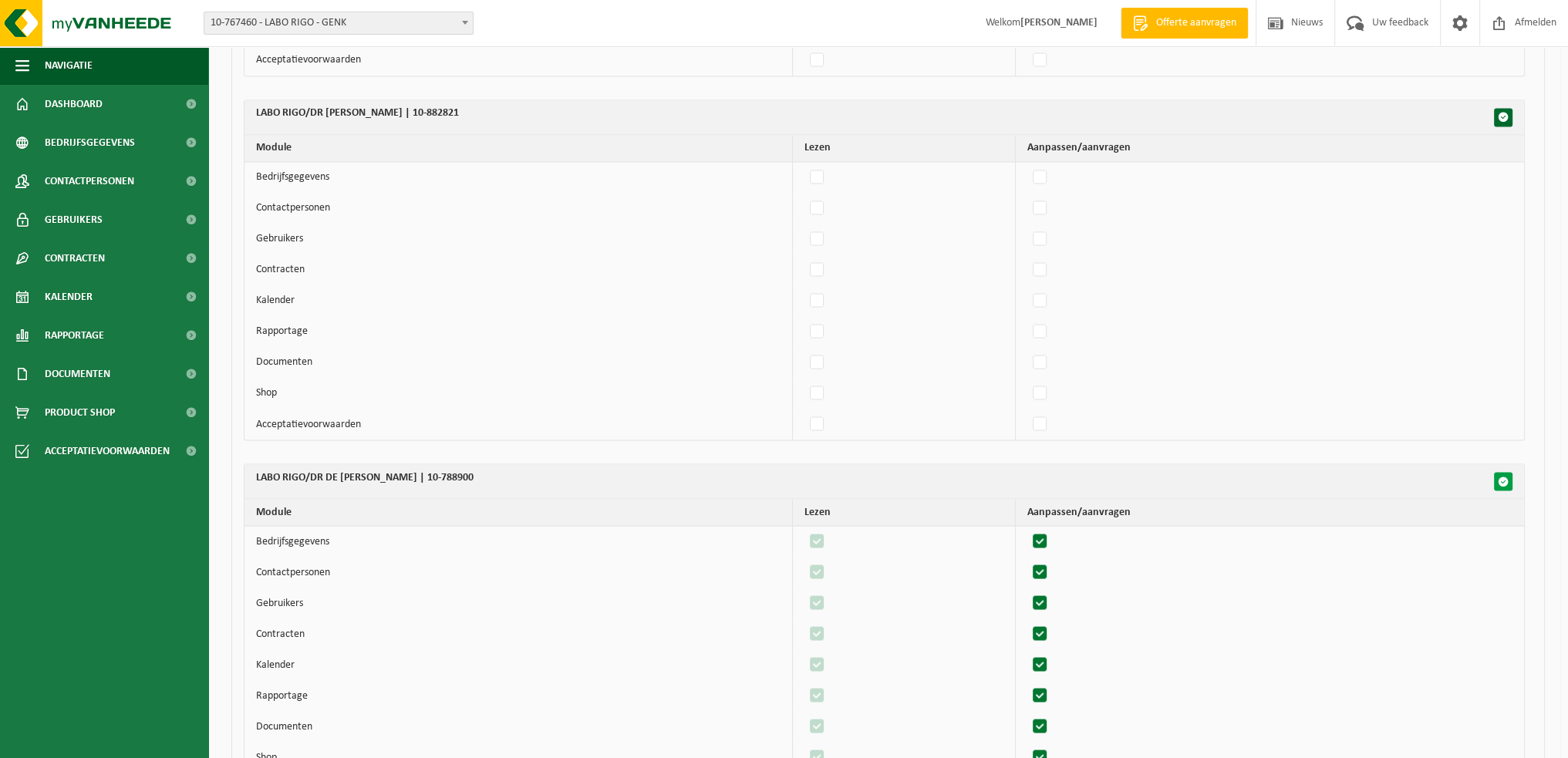
click at [1505, 476] on span "button" at bounding box center [1503, 481] width 11 height 11
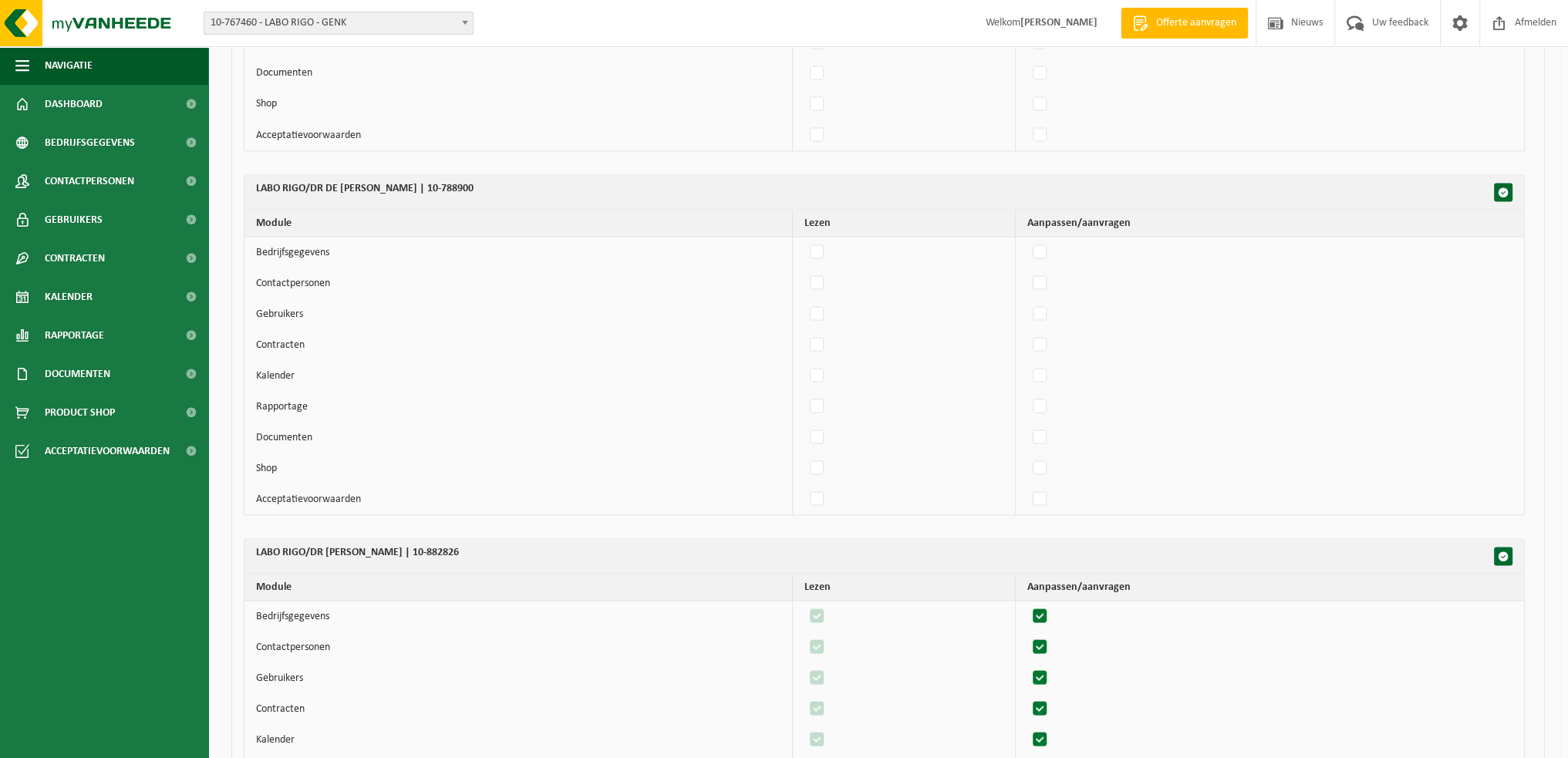
scroll to position [11726, 0]
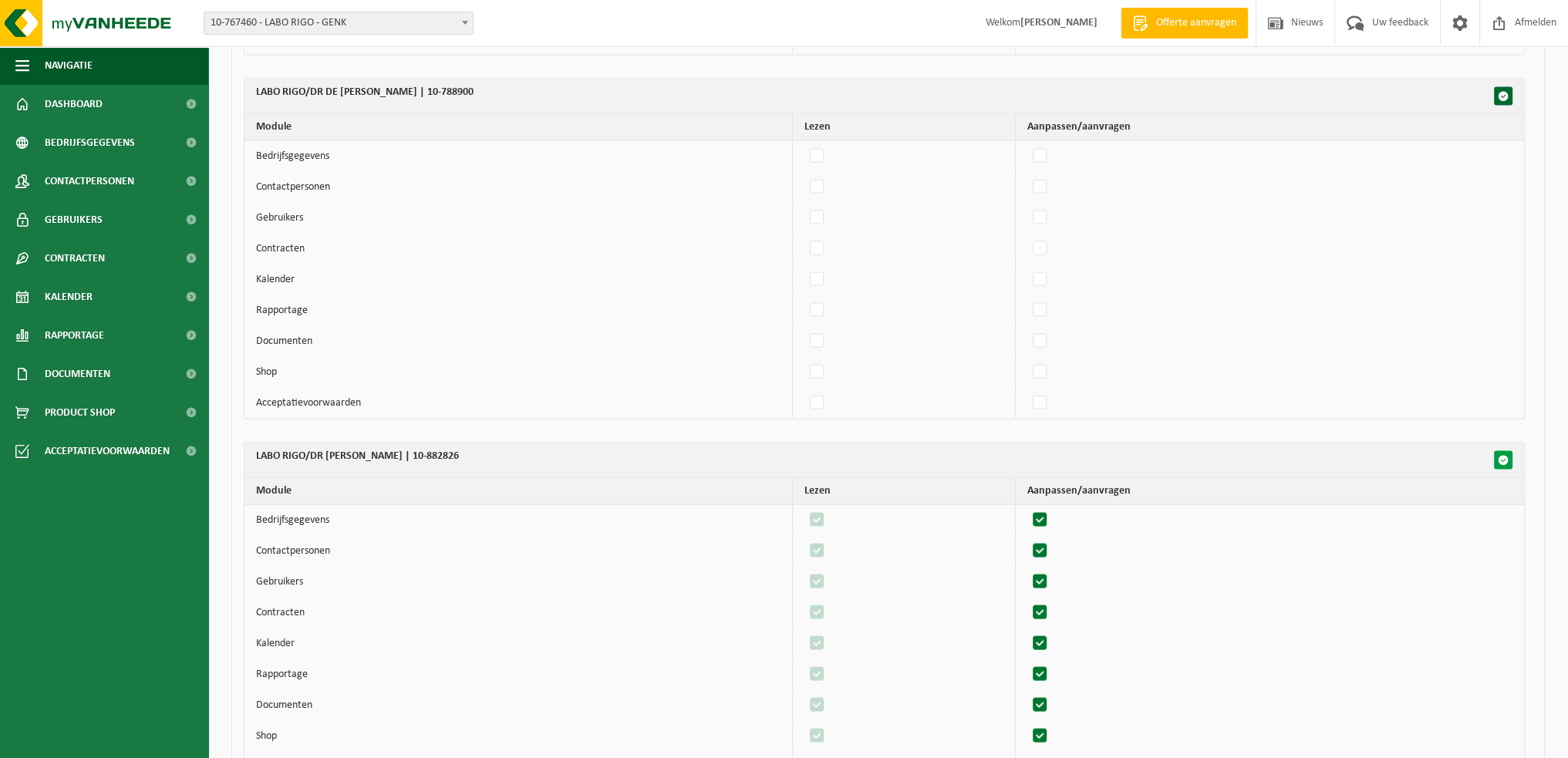
click at [1502, 451] on button "button" at bounding box center [1503, 460] width 18 height 18
drag, startPoint x: 1502, startPoint y: 443, endPoint x: 1499, endPoint y: 500, distance: 57.1
click at [1502, 451] on button "button" at bounding box center [1503, 460] width 18 height 18
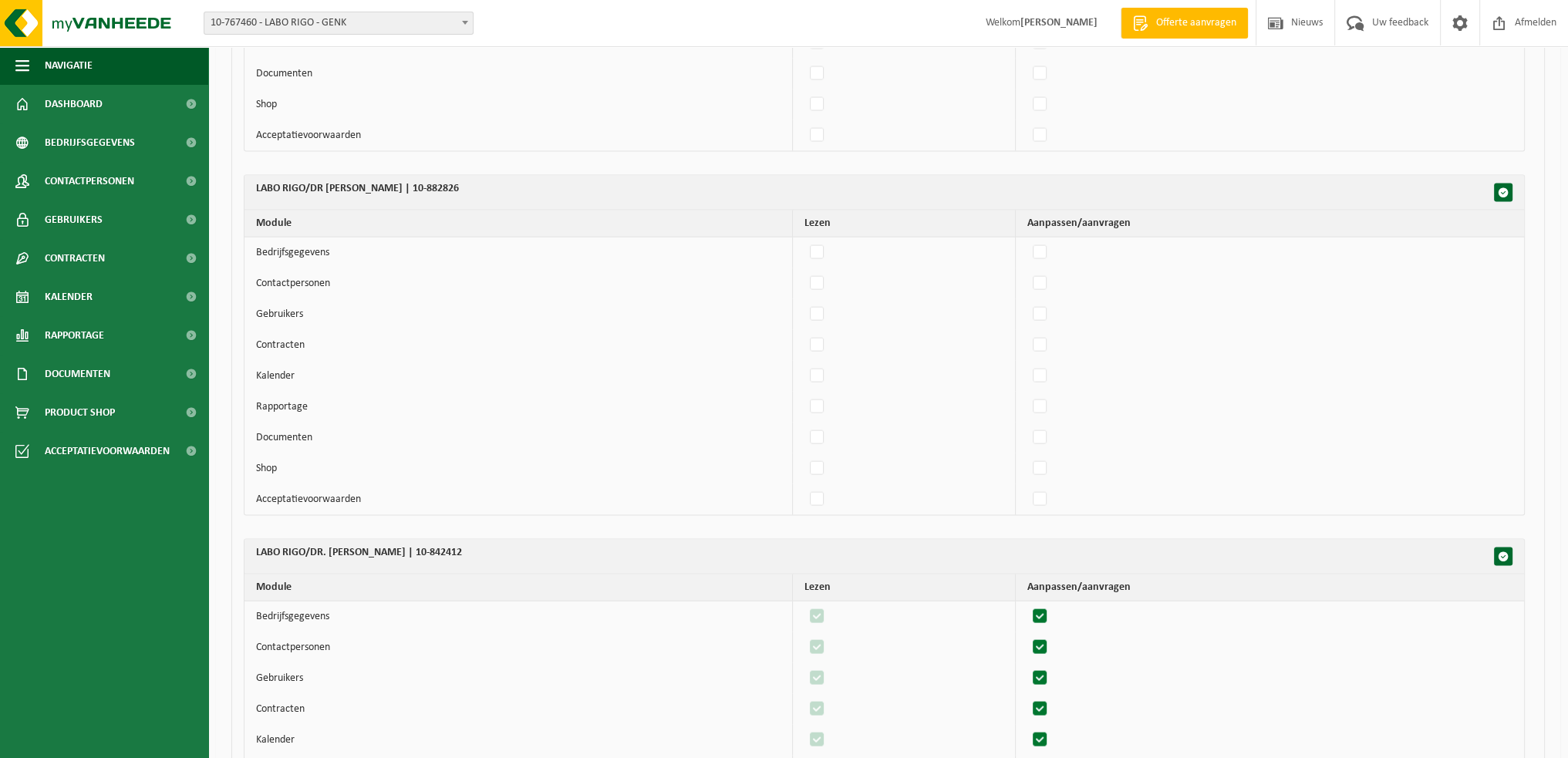
scroll to position [12111, 0]
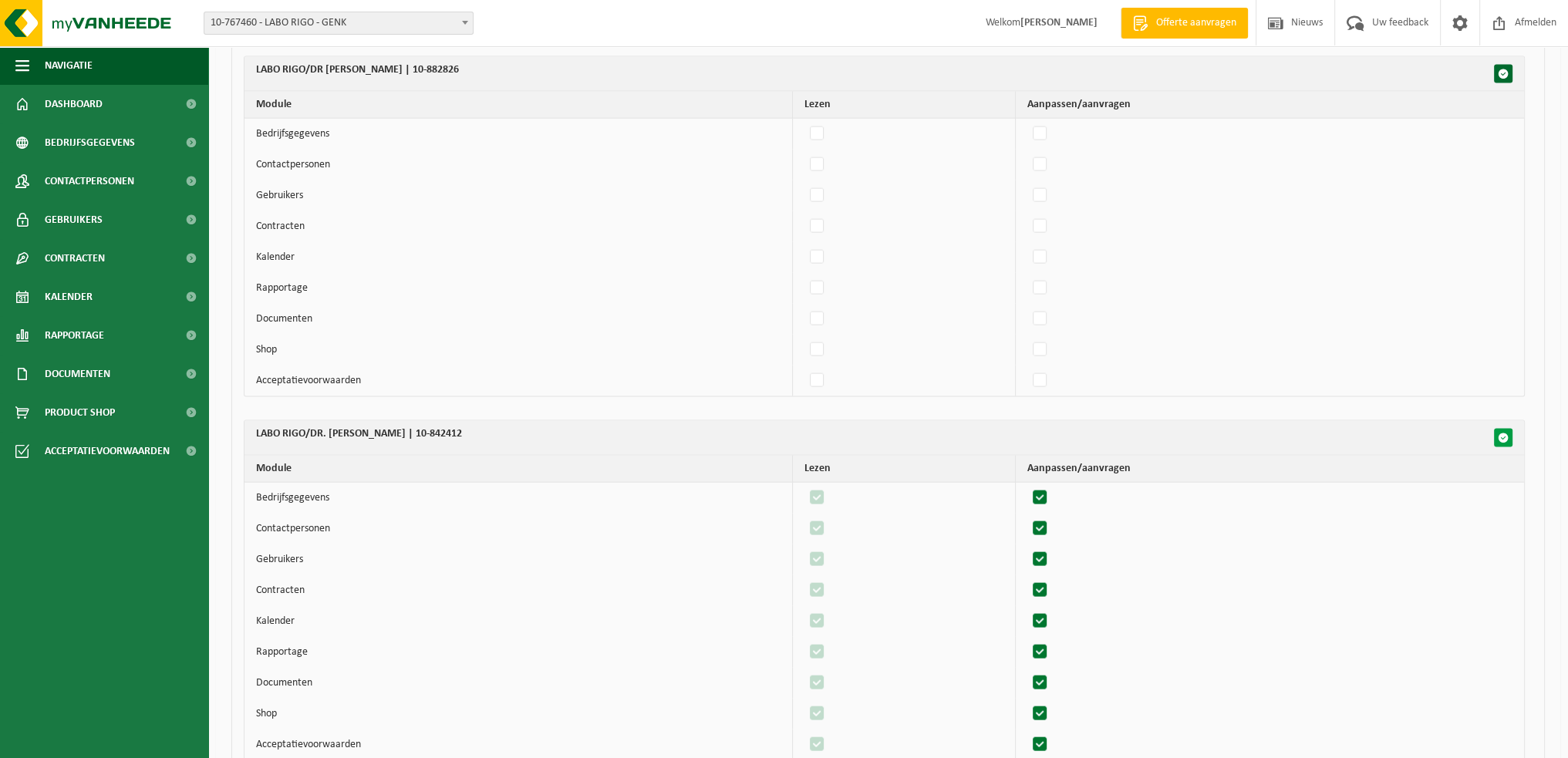
click at [1510, 429] on button "button" at bounding box center [1503, 437] width 18 height 18
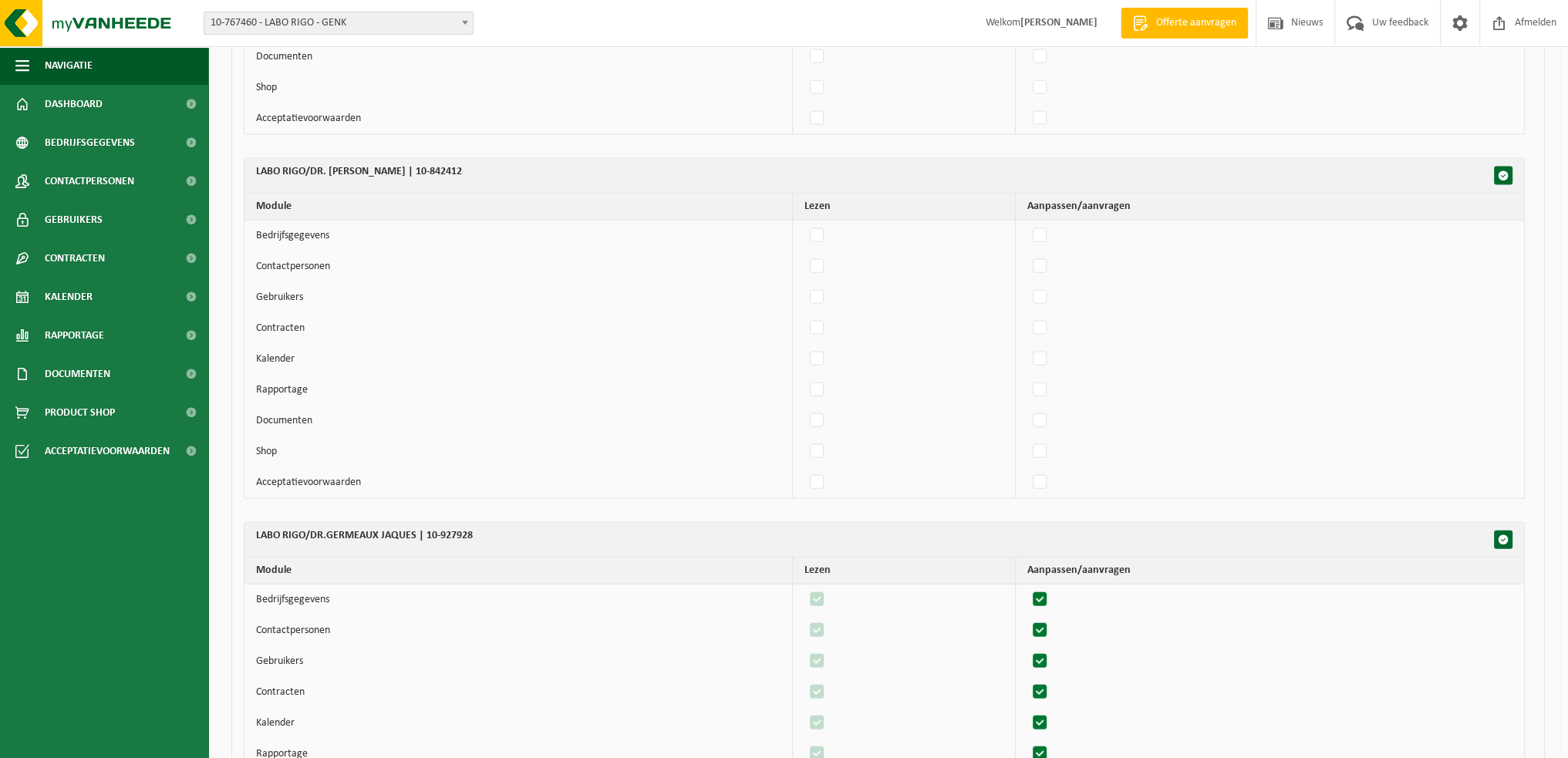
scroll to position [12497, 0]
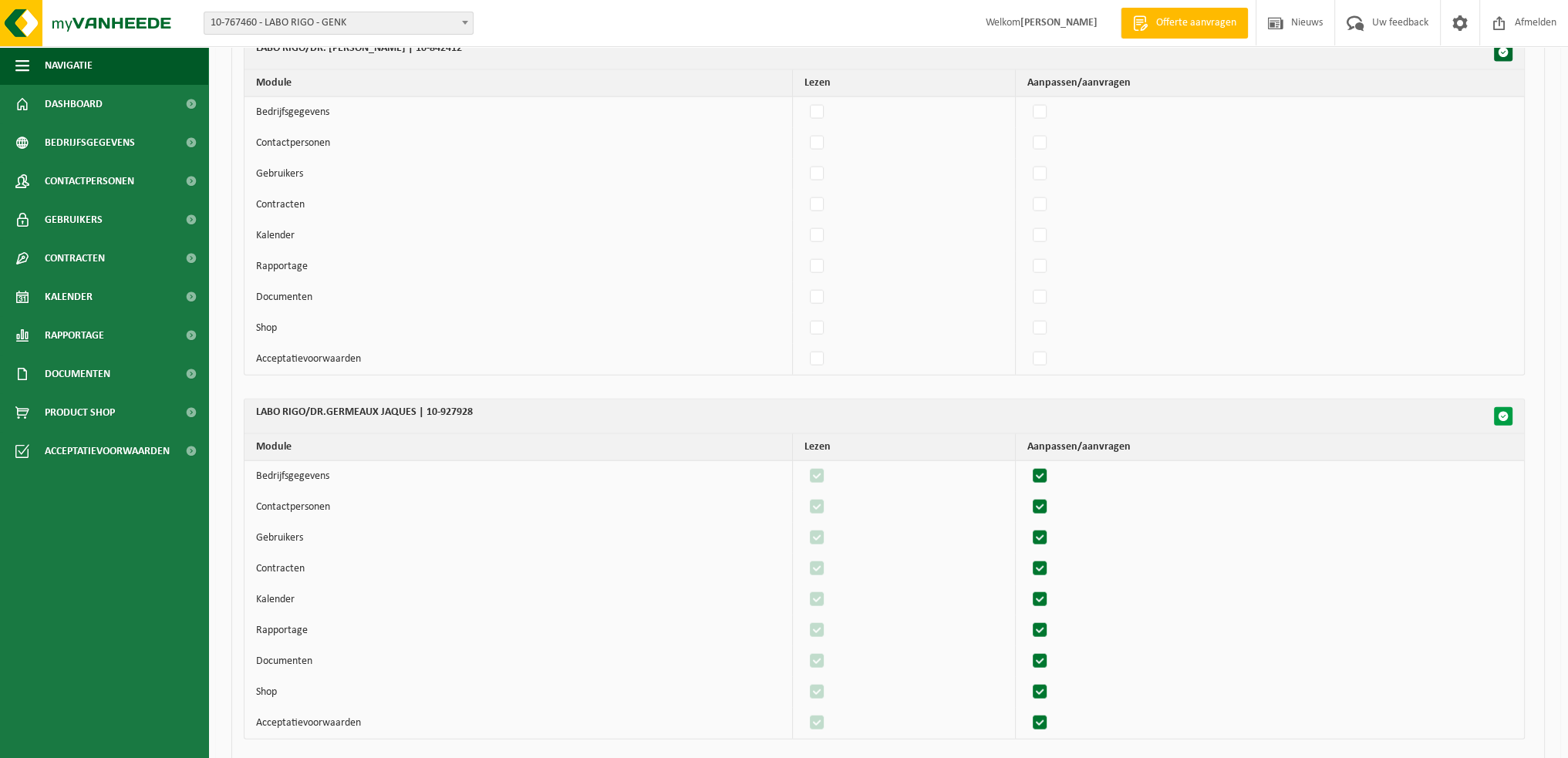
click at [1502, 411] on span "button" at bounding box center [1503, 416] width 11 height 11
drag, startPoint x: 1502, startPoint y: 395, endPoint x: 1492, endPoint y: 429, distance: 35.4
click at [1502, 407] on button "button" at bounding box center [1503, 416] width 18 height 18
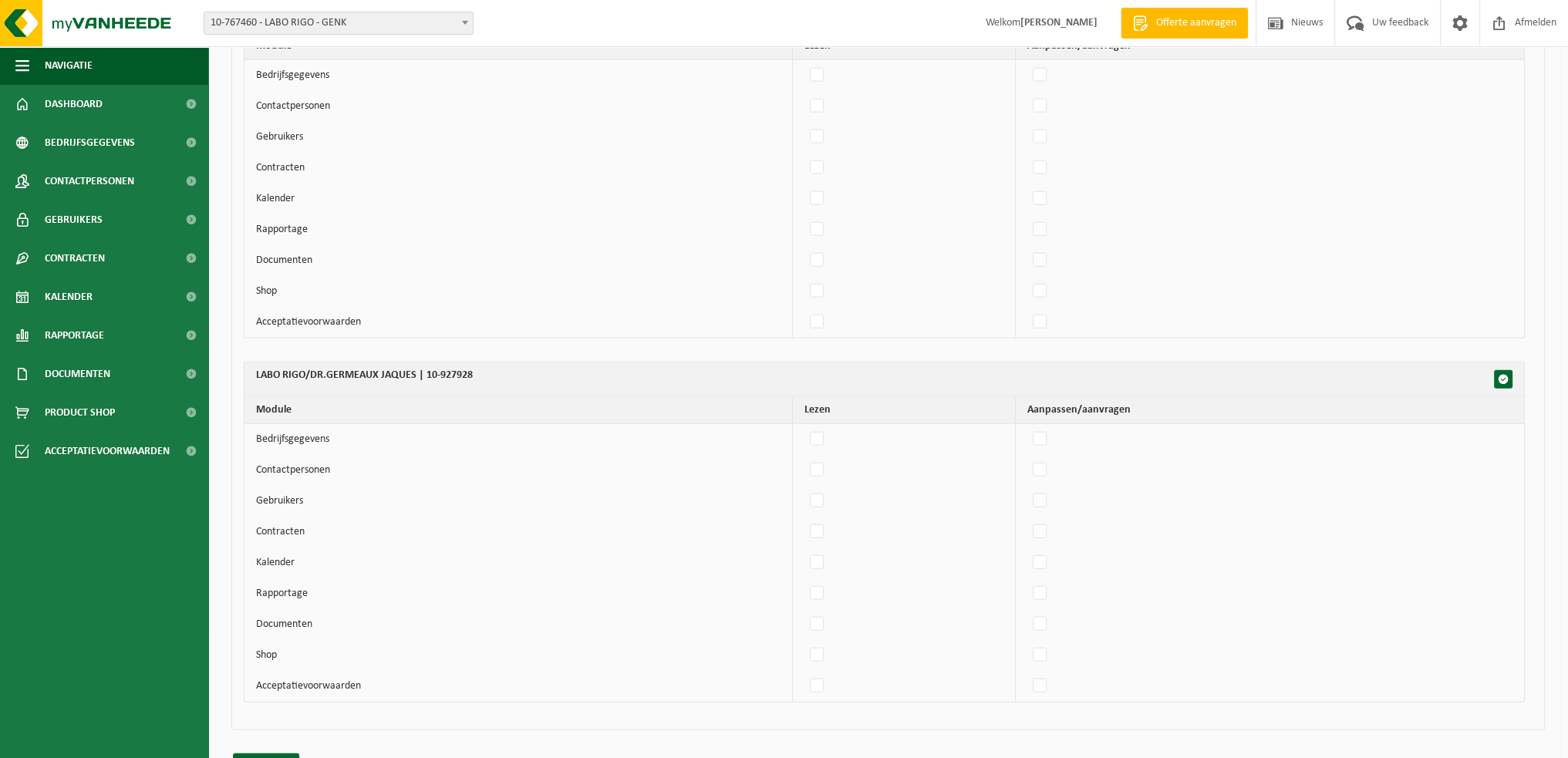
scroll to position [12553, 0]
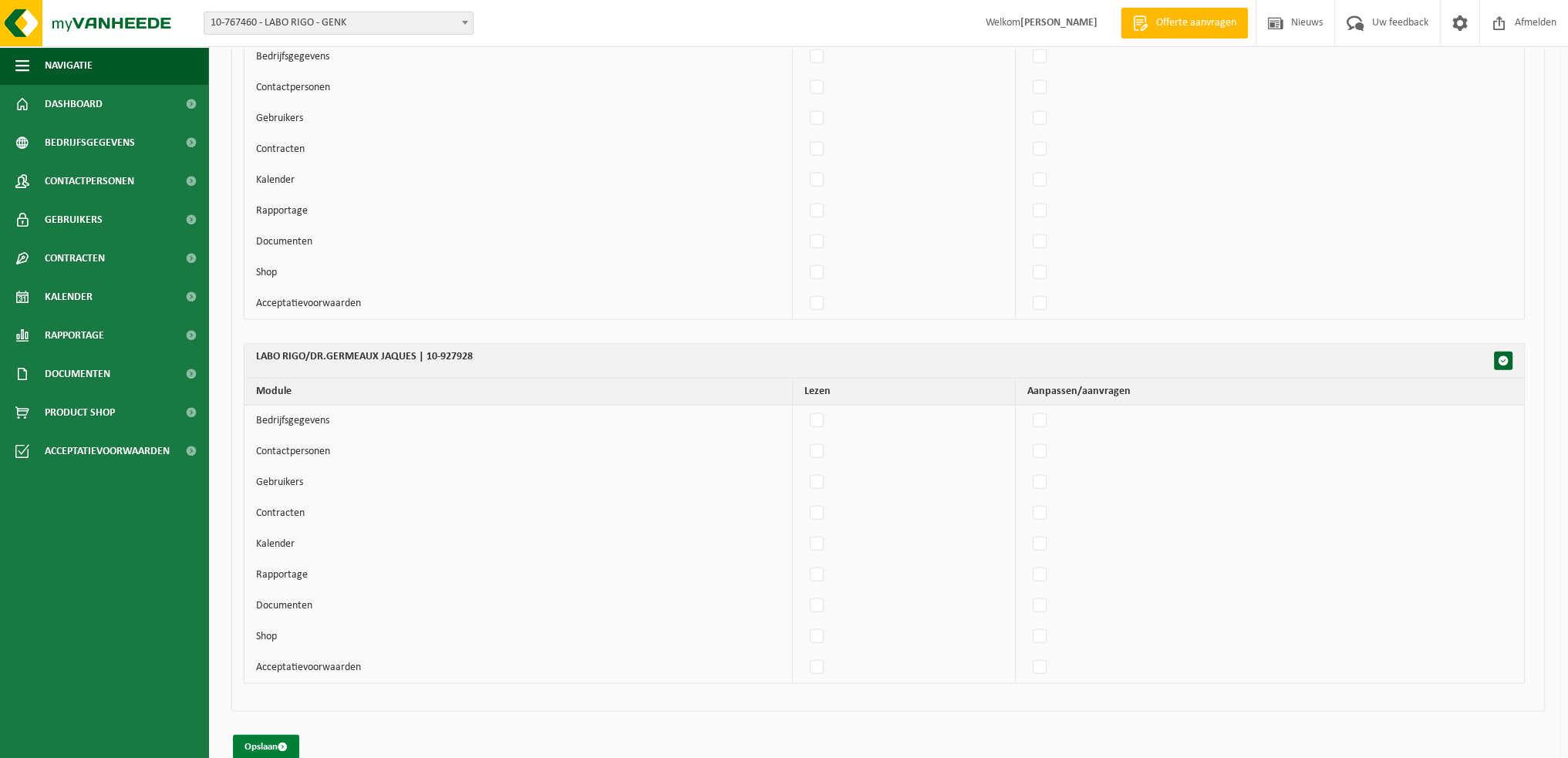
click at [275, 736] on button "Opslaan" at bounding box center [266, 747] width 66 height 24
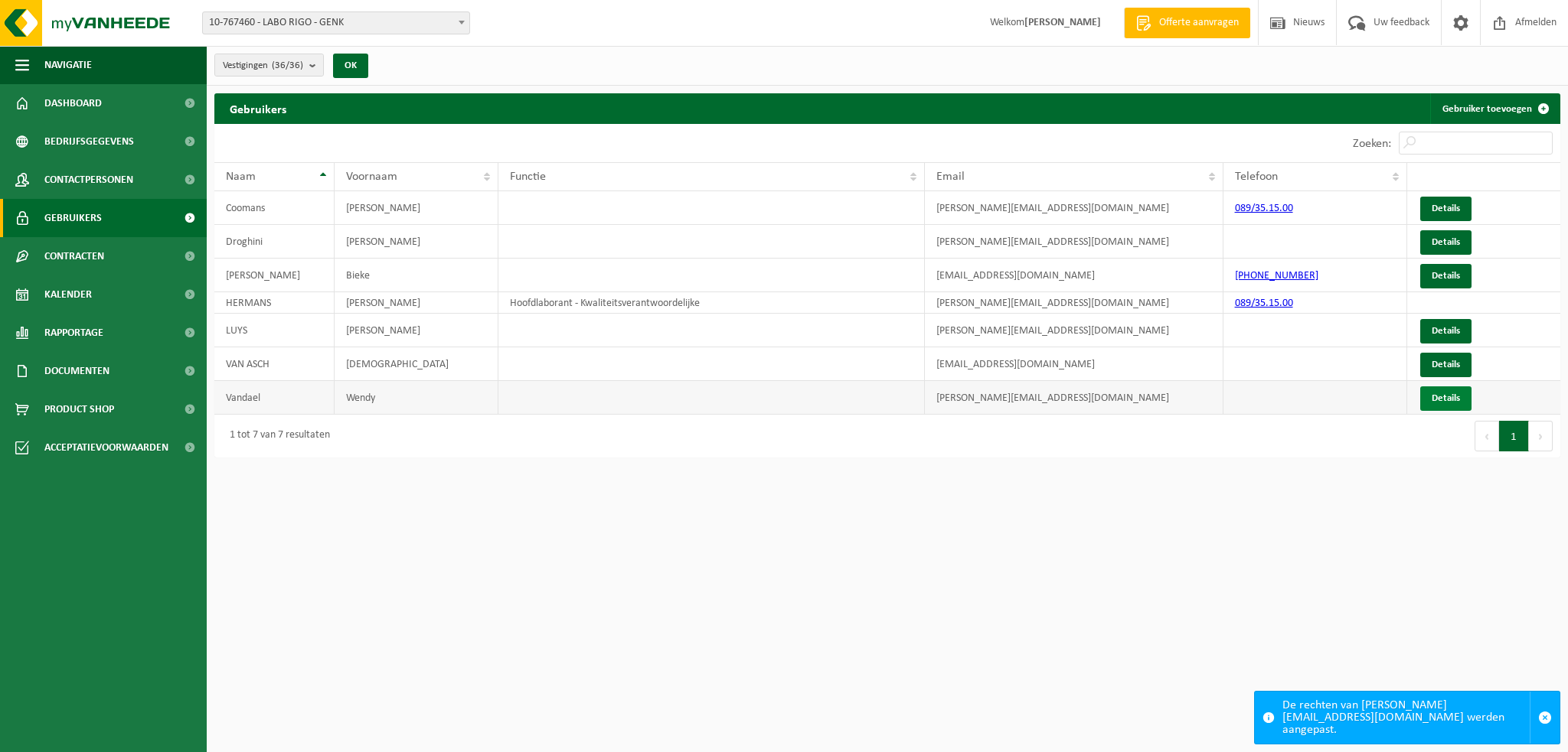
click at [1446, 403] on link "Details" at bounding box center [1446, 398] width 51 height 24
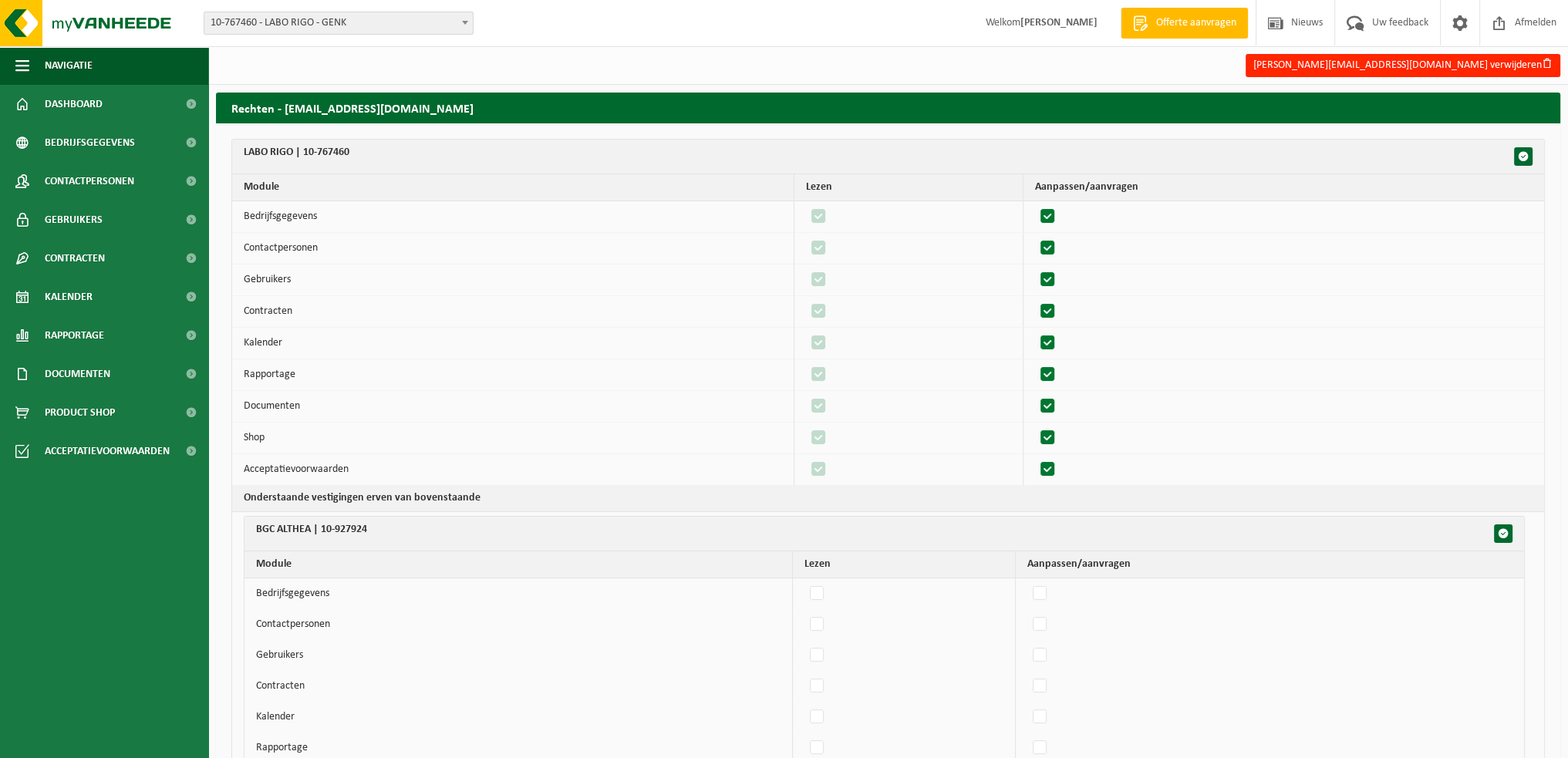
click at [1057, 371] on label"] at bounding box center [1048, 375] width 21 height 23
click at [1035, 363] on input "checkbox" at bounding box center [1035, 362] width 1 height 1
checkbox input "false"
click at [1055, 401] on label"] at bounding box center [1048, 406] width 21 height 23
click at [1035, 395] on input "checkbox" at bounding box center [1035, 395] width 1 height 1
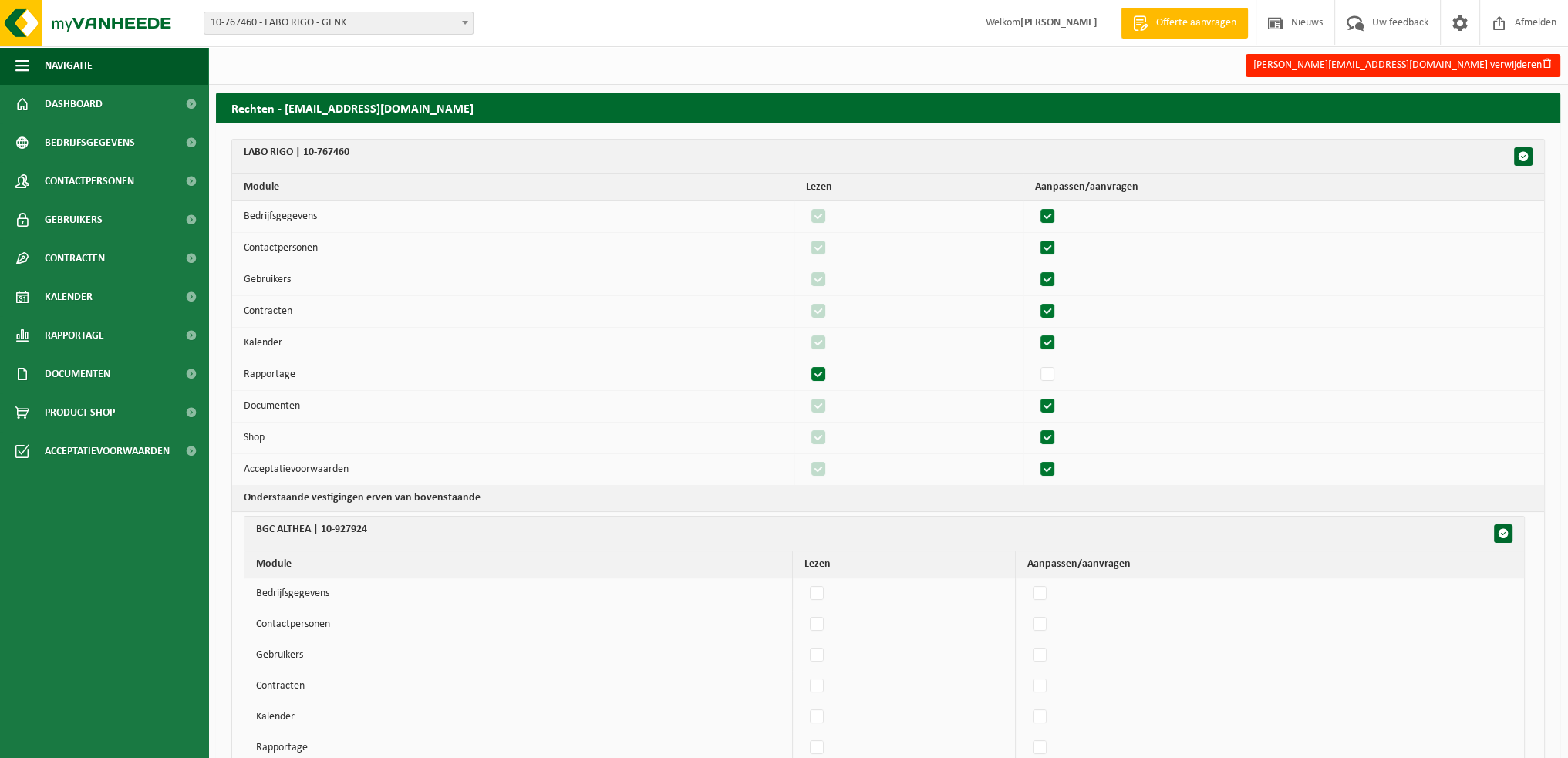
checkbox input "false"
click at [1055, 435] on label"] at bounding box center [1048, 438] width 21 height 23
click at [1035, 427] on input "checkbox" at bounding box center [1035, 426] width 1 height 1
checkbox input "false"
click at [1059, 465] on label"] at bounding box center [1048, 470] width 21 height 23
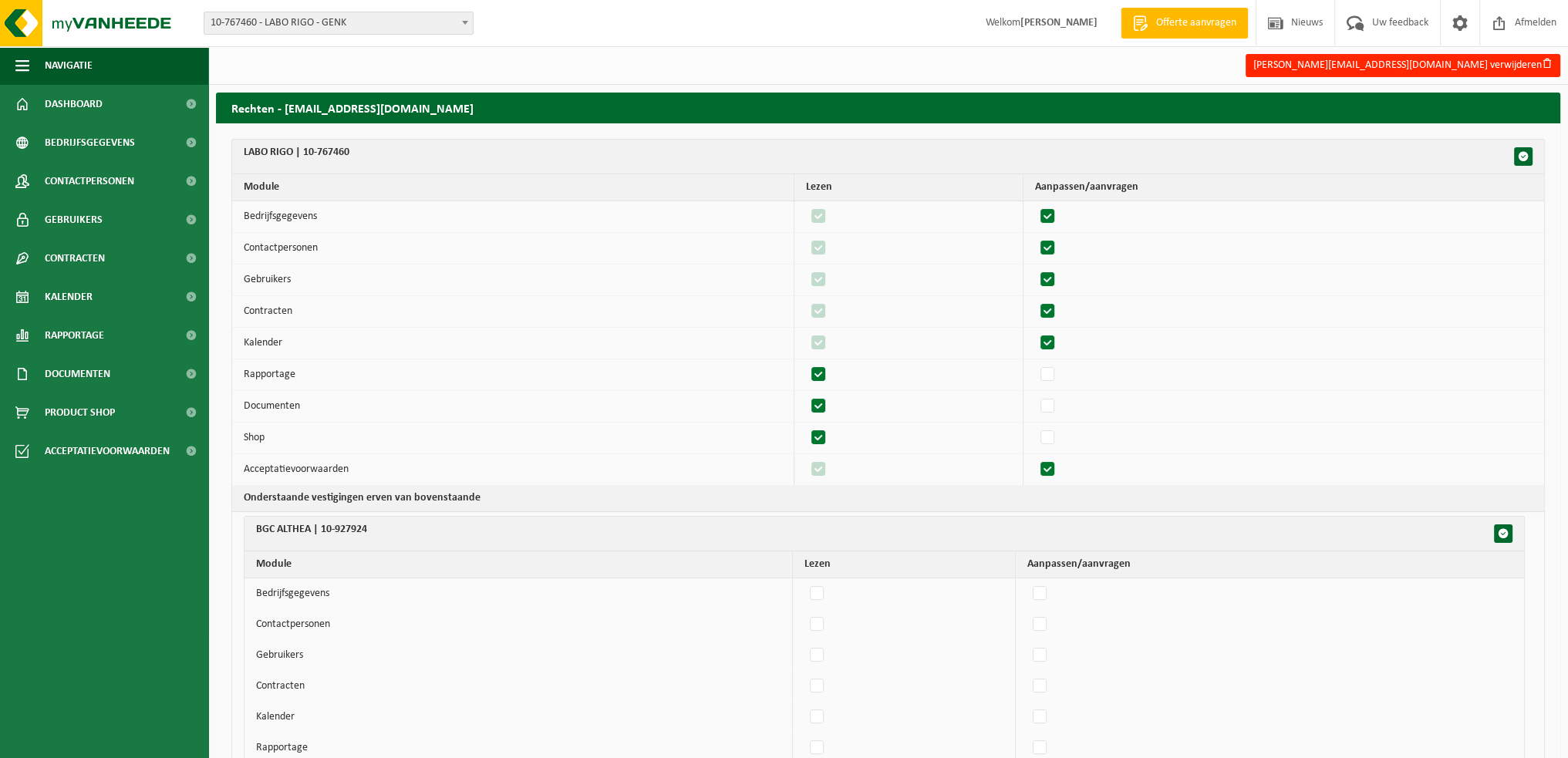
click at [1035, 459] on input "checkbox" at bounding box center [1035, 458] width 1 height 1
checkbox input "false"
click at [1058, 338] on label"] at bounding box center [1048, 343] width 21 height 23
click at [1035, 331] on input "checkbox" at bounding box center [1035, 331] width 1 height 1
checkbox input "false"
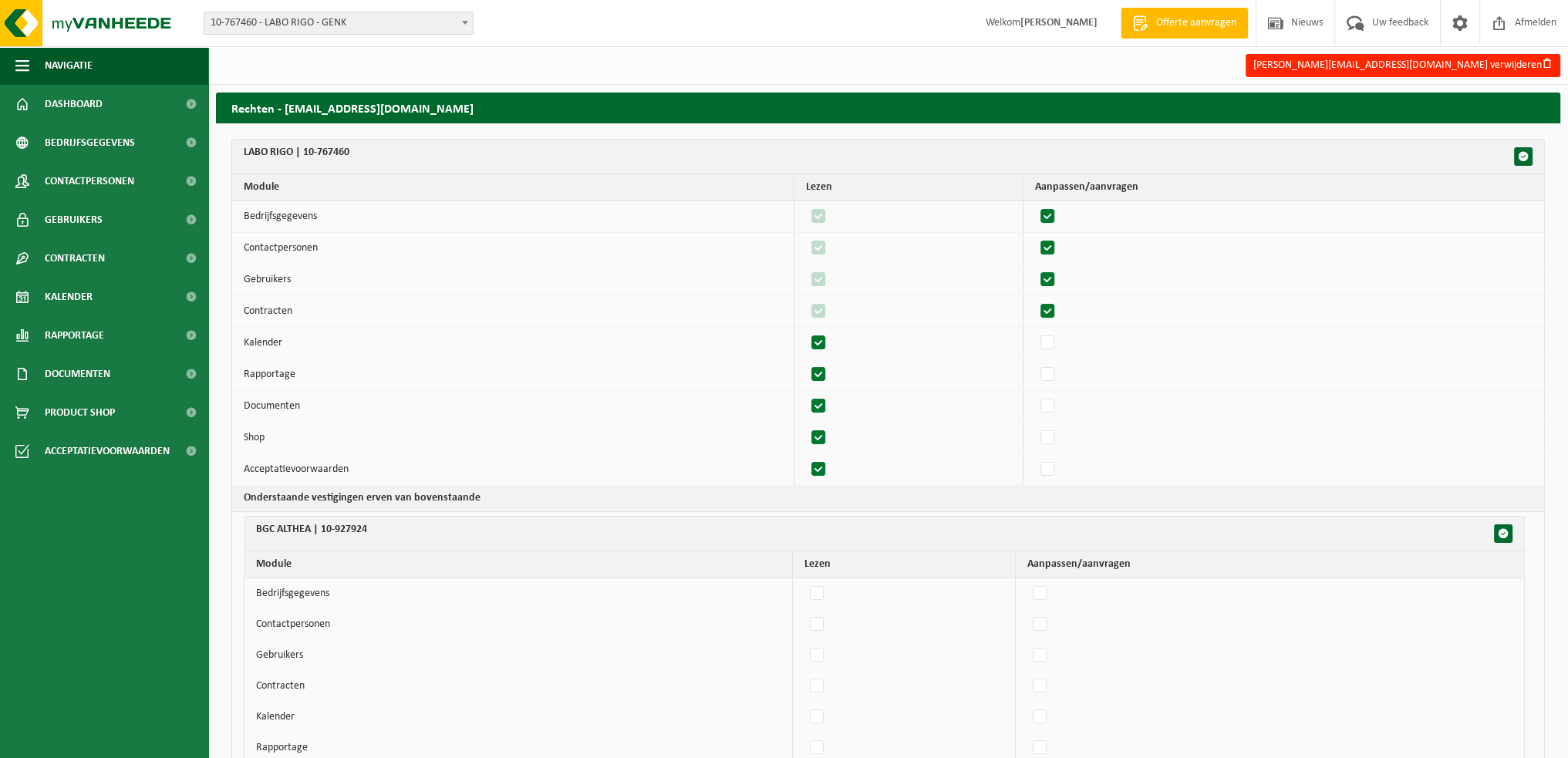
click at [1055, 306] on label"] at bounding box center [1048, 312] width 21 height 23
click at [1035, 300] on input "checkbox" at bounding box center [1035, 299] width 1 height 1
checkbox input "false"
click at [1054, 275] on label"] at bounding box center [1048, 280] width 21 height 23
click at [1035, 268] on input "checkbox" at bounding box center [1035, 267] width 1 height 1
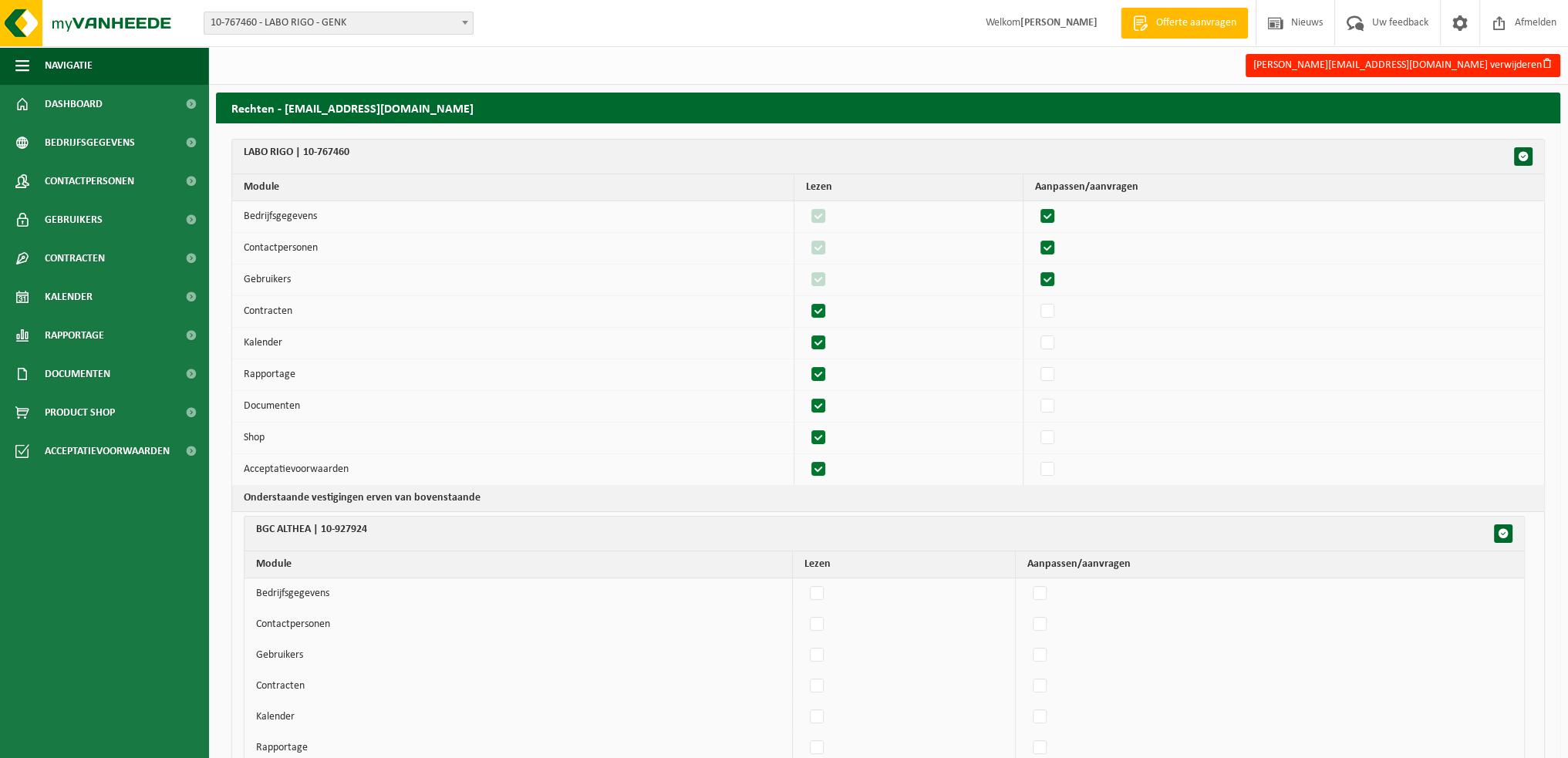
checkbox input "false"
click at [1059, 246] on label"] at bounding box center [1048, 249] width 21 height 23
click at [1035, 237] on input "checkbox" at bounding box center [1035, 236] width 1 height 1
checkbox input "false"
click at [1057, 216] on label"] at bounding box center [1048, 217] width 21 height 23
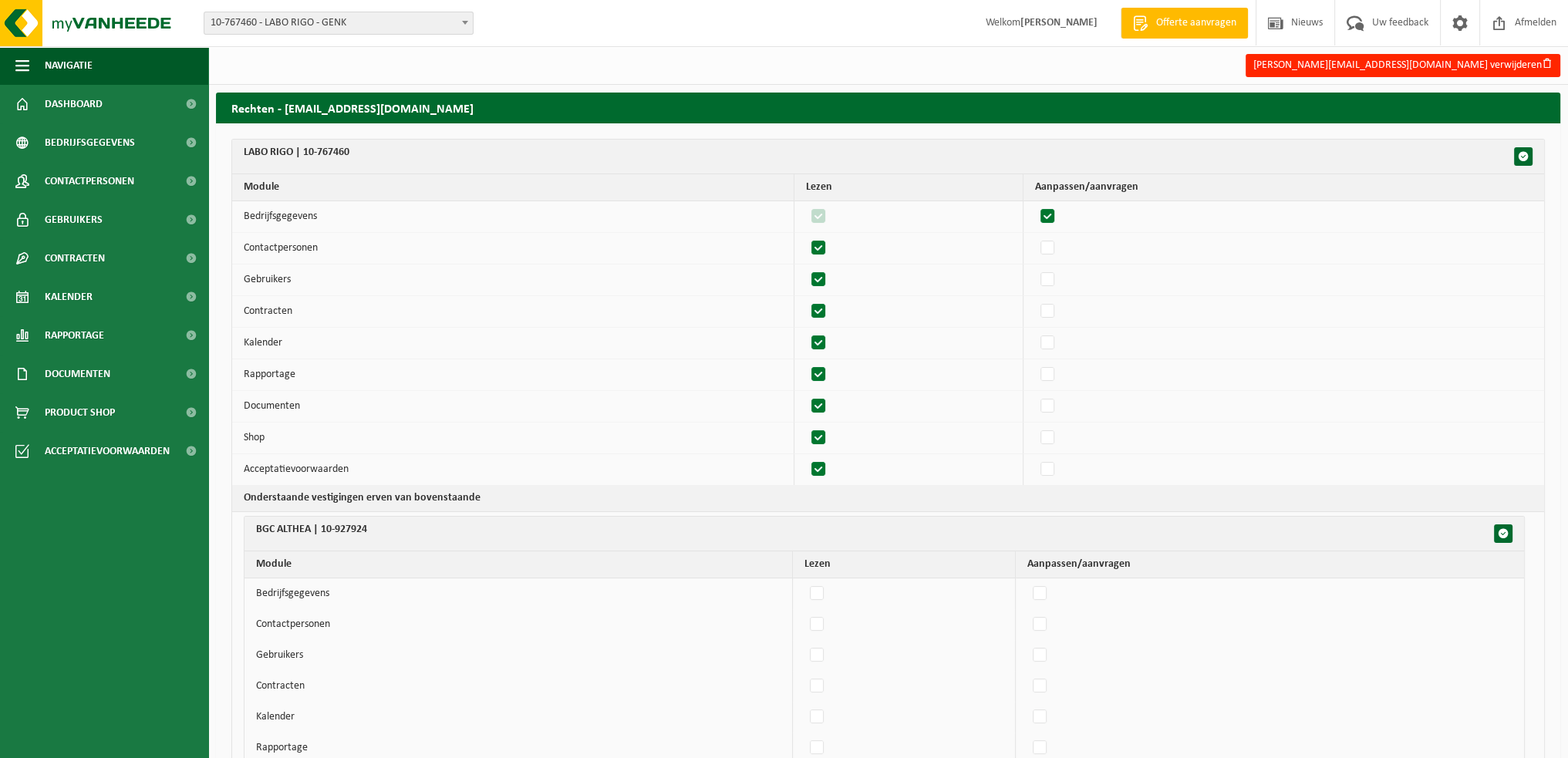
click at [1035, 205] on input "checkbox" at bounding box center [1035, 204] width 1 height 1
checkbox input "false"
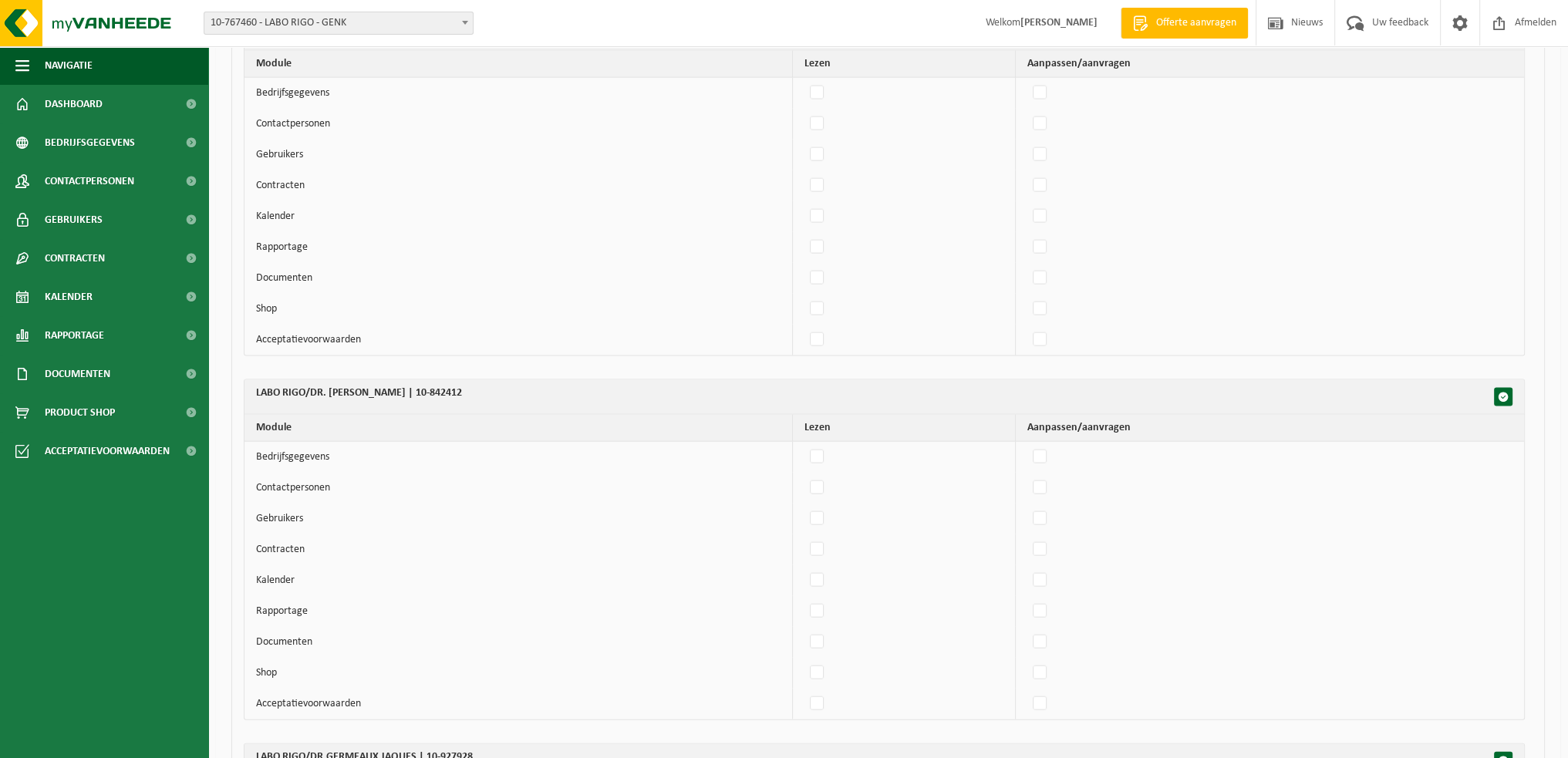
scroll to position [12553, 0]
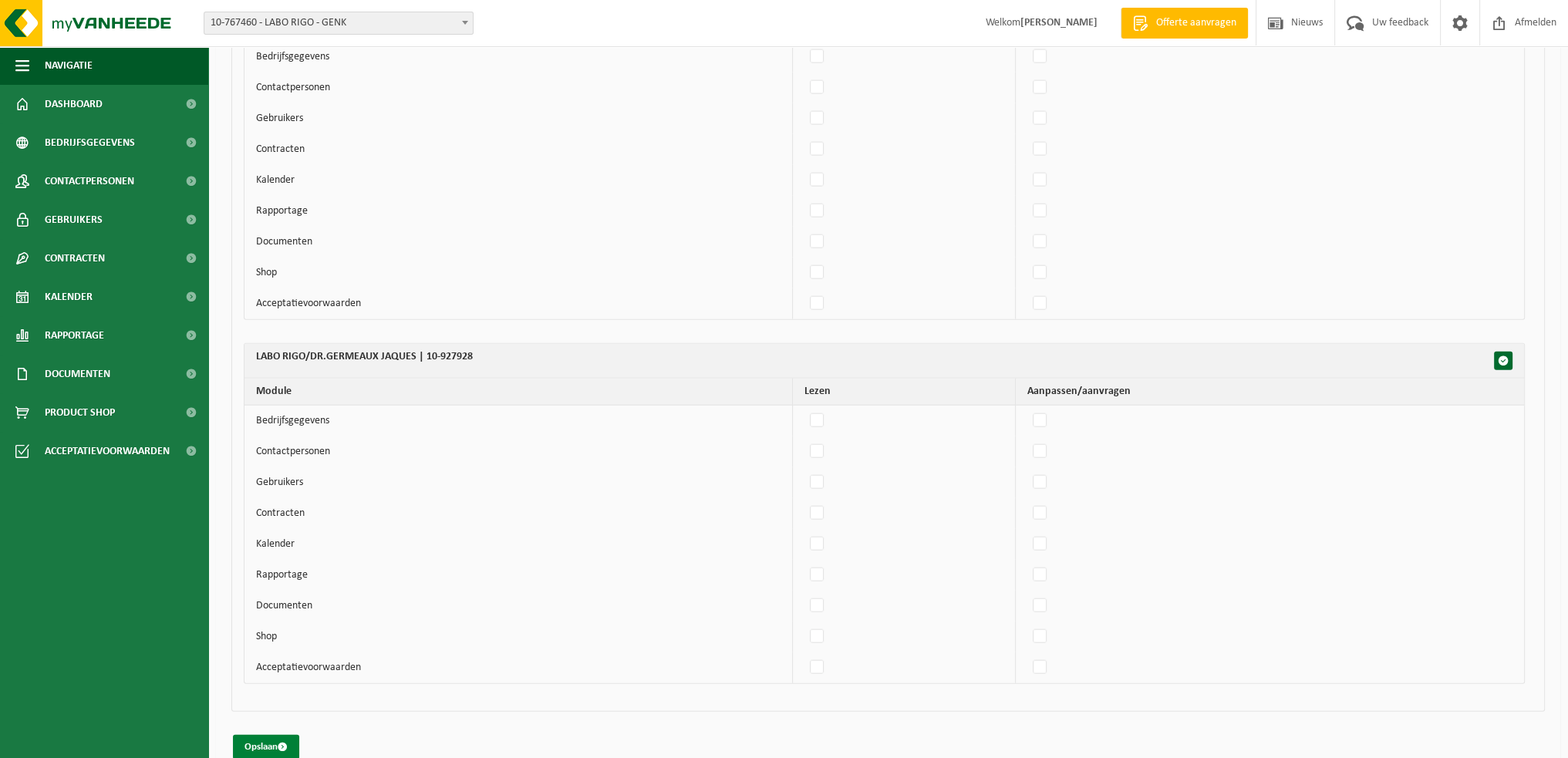
click at [285, 742] on span "submit" at bounding box center [283, 747] width 10 height 10
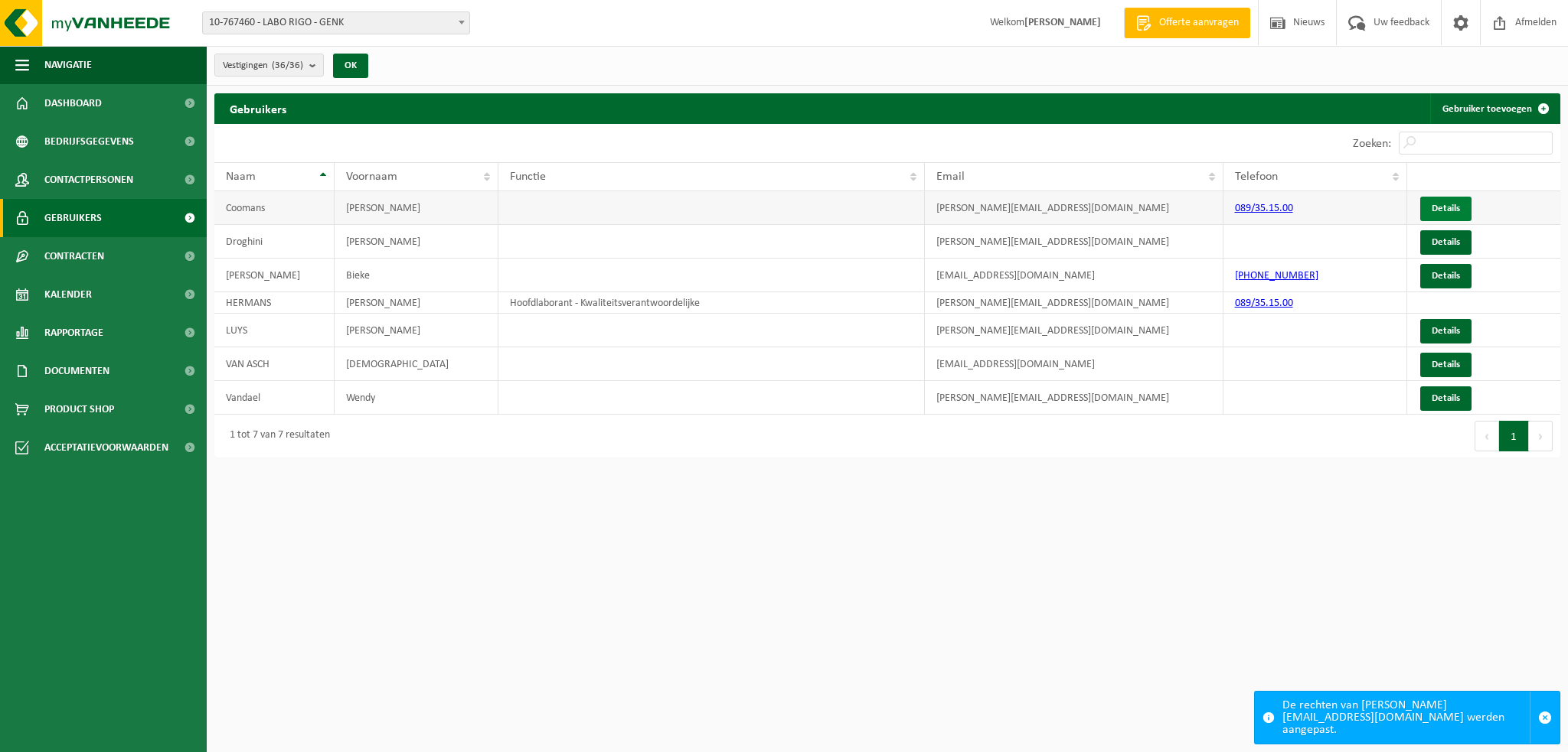
click at [1447, 203] on link "Details" at bounding box center [1446, 208] width 51 height 24
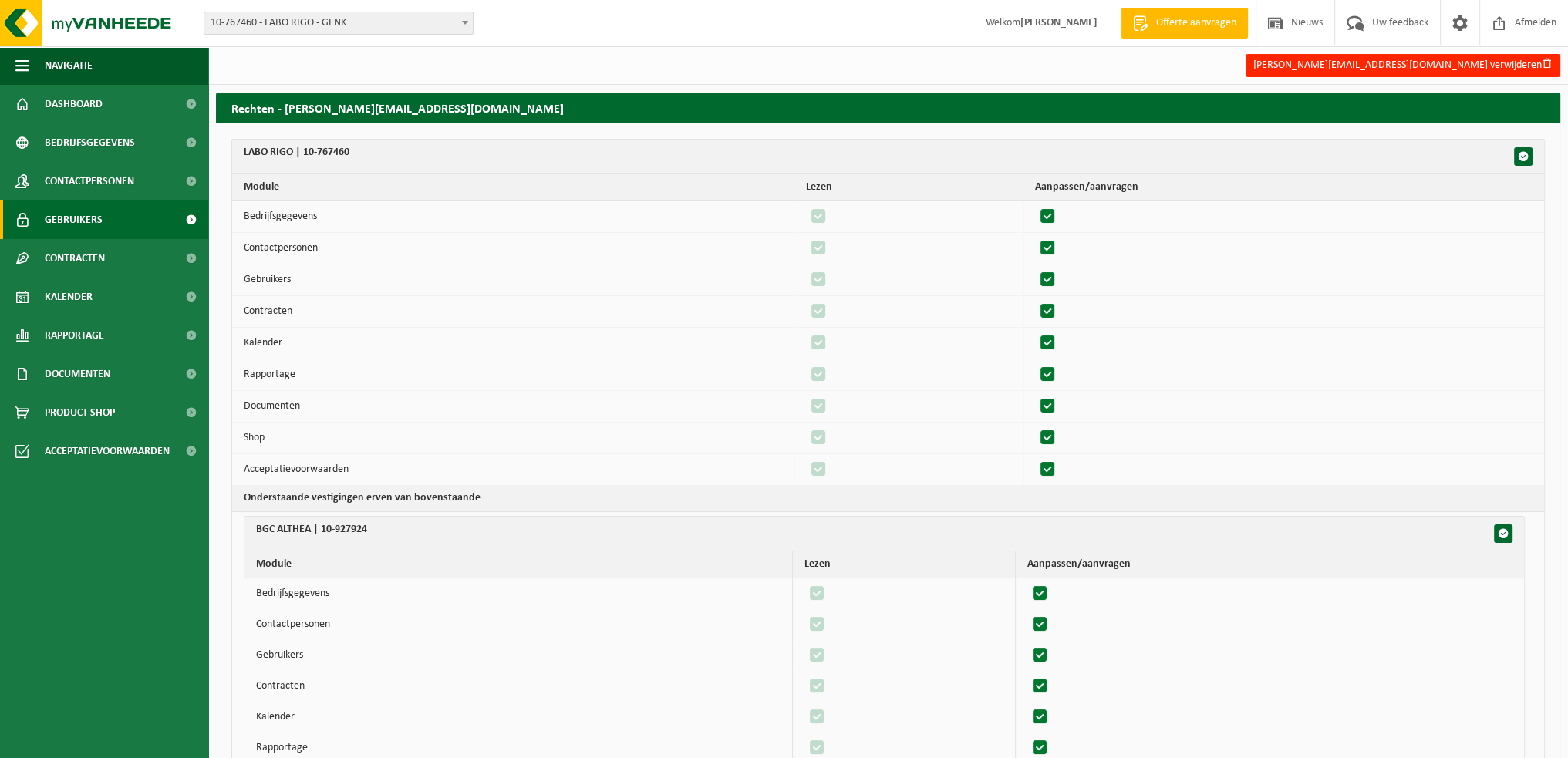
click at [95, 208] on span "Gebruikers" at bounding box center [74, 220] width 58 height 39
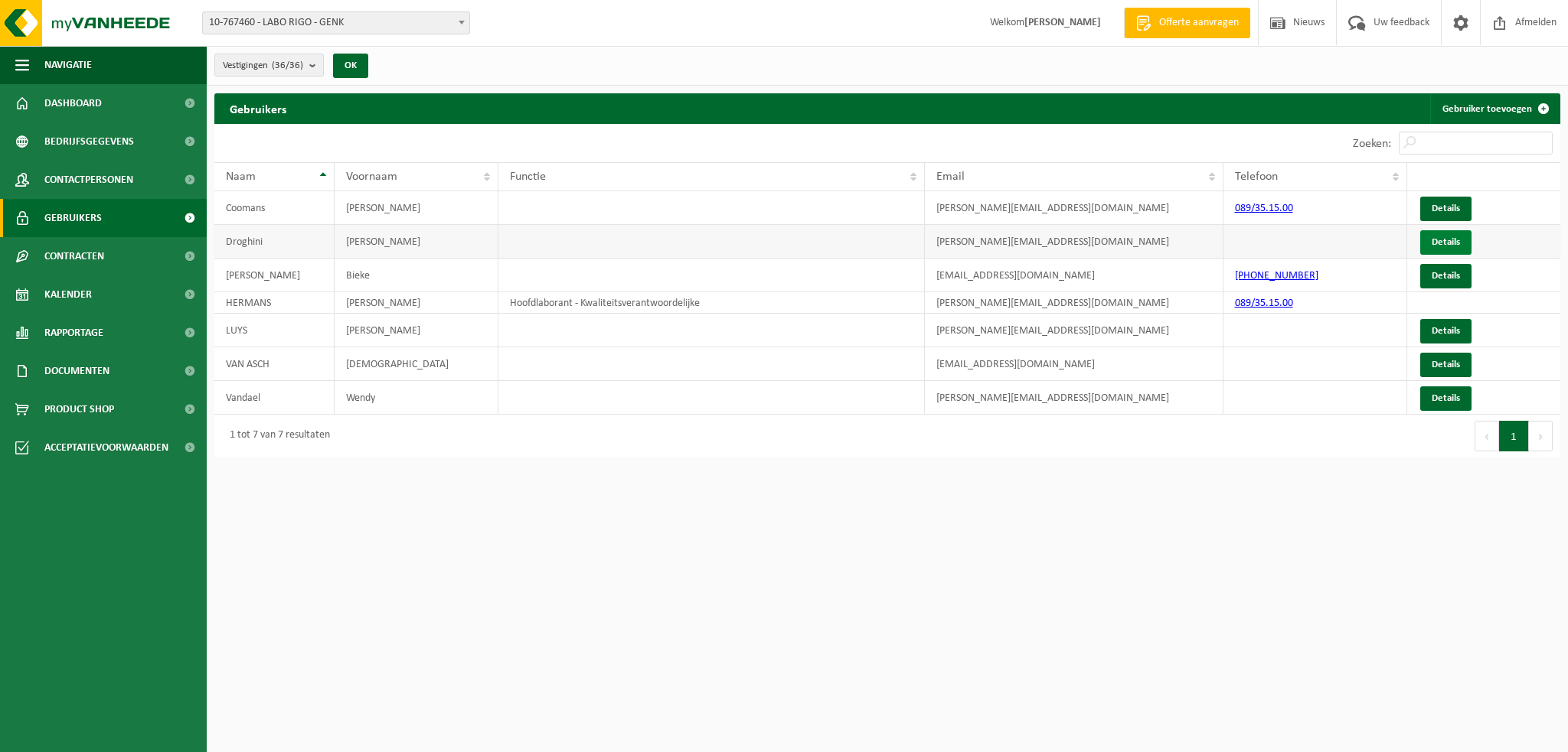
click at [1439, 239] on link "Details" at bounding box center [1446, 242] width 51 height 24
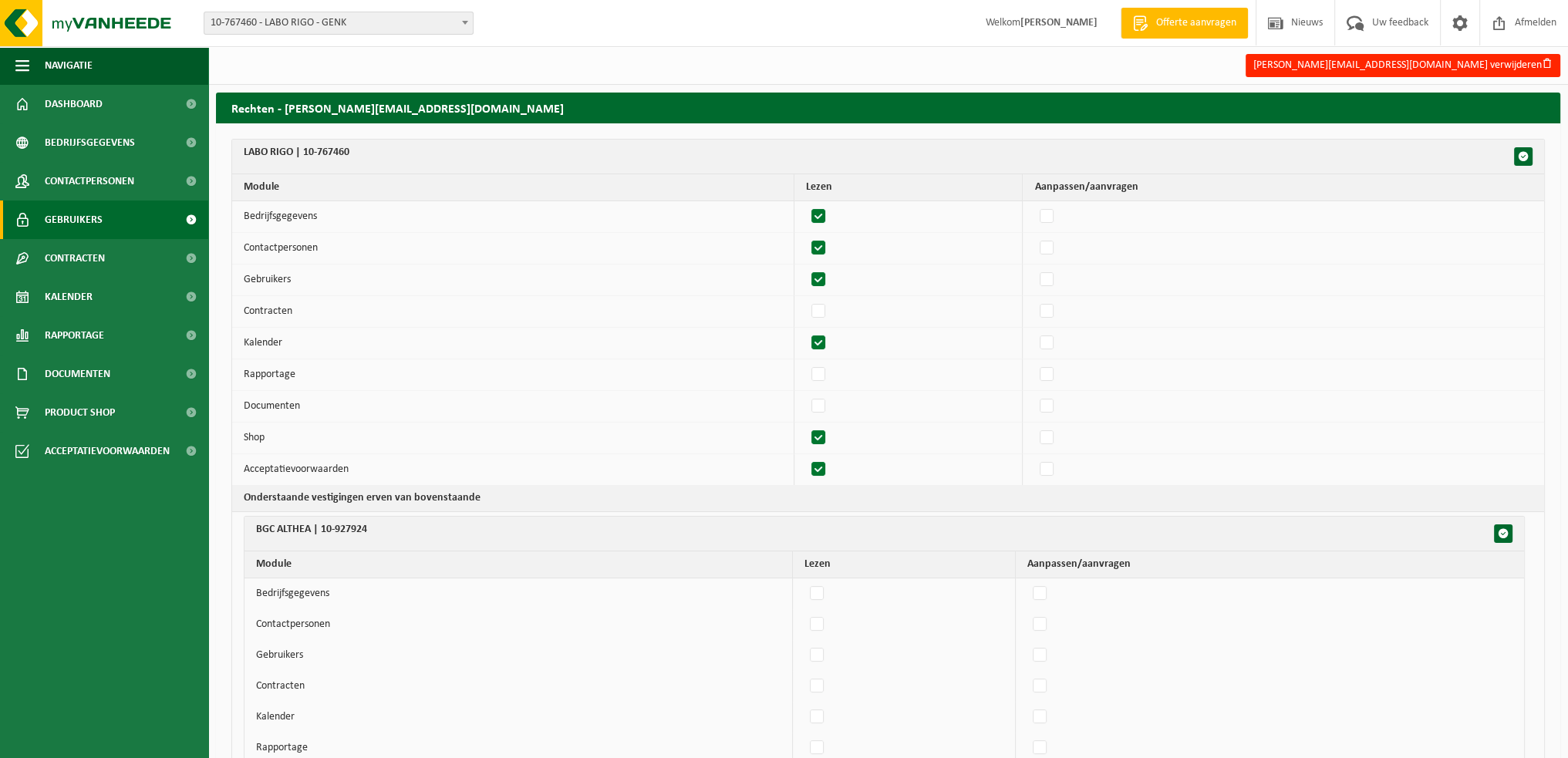
click at [77, 229] on span "Gebruikers" at bounding box center [74, 220] width 58 height 39
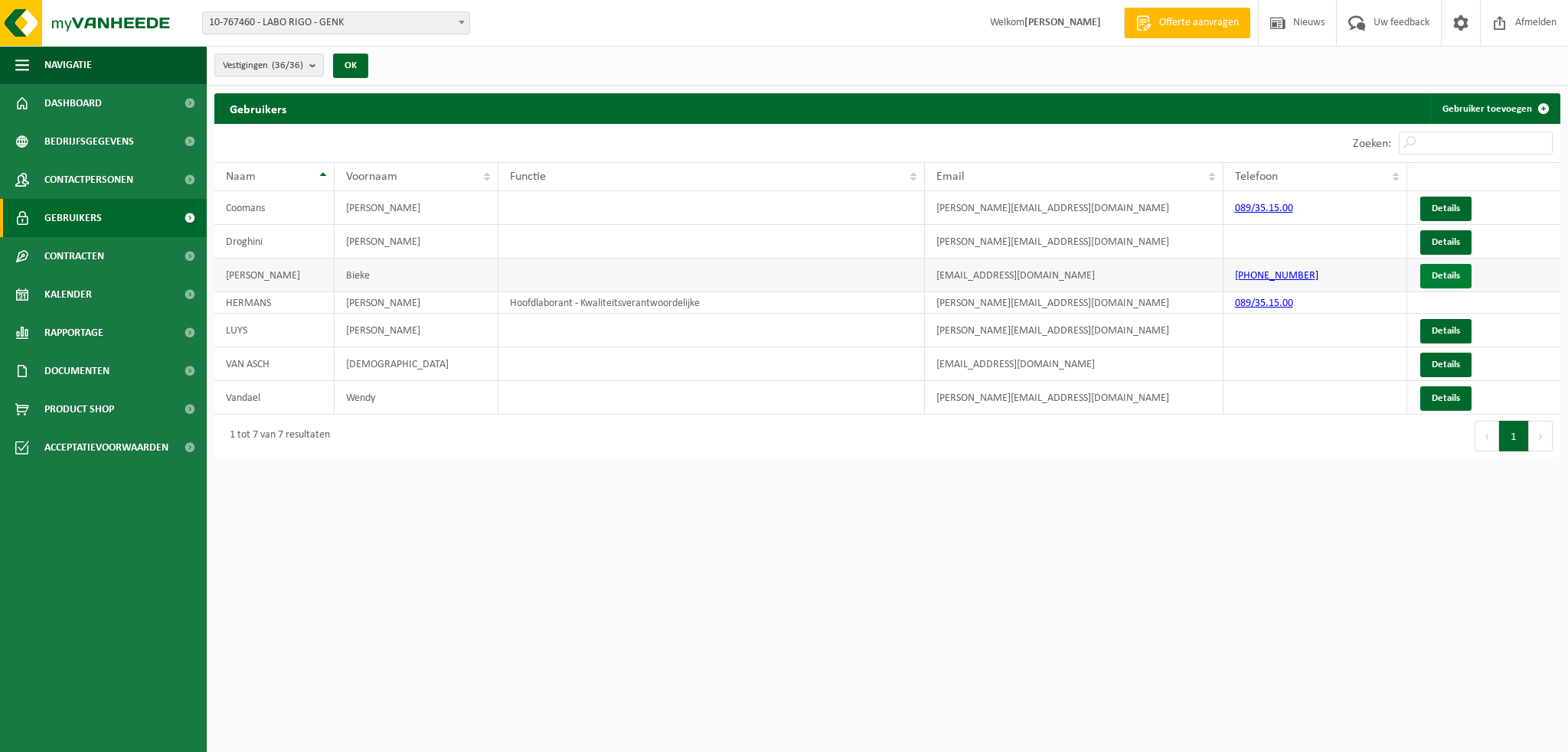
click at [1444, 274] on link "Details" at bounding box center [1446, 276] width 51 height 24
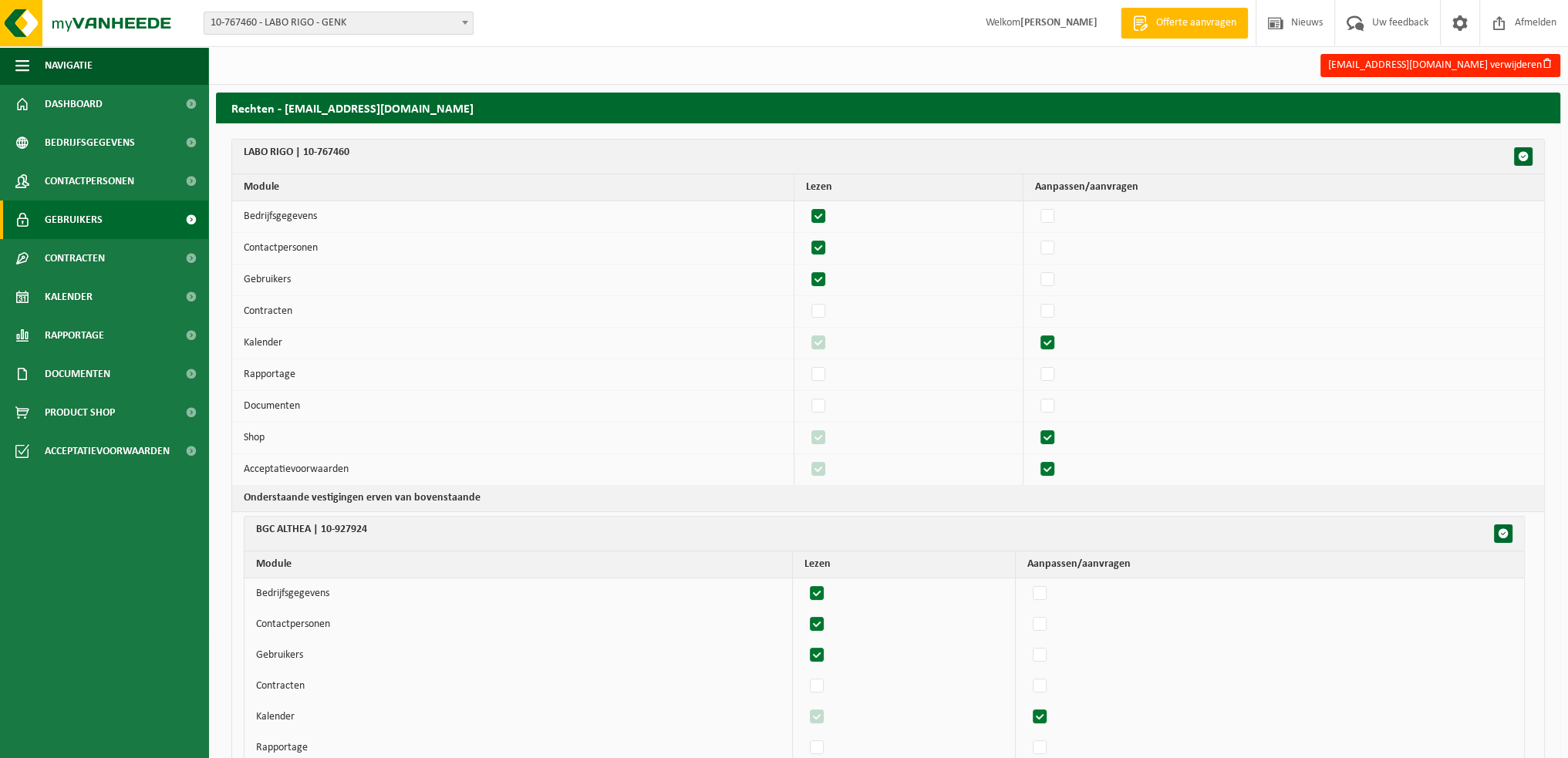
click at [100, 222] on span "Gebruikers" at bounding box center [74, 220] width 58 height 39
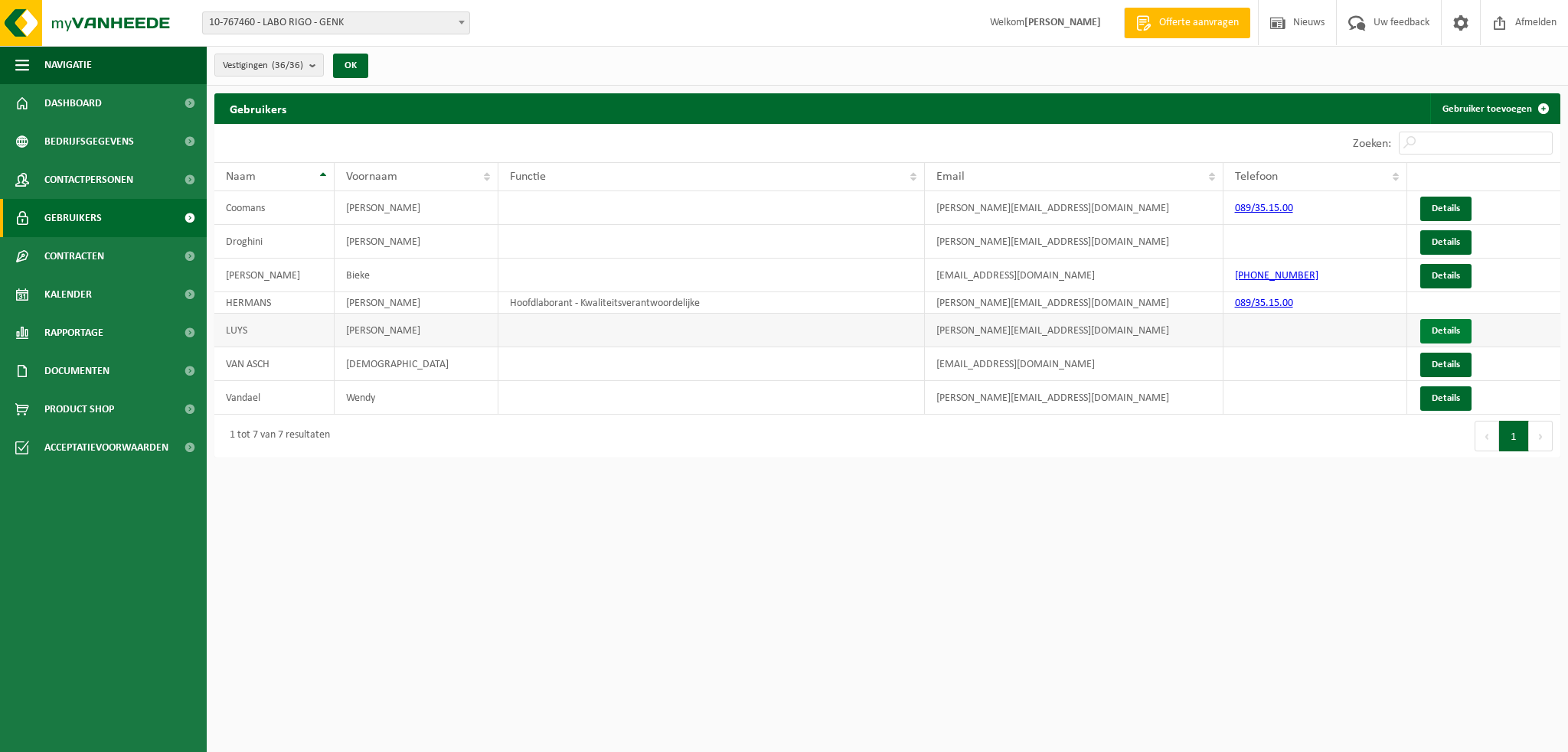
click at [1451, 330] on link "Details" at bounding box center [1446, 331] width 51 height 24
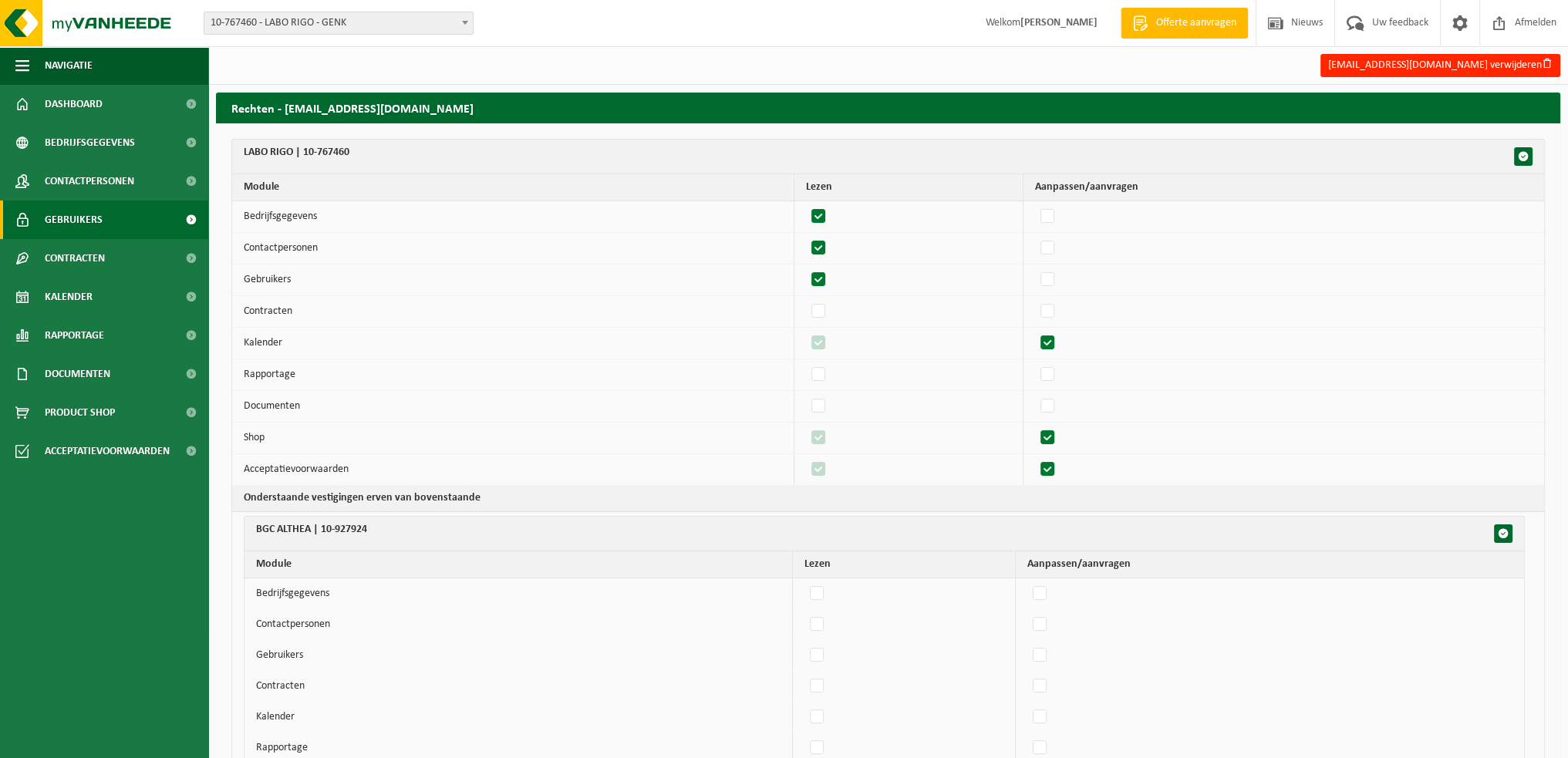
click at [92, 222] on span "Gebruikers" at bounding box center [74, 220] width 58 height 39
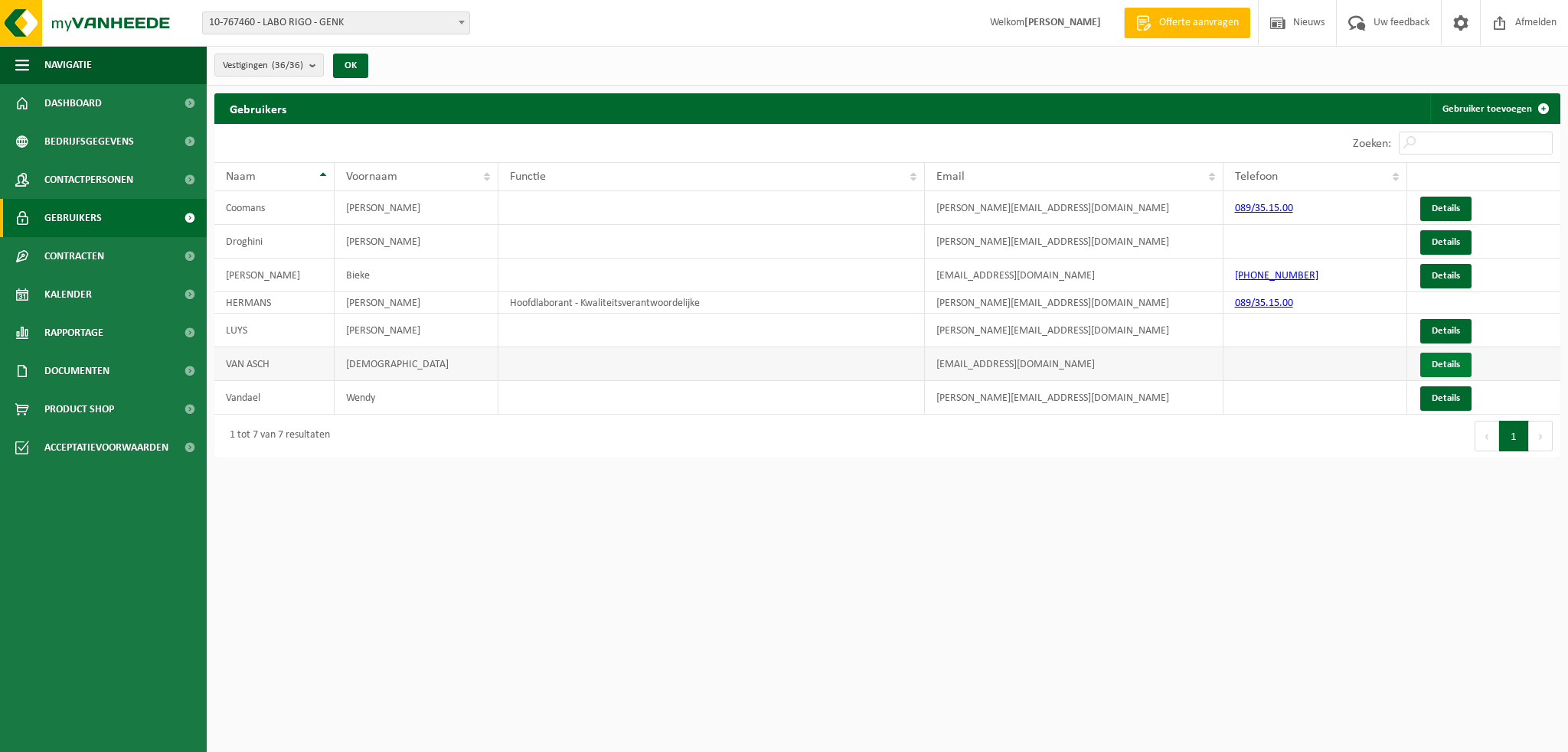
click at [1445, 362] on link "Details" at bounding box center [1446, 364] width 51 height 24
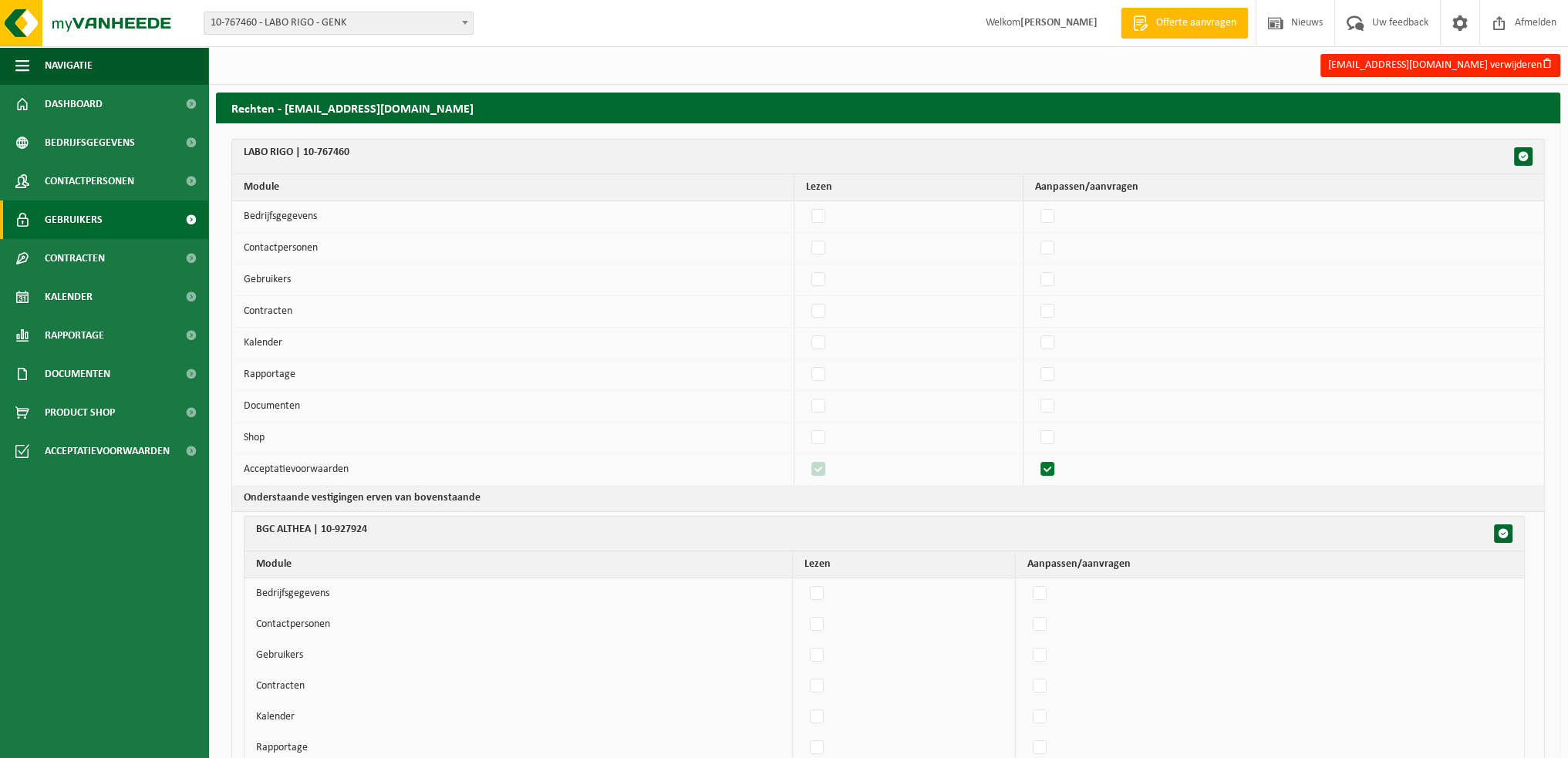
click at [86, 224] on span "Gebruikers" at bounding box center [74, 220] width 58 height 39
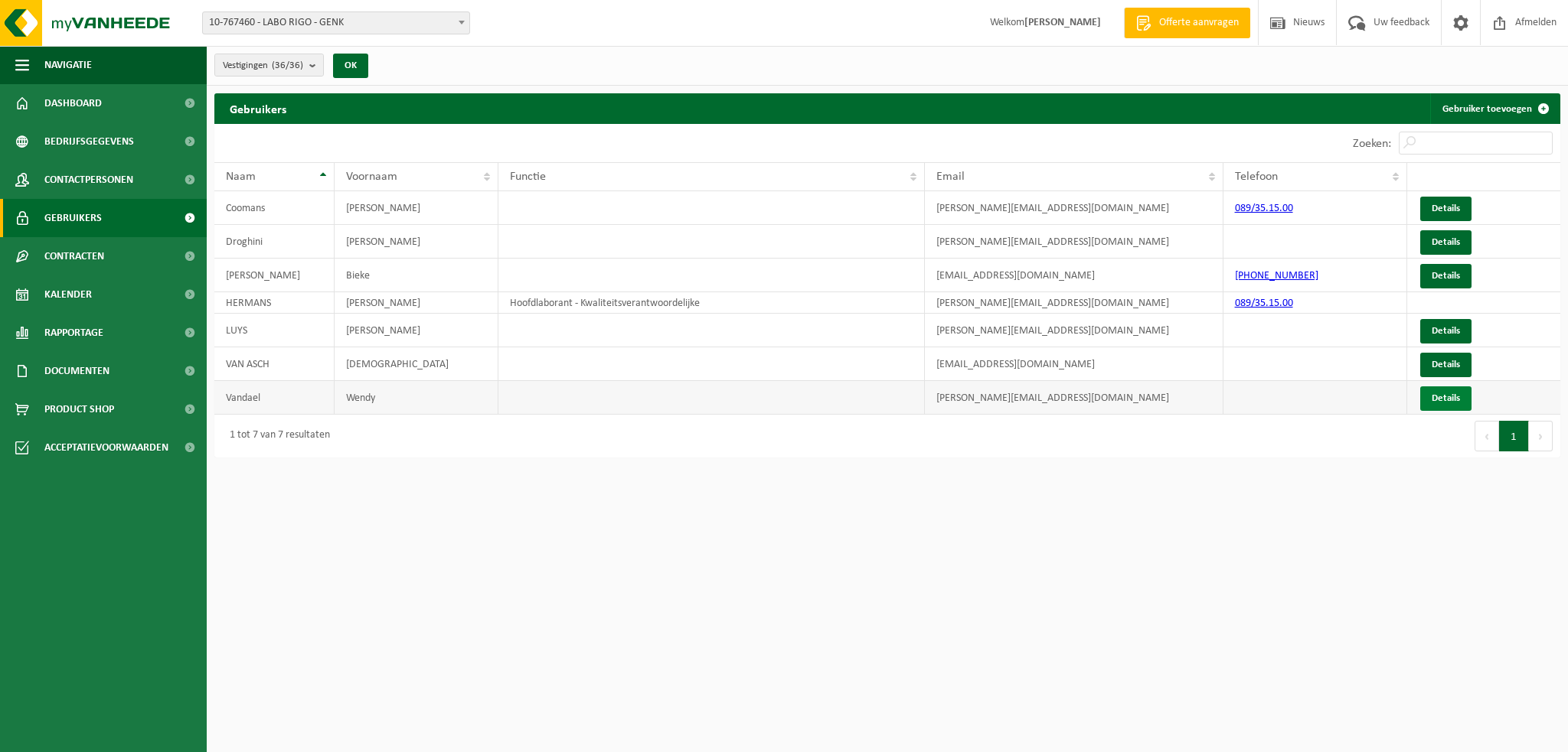
click at [1450, 397] on link "Details" at bounding box center [1446, 398] width 51 height 24
click at [1443, 391] on link "Details" at bounding box center [1446, 398] width 51 height 24
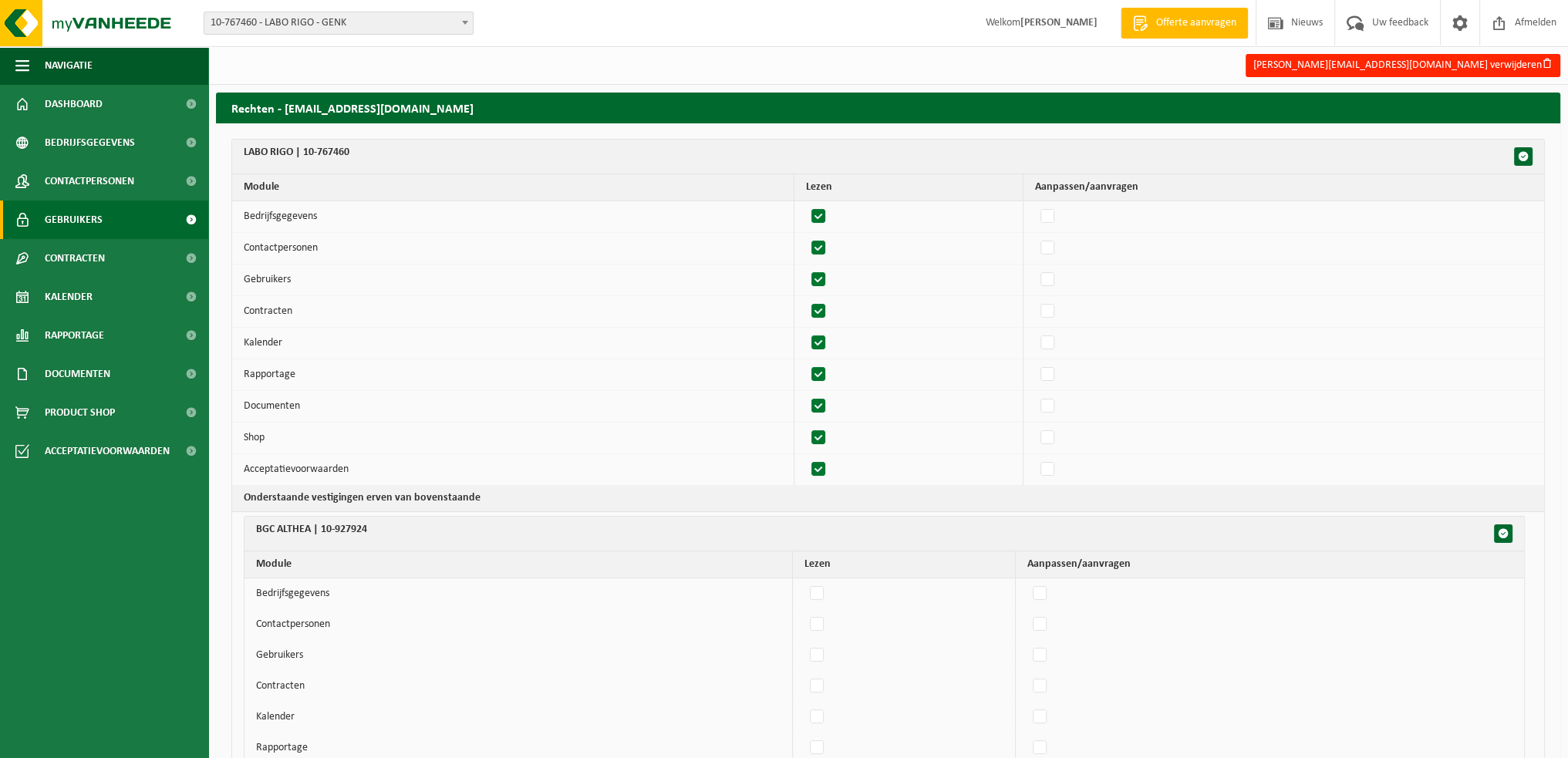
click at [113, 212] on link "Gebruikers" at bounding box center [104, 220] width 208 height 39
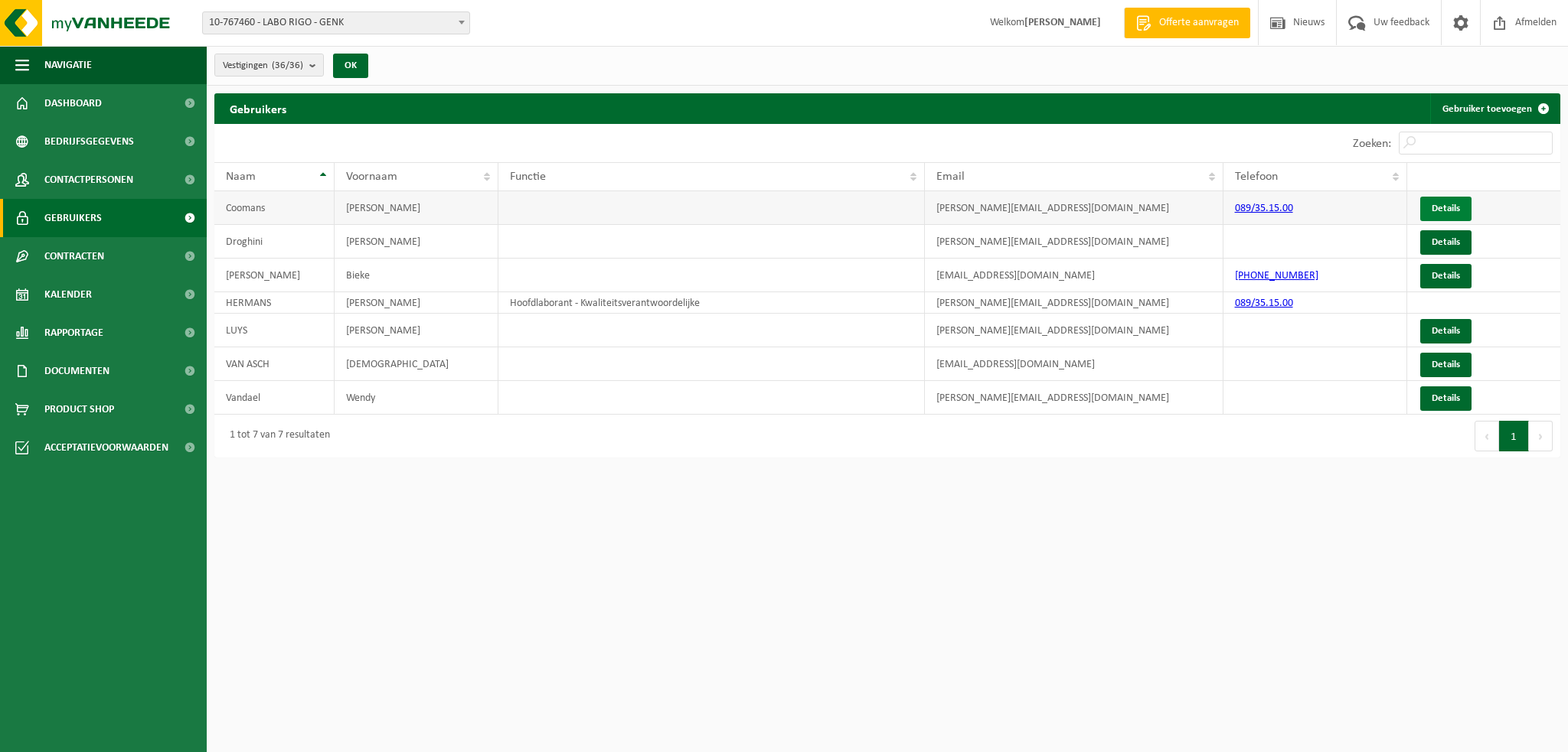
click at [1444, 206] on link "Details" at bounding box center [1446, 208] width 51 height 24
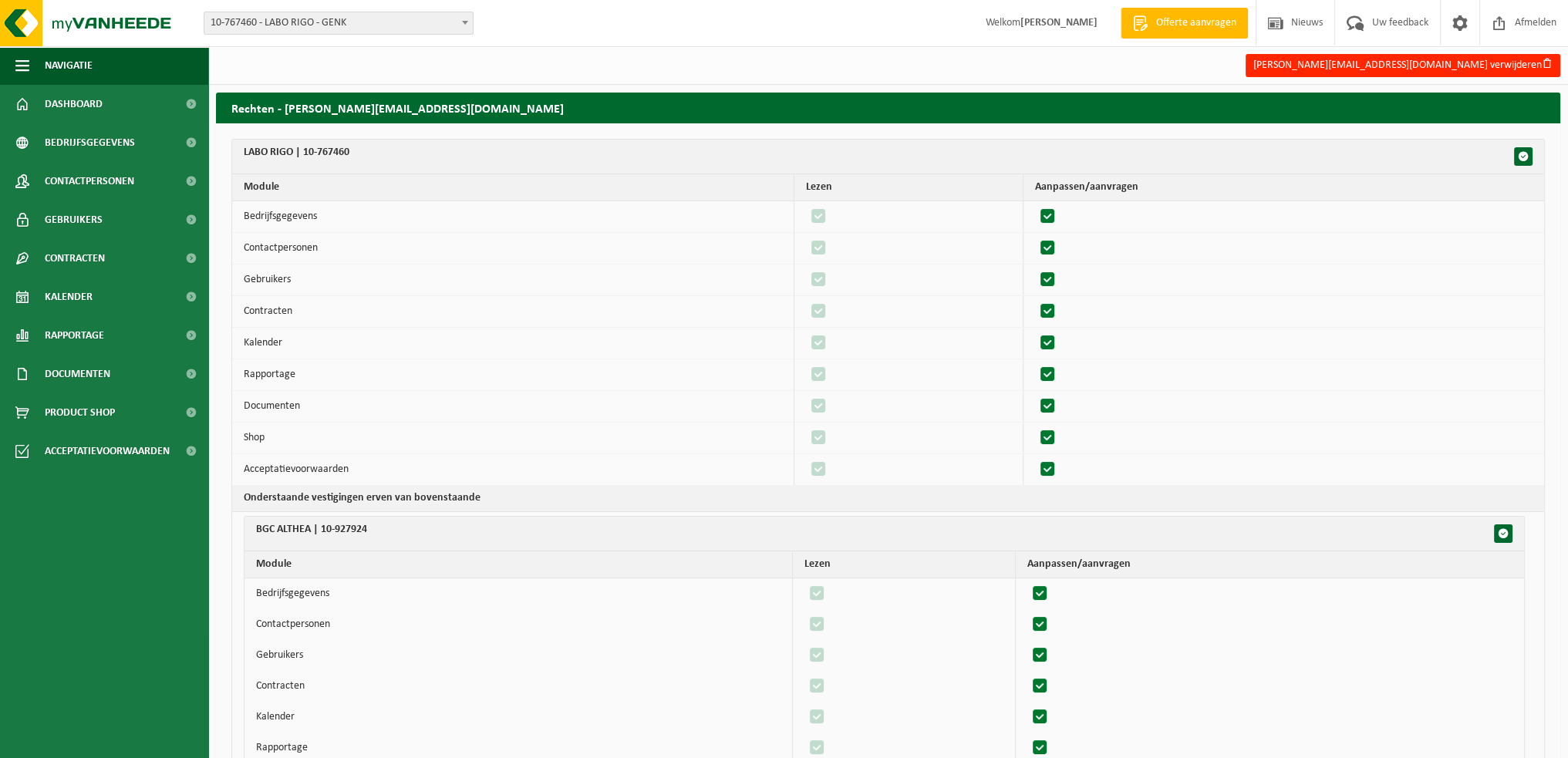
click at [1057, 245] on label"] at bounding box center [1048, 249] width 21 height 23
click at [1035, 237] on input "checkbox" at bounding box center [1035, 236] width 1 height 1
checkbox input "false"
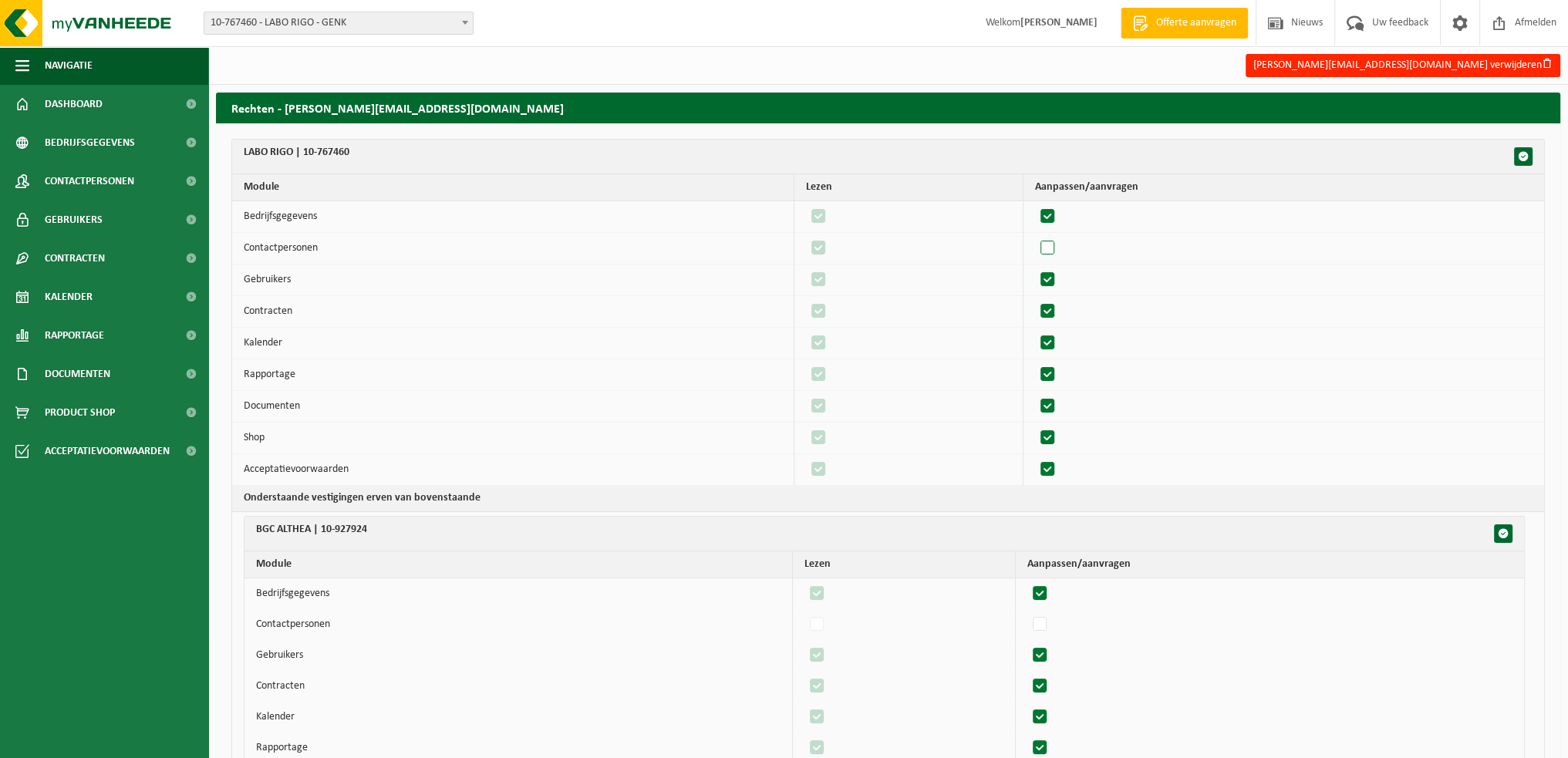
checkbox input "false"
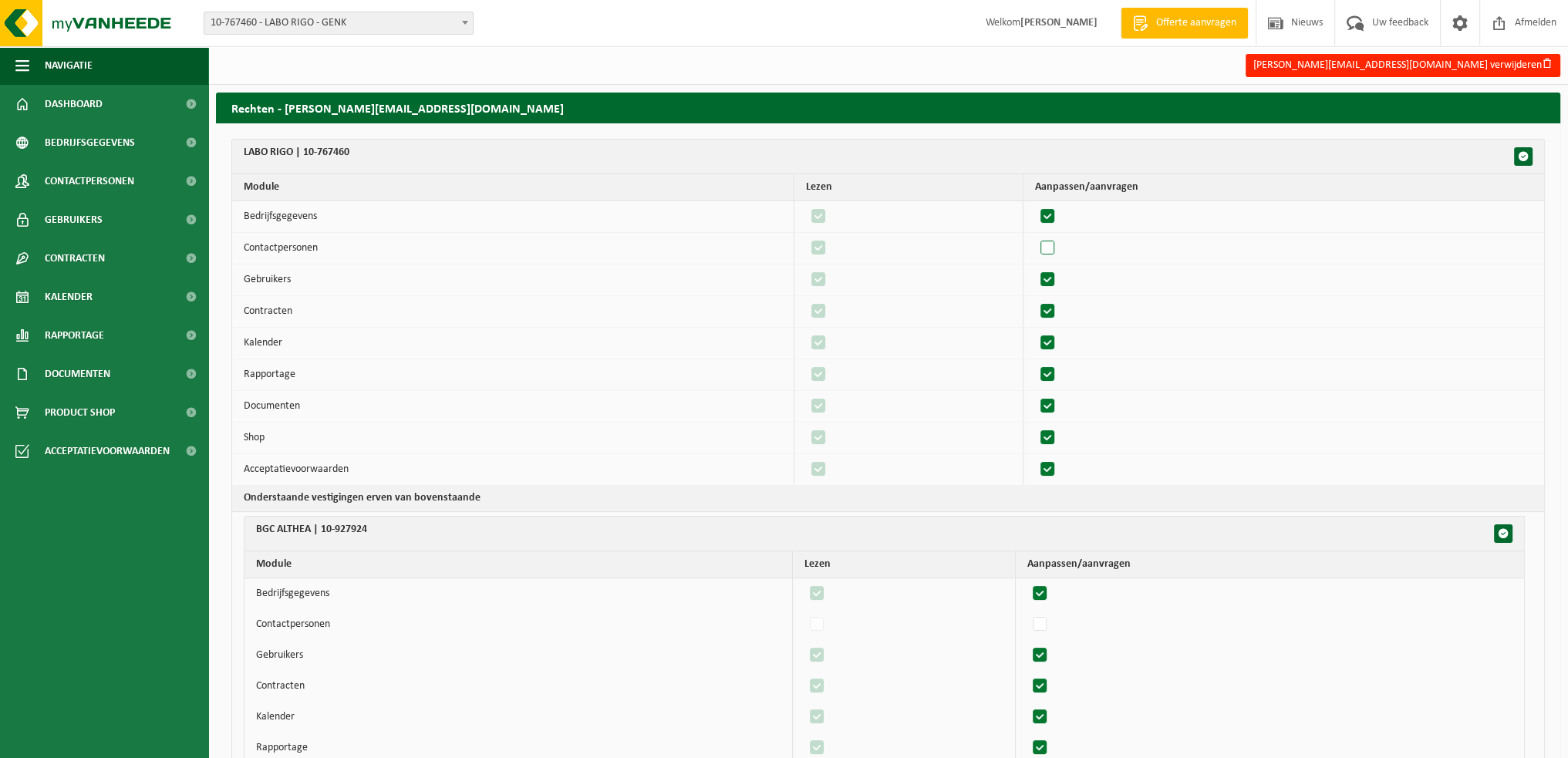
checkbox input "false"
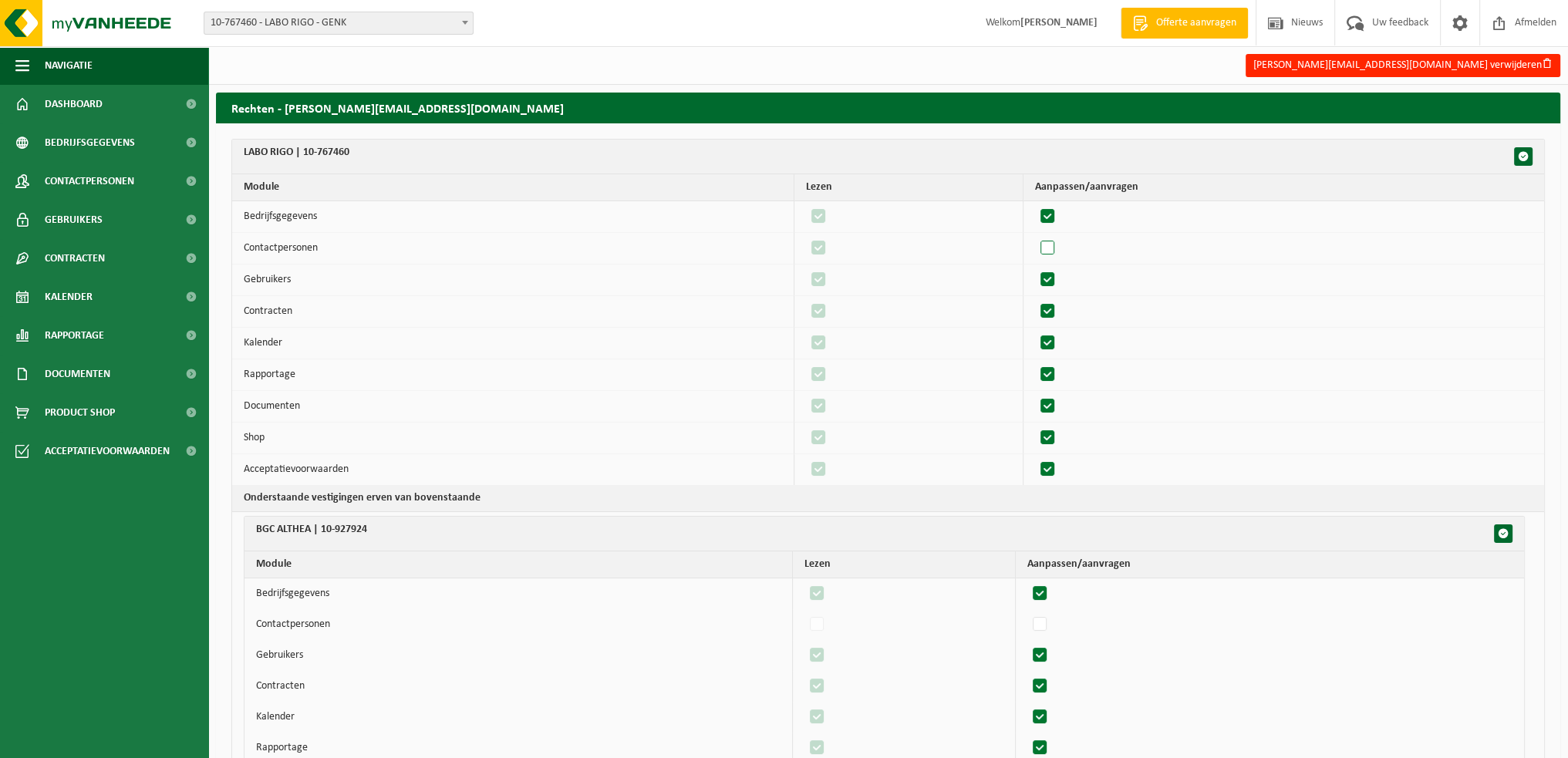
checkbox input "false"
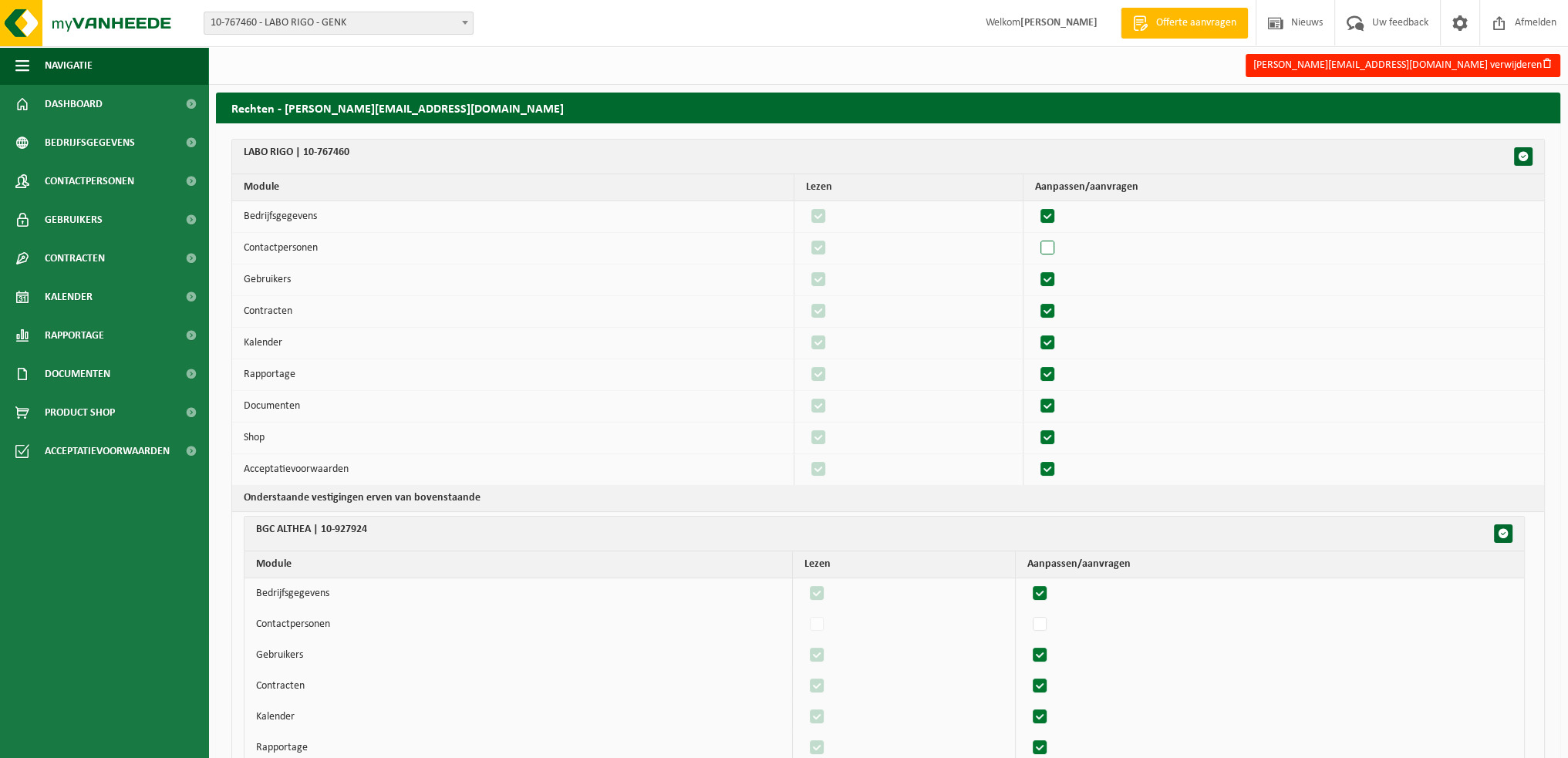
checkbox input "false"
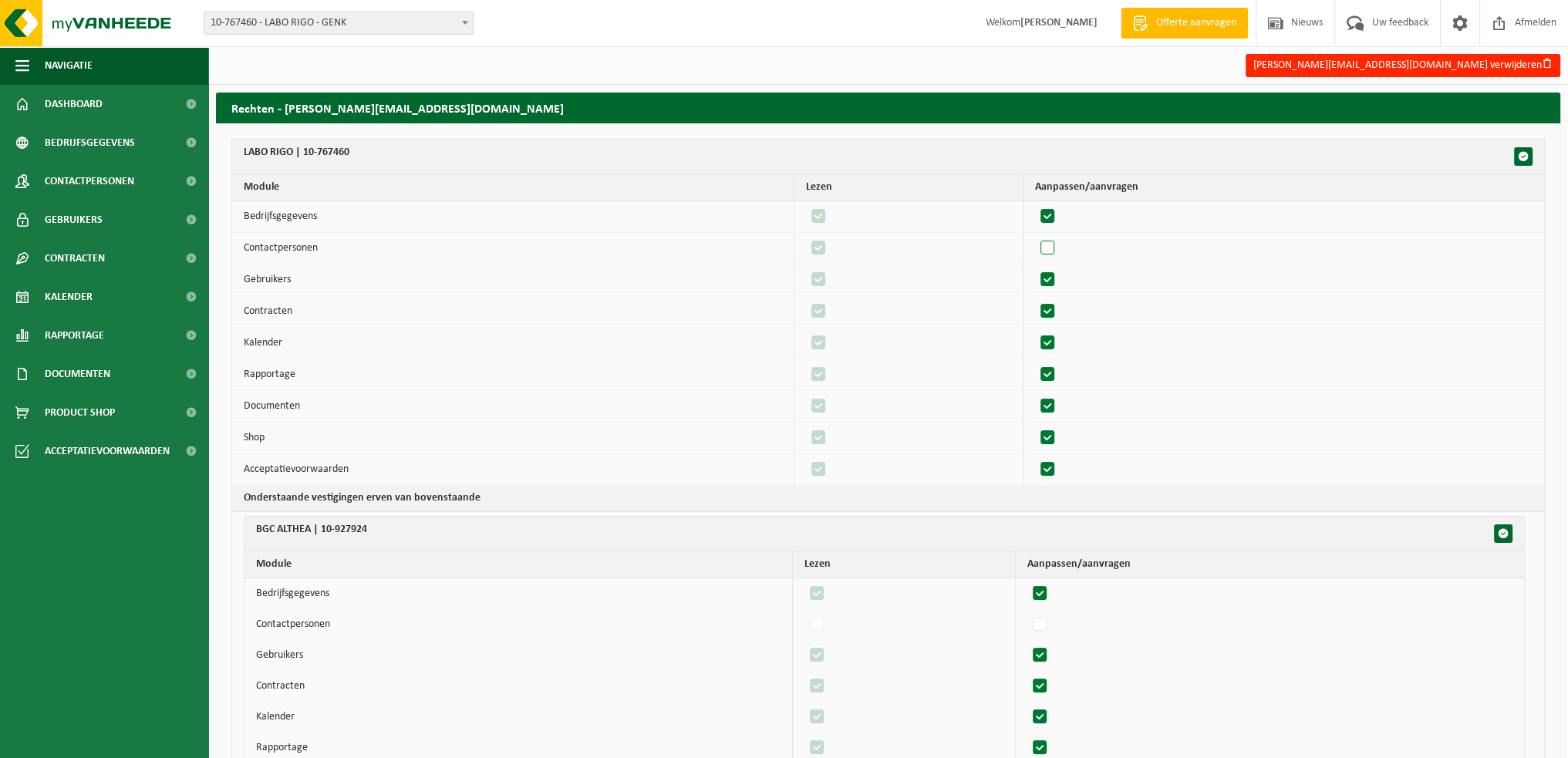
checkbox input "false"
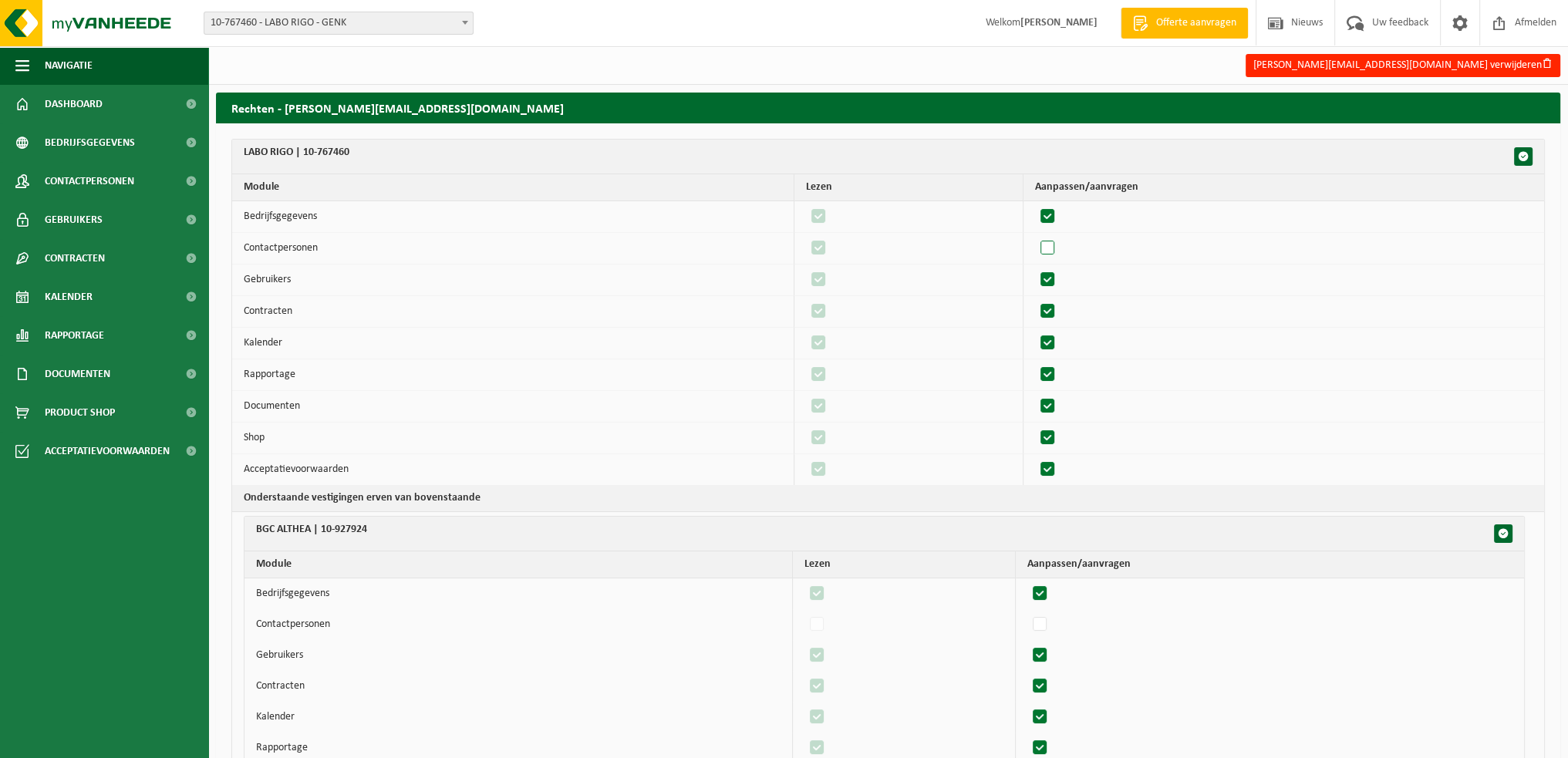
checkbox input "false"
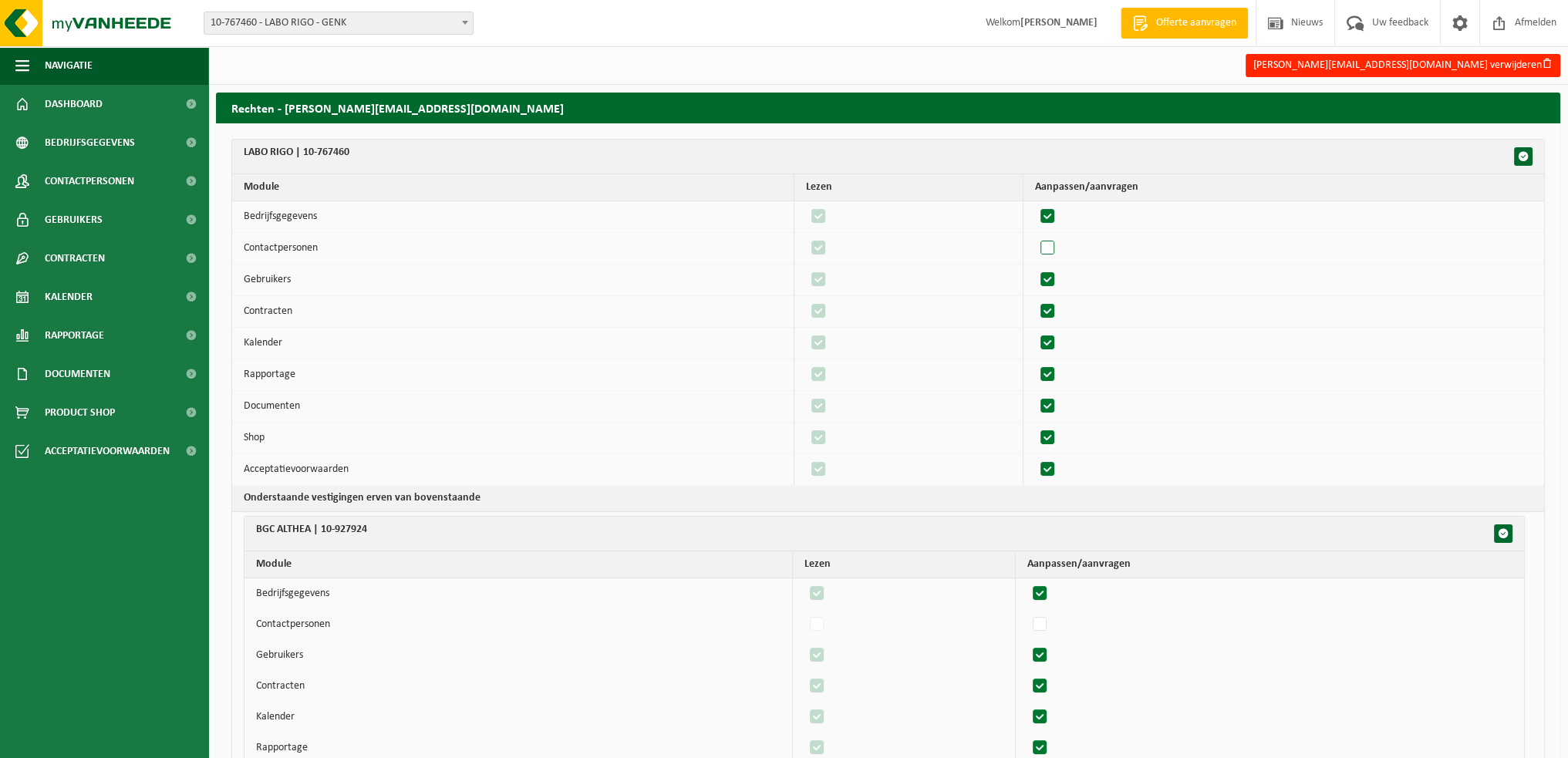
checkbox input "false"
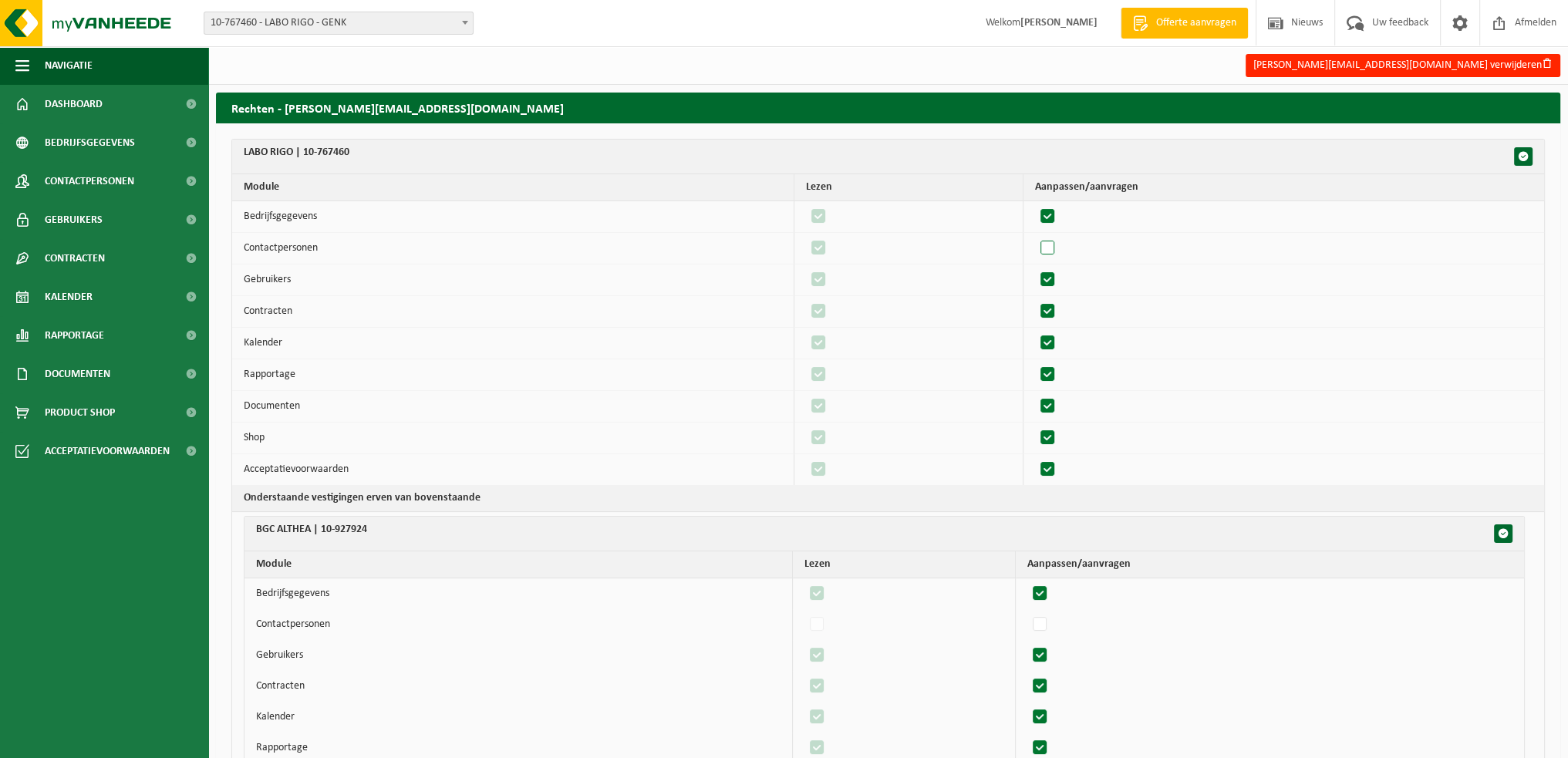
checkbox input "false"
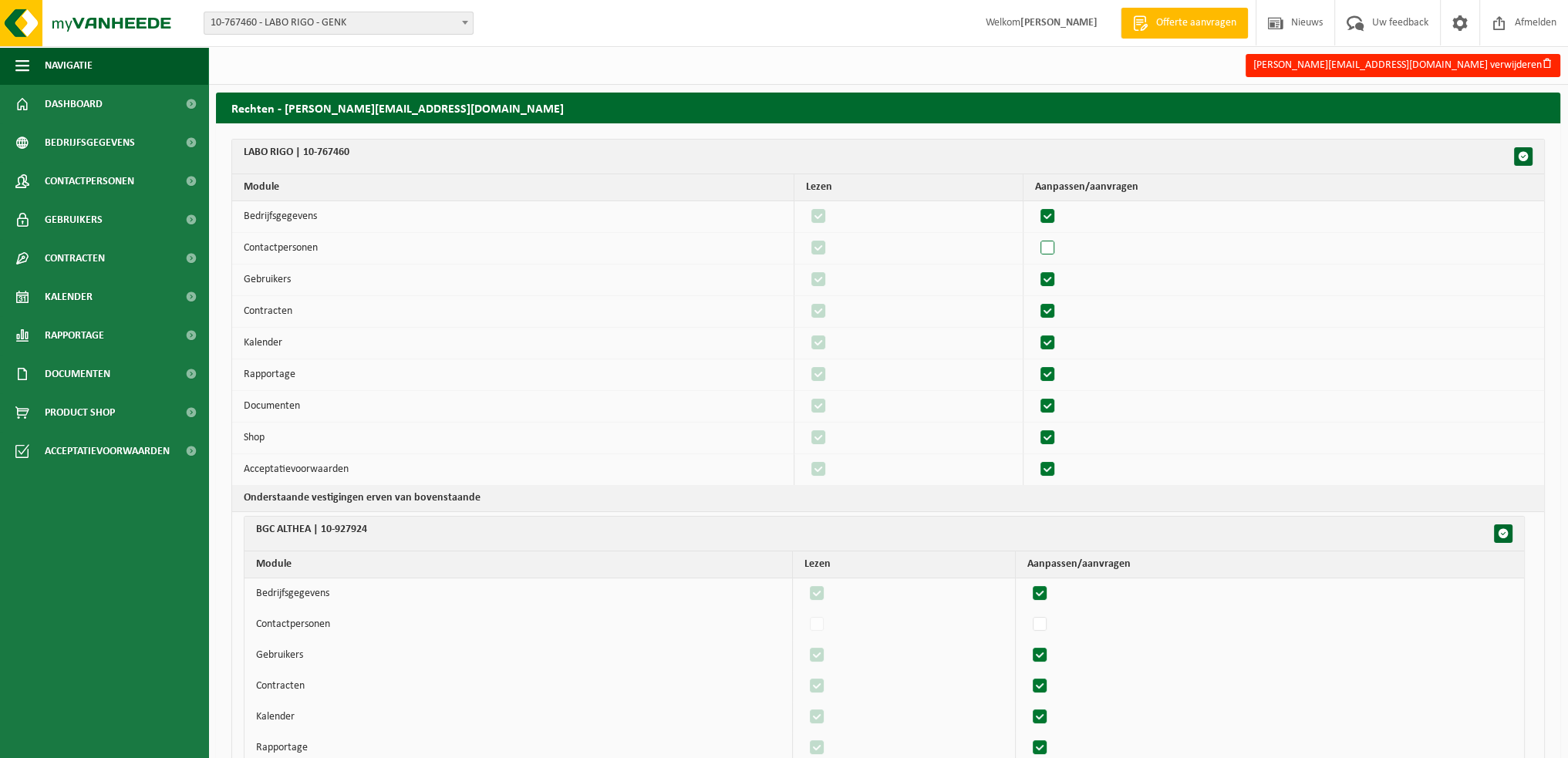
checkbox input "false"
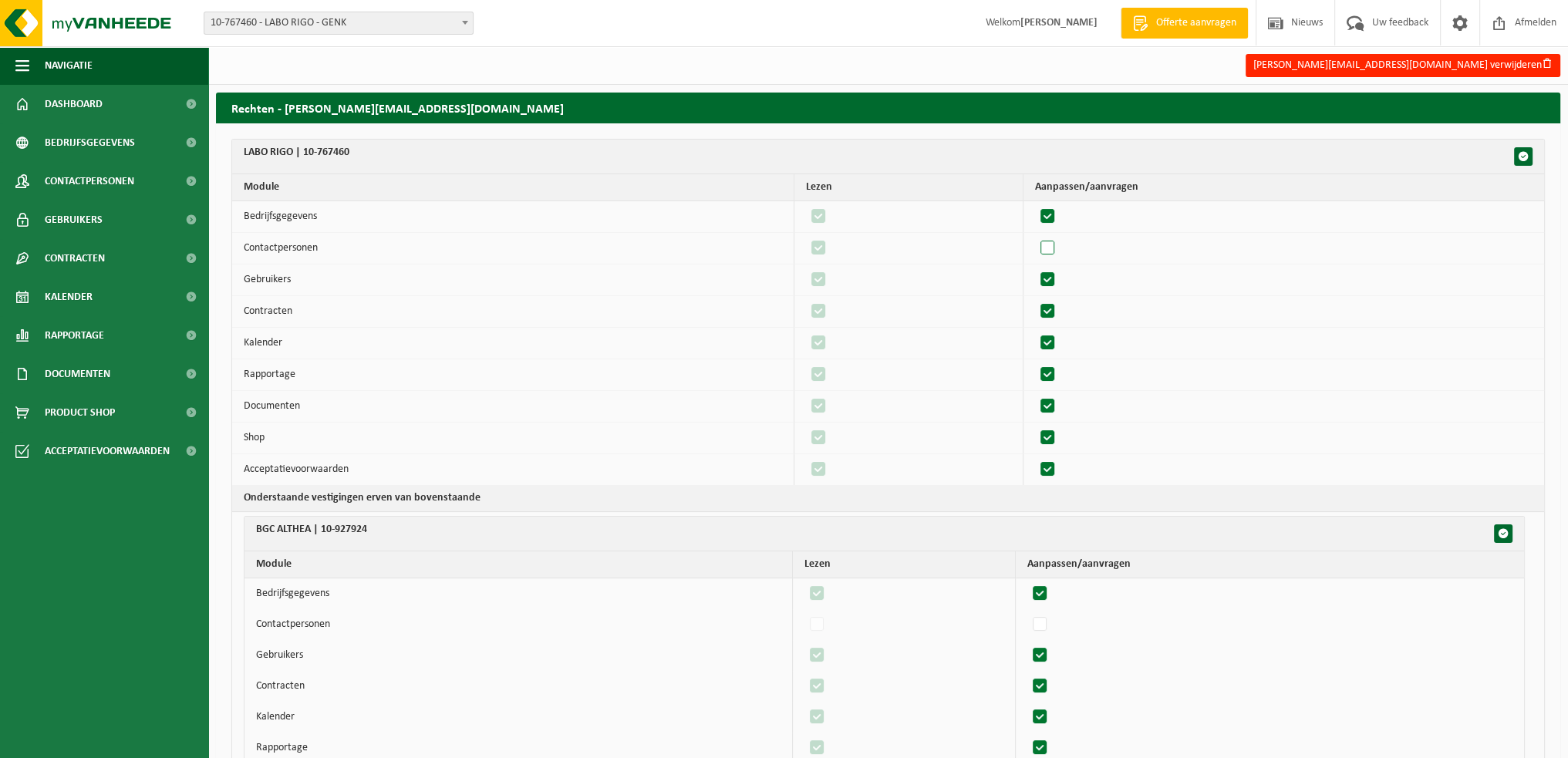
checkbox input "false"
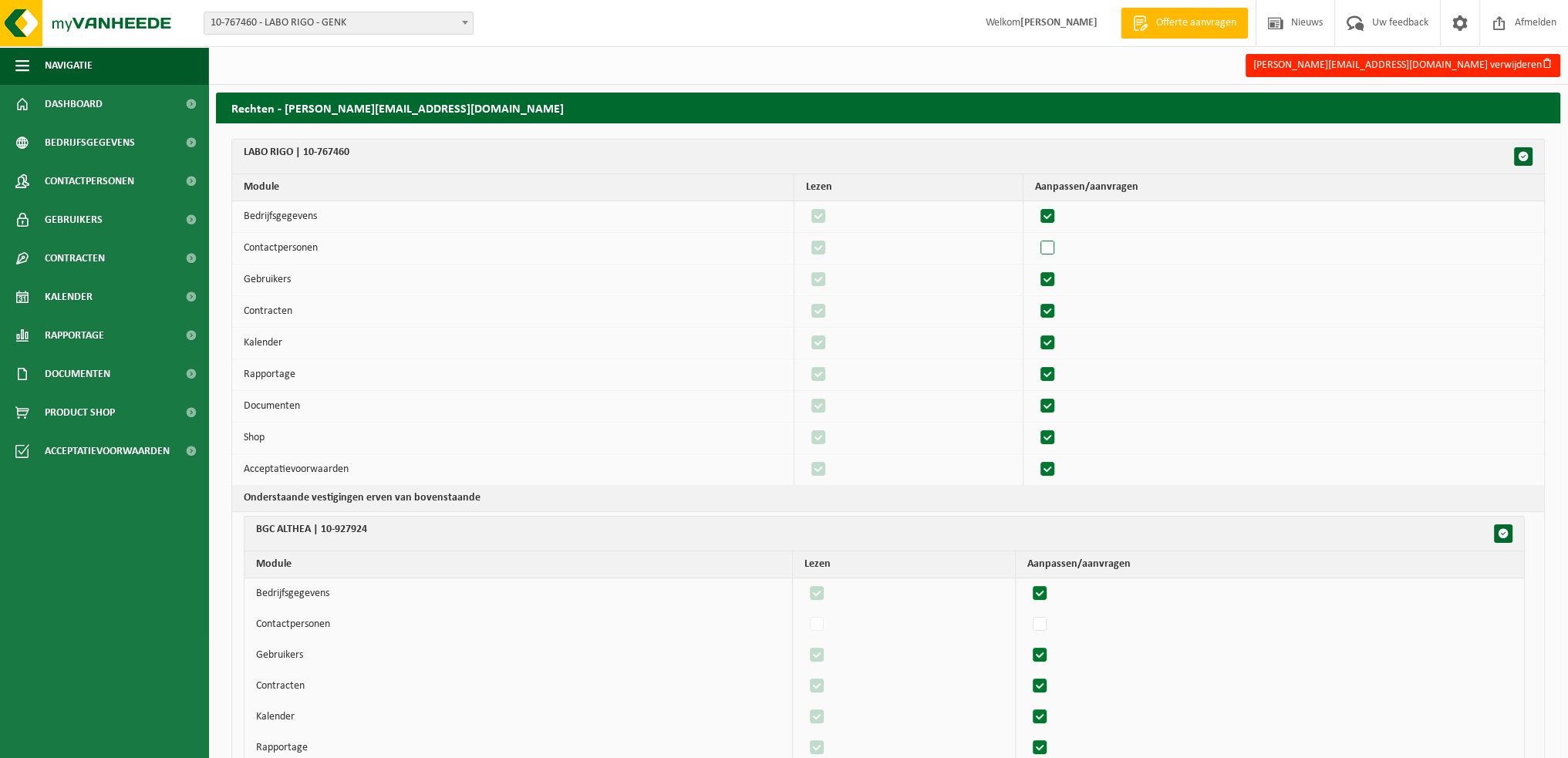
checkbox input "false"
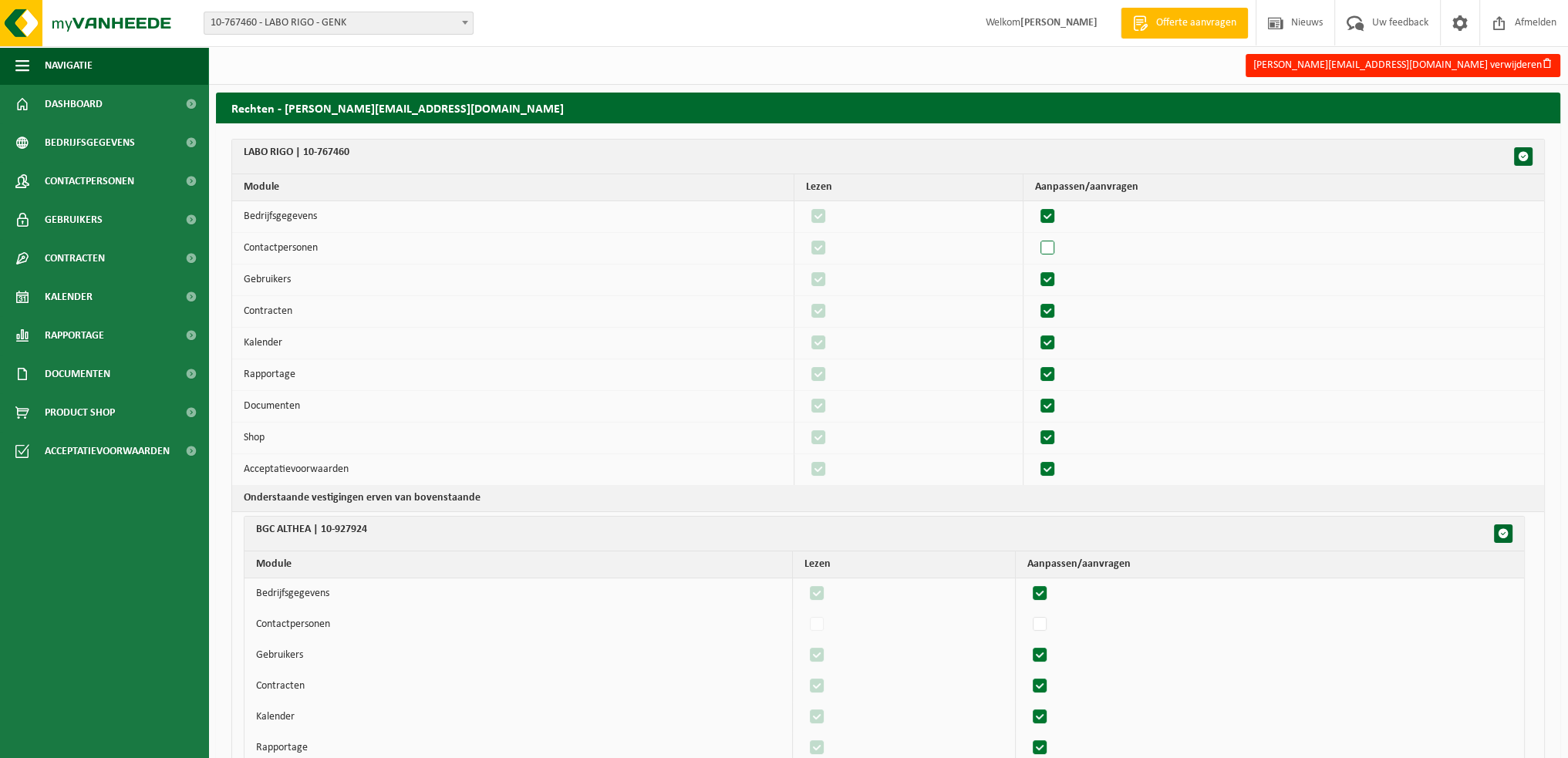
checkbox input "false"
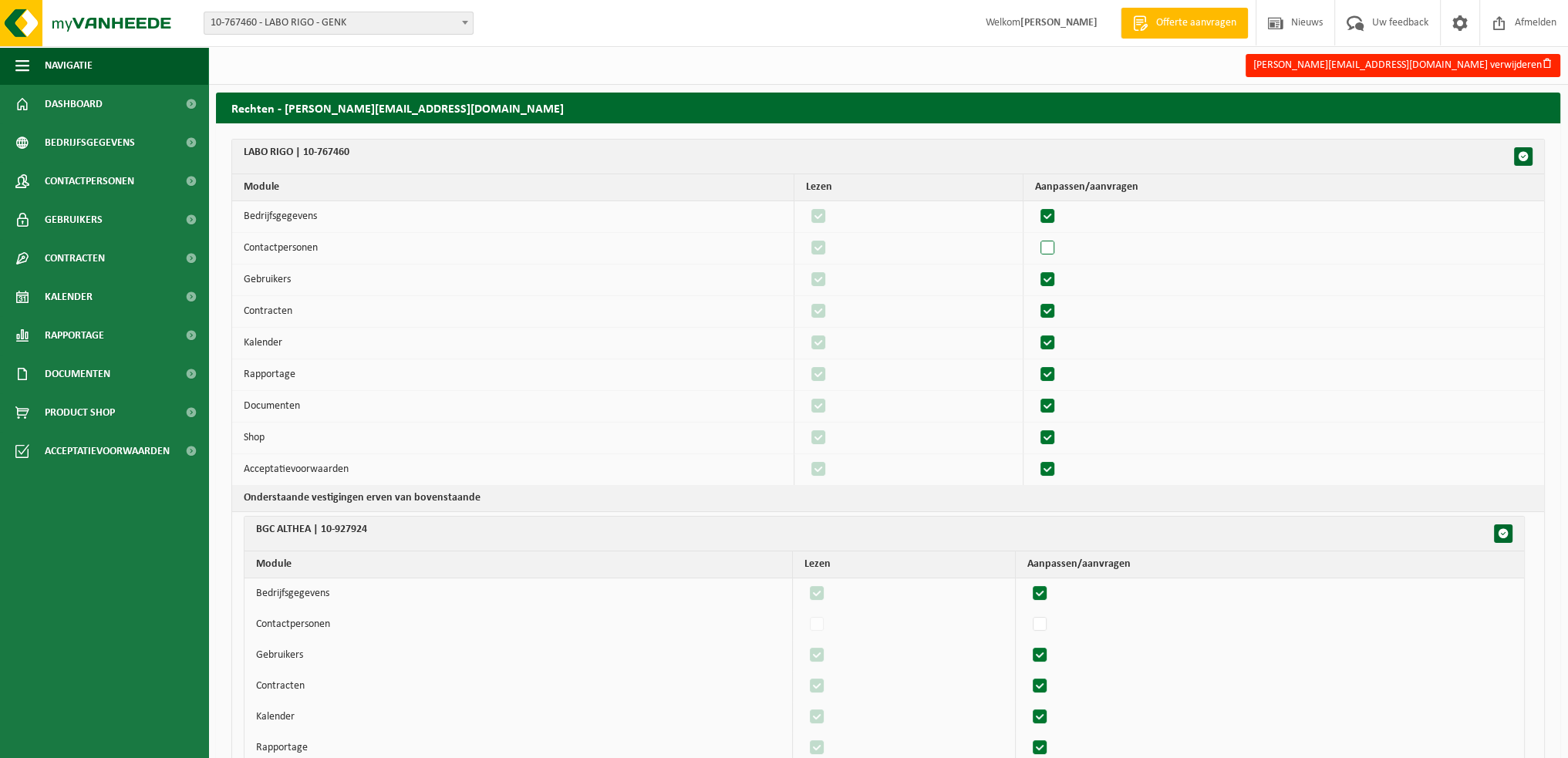
checkbox input "false"
click at [1055, 274] on label"] at bounding box center [1048, 280] width 21 height 23
click at [1035, 268] on input "checkbox" at bounding box center [1035, 267] width 1 height 1
checkbox input "false"
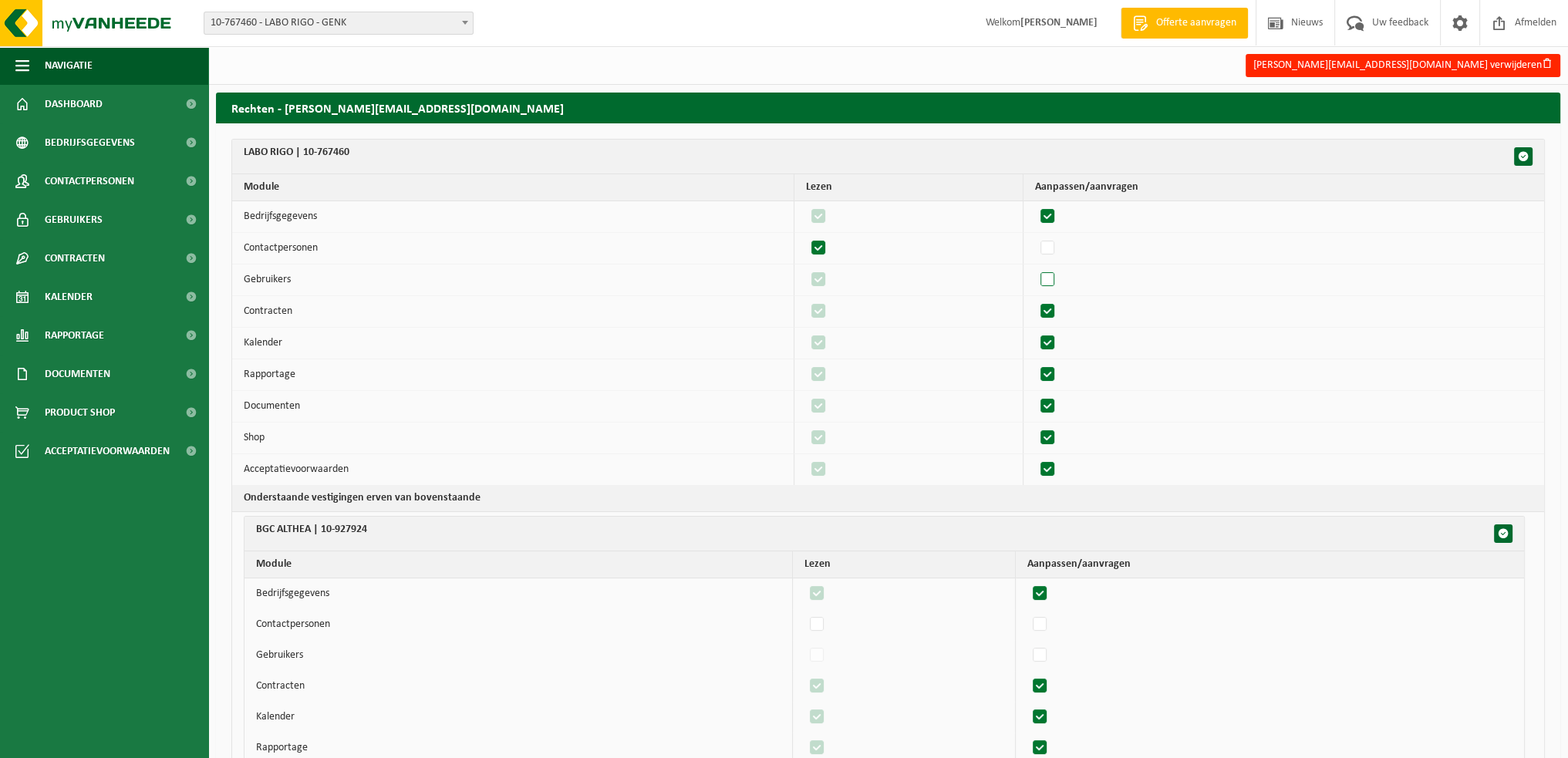
checkbox input "false"
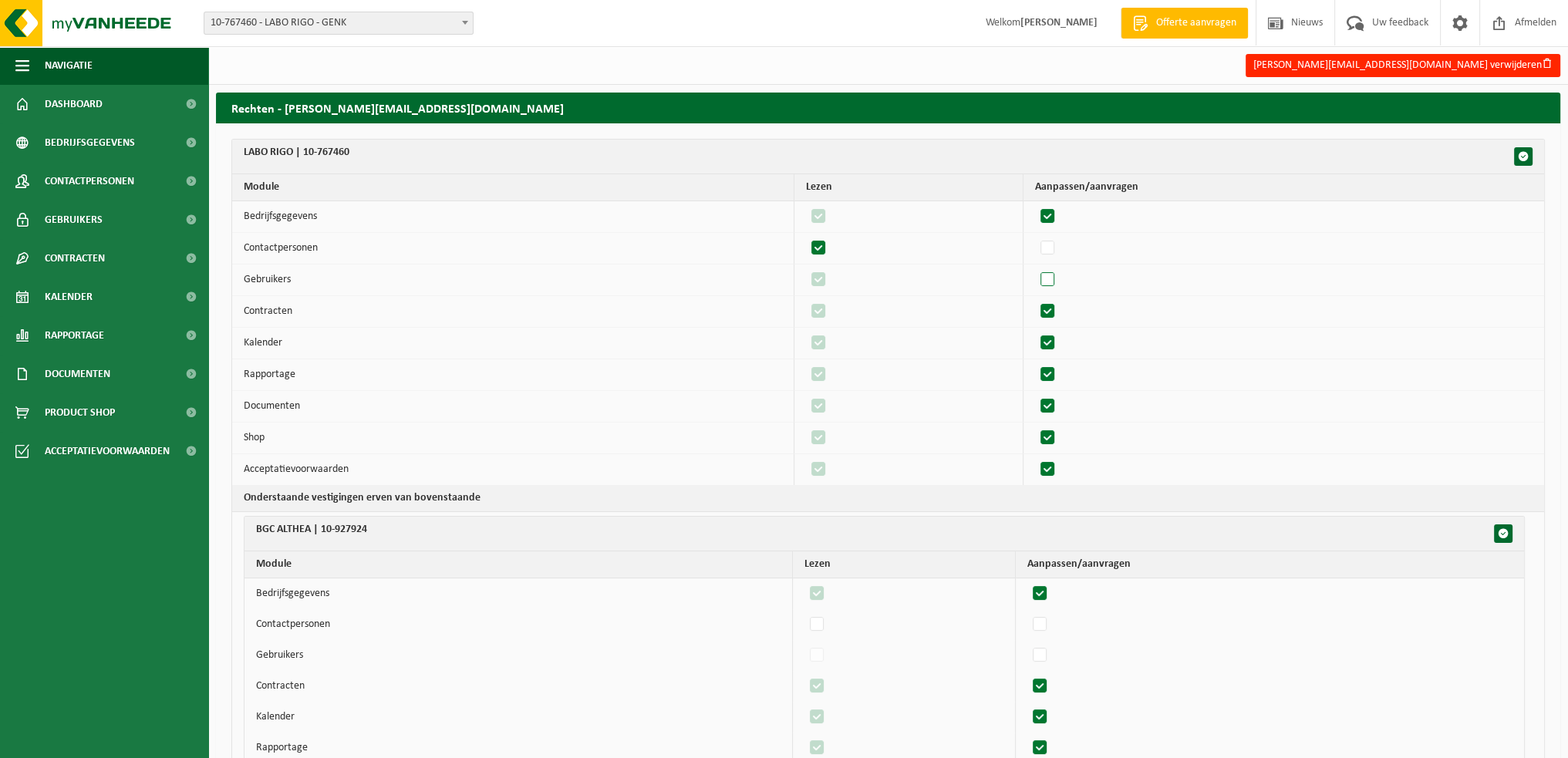
checkbox input "false"
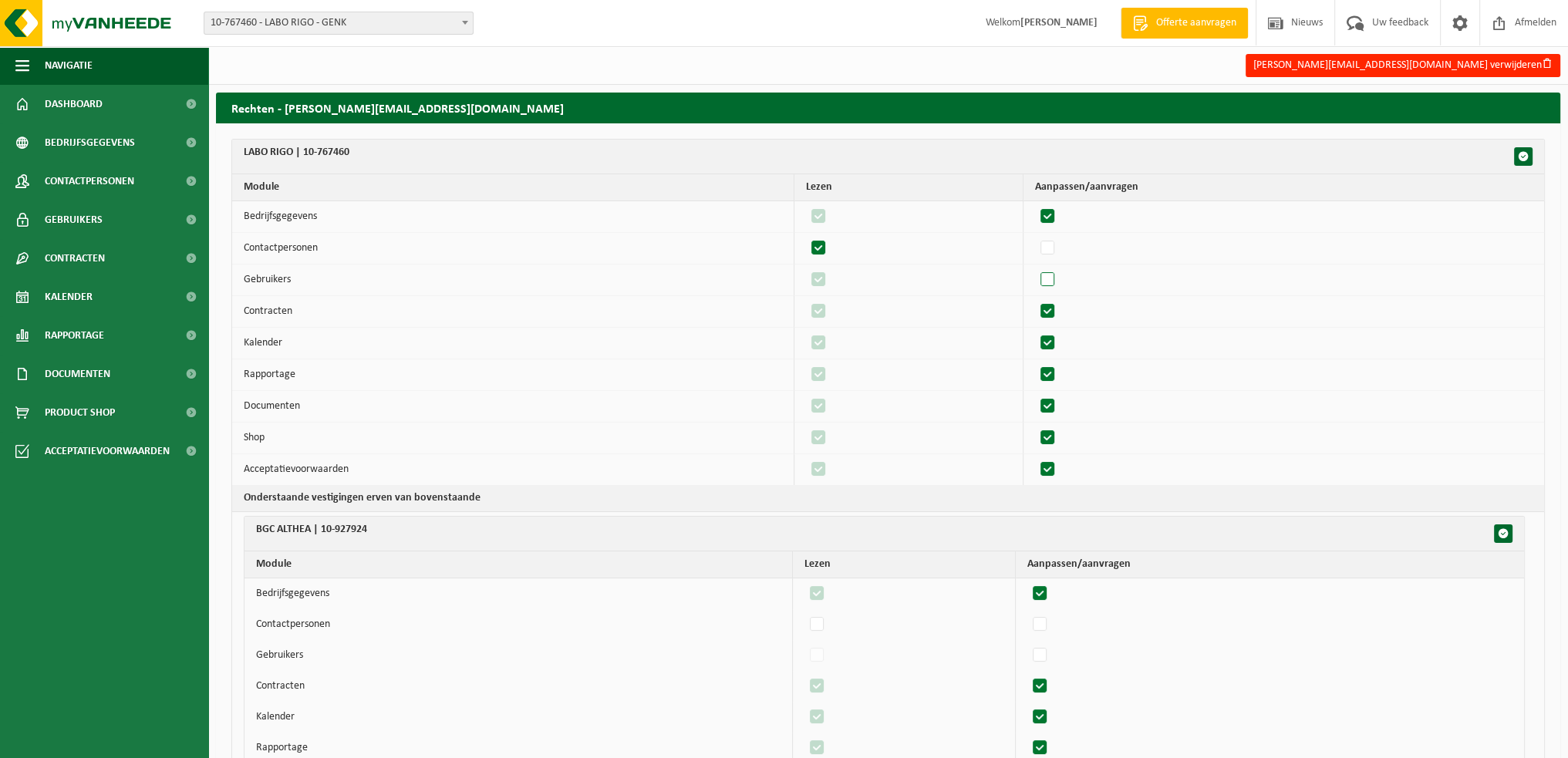
checkbox input "false"
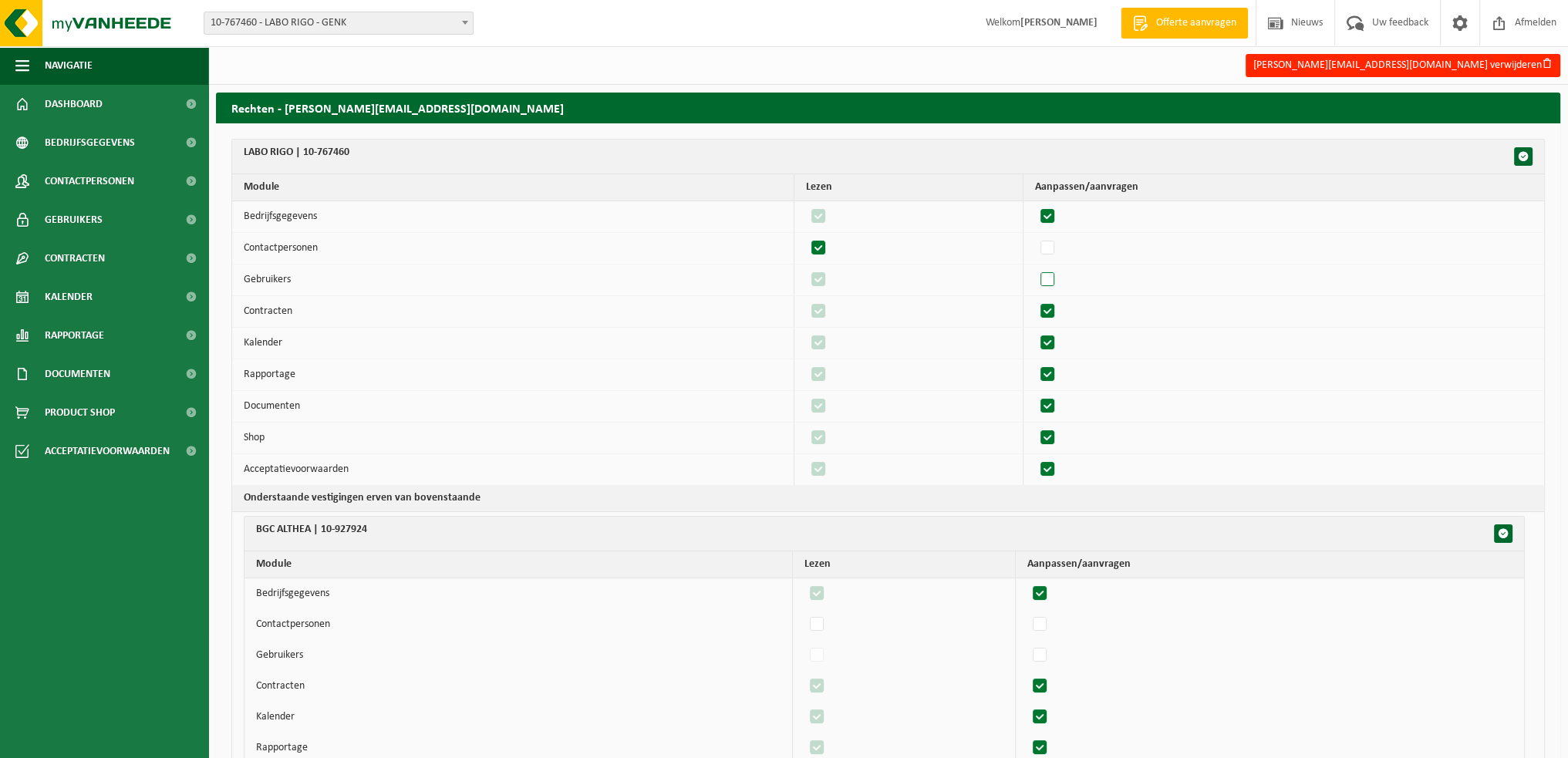
checkbox input "false"
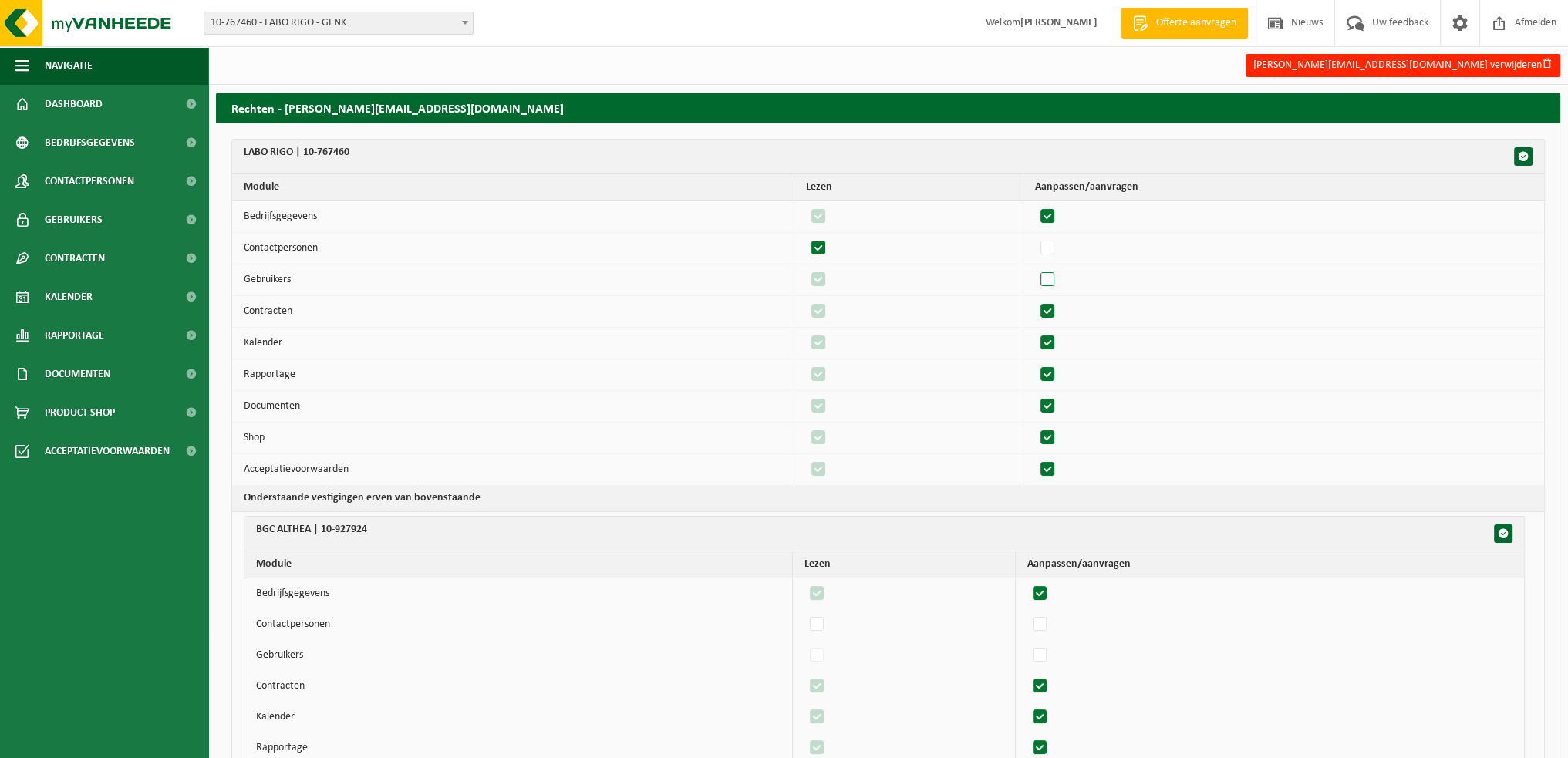
checkbox input "false"
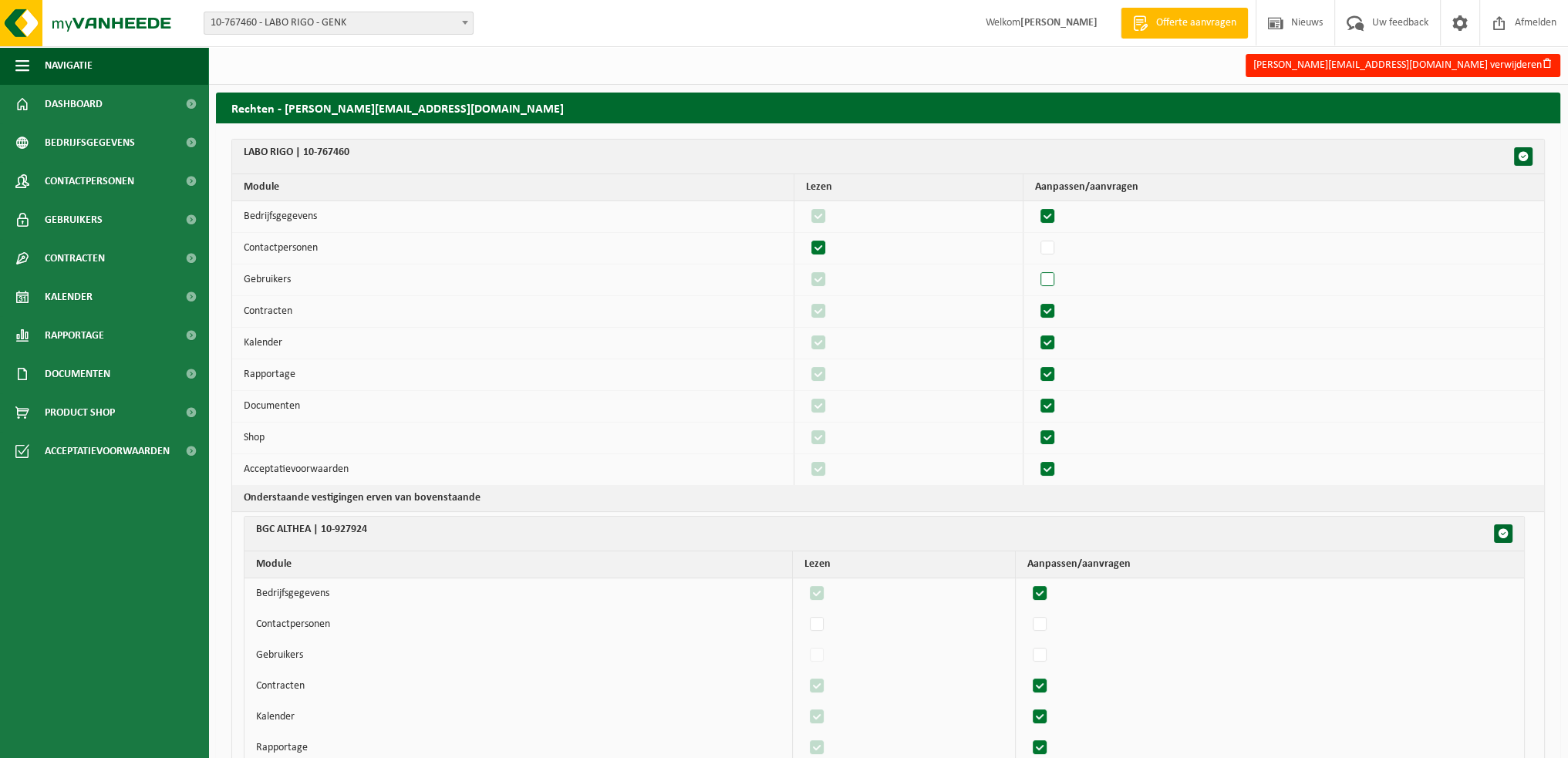
checkbox input "false"
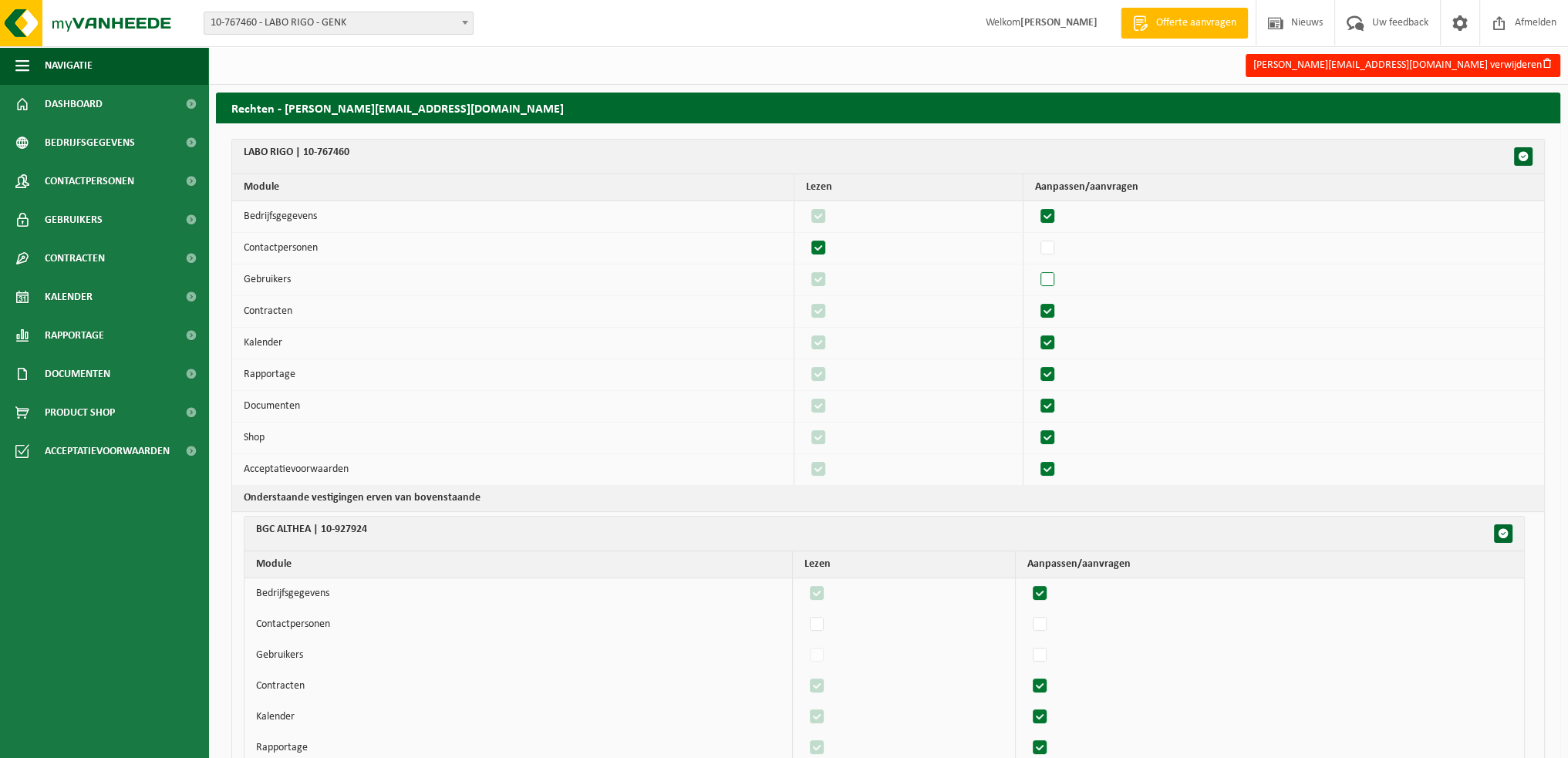
checkbox input "false"
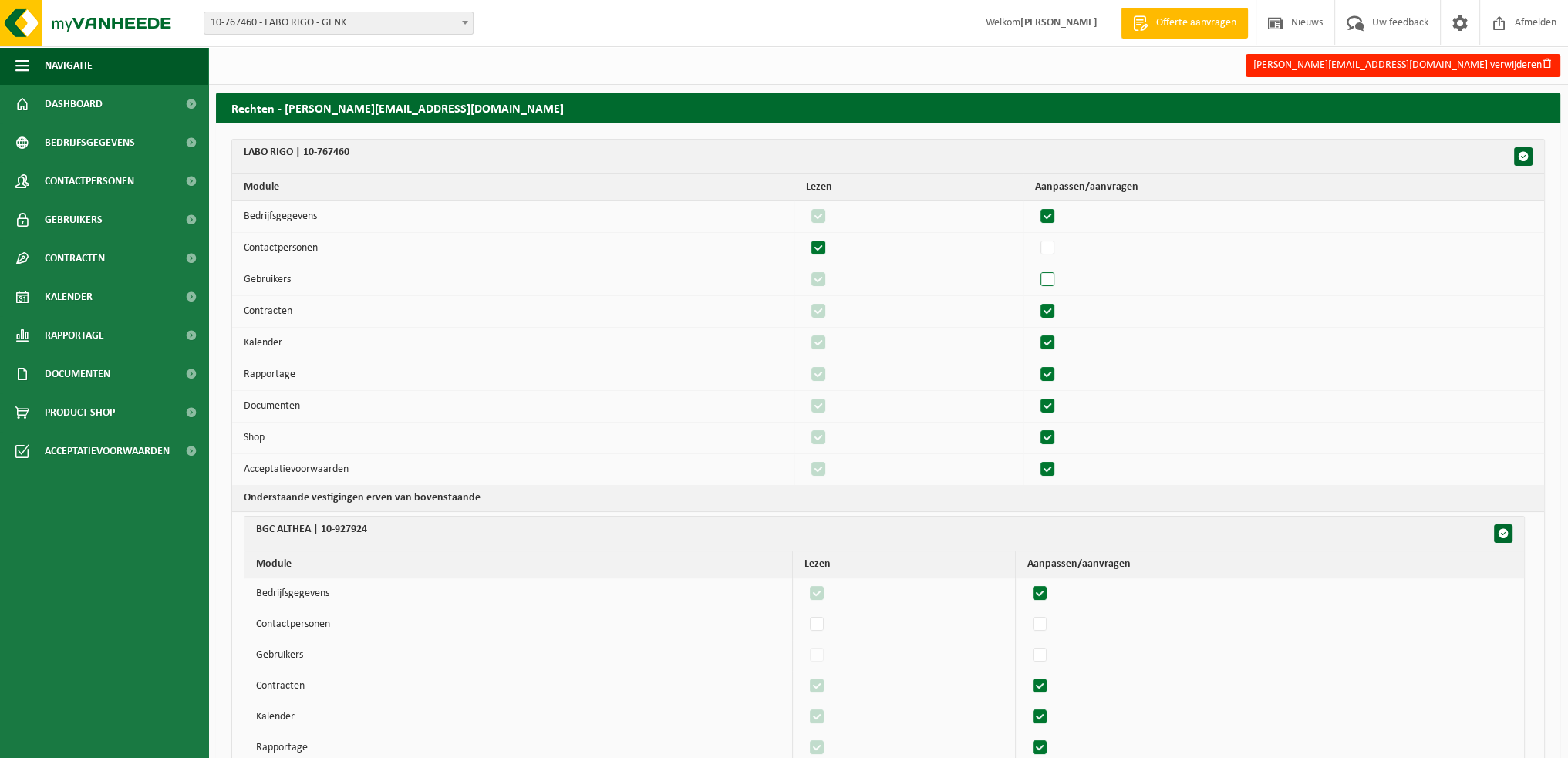
checkbox input "false"
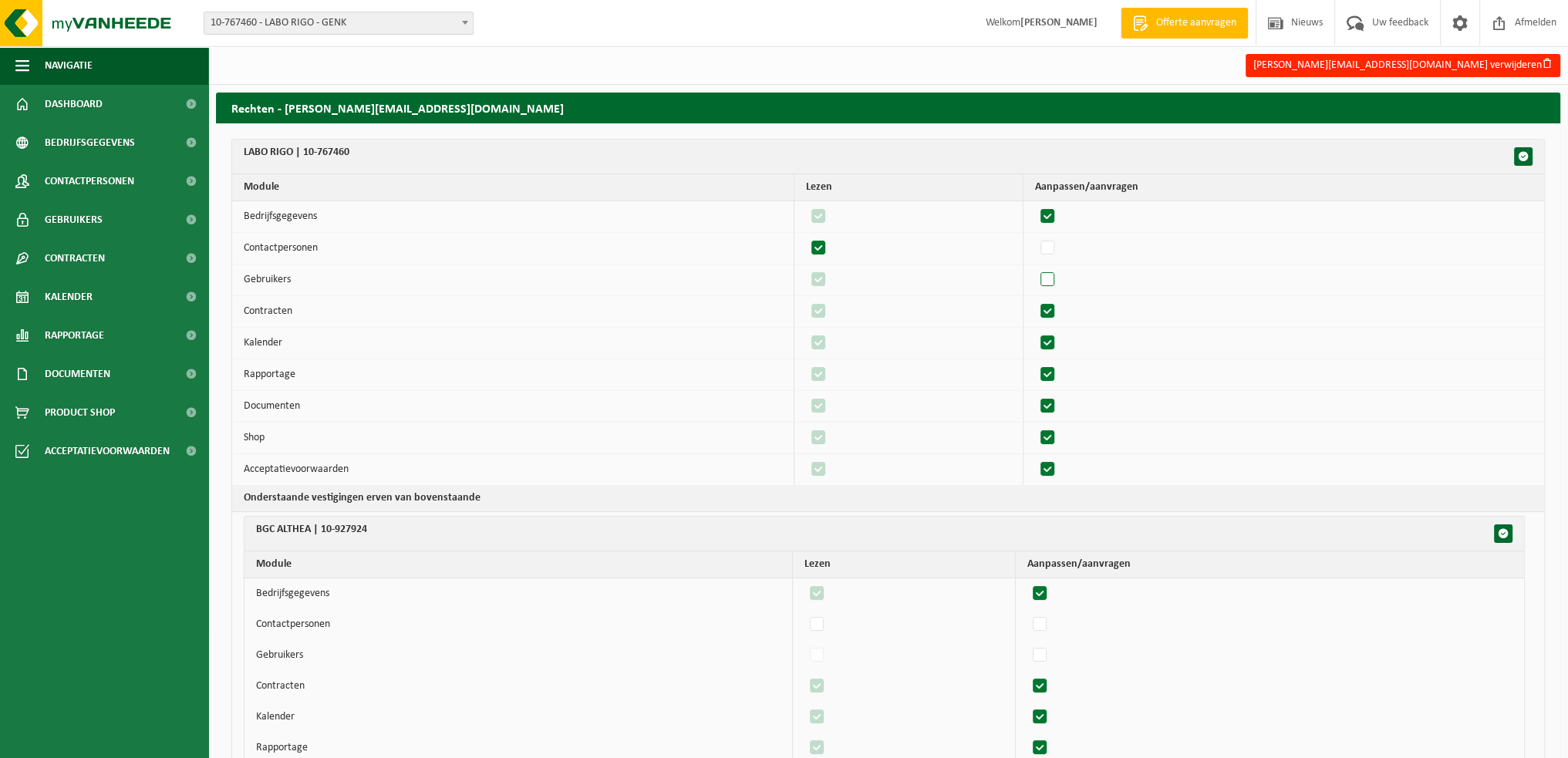
checkbox input "false"
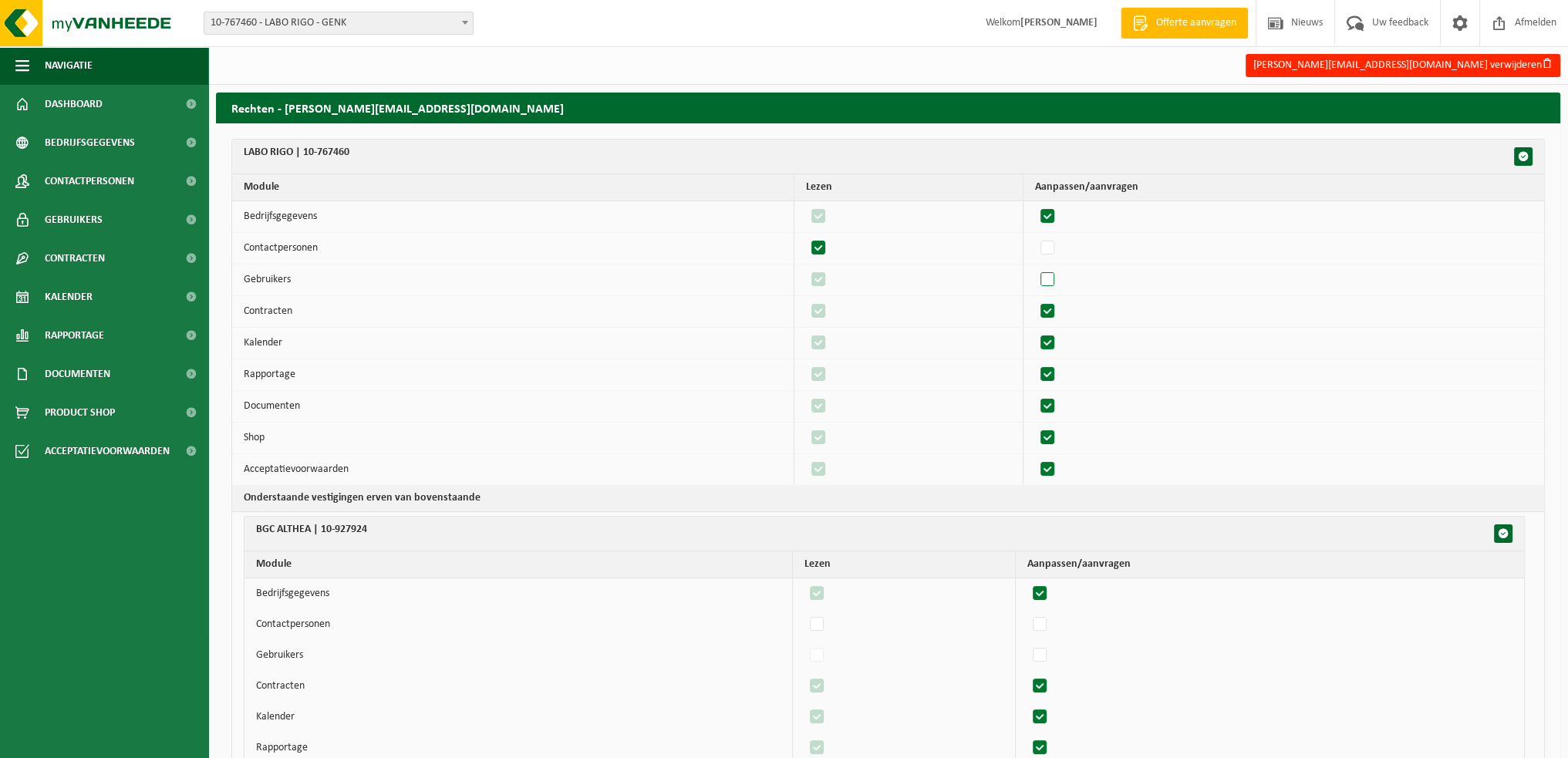
checkbox input "false"
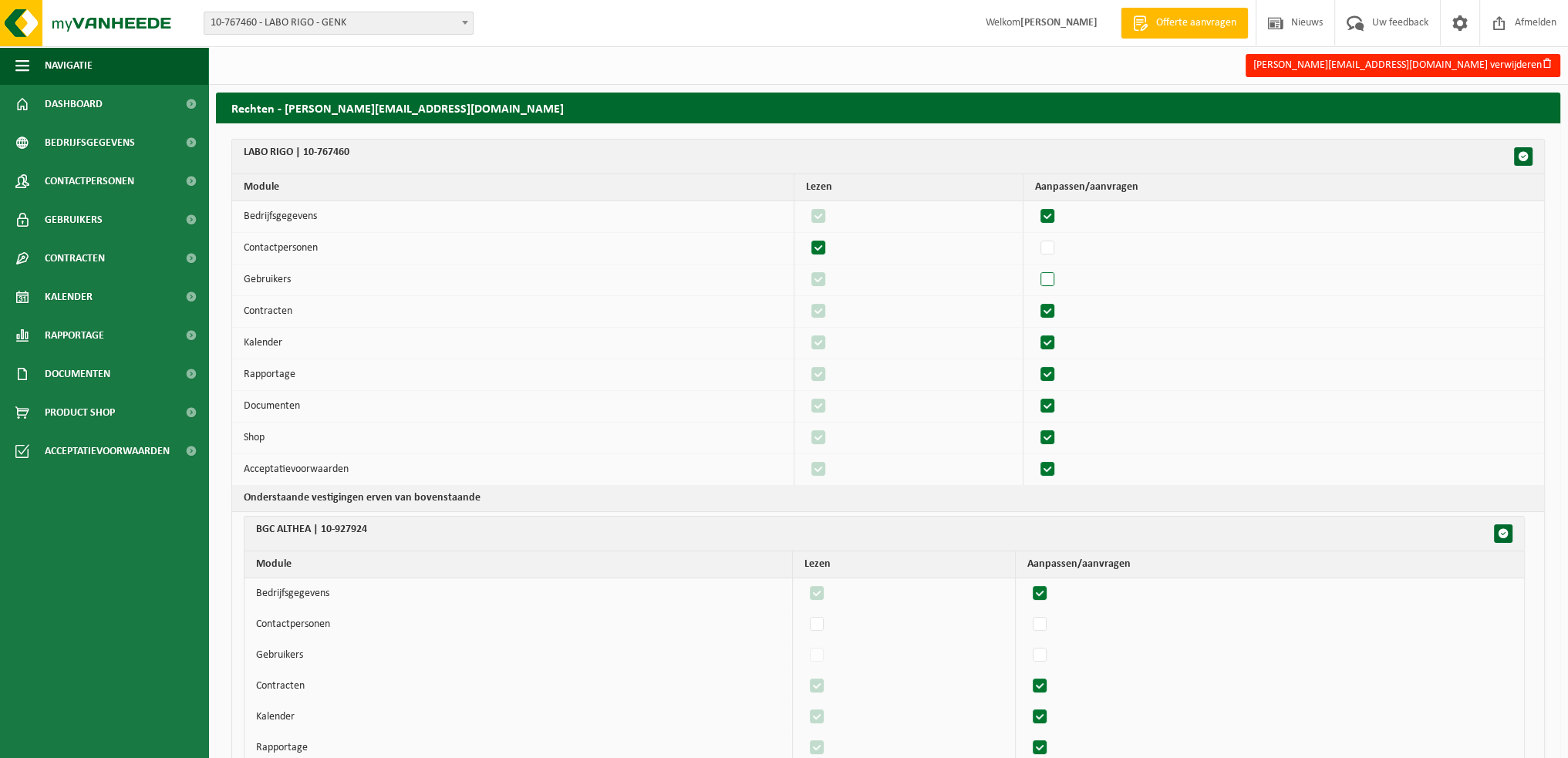
checkbox input "false"
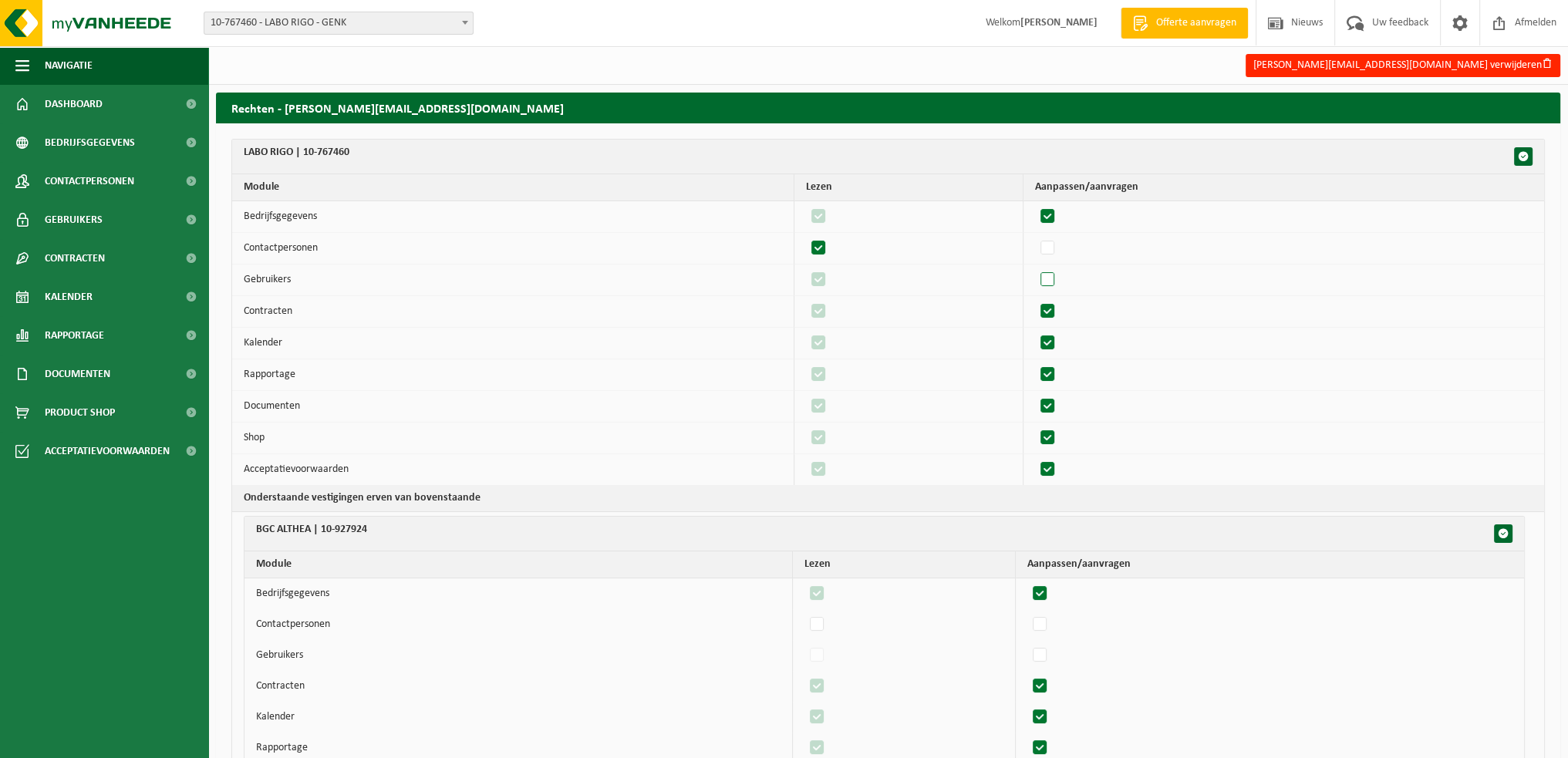
checkbox input "false"
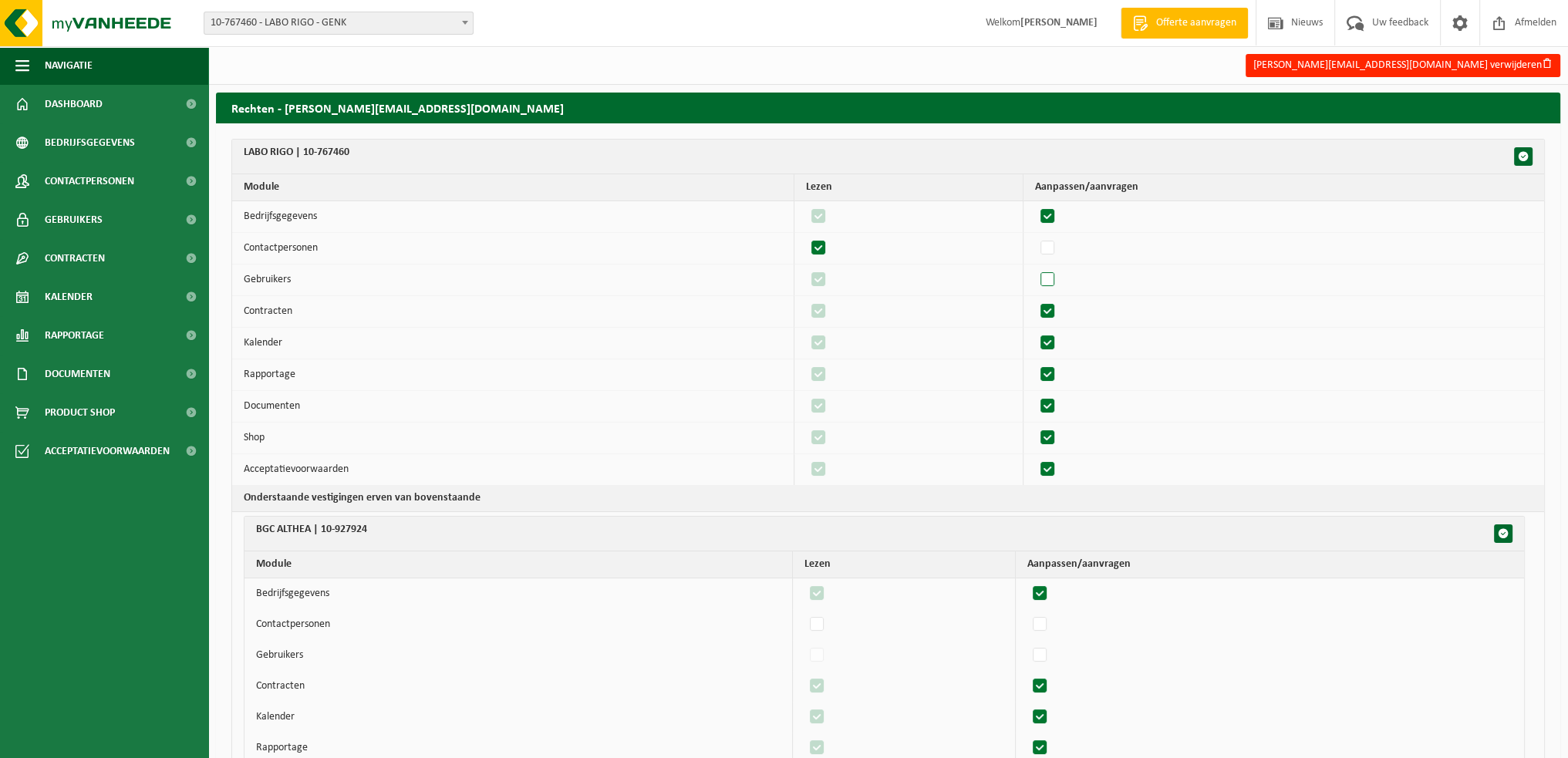
checkbox input "false"
click at [1057, 309] on label"] at bounding box center [1048, 312] width 21 height 23
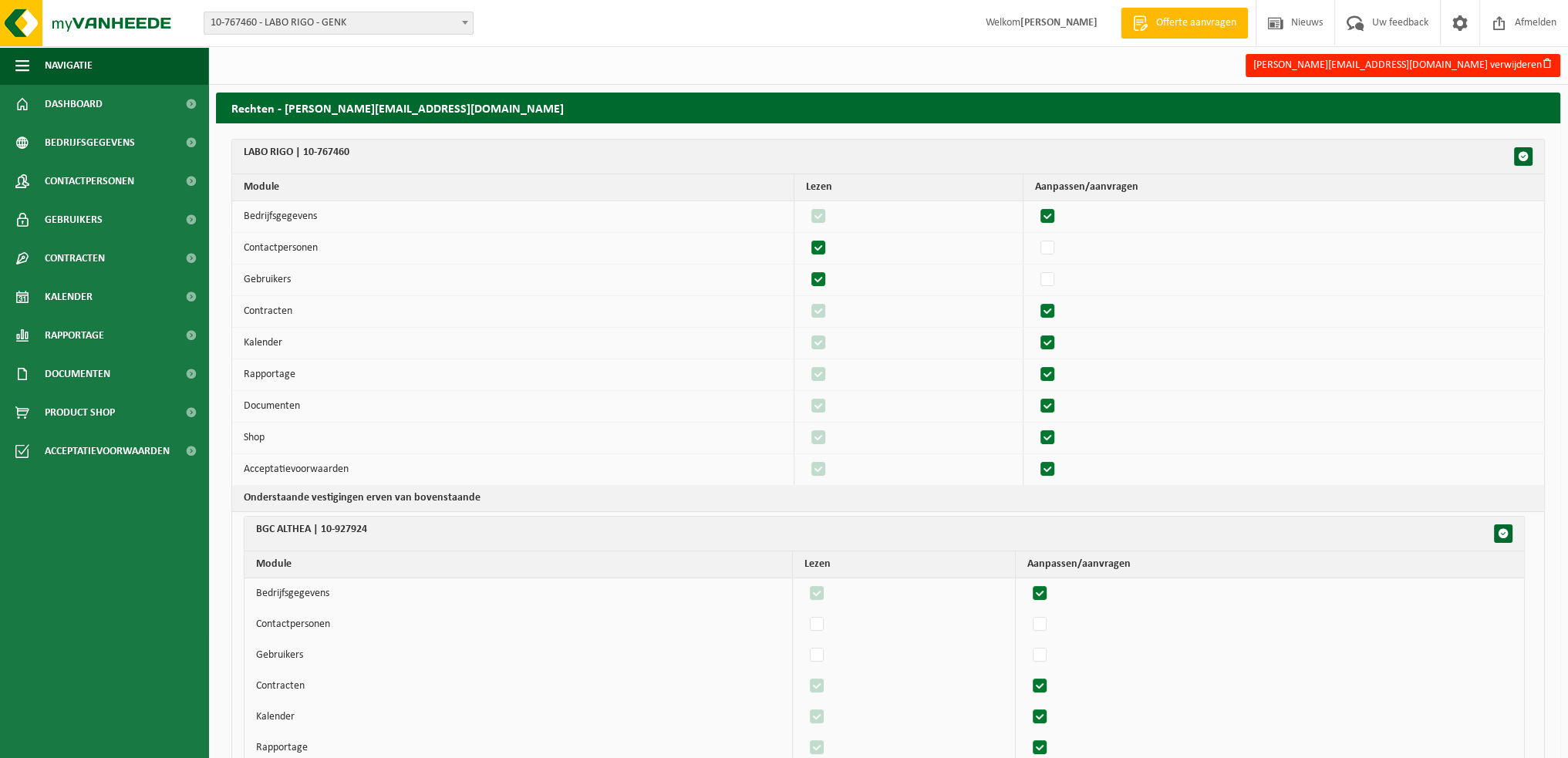
click at [1035, 300] on input "checkbox" at bounding box center [1035, 299] width 1 height 1
checkbox input "false"
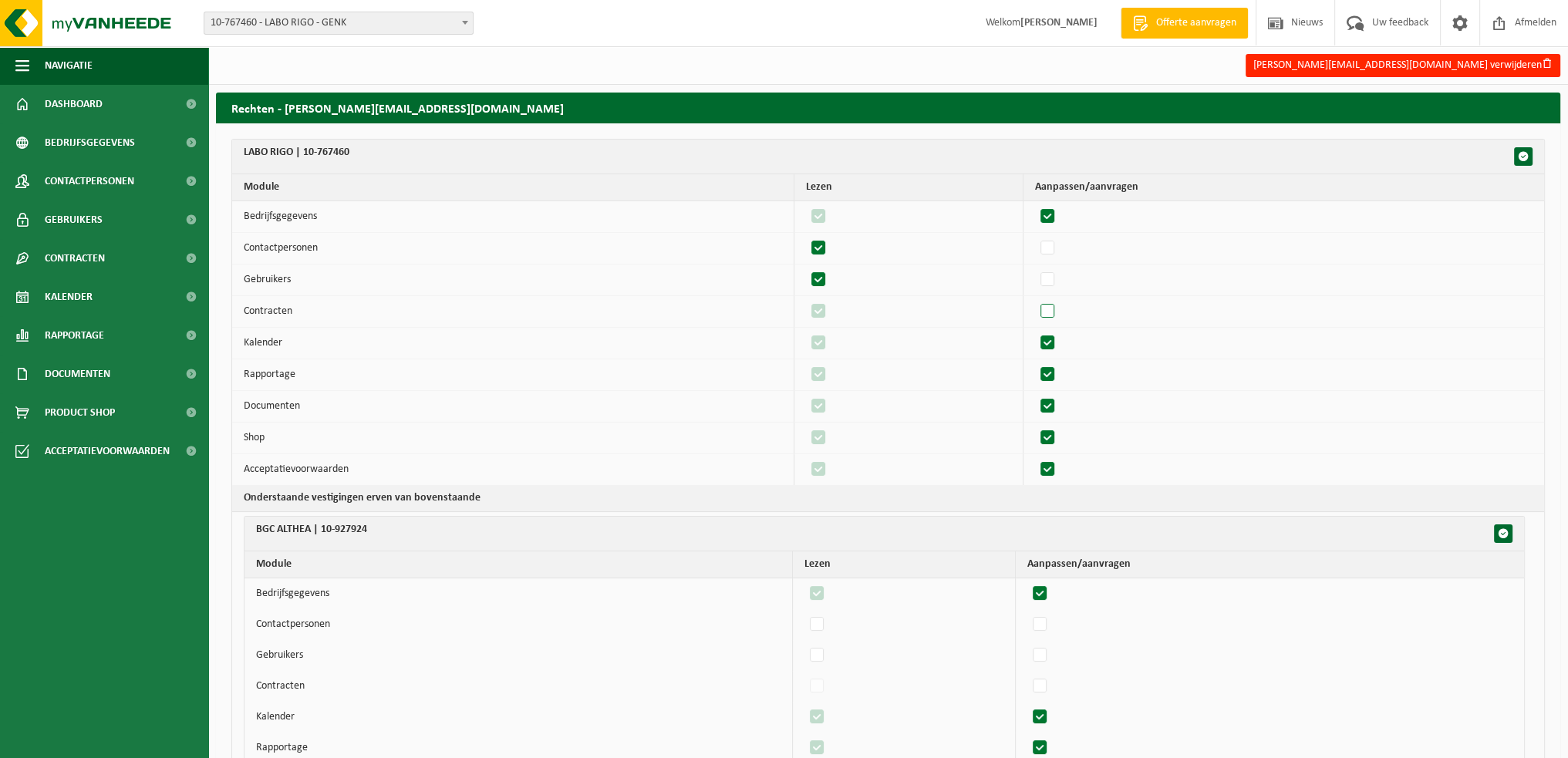
checkbox input "false"
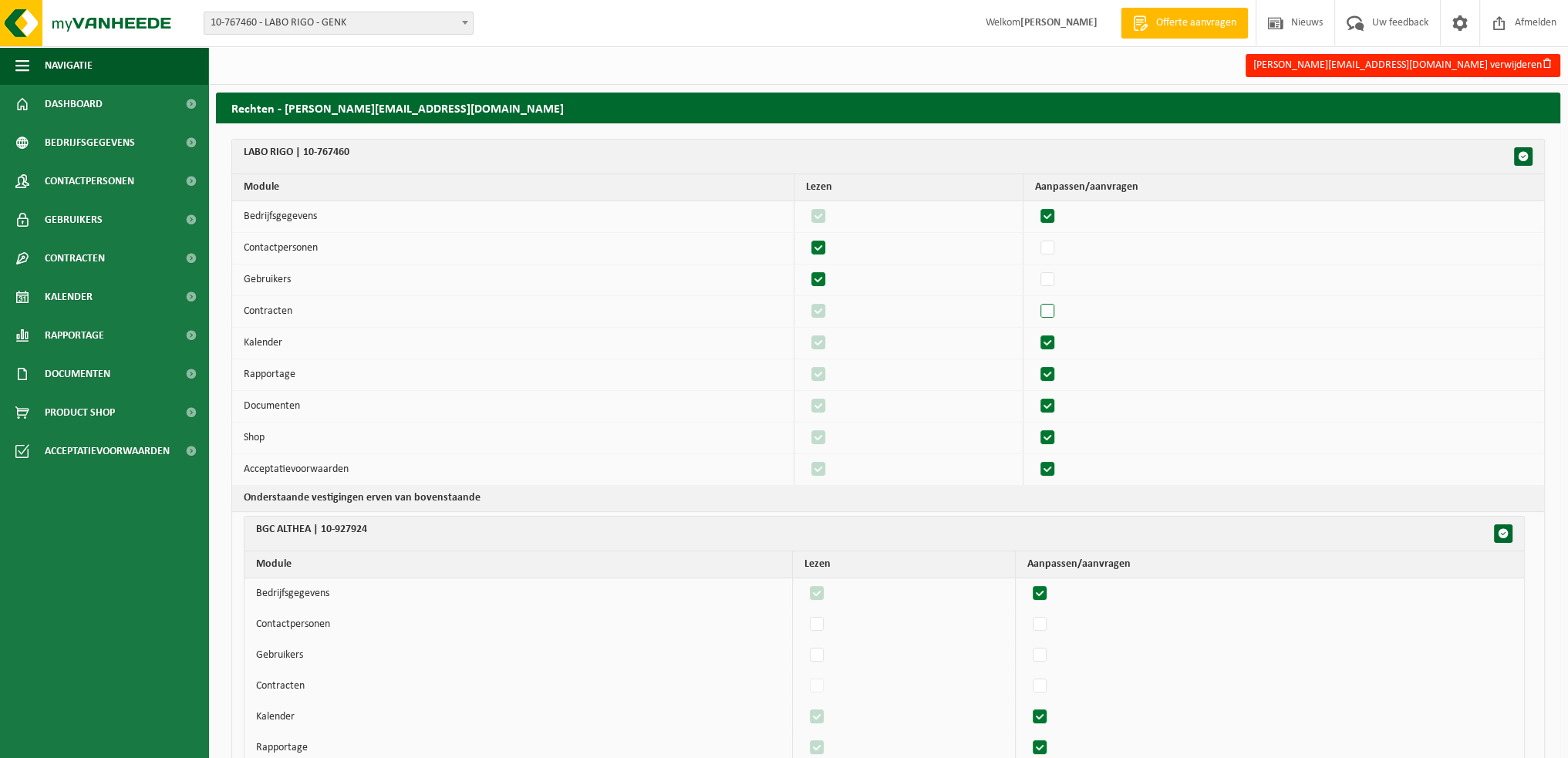
checkbox input "false"
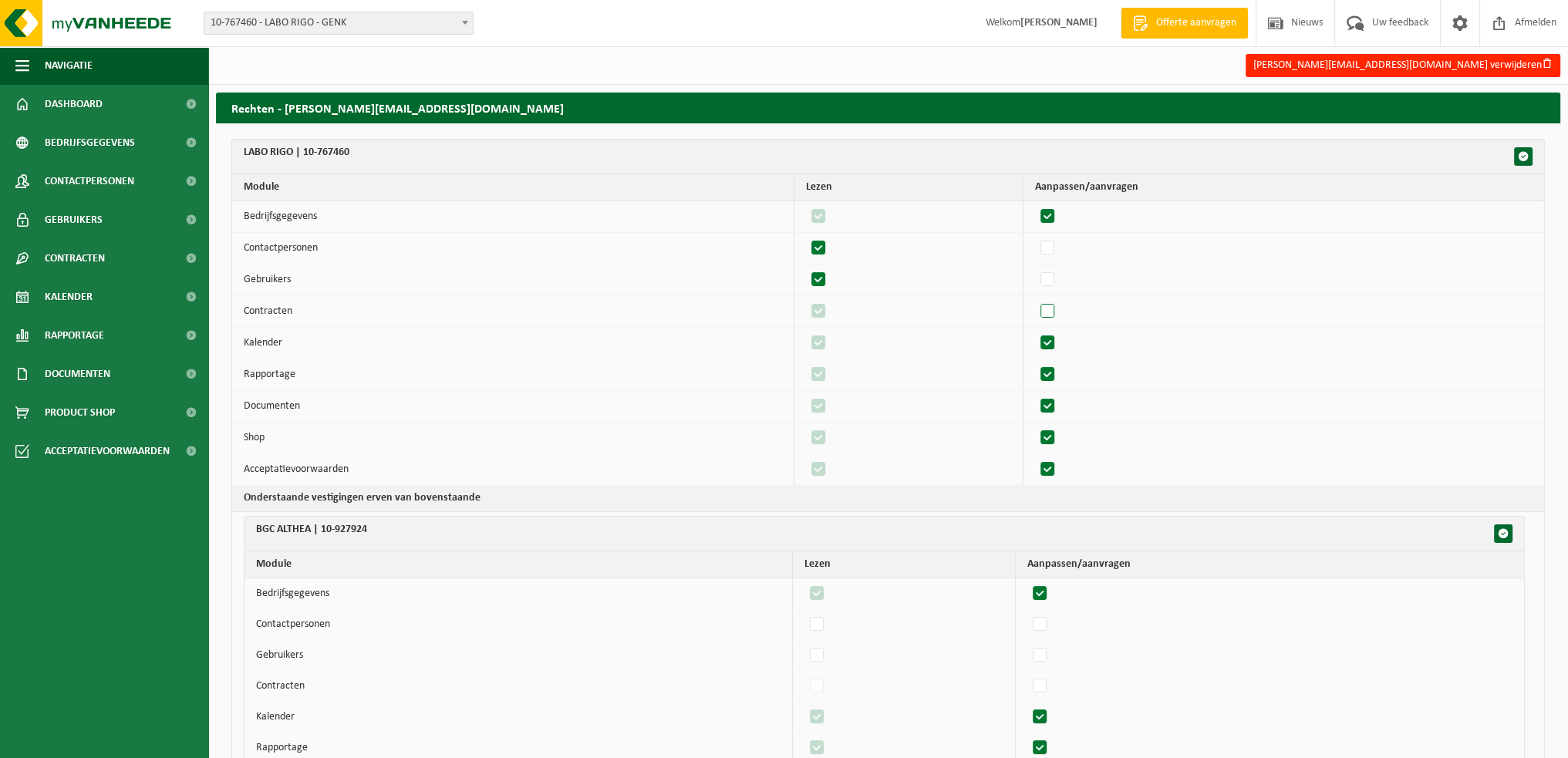
checkbox input "false"
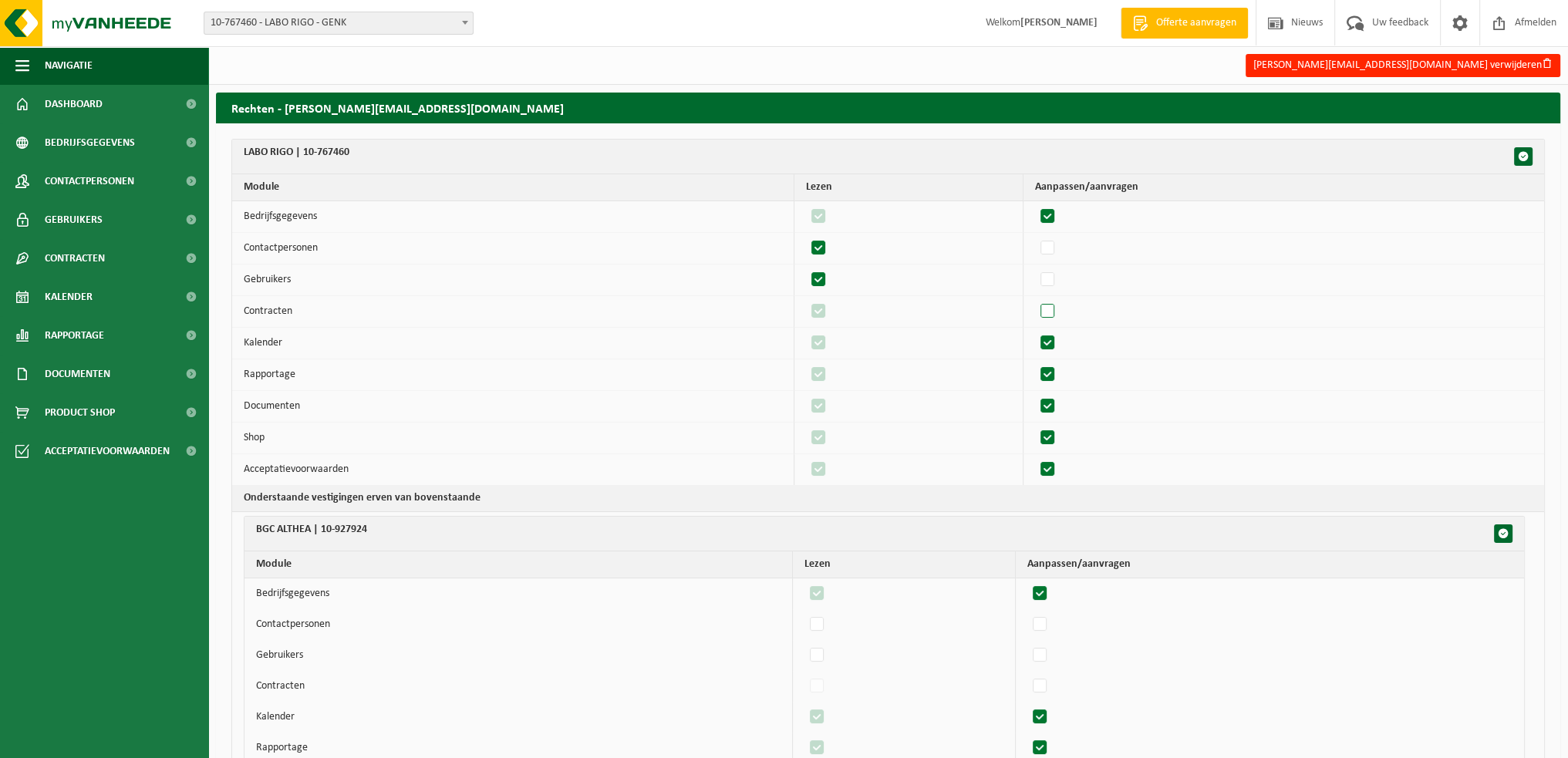
checkbox input "false"
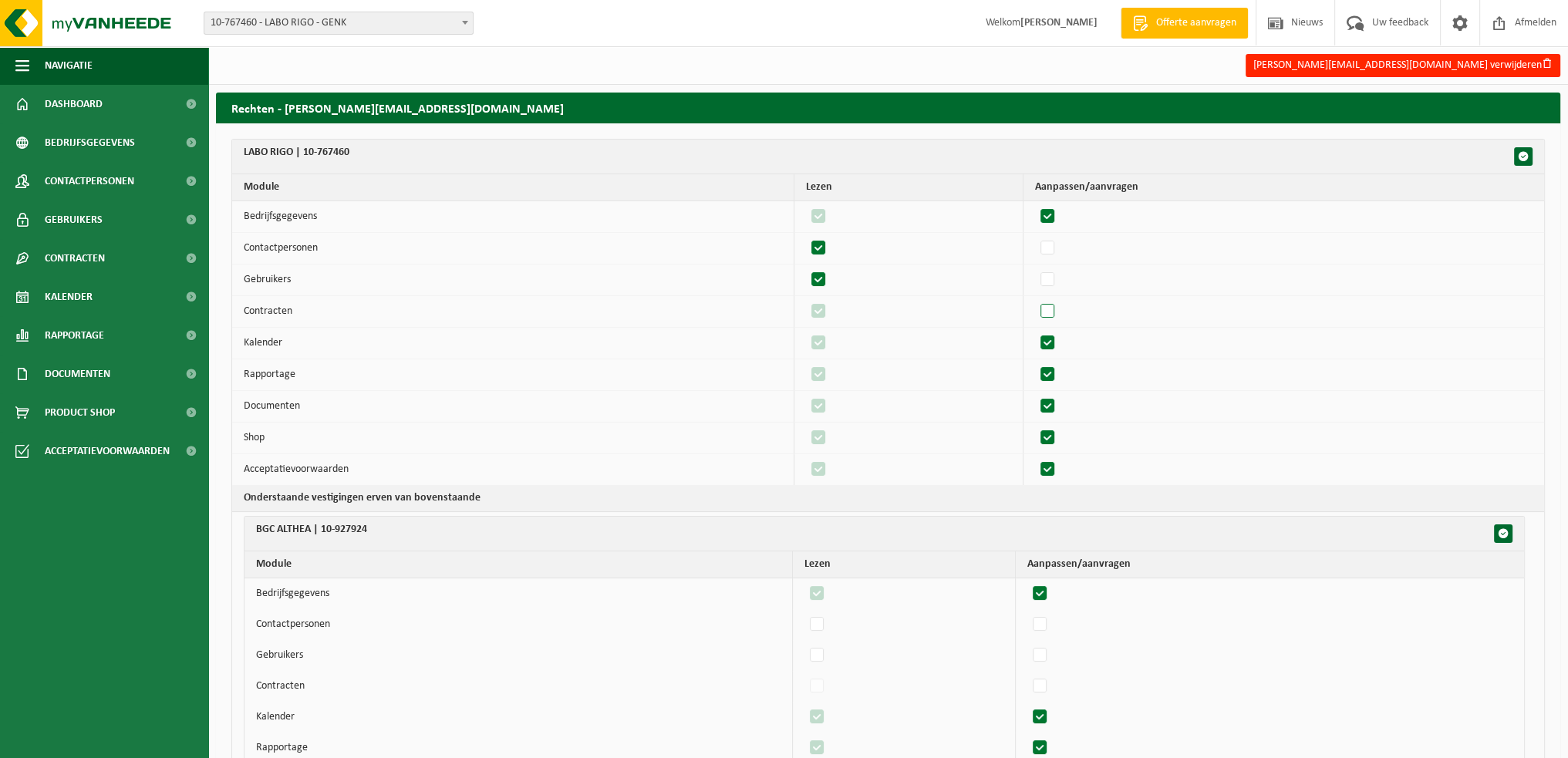
checkbox input "false"
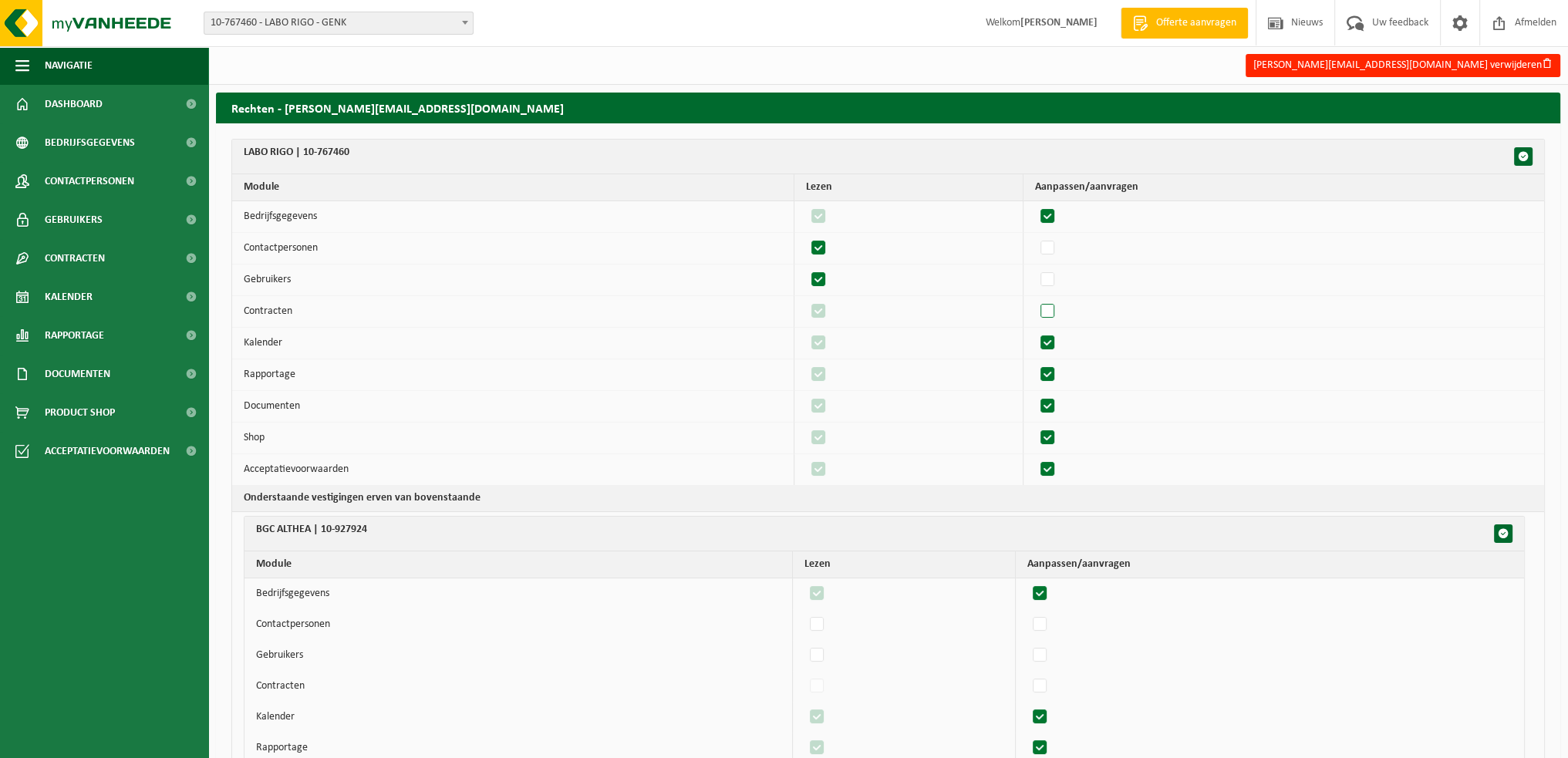
checkbox input "false"
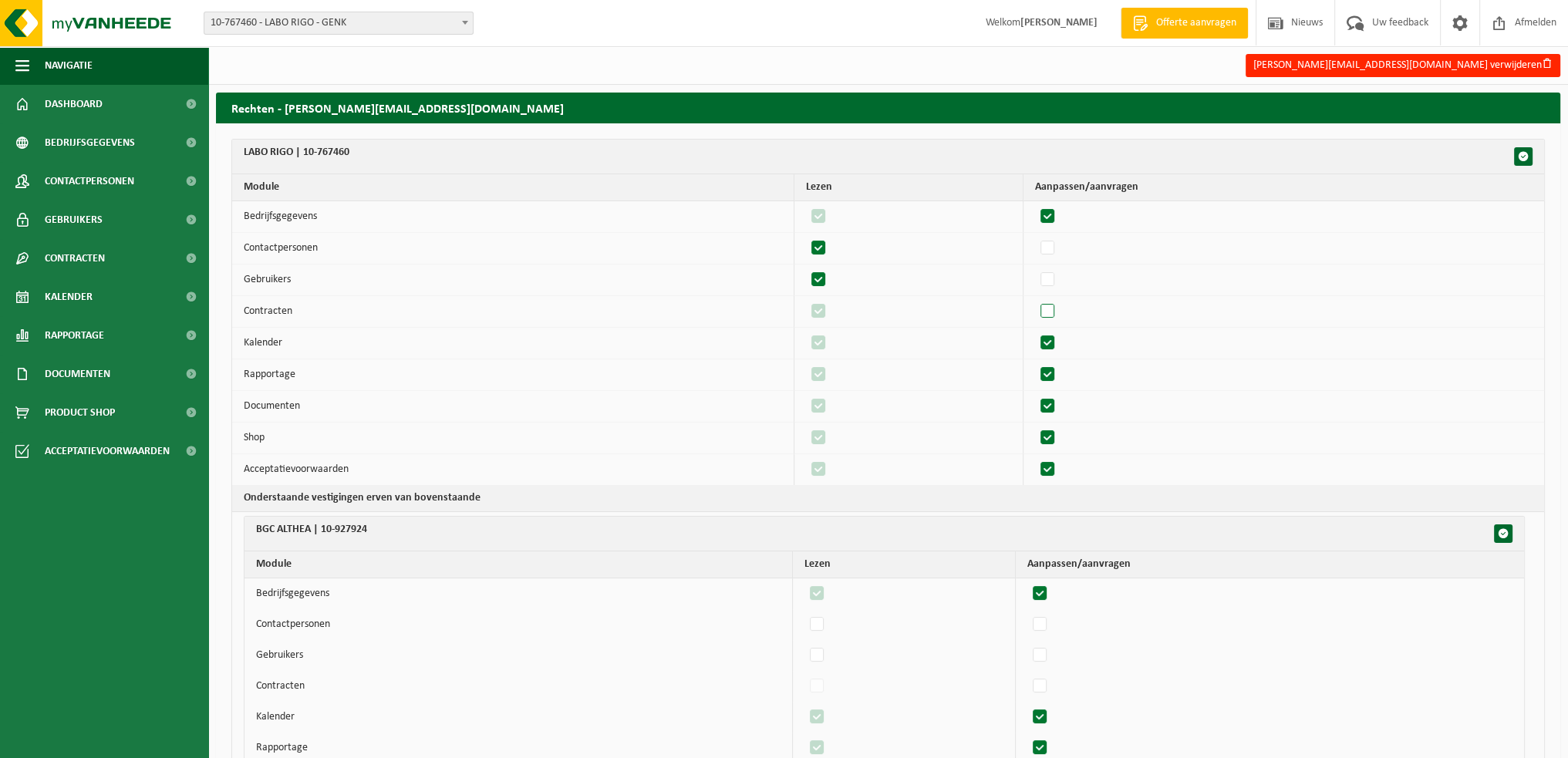
checkbox input "false"
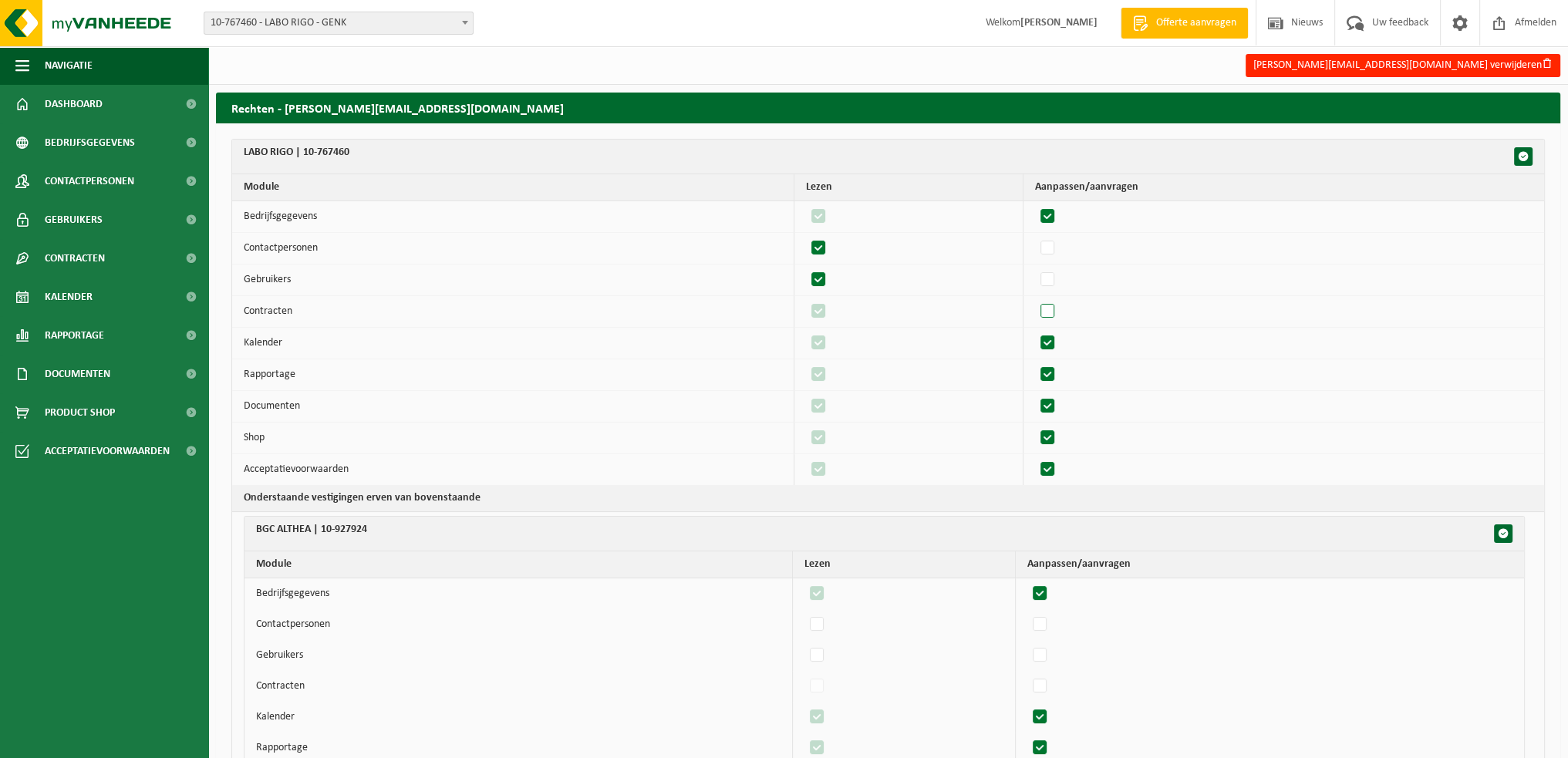
checkbox input "false"
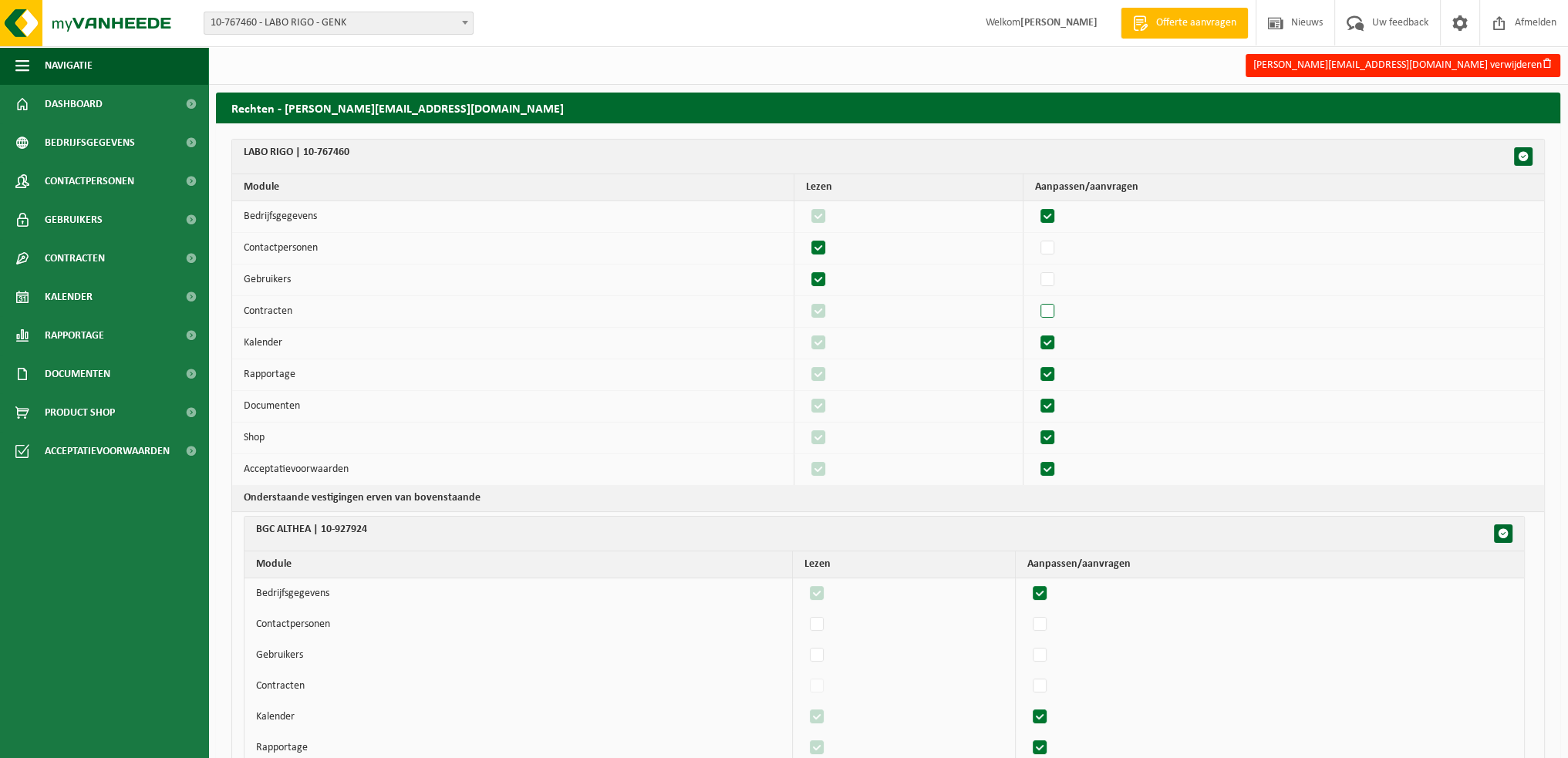
checkbox input "false"
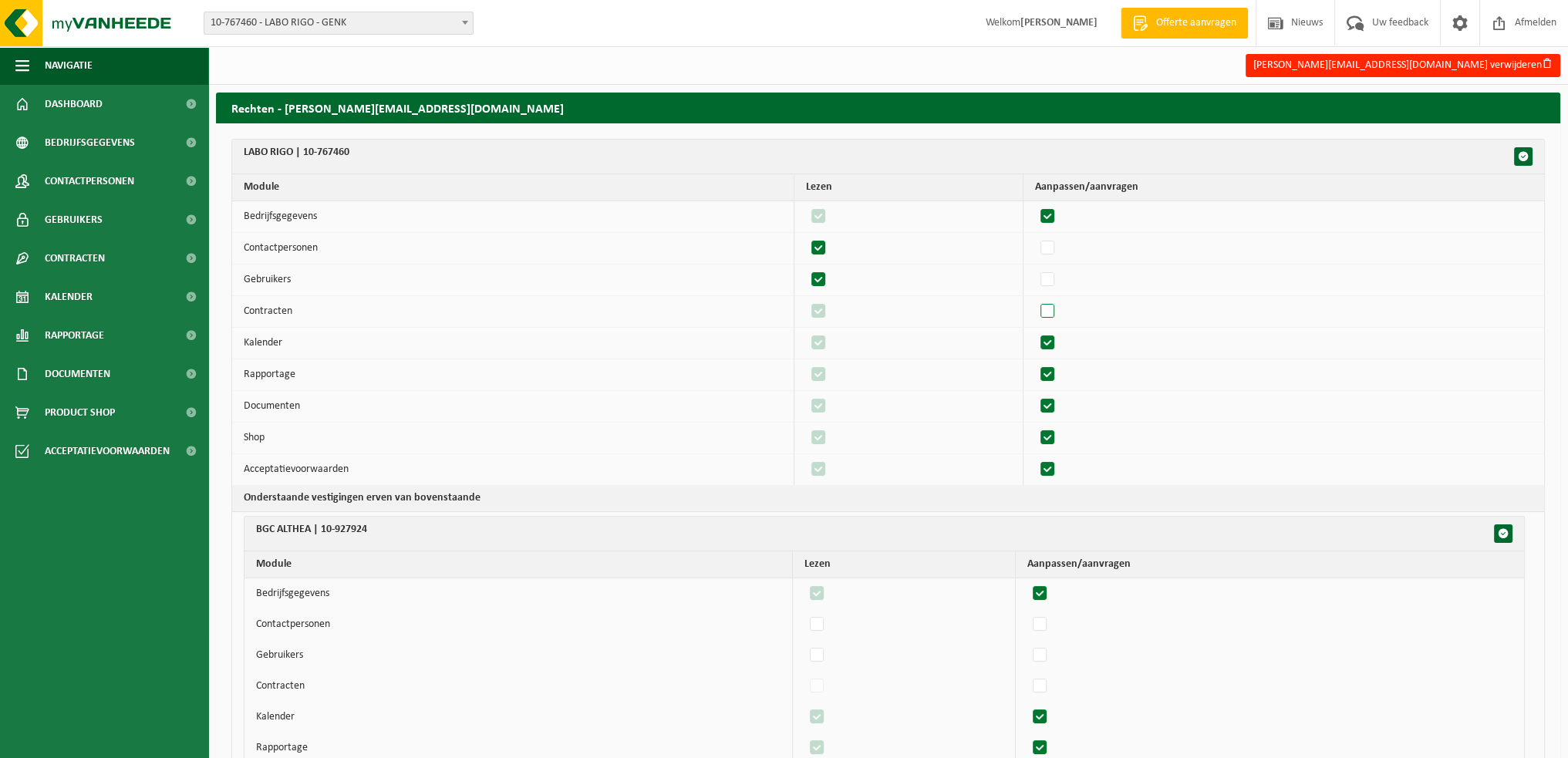
checkbox input "false"
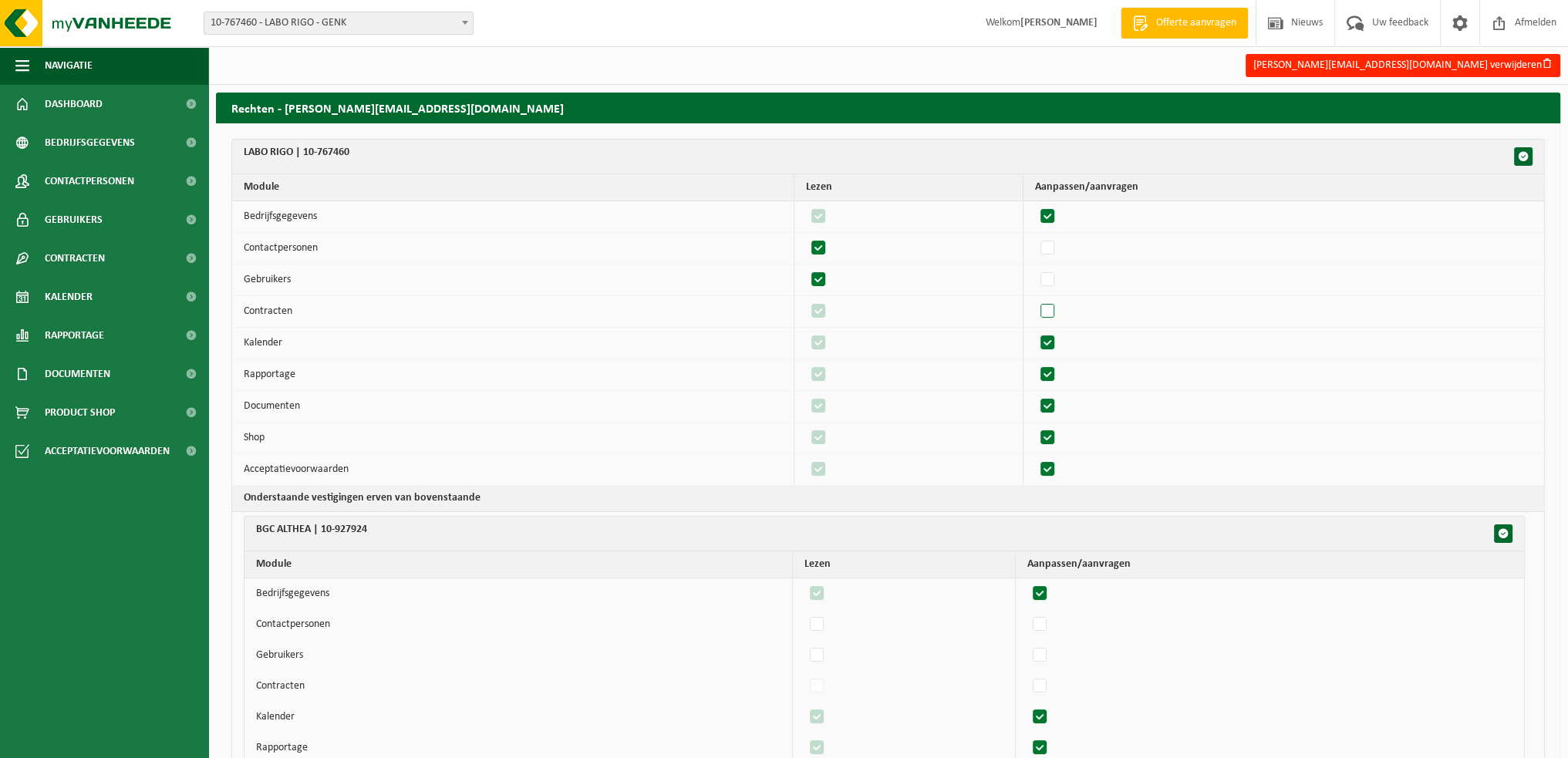
checkbox input "false"
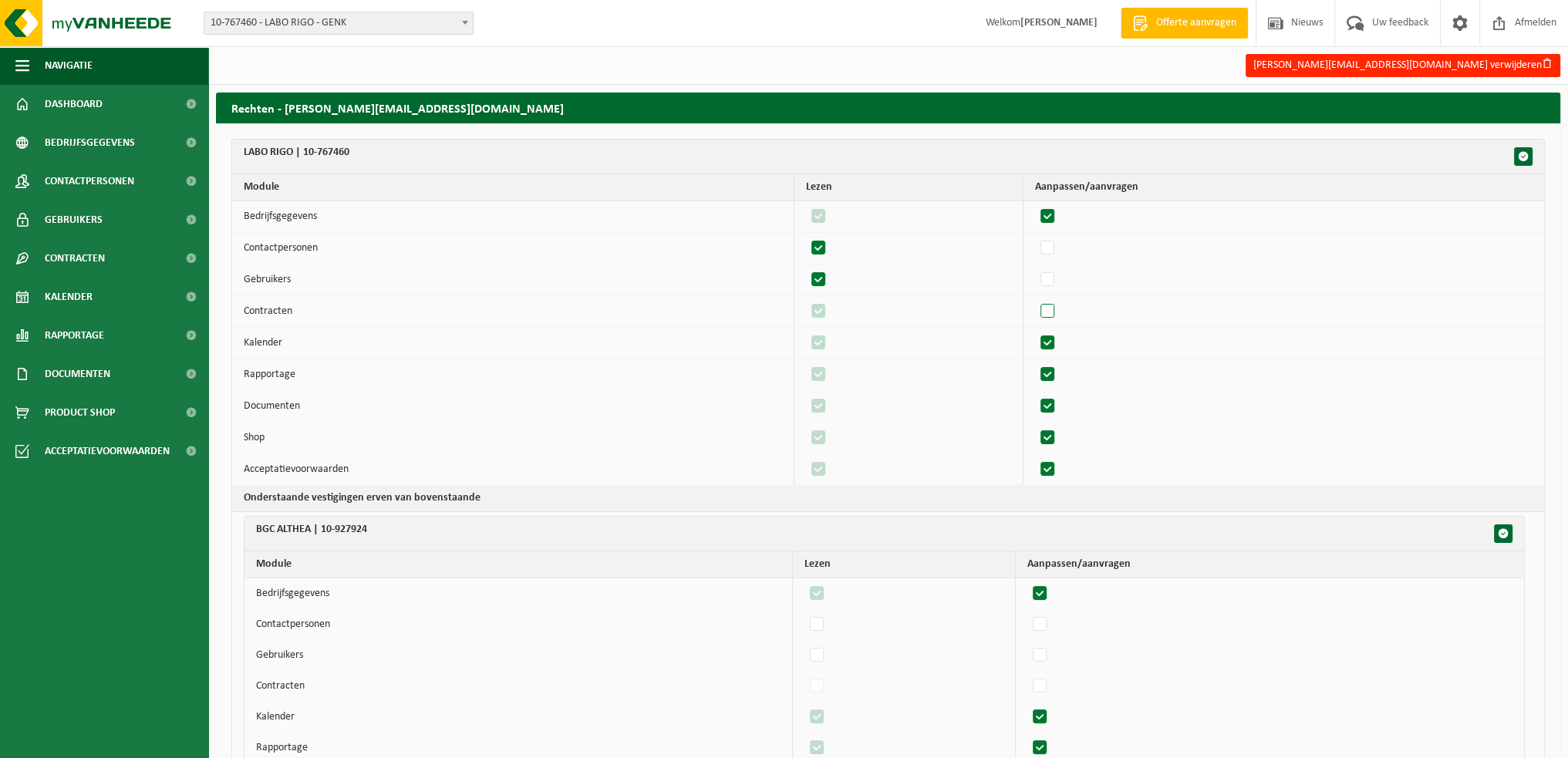
checkbox input "false"
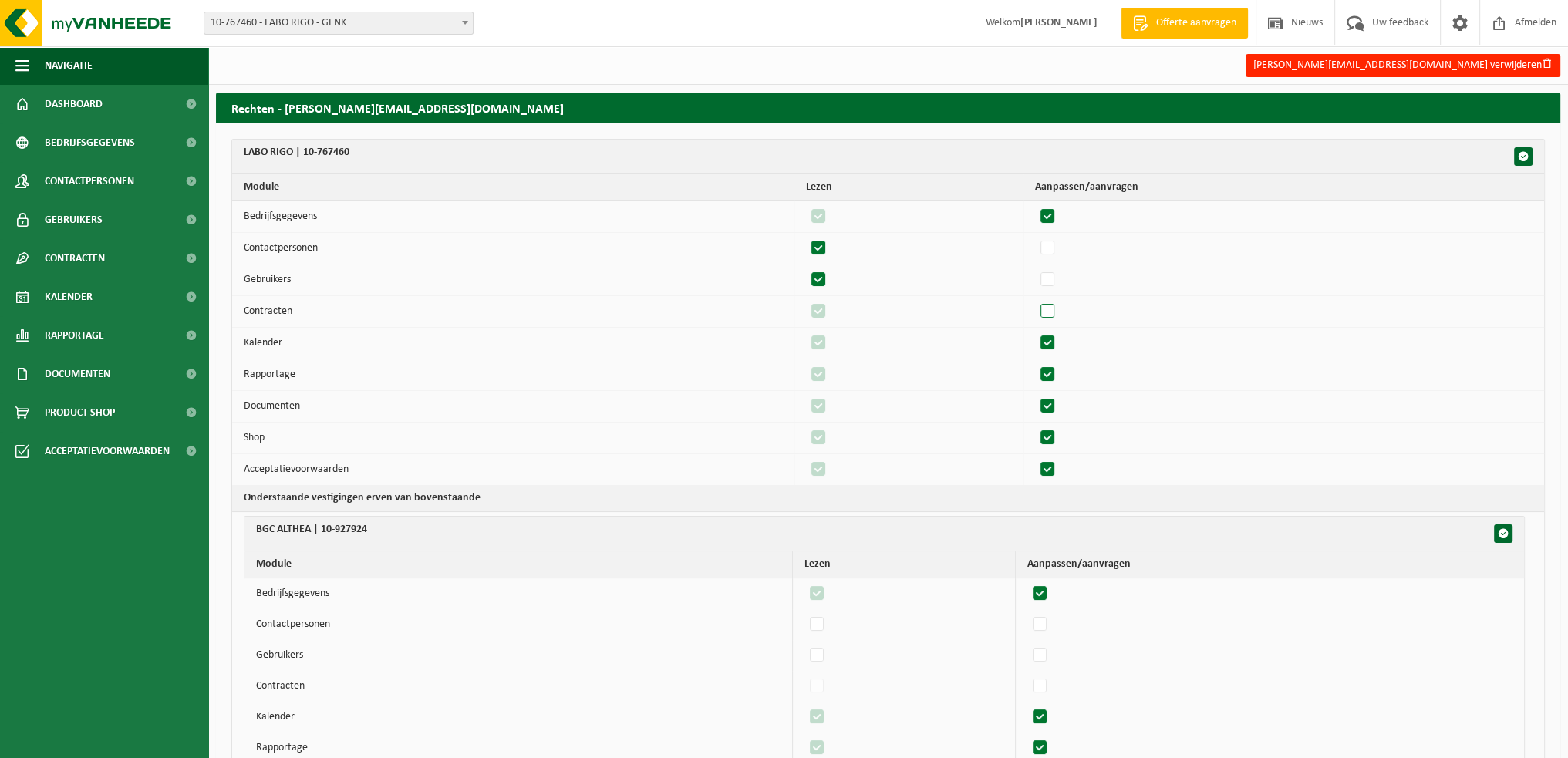
checkbox input "false"
click at [1057, 312] on label"] at bounding box center [1048, 312] width 21 height 23
click at [1035, 300] on input "checkbox" at bounding box center [1035, 299] width 1 height 1
checkbox input "true"
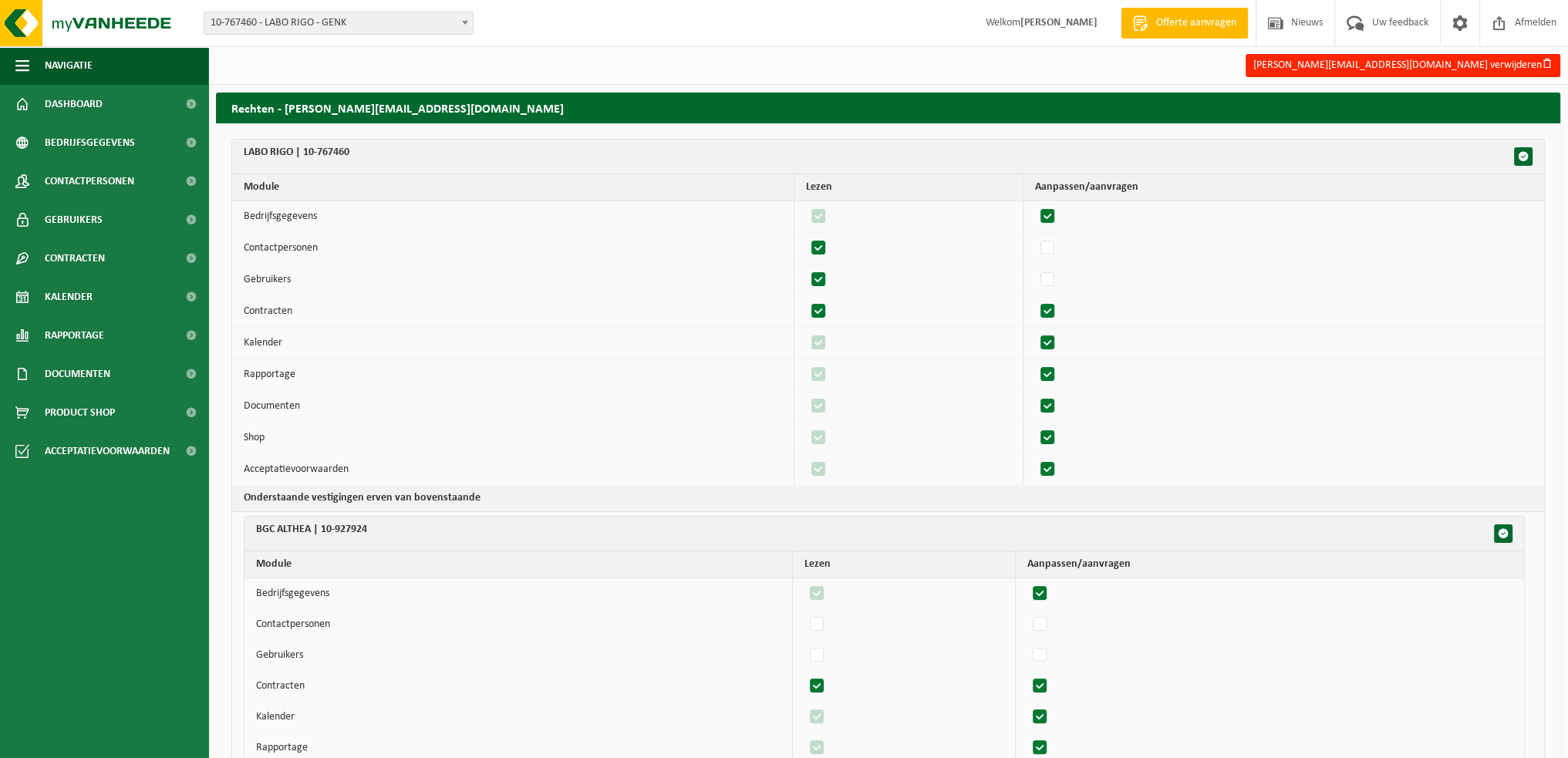
checkbox input "true"
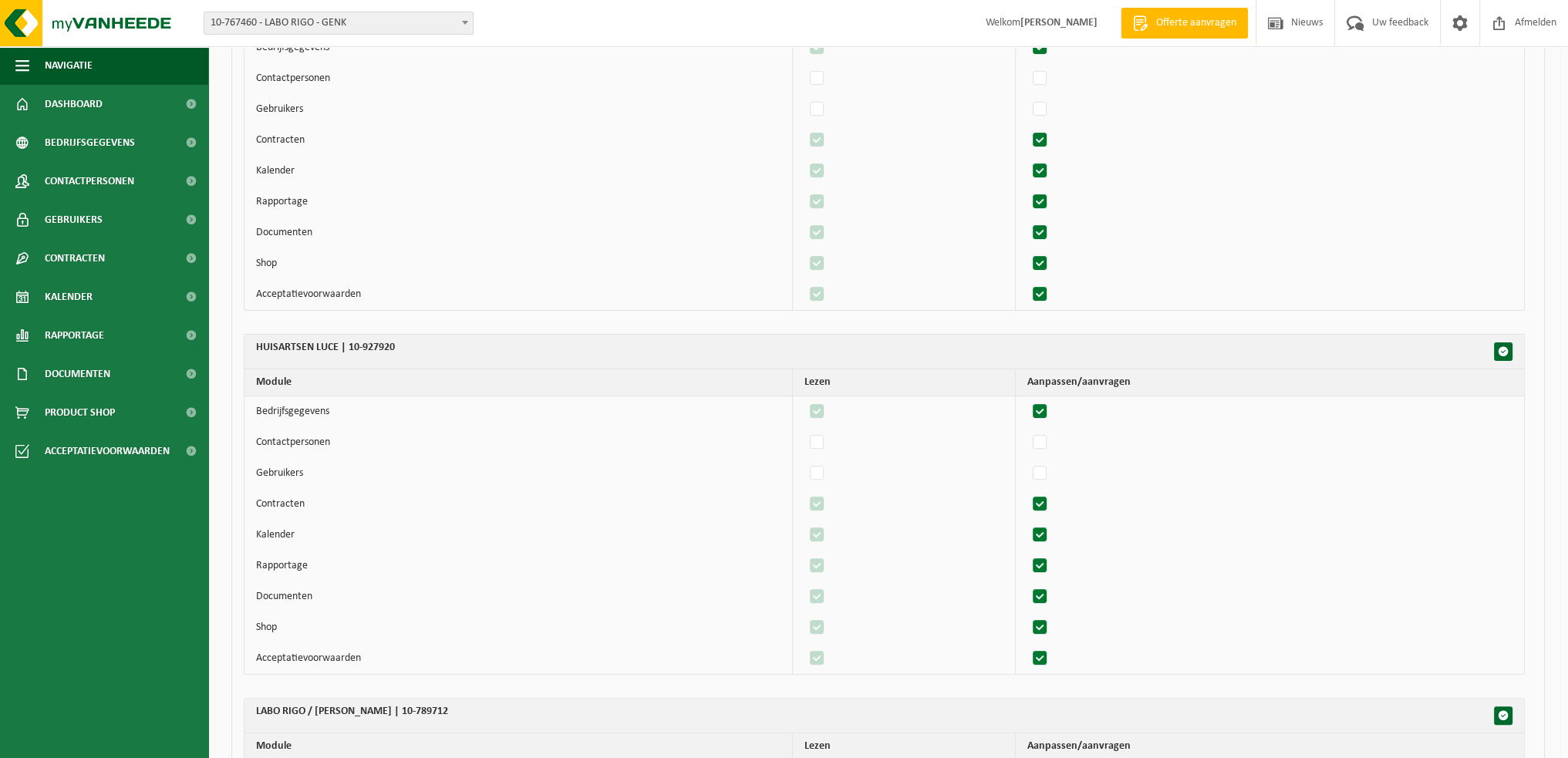
scroll to position [617, 0]
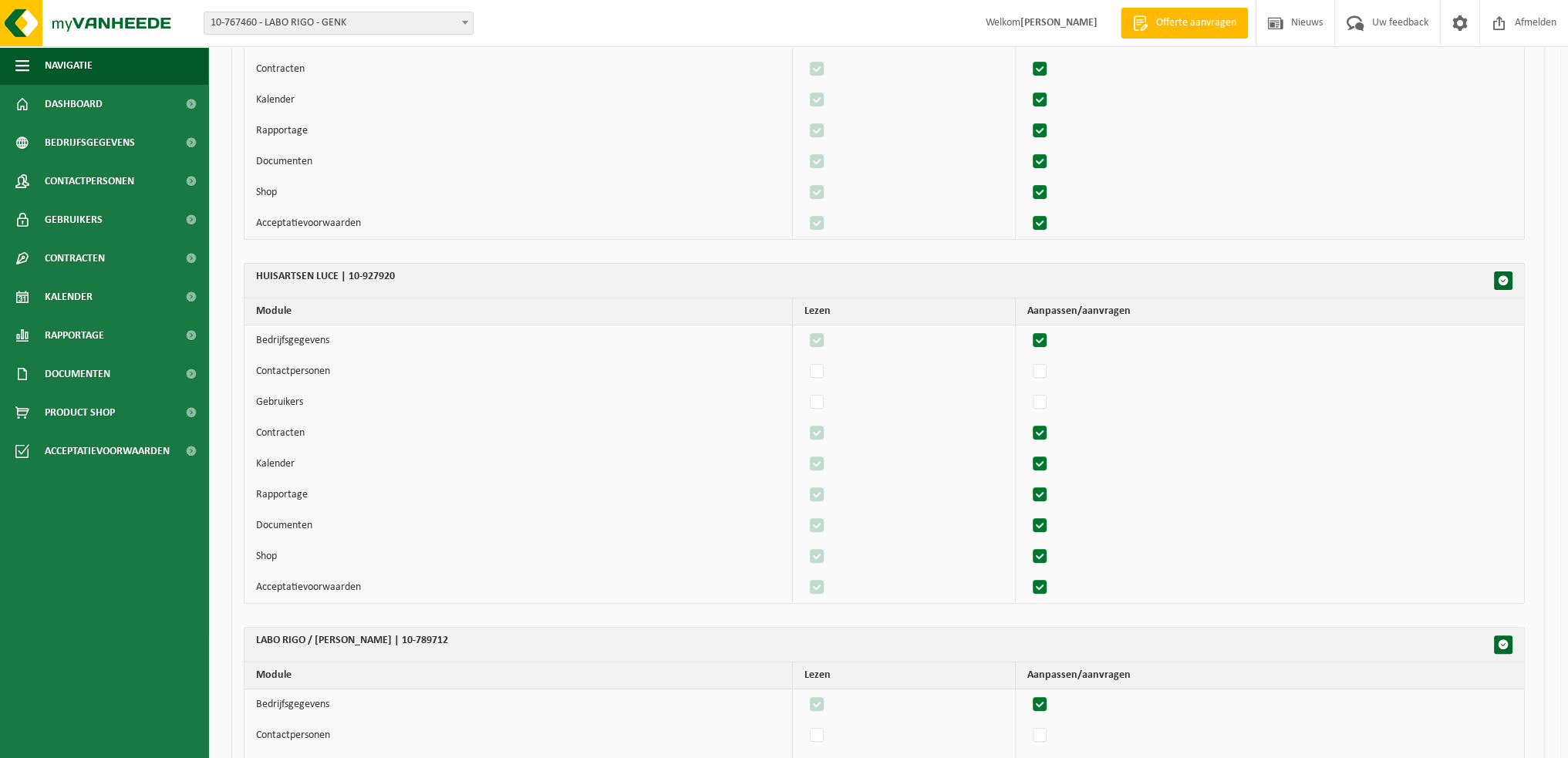
click at [1045, 331] on label"] at bounding box center [1040, 341] width 21 height 23
click at [1027, 329] on input "checkbox" at bounding box center [1027, 328] width 1 height 1
click at [1502, 278] on span "button" at bounding box center [1503, 280] width 11 height 11
click at [1504, 277] on span "button" at bounding box center [1503, 280] width 11 height 11
click at [1502, 644] on span "button" at bounding box center [1503, 644] width 11 height 11
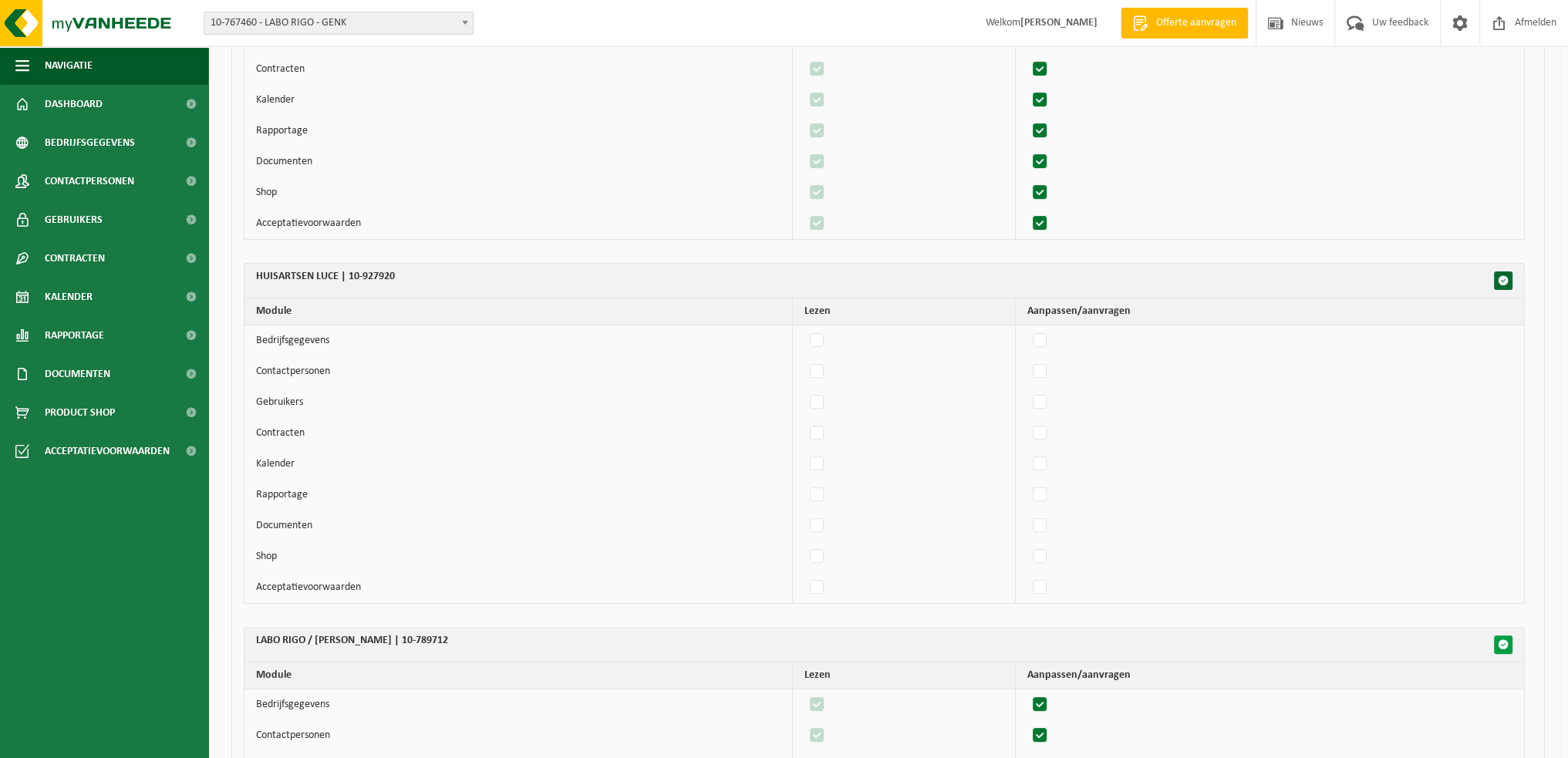
click at [1502, 644] on span "button" at bounding box center [1503, 644] width 11 height 11
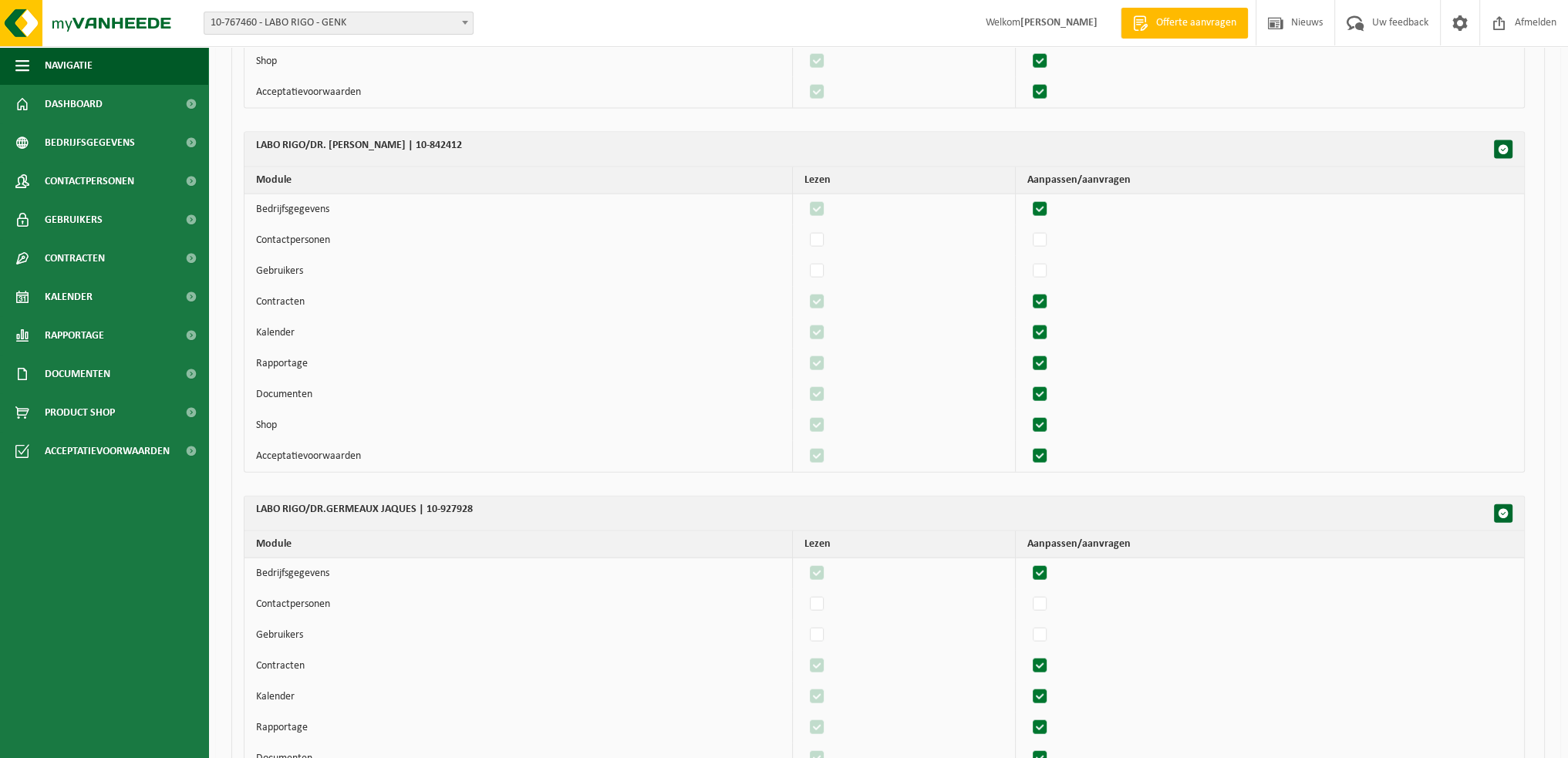
scroll to position [12553, 0]
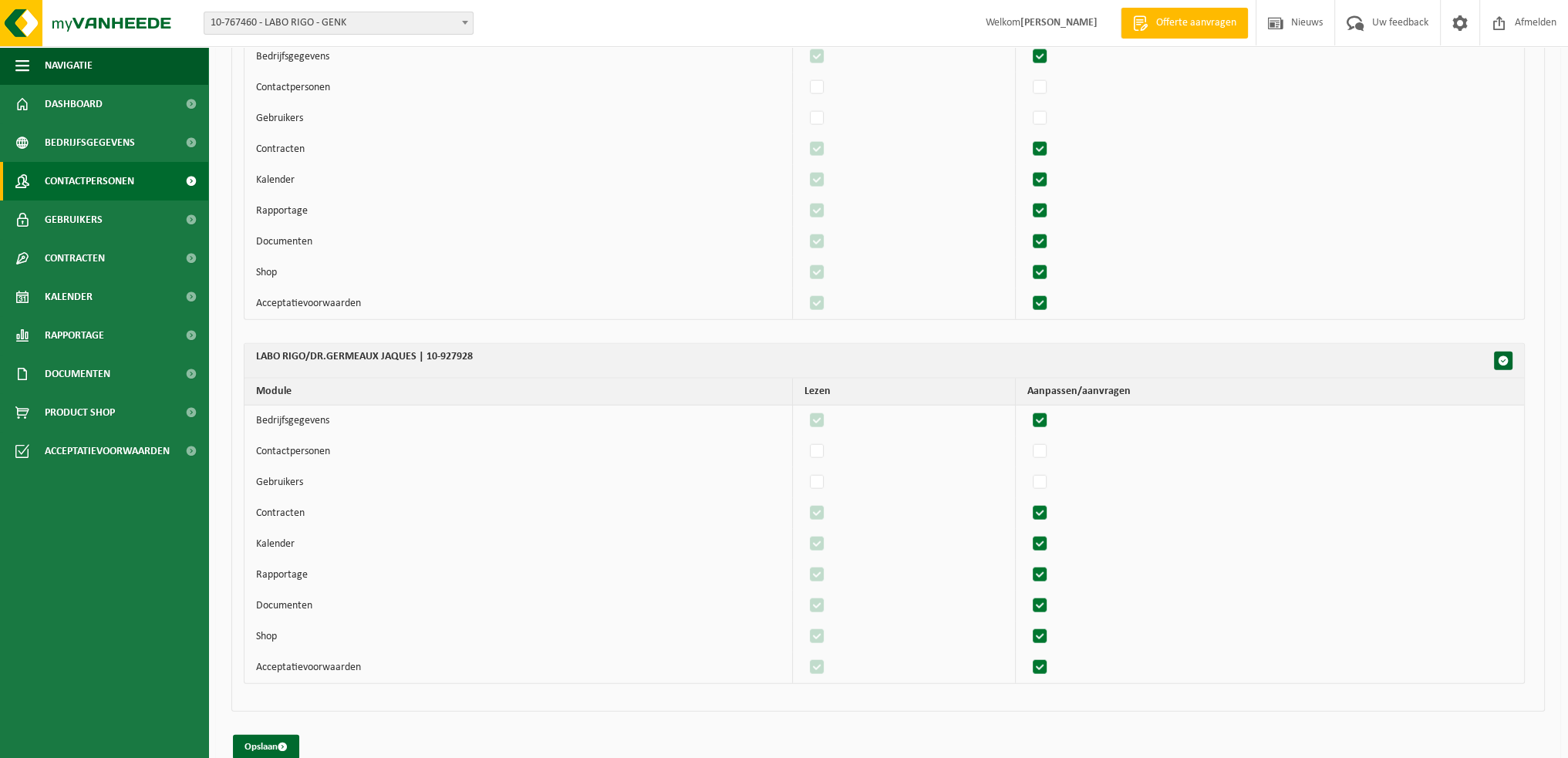
click at [77, 182] on span "Contactpersonen" at bounding box center [89, 182] width 89 height 39
click at [67, 215] on span "Gebruikers" at bounding box center [74, 220] width 58 height 39
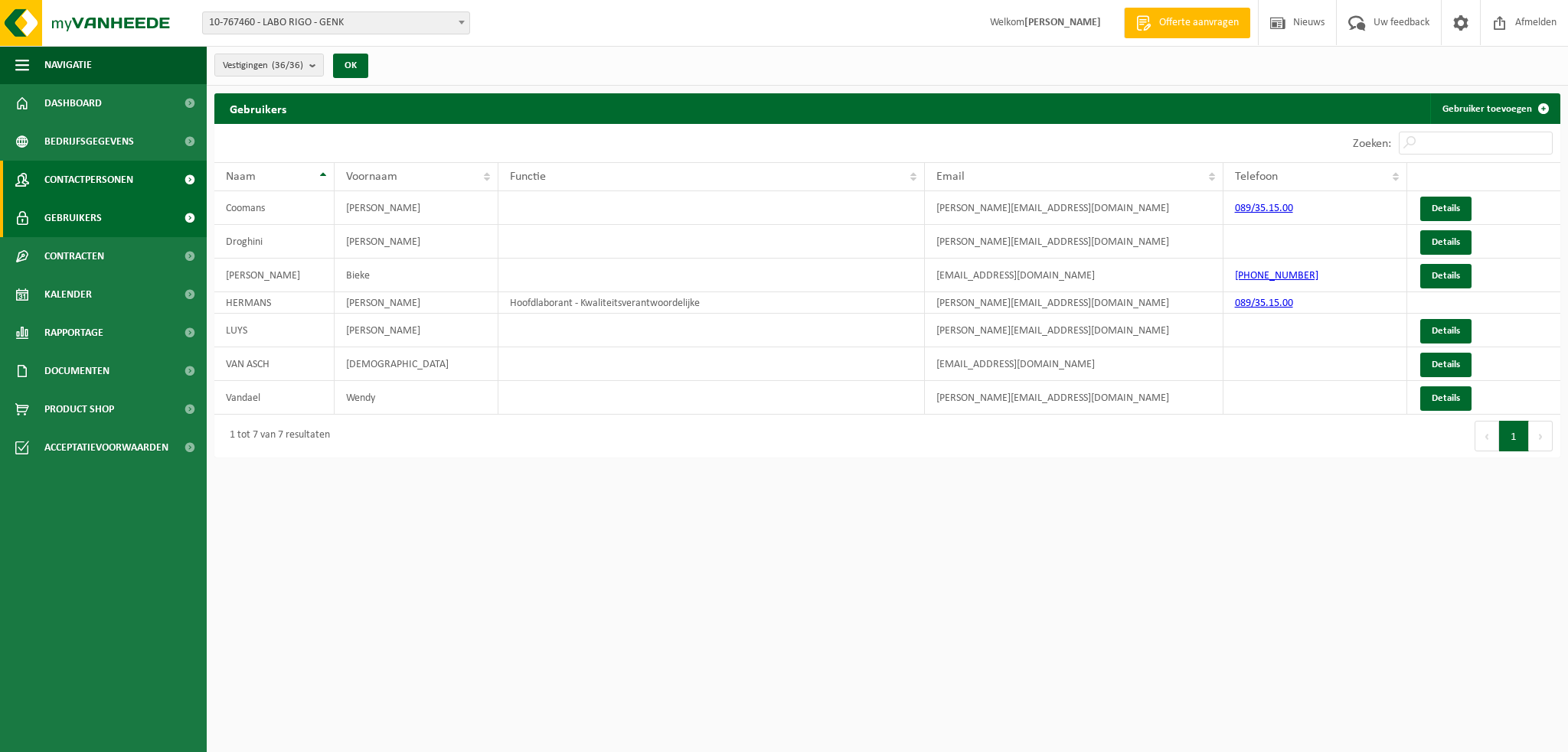
click at [80, 178] on span "Contactpersonen" at bounding box center [89, 180] width 89 height 39
click at [76, 214] on span "Gebruikers" at bounding box center [73, 218] width 58 height 39
click at [97, 175] on span "Contactpersonen" at bounding box center [89, 180] width 89 height 39
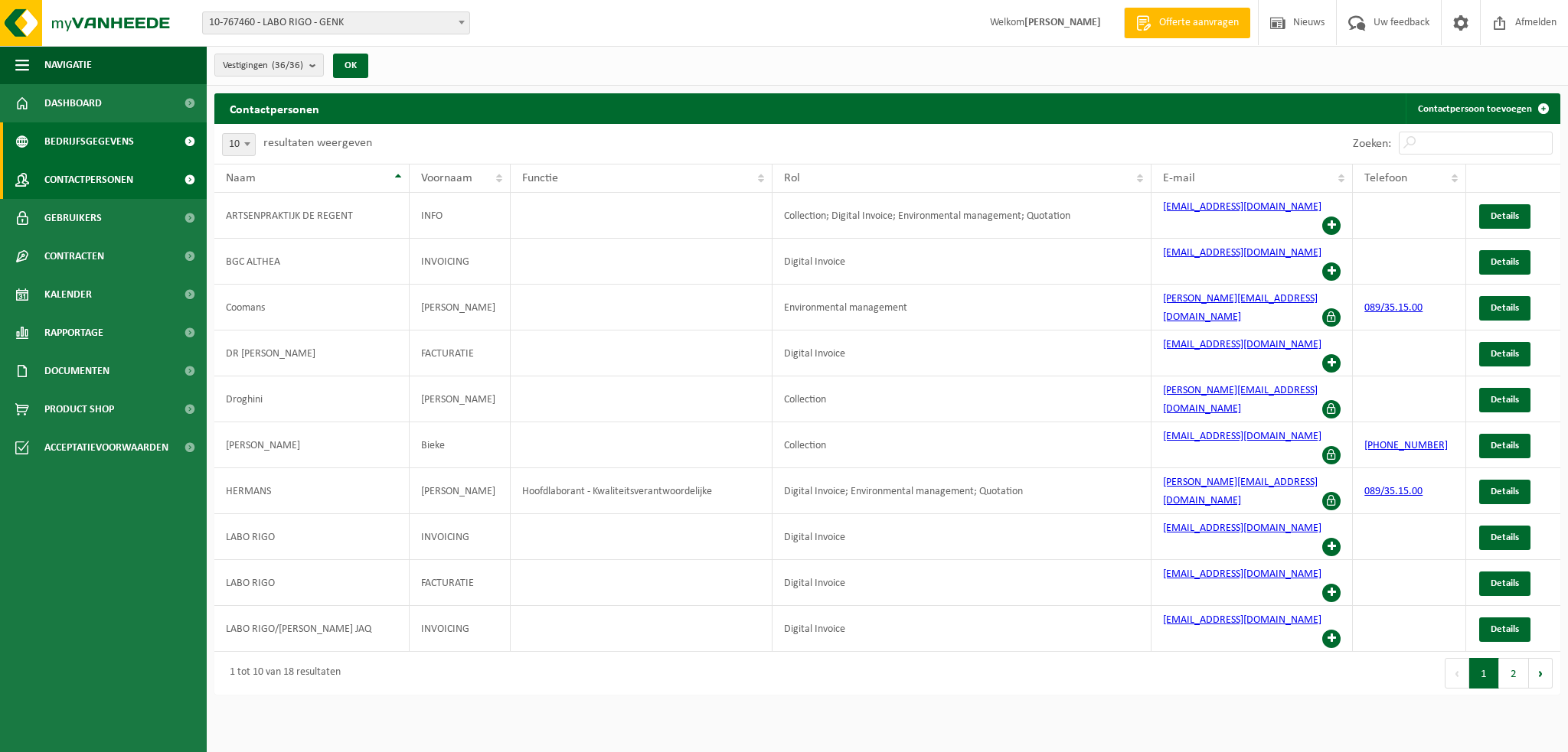
click at [102, 145] on span "Bedrijfsgegevens" at bounding box center [89, 142] width 90 height 39
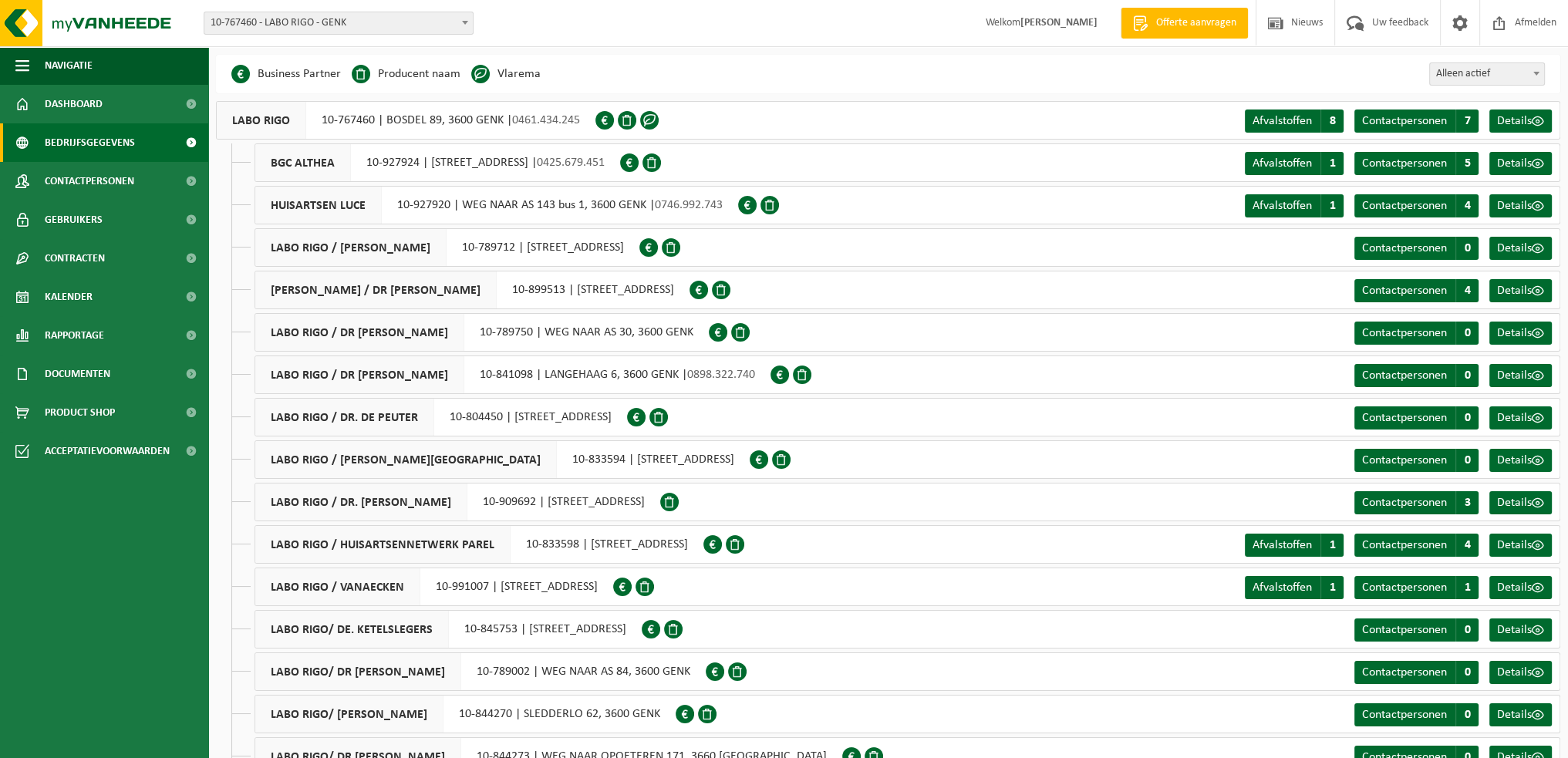
click at [102, 135] on span "Bedrijfsgegevens" at bounding box center [89, 143] width 90 height 39
click at [95, 180] on span "Contactpersonen" at bounding box center [89, 182] width 89 height 39
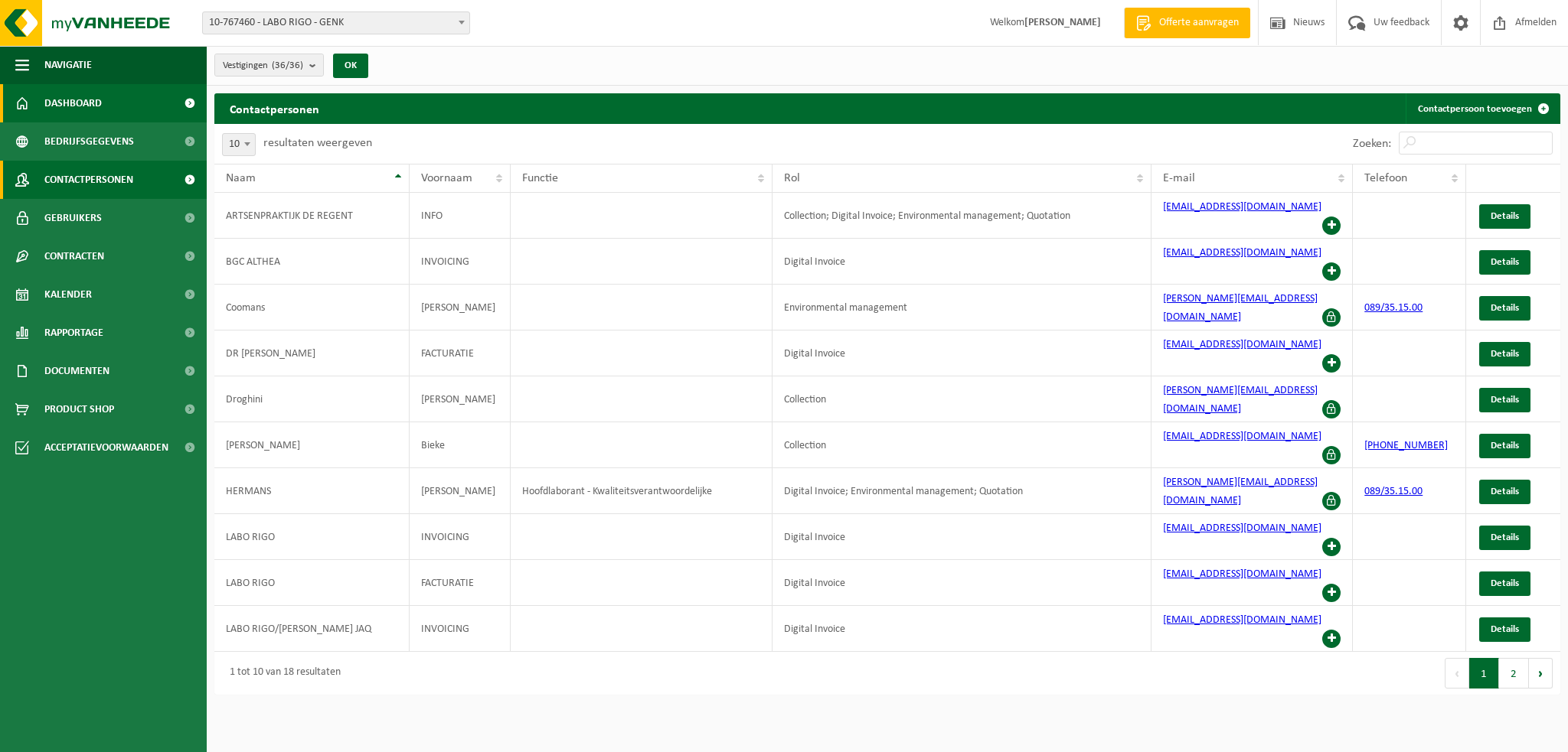
click at [70, 105] on span "Dashboard" at bounding box center [73, 103] width 58 height 39
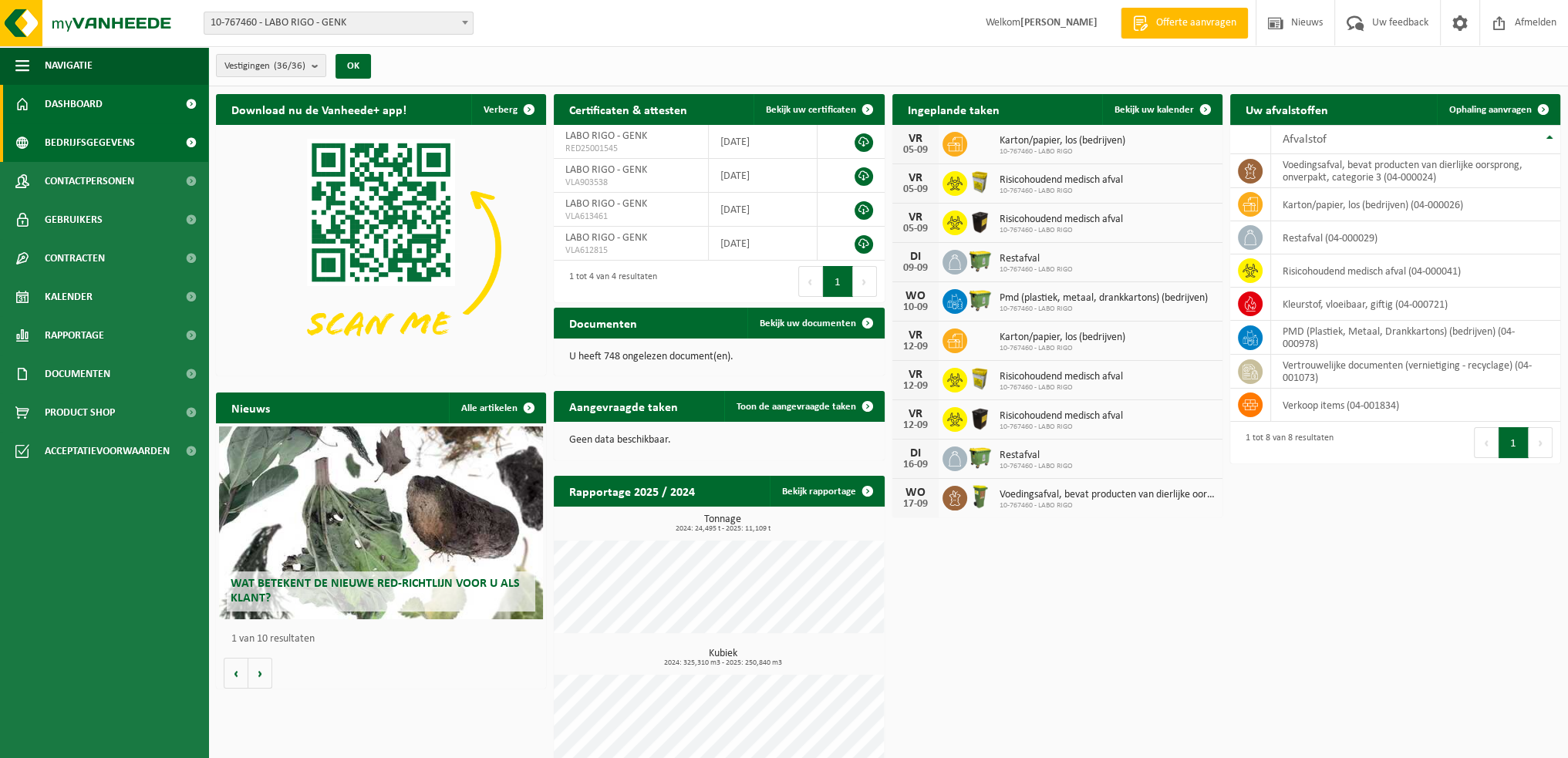
click at [76, 140] on span "Bedrijfsgegevens" at bounding box center [89, 143] width 90 height 39
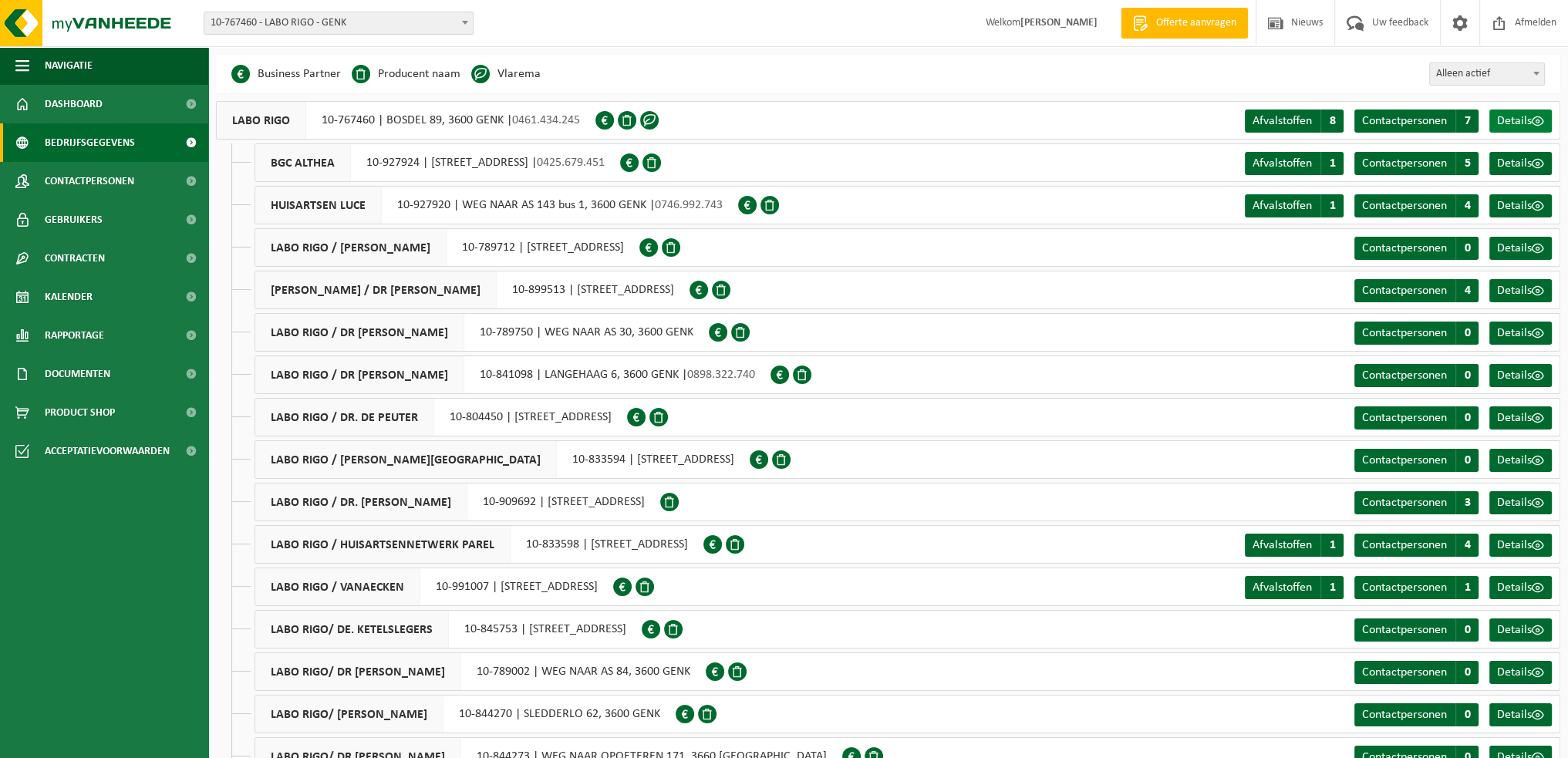
click at [1519, 115] on span "Details" at bounding box center [1515, 121] width 35 height 13
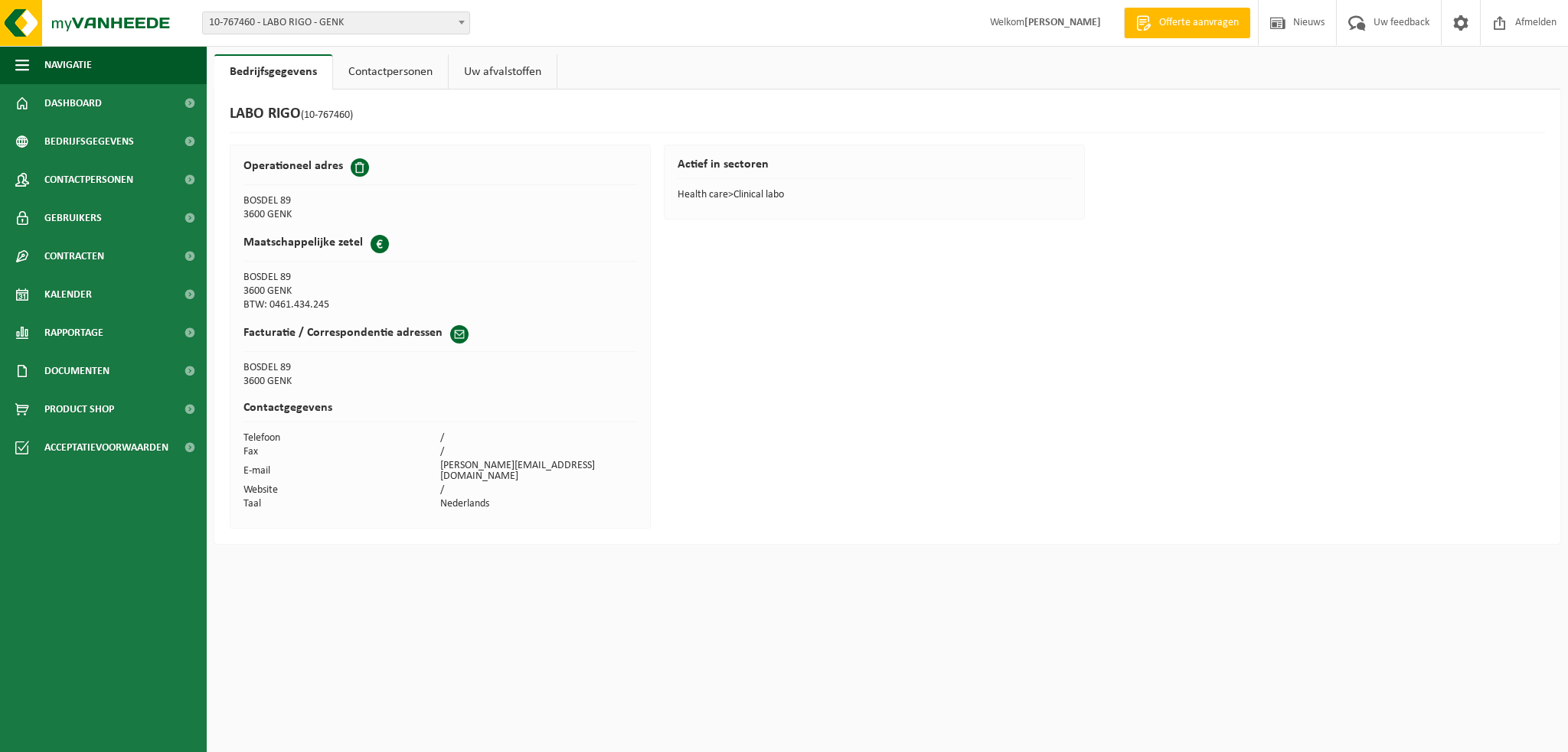
click at [455, 333] on span at bounding box center [459, 334] width 18 height 18
click at [404, 68] on link "Contactpersonen" at bounding box center [390, 71] width 115 height 36
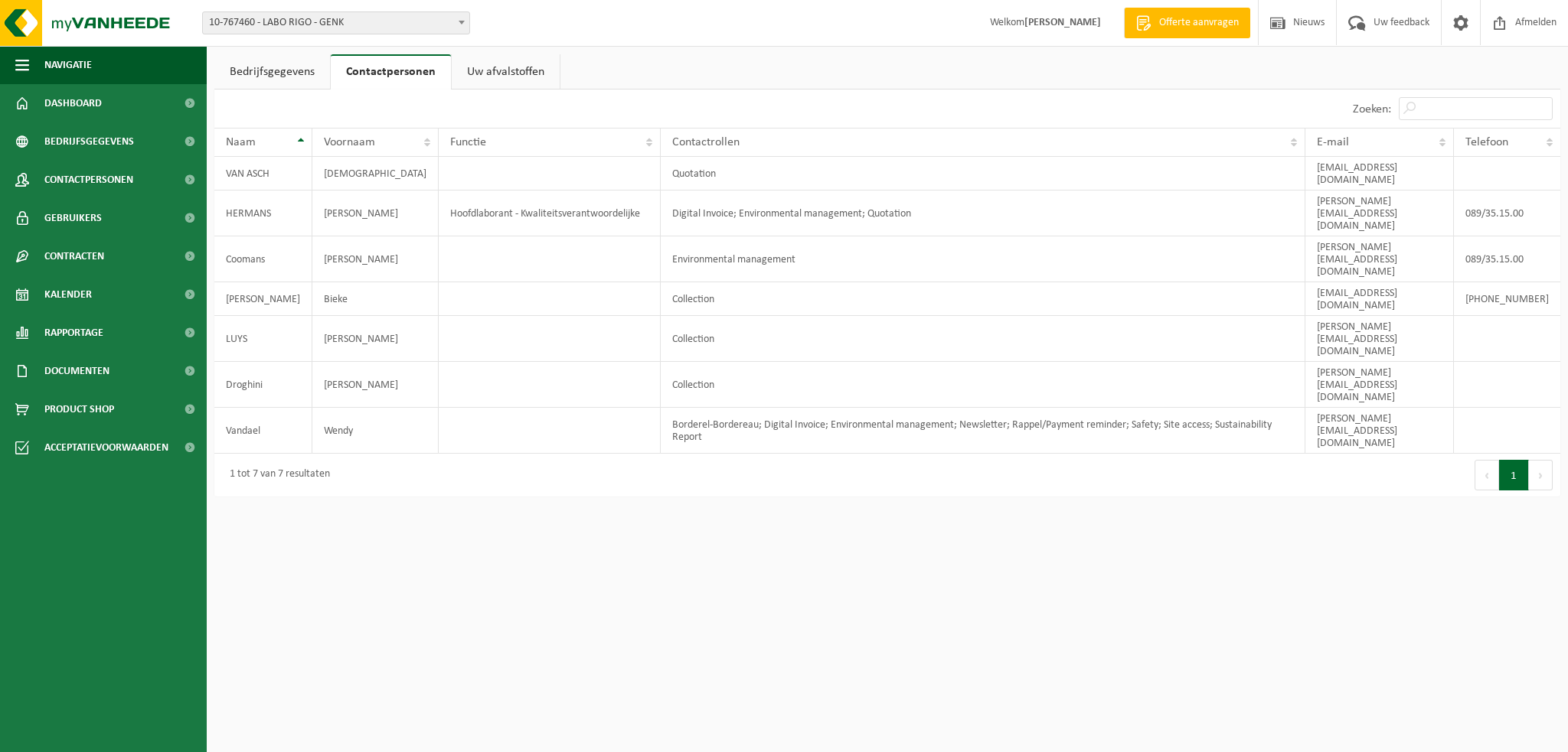
click at [282, 68] on link "Bedrijfsgegevens" at bounding box center [272, 71] width 116 height 36
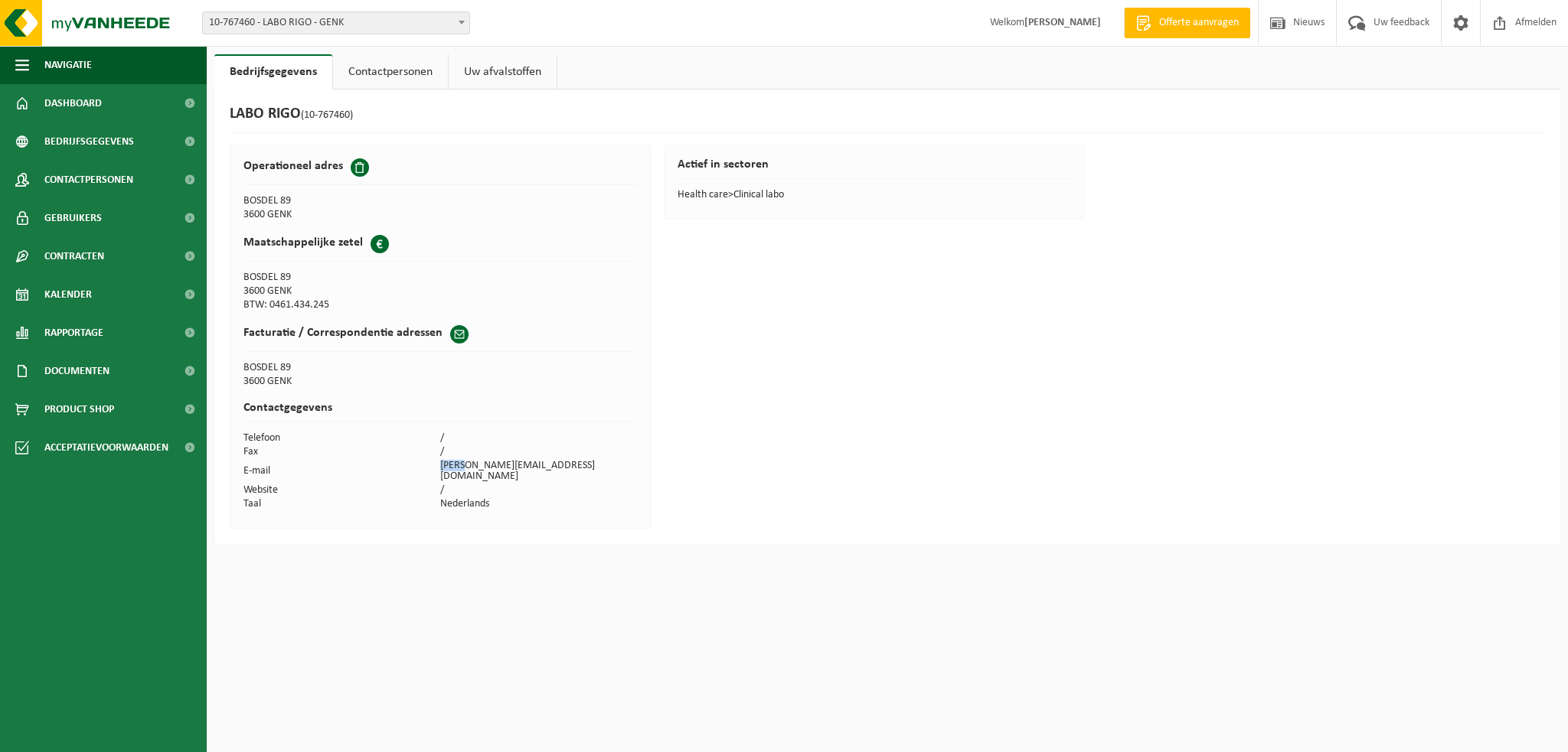
drag, startPoint x: 441, startPoint y: 461, endPoint x: 462, endPoint y: 463, distance: 21.1
click at [462, 463] on td "laura@laborigo.be" at bounding box center [538, 470] width 197 height 24
click at [382, 73] on link "Contactpersonen" at bounding box center [390, 71] width 115 height 36
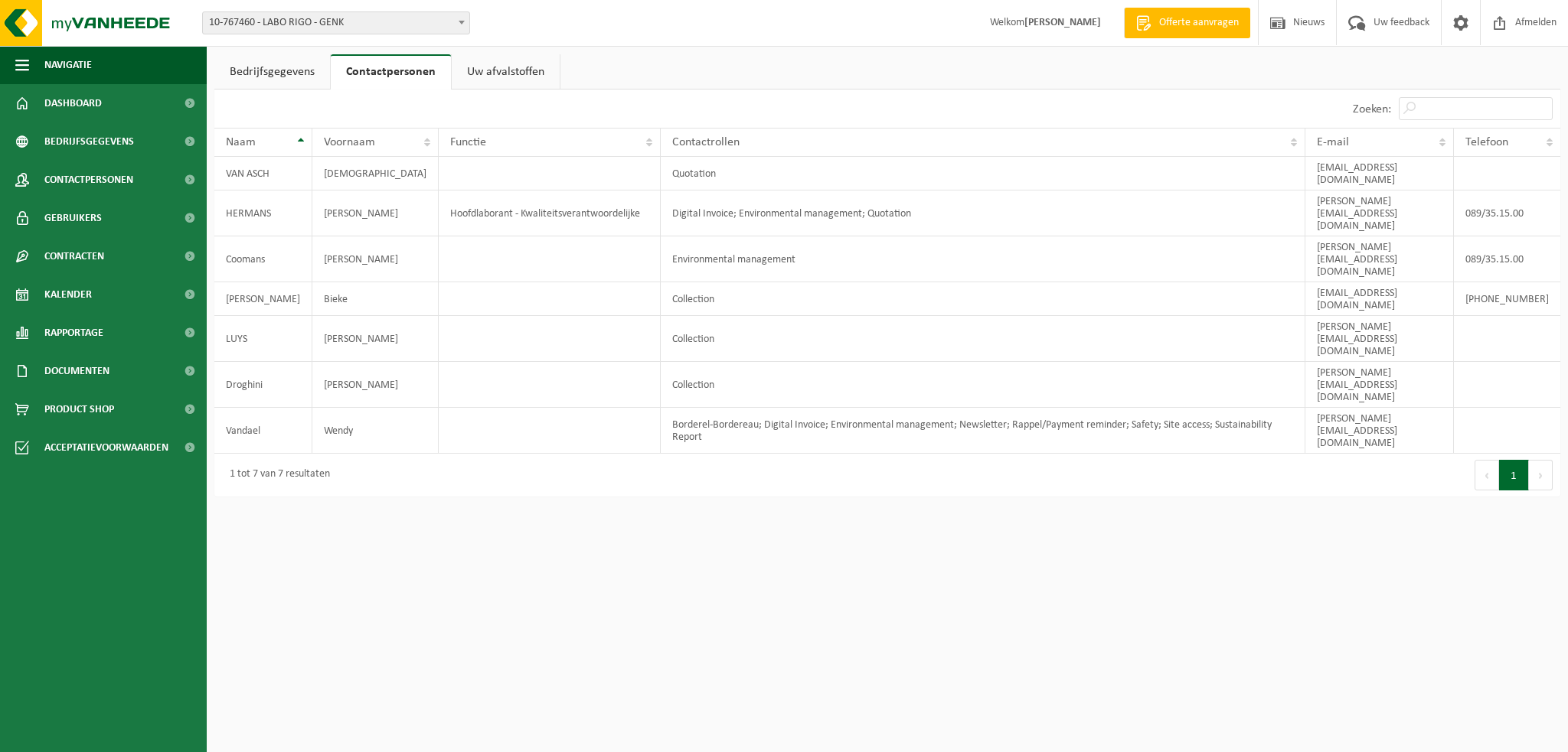
click at [525, 69] on link "Uw afvalstoffen" at bounding box center [505, 71] width 108 height 36
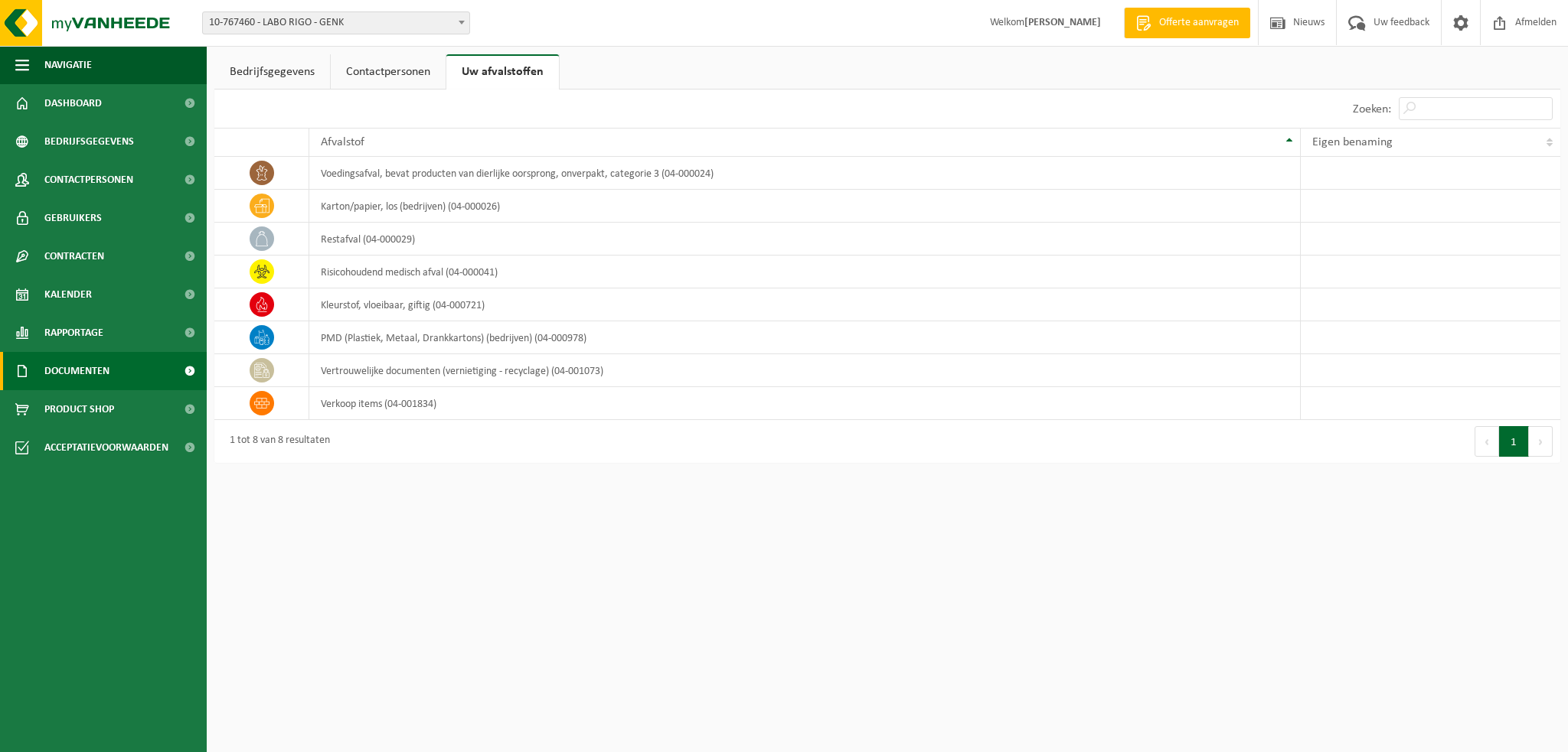
click at [104, 371] on span "Documenten" at bounding box center [76, 371] width 65 height 39
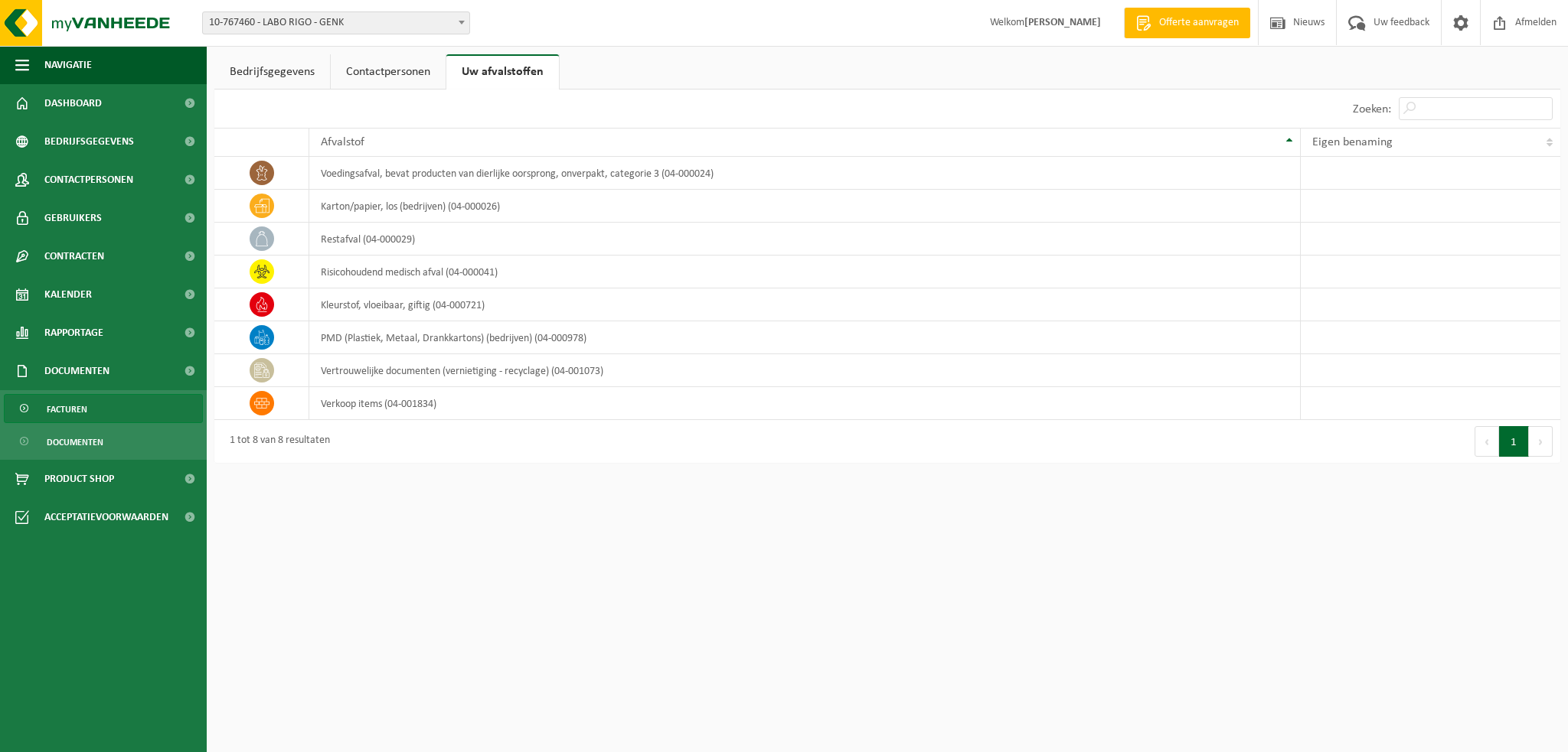
click at [80, 404] on span "Facturen" at bounding box center [67, 410] width 41 height 29
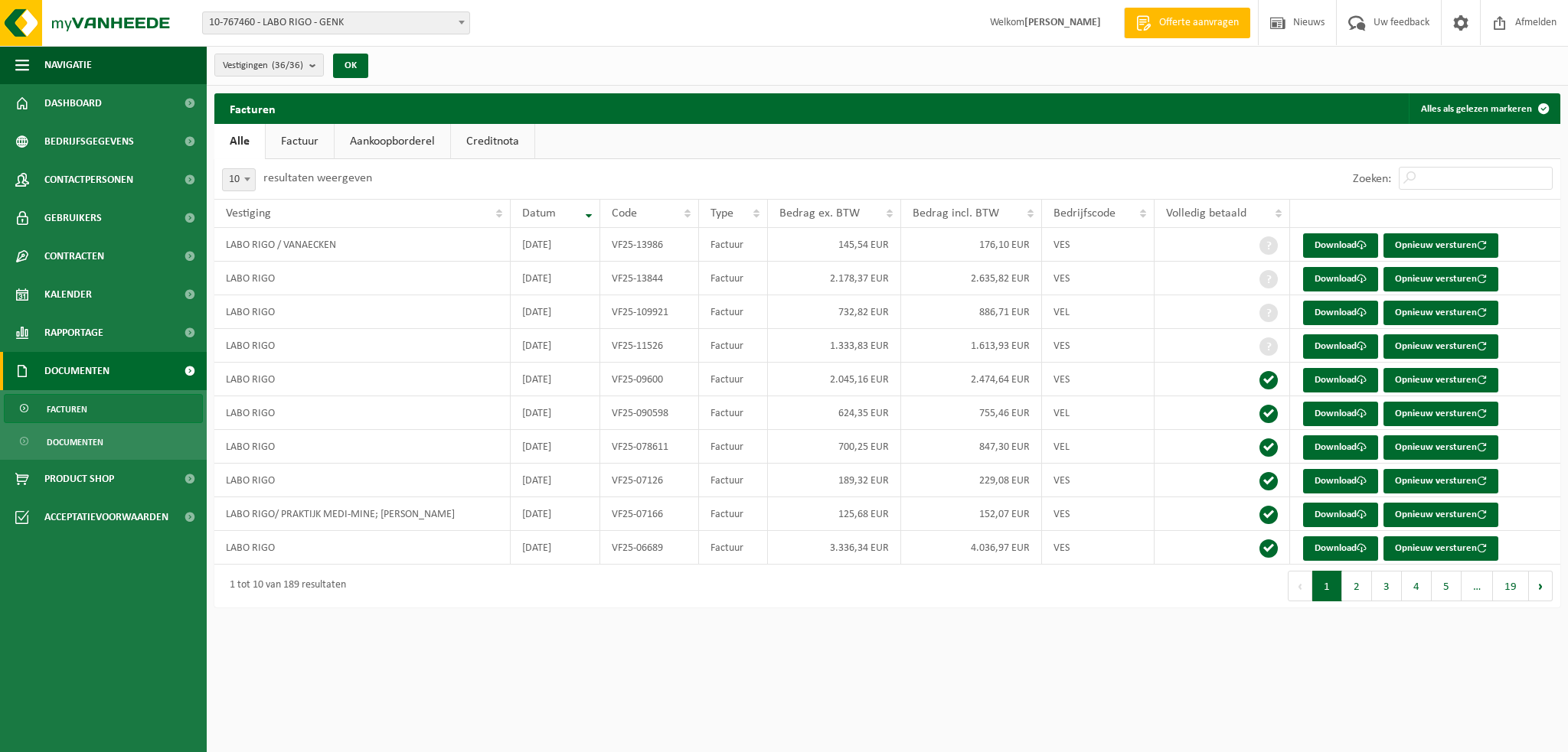
click at [301, 138] on link "Factuur" at bounding box center [299, 142] width 68 height 36
click at [96, 222] on span "Gebruikers" at bounding box center [73, 218] width 58 height 39
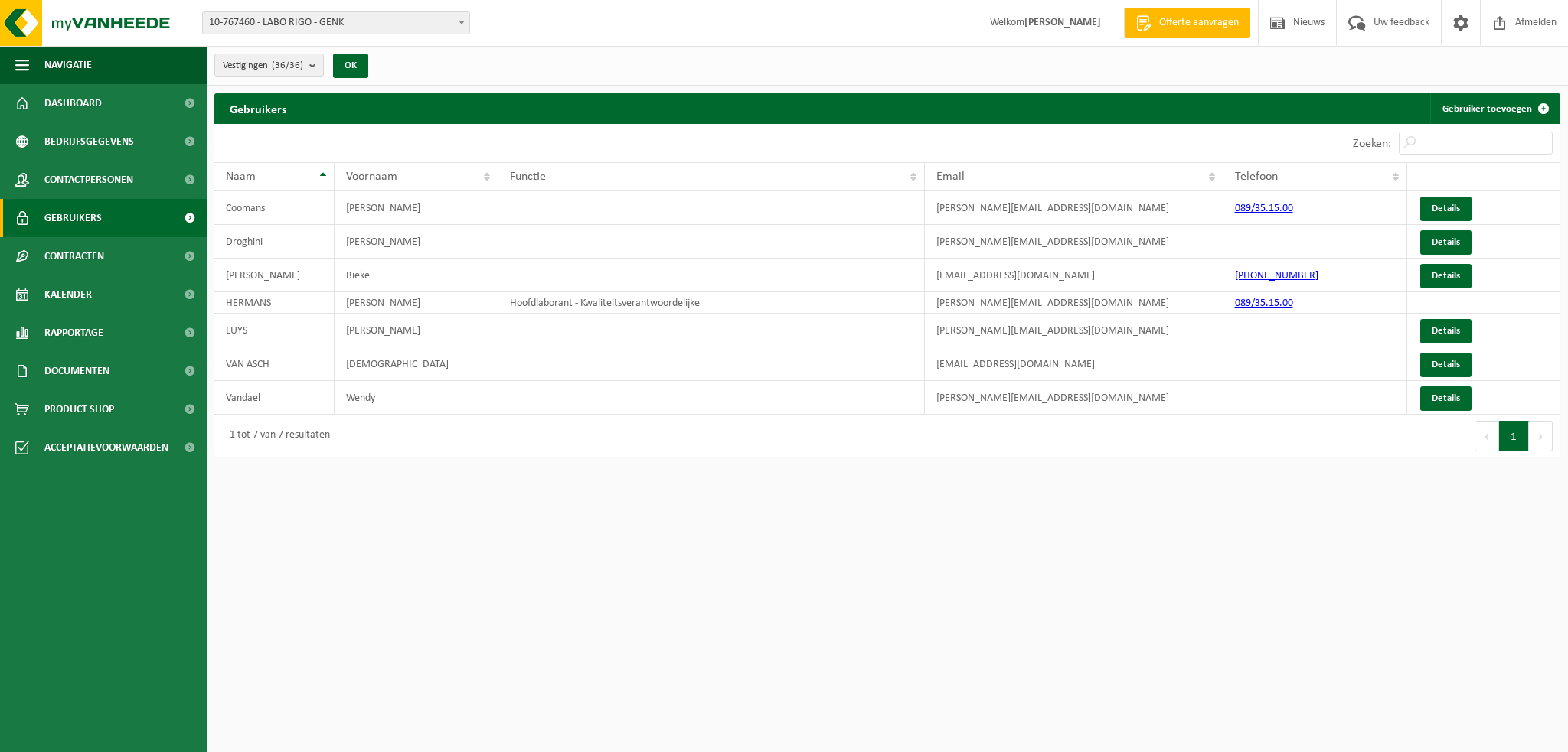
click at [187, 217] on span at bounding box center [190, 218] width 35 height 39
click at [107, 178] on span "Contactpersonen" at bounding box center [89, 180] width 89 height 39
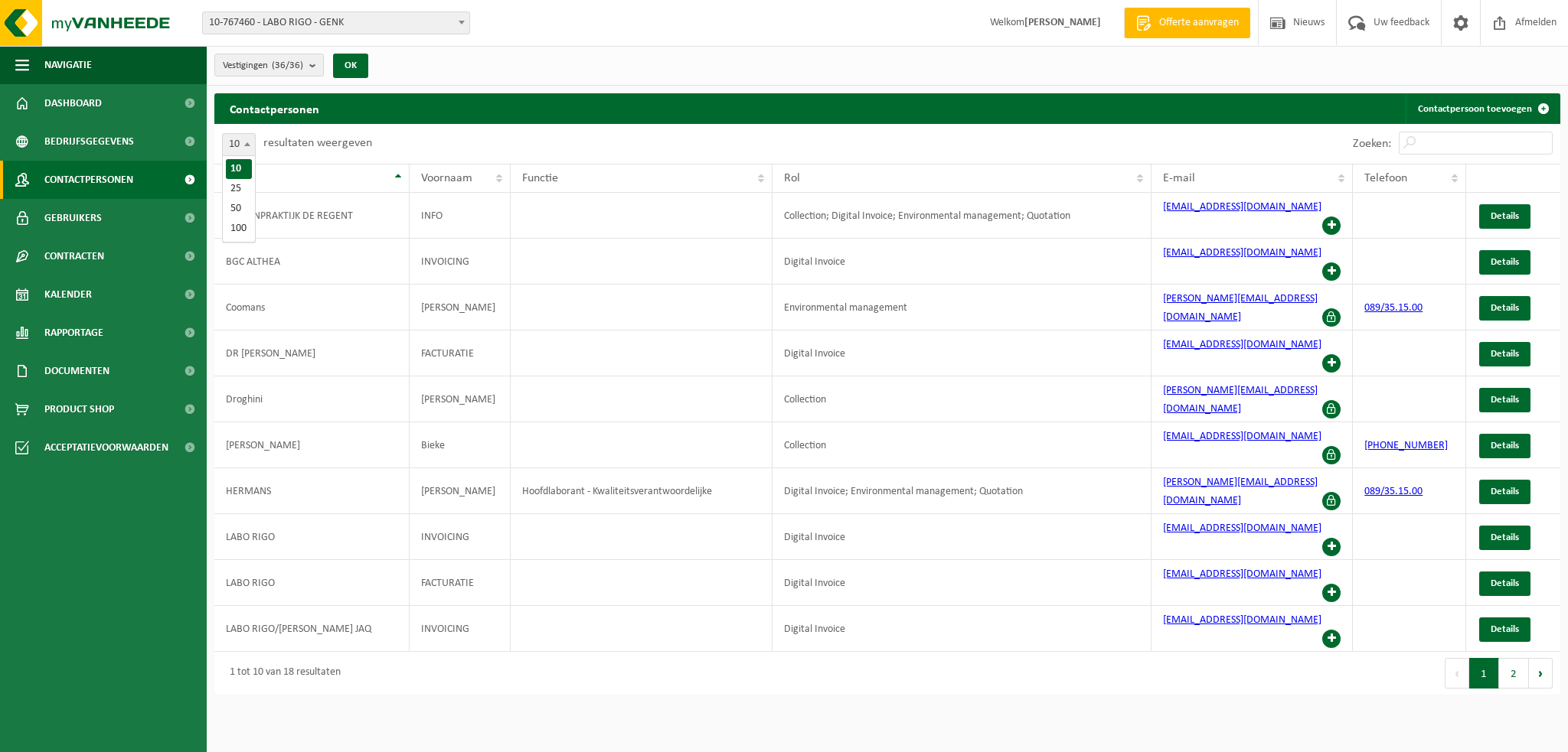
click at [248, 147] on span at bounding box center [247, 144] width 15 height 20
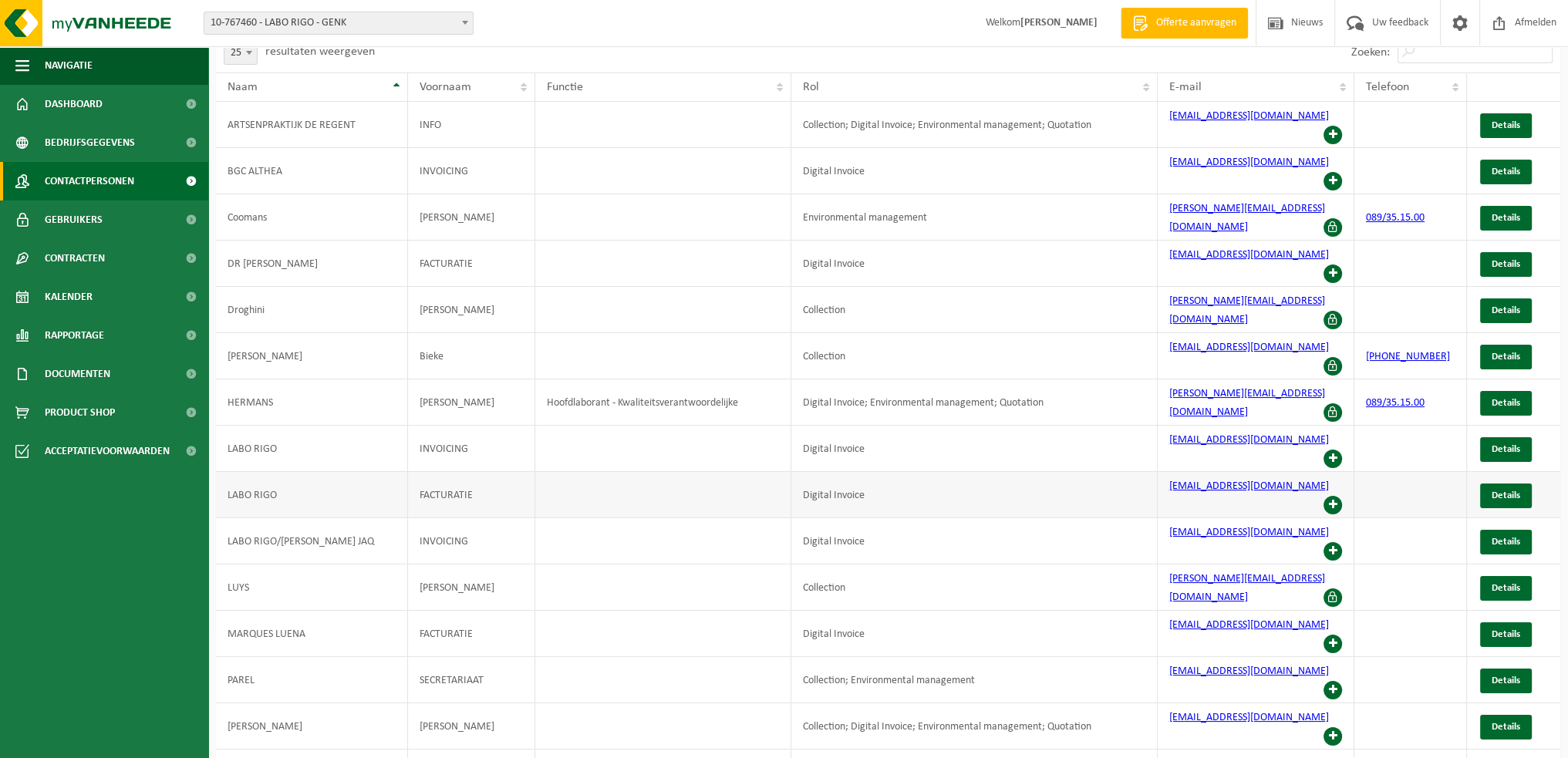
scroll to position [94, 0]
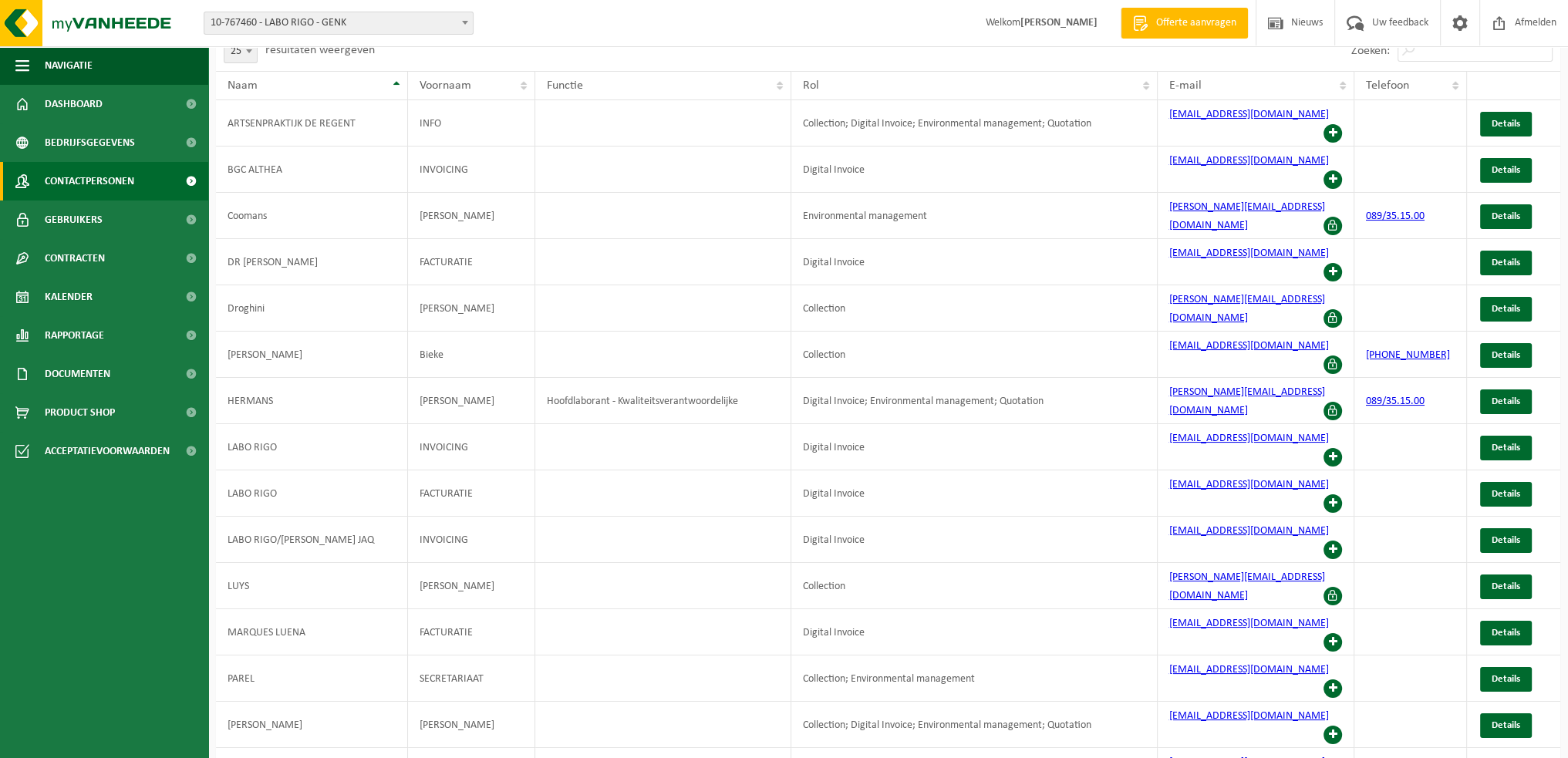
click at [249, 54] on span at bounding box center [249, 51] width 16 height 20
select select "50"
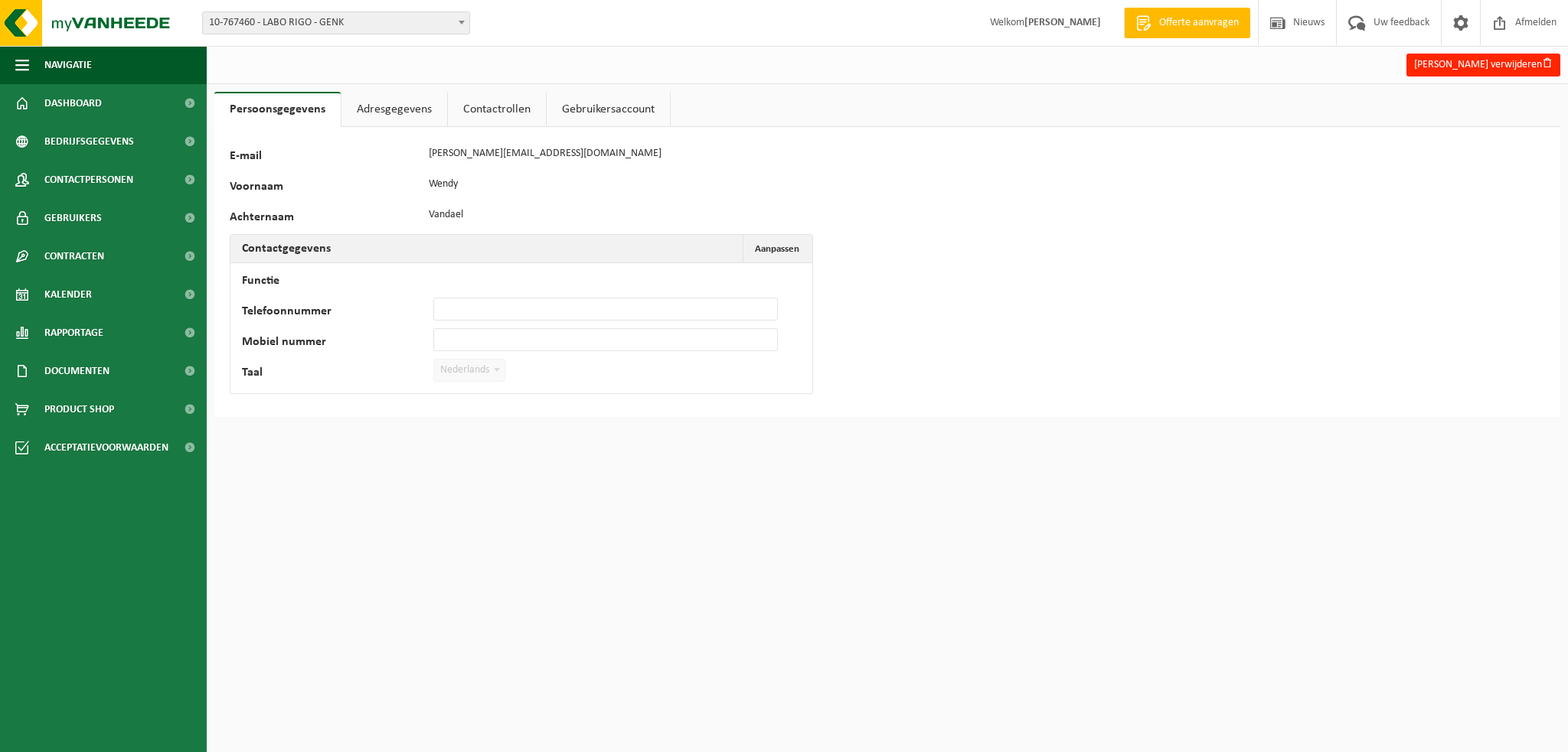
click at [506, 106] on link "Contactrollen" at bounding box center [497, 109] width 98 height 36
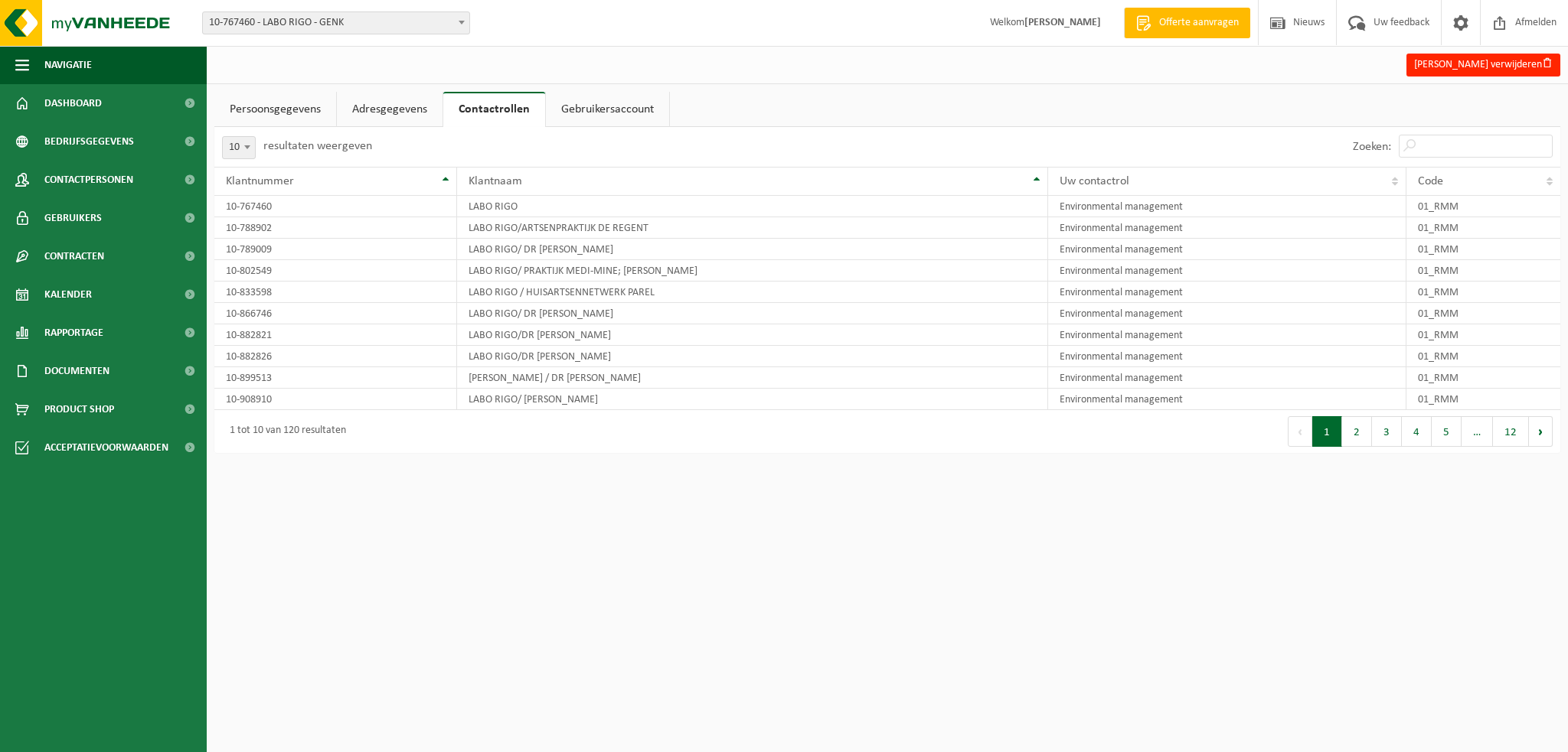
click at [588, 106] on link "Gebruikersaccount" at bounding box center [608, 109] width 123 height 36
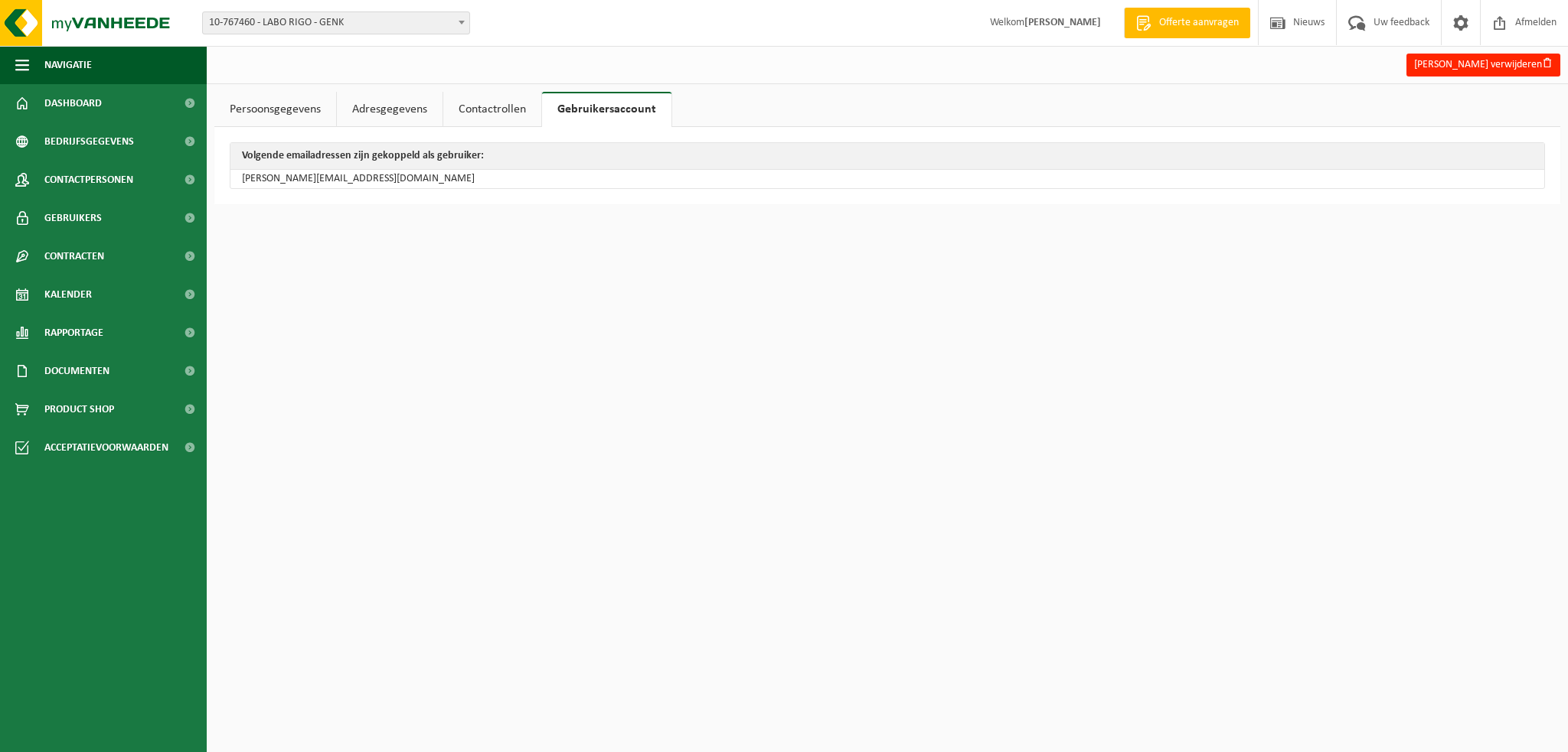
click at [496, 103] on link "Contactrollen" at bounding box center [493, 109] width 98 height 36
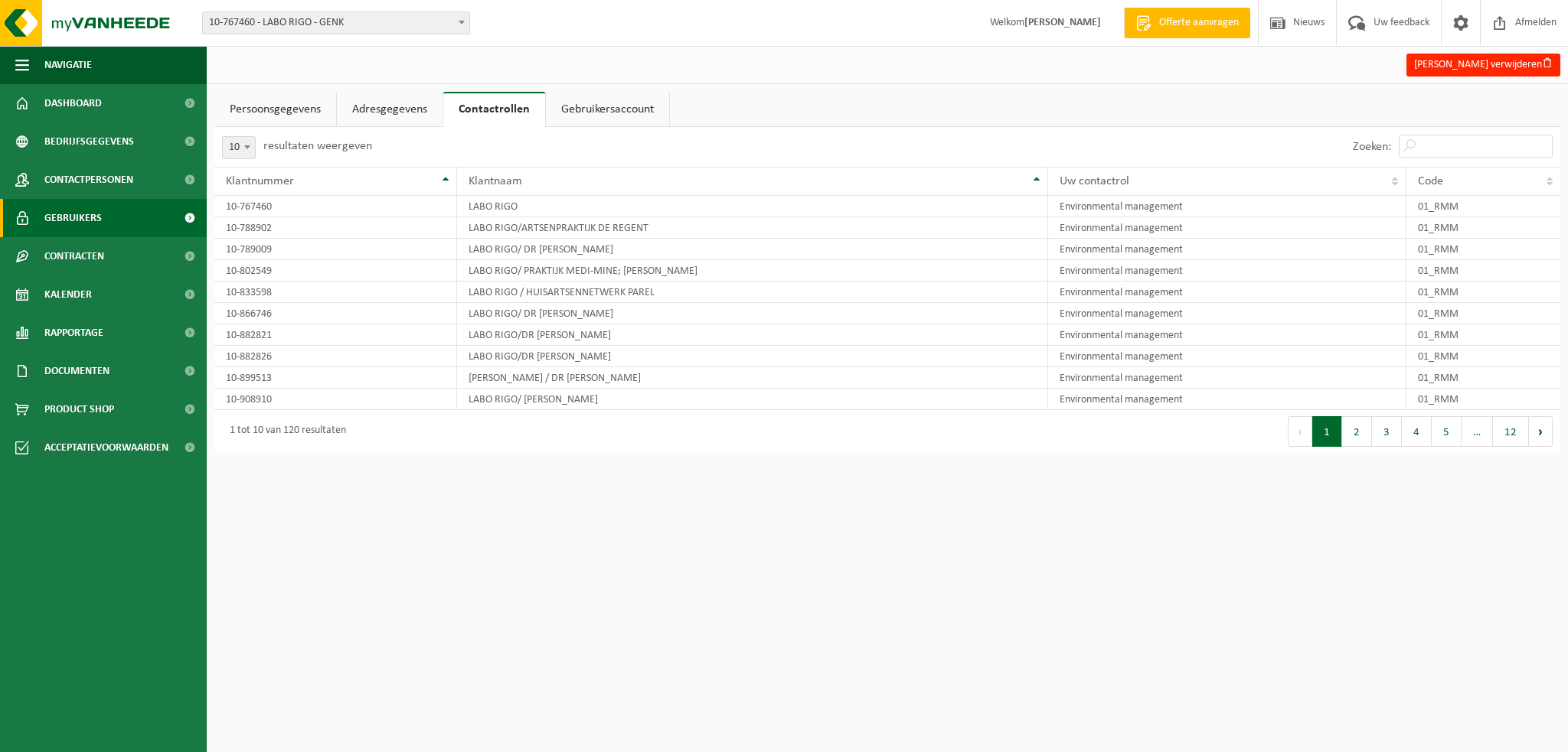
click at [61, 217] on span "Gebruikers" at bounding box center [73, 218] width 58 height 39
click at [188, 213] on span at bounding box center [190, 218] width 35 height 39
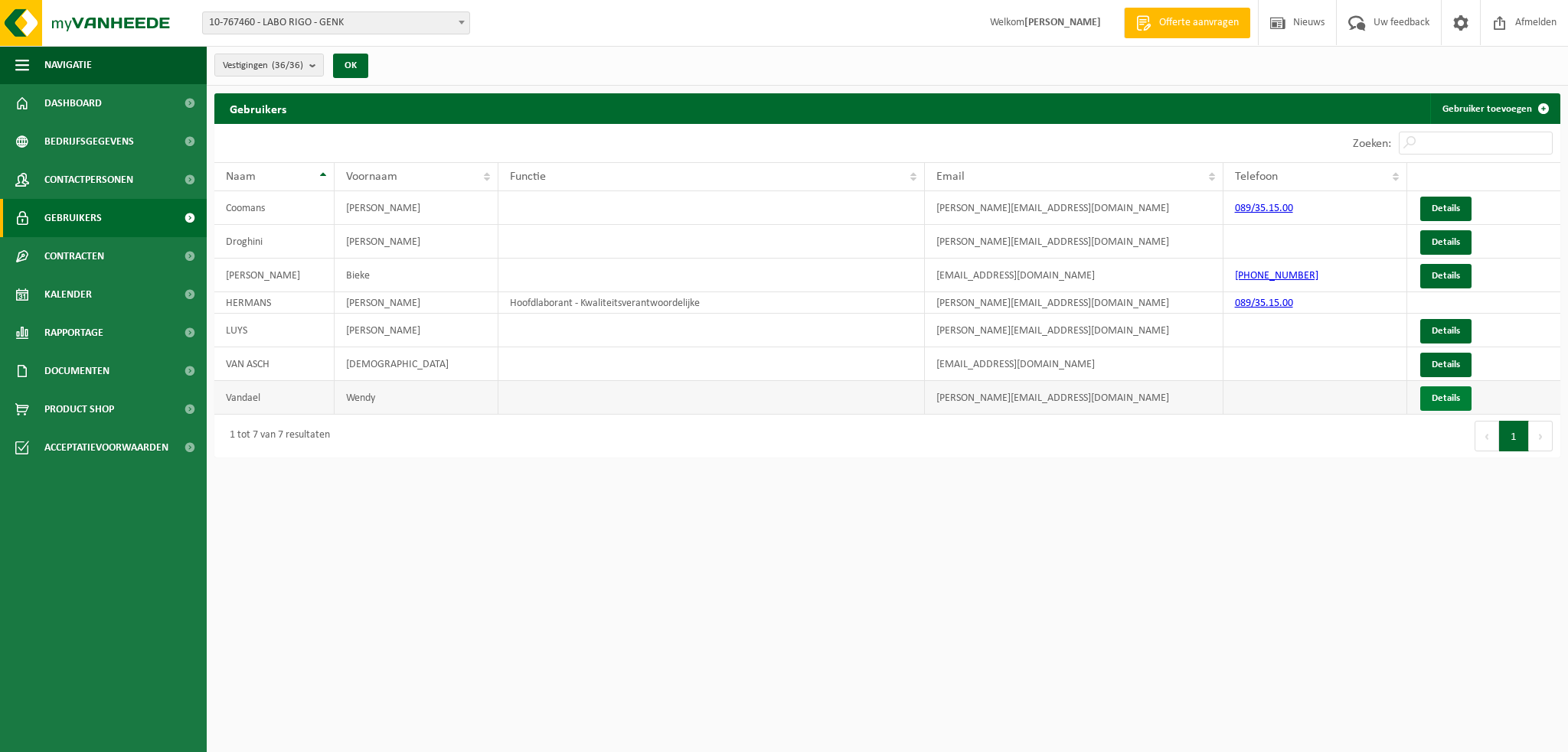
click at [1456, 401] on link "Details" at bounding box center [1446, 398] width 51 height 24
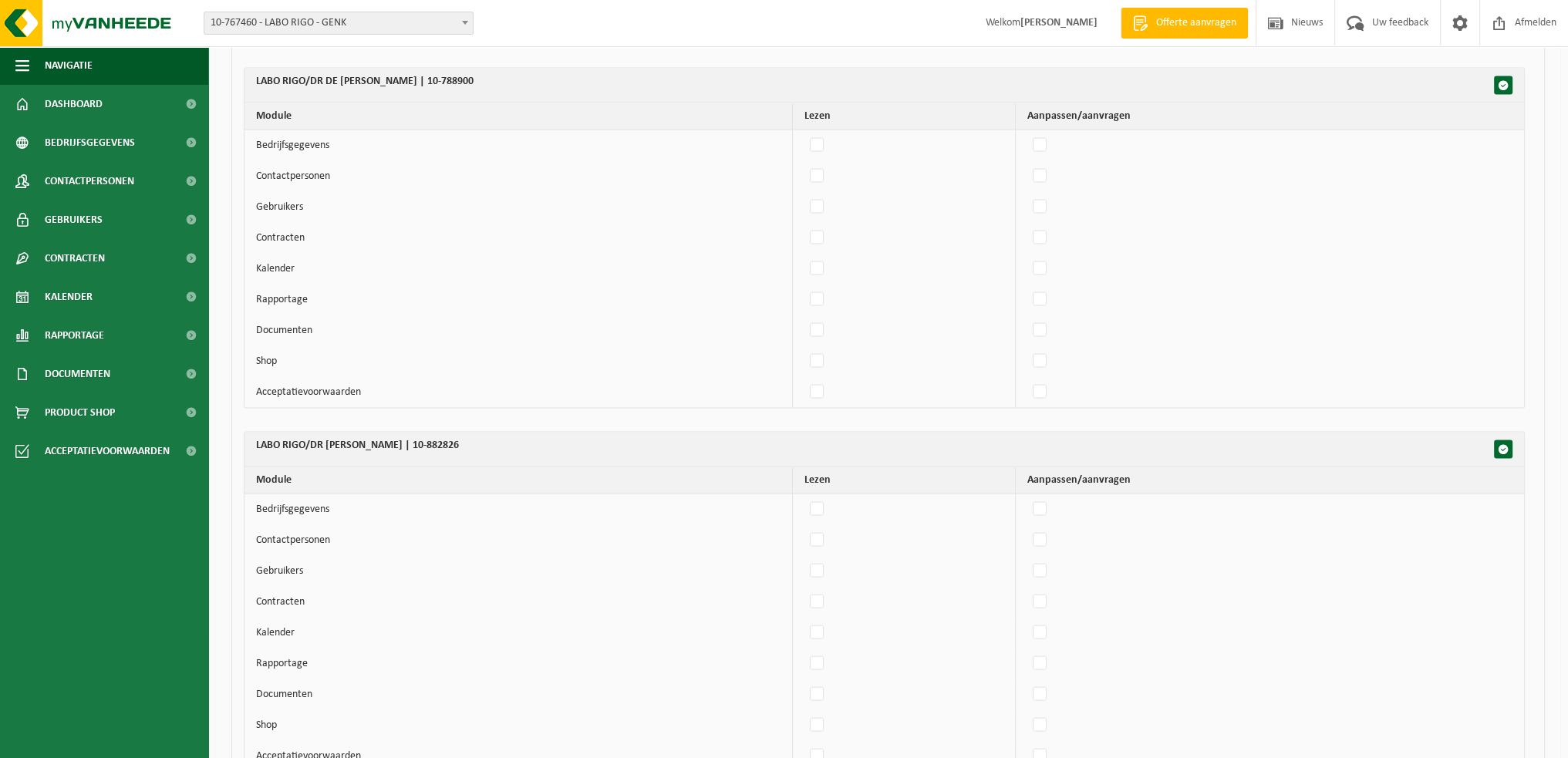
scroll to position [11704, 0]
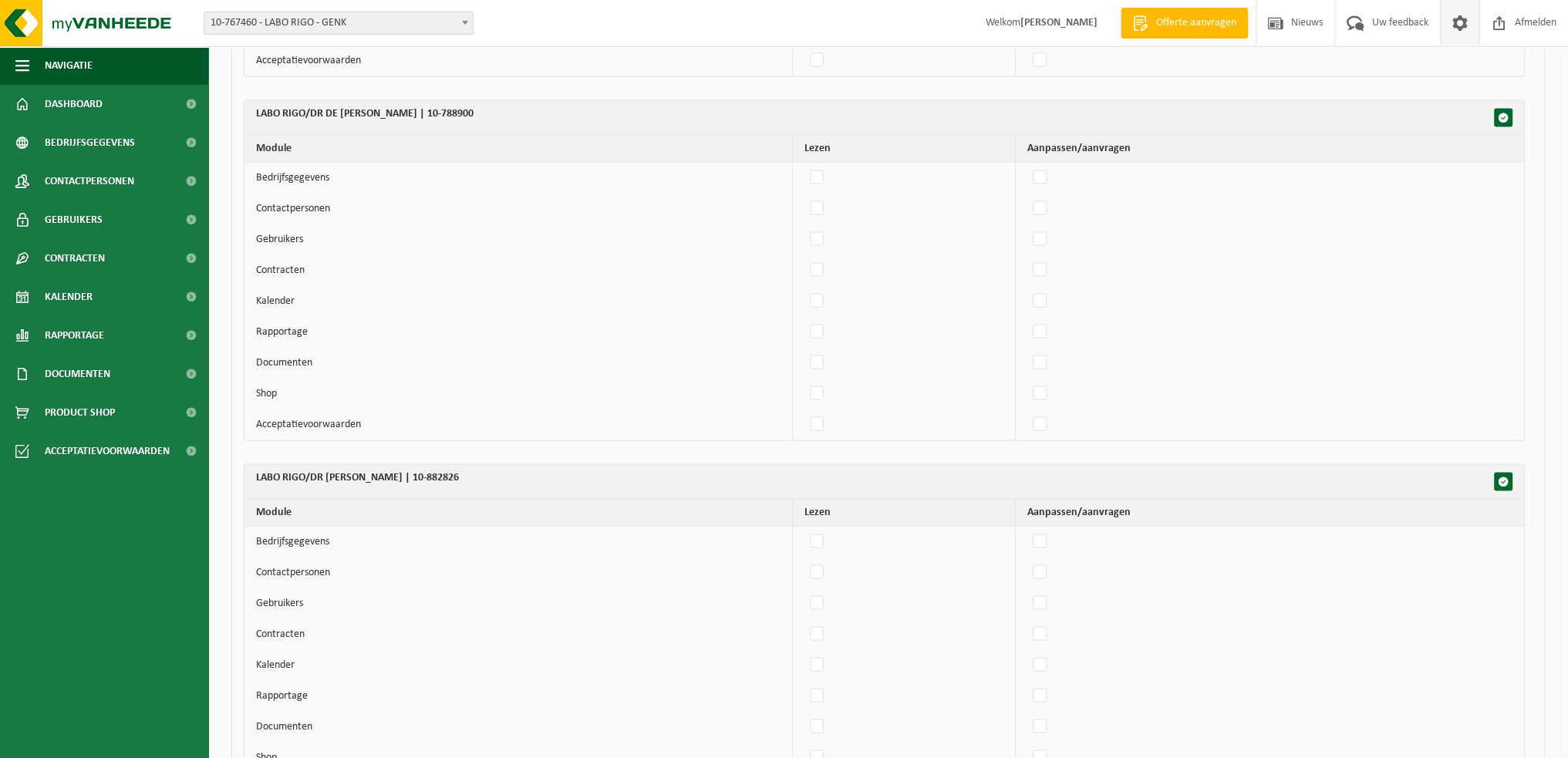
click at [1462, 24] on span at bounding box center [1460, 22] width 23 height 46
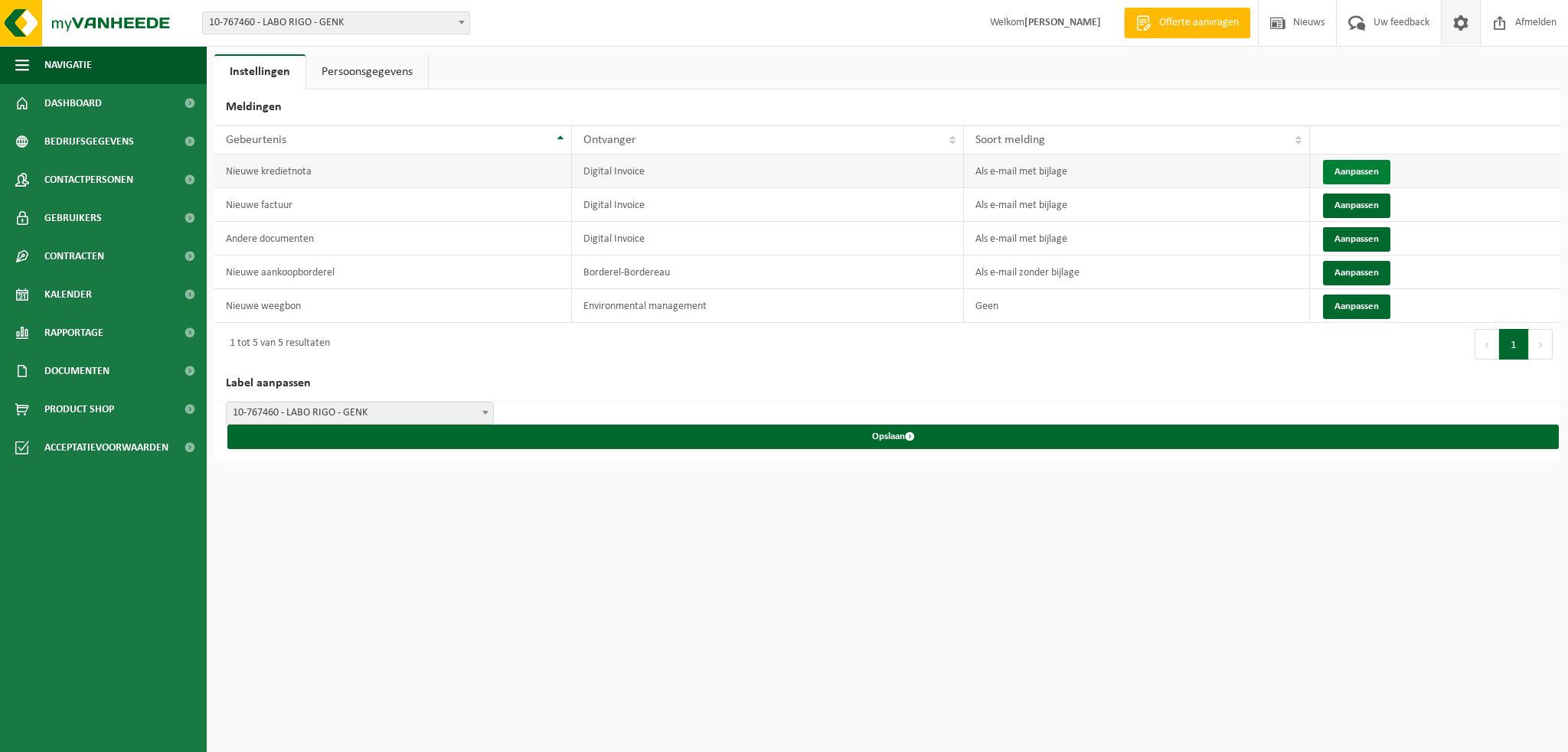
click at [1352, 170] on button "Aanpassen" at bounding box center [1357, 172] width 68 height 24
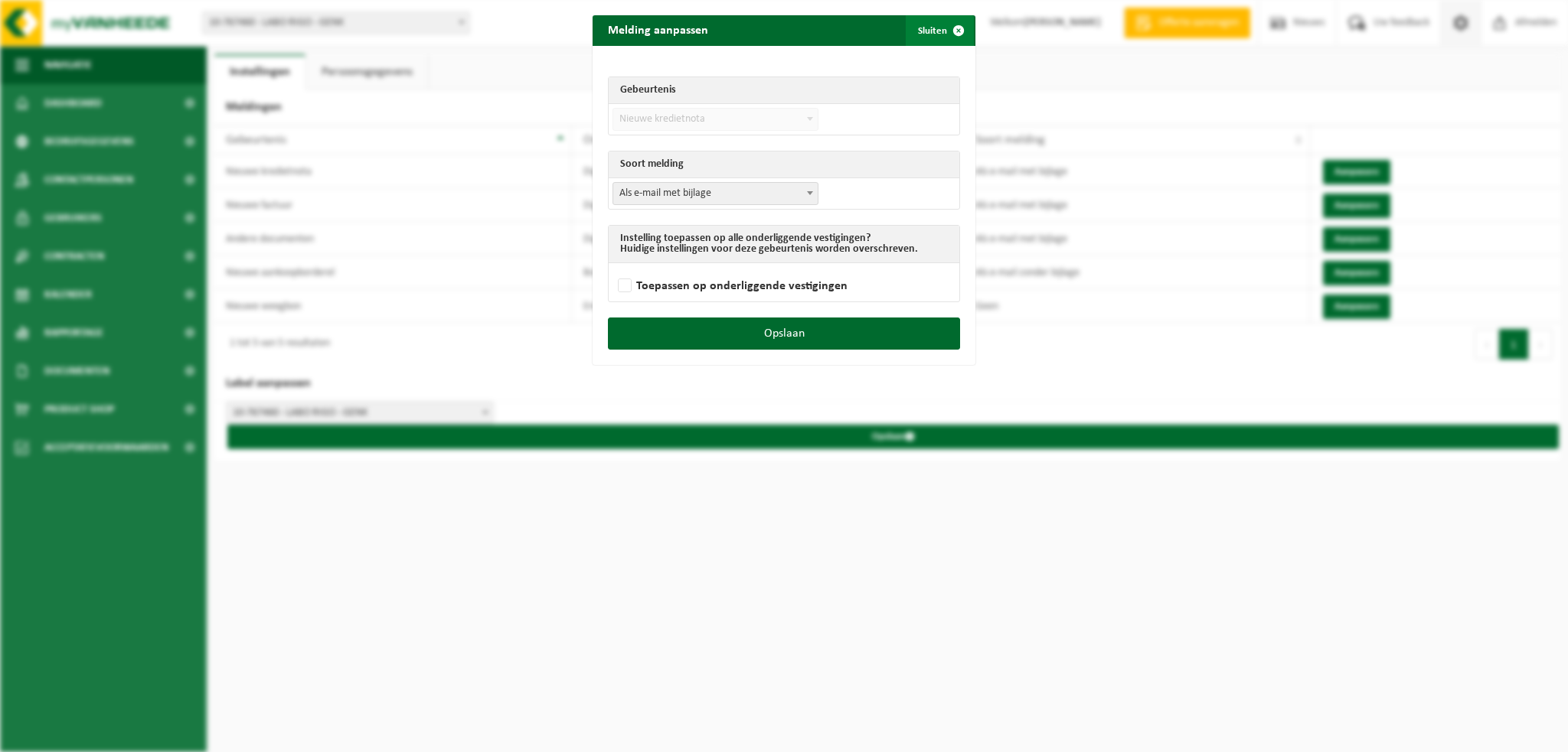
click at [953, 29] on span "submit" at bounding box center [959, 31] width 31 height 31
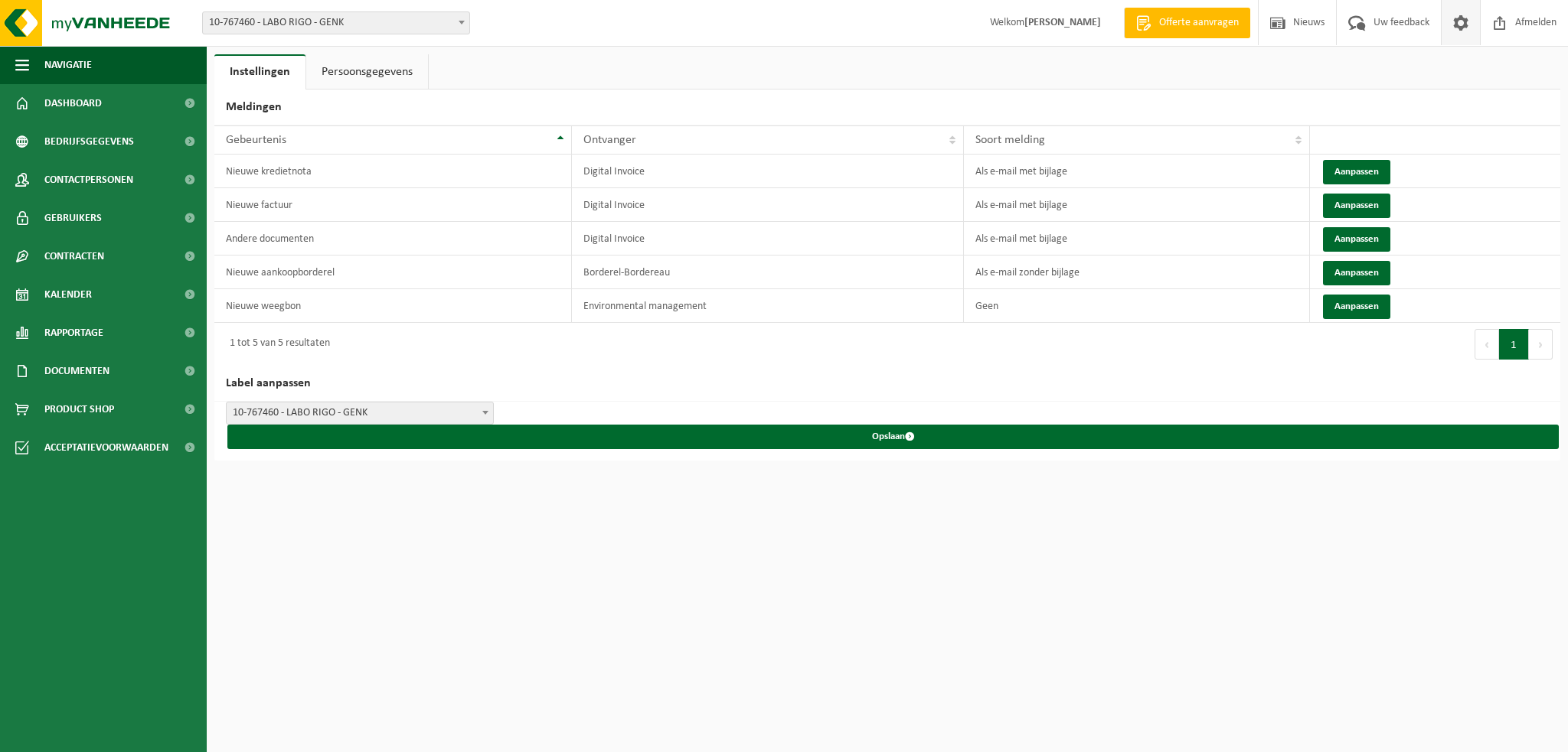
click at [377, 75] on link "Persoonsgegevens" at bounding box center [367, 71] width 122 height 36
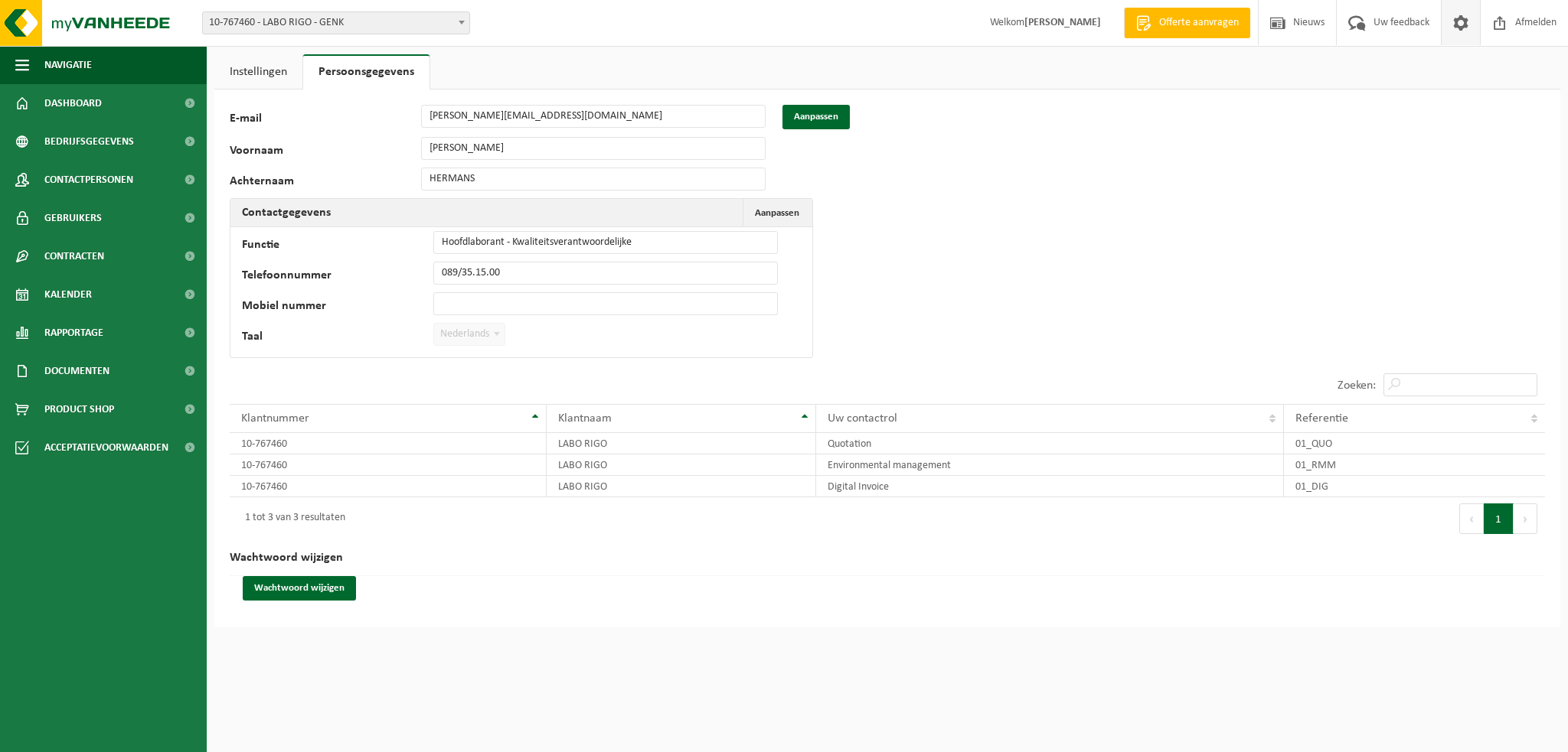
click at [273, 69] on link "Instellingen" at bounding box center [257, 71] width 88 height 36
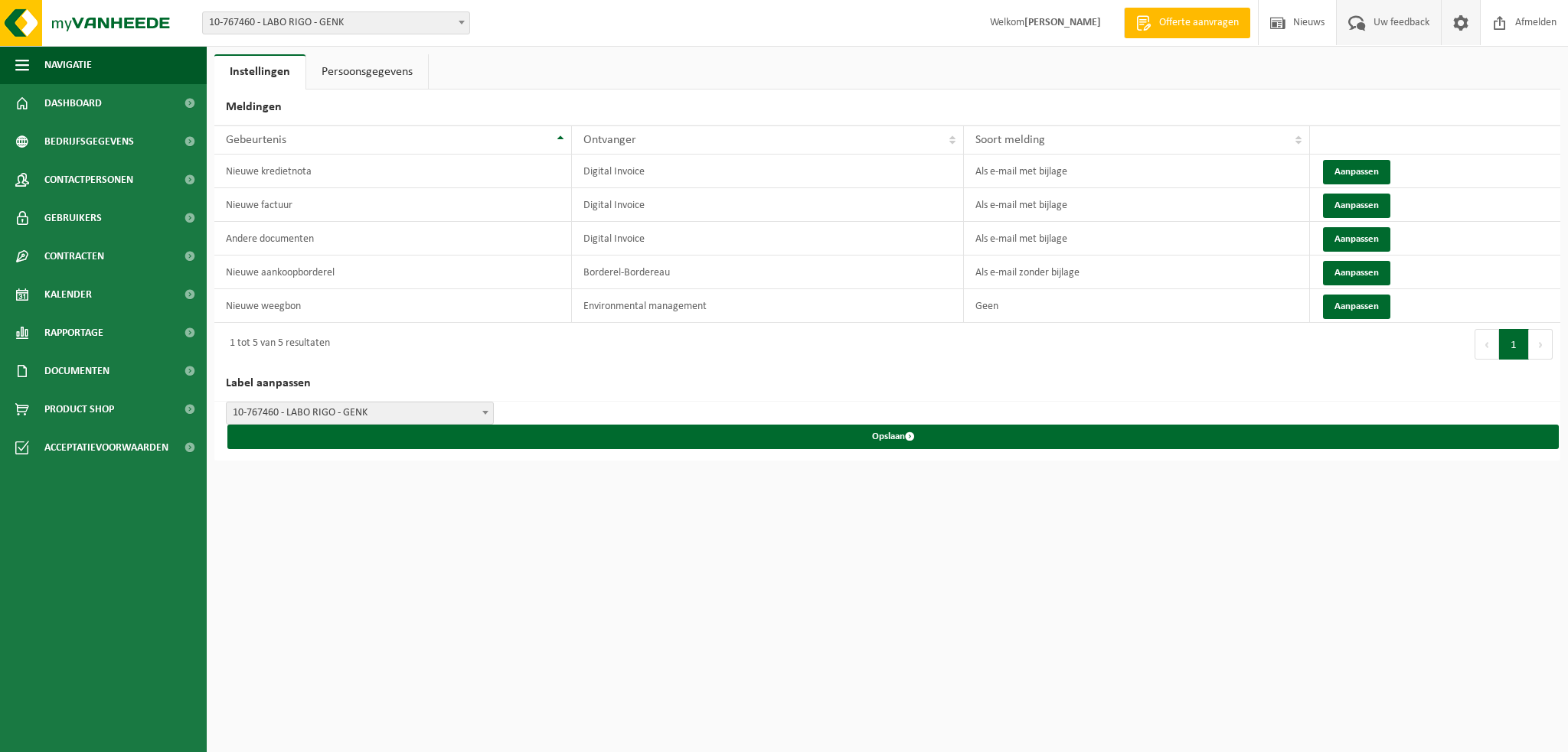
click at [1405, 23] on span "Uw feedback" at bounding box center [1401, 22] width 64 height 45
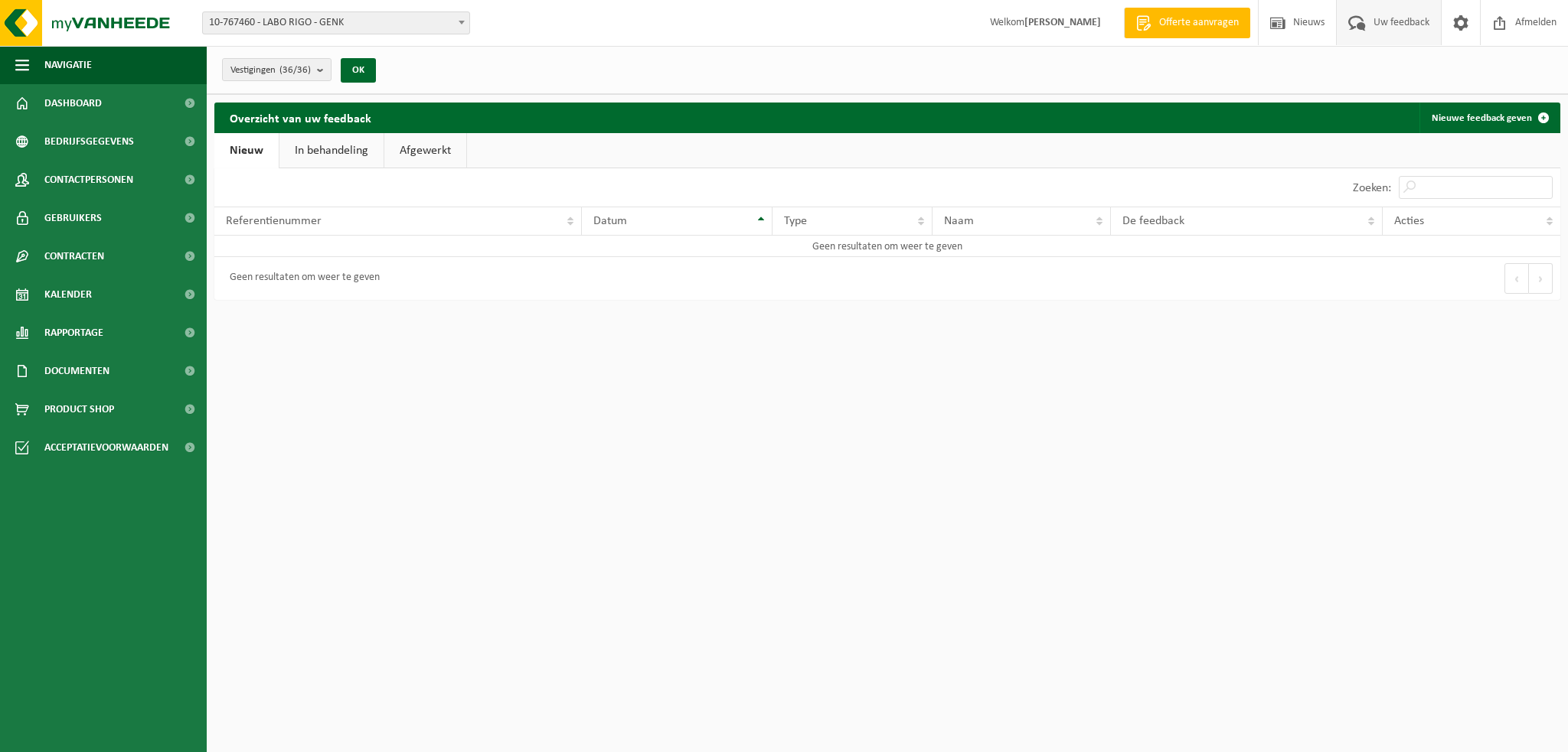
drag, startPoint x: 331, startPoint y: 144, endPoint x: 372, endPoint y: 149, distance: 41.3
click at [331, 144] on link "In behandeling" at bounding box center [332, 150] width 104 height 36
click at [437, 151] on link "Afgewerkt" at bounding box center [427, 150] width 82 height 36
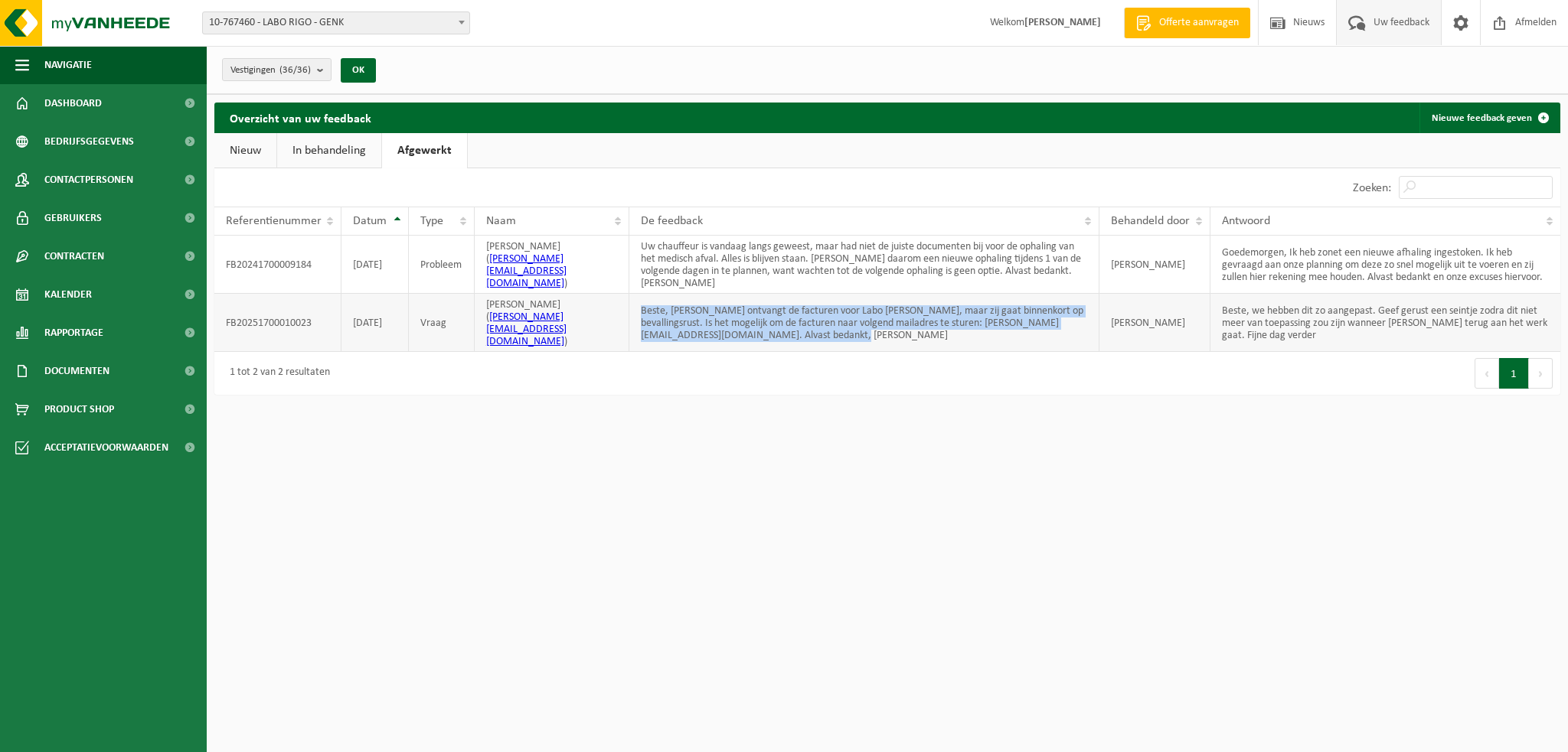
drag, startPoint x: 640, startPoint y: 301, endPoint x: 833, endPoint y: 327, distance: 194.7
click at [833, 327] on td "Beste, Bieke Hendrix ontvangt de facturen voor Labo Rigo van VanHeede, maar zij…" at bounding box center [864, 323] width 470 height 58
copy td "Beste, Bieke Hendrix ontvangt de facturen voor Labo Rigo van VanHeede, maar zij…"
click at [234, 143] on link "Nieuw" at bounding box center [245, 150] width 62 height 36
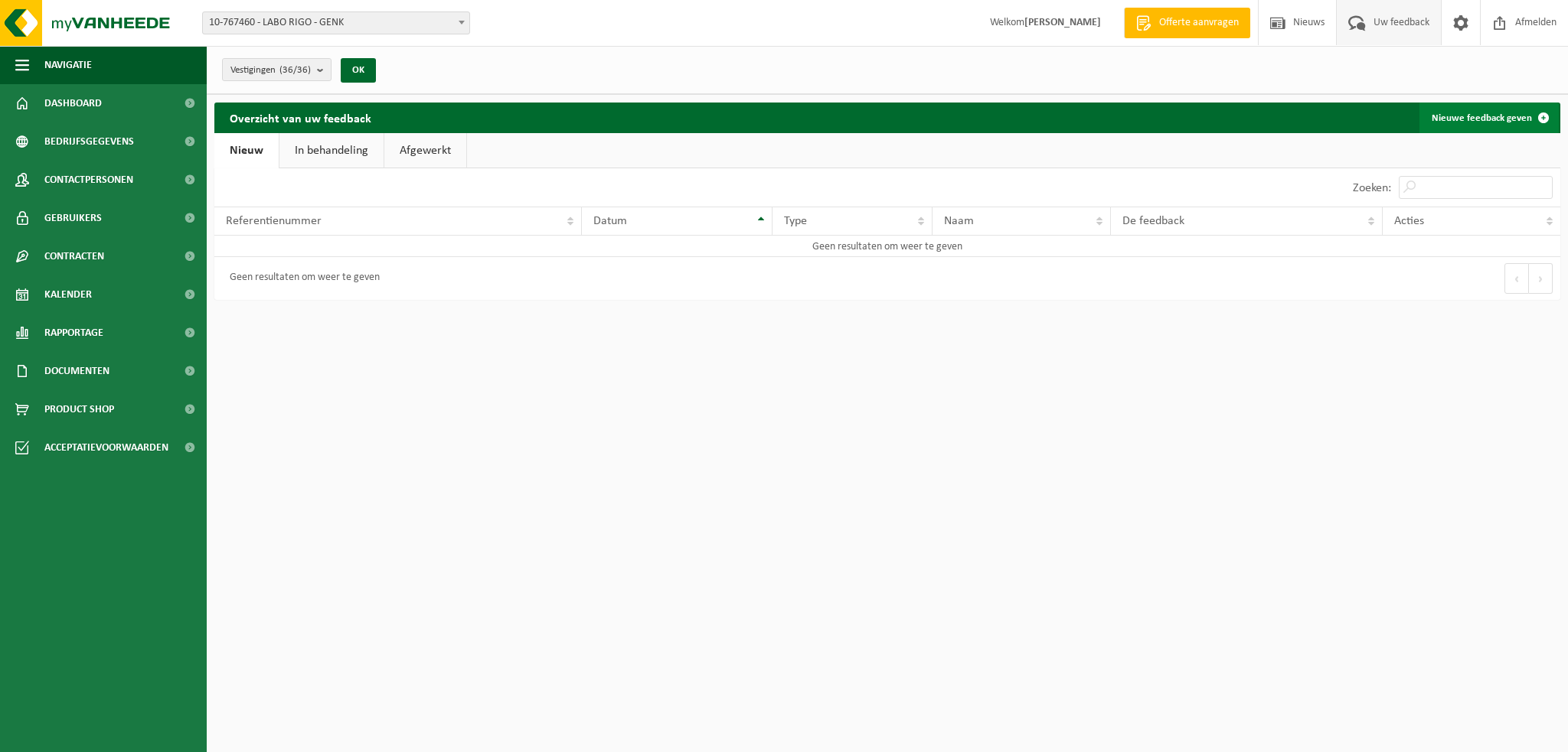
click at [1500, 115] on link "Nieuwe feedback geven" at bounding box center [1489, 118] width 139 height 31
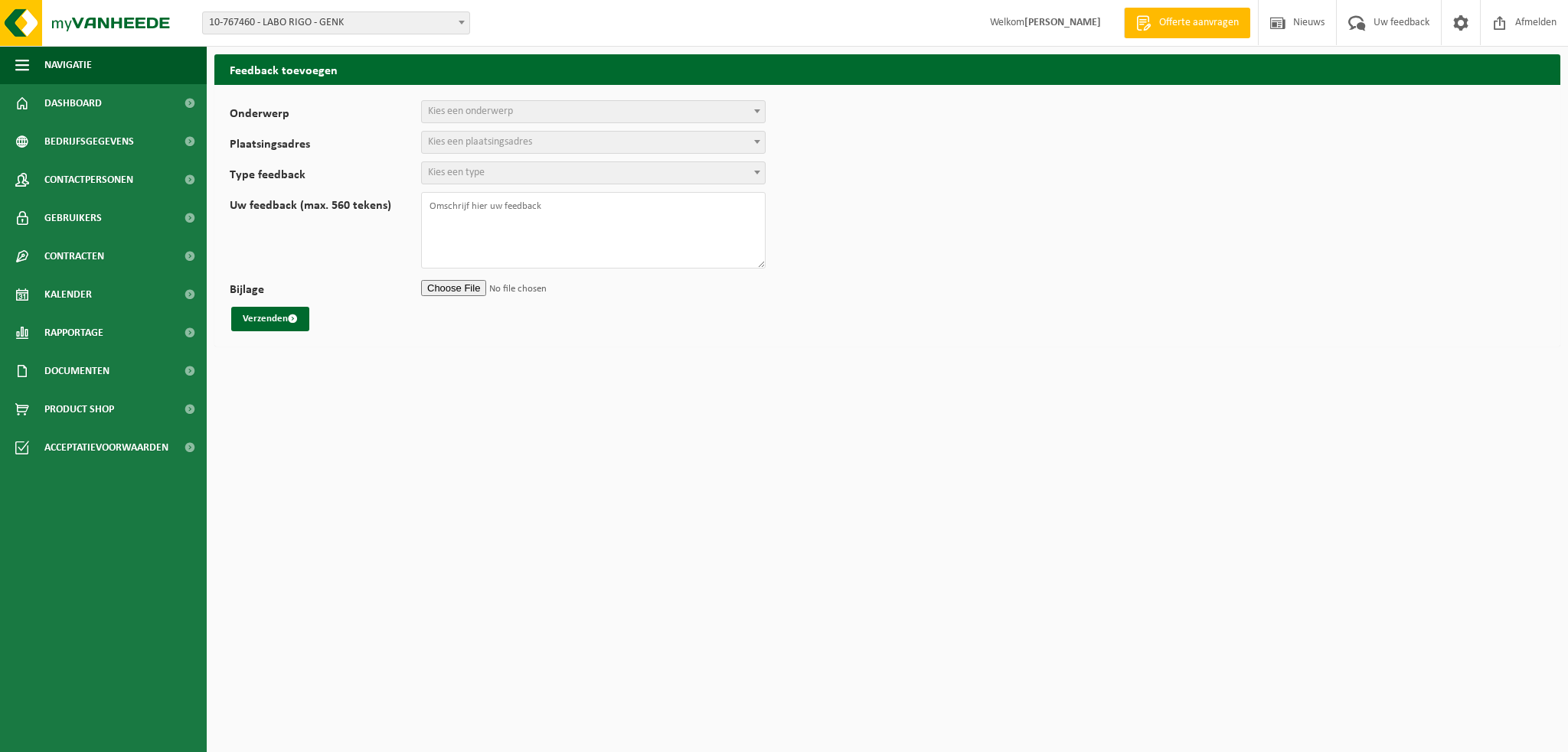
select select
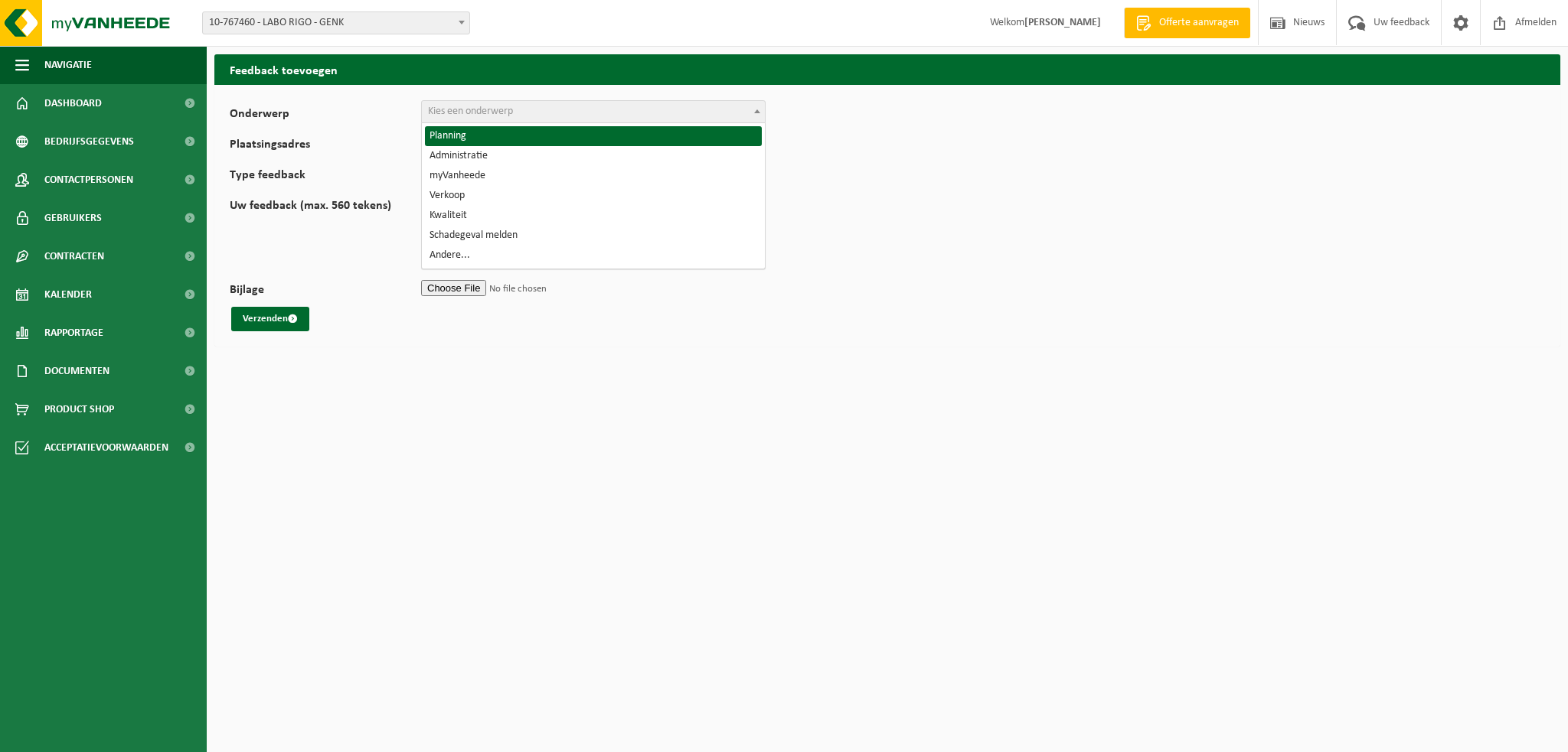
click at [452, 110] on span "Kies een onderwerp" at bounding box center [471, 112] width 85 height 12
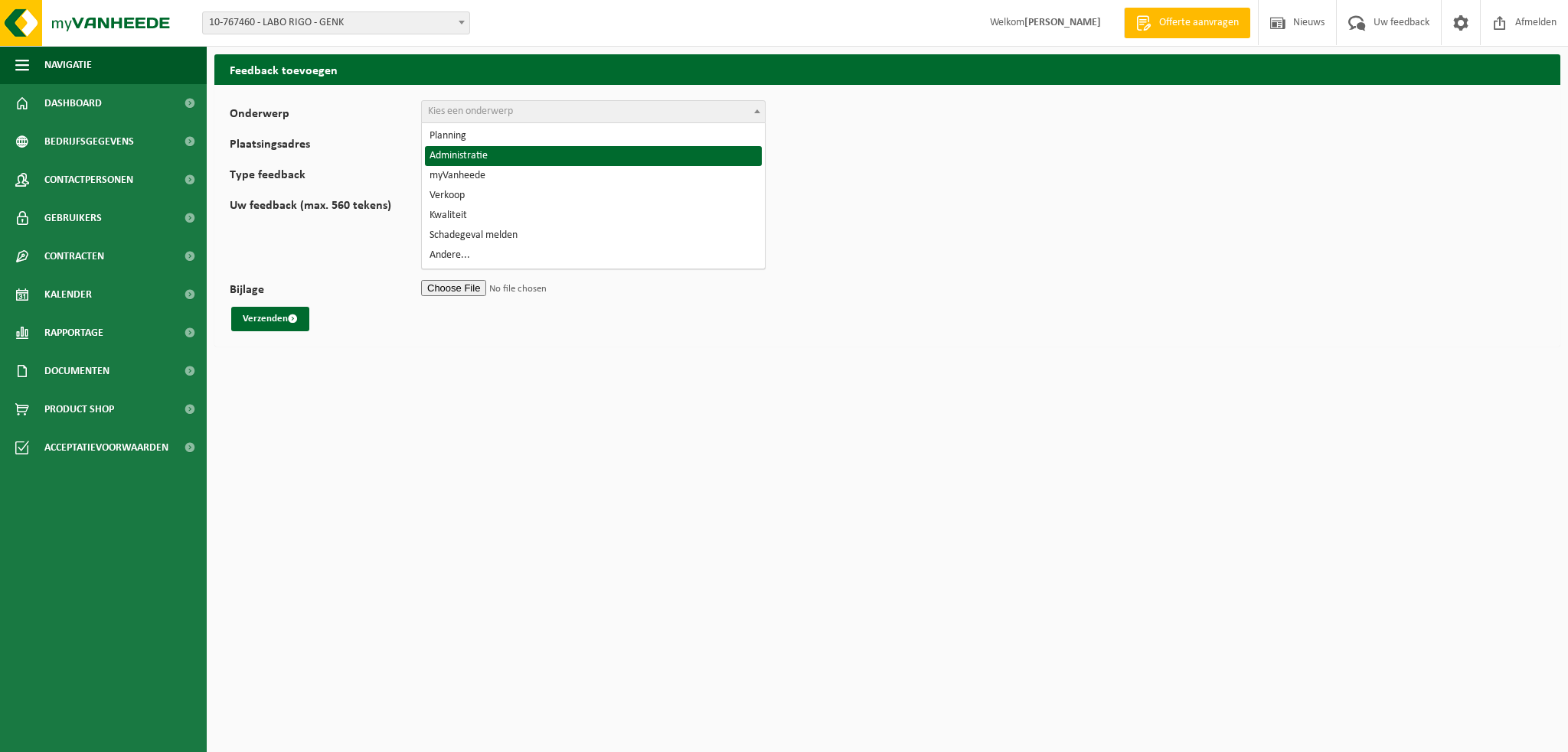
select select "7"
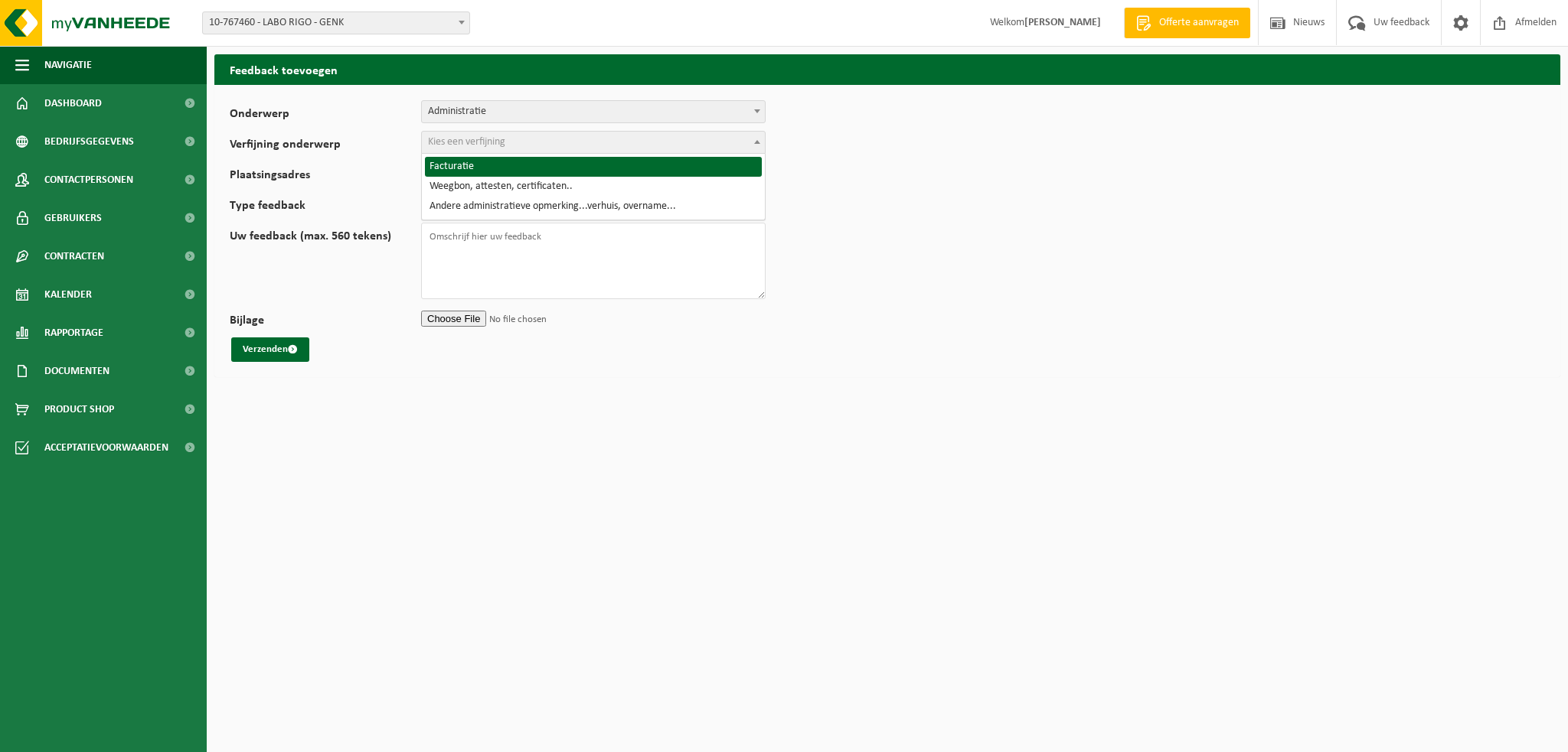
click at [457, 140] on span "Kies een verfijning" at bounding box center [467, 142] width 77 height 12
select select "8"
click at [461, 168] on span "Kies een plaatsingsadres" at bounding box center [480, 173] width 104 height 12
select select "13691"
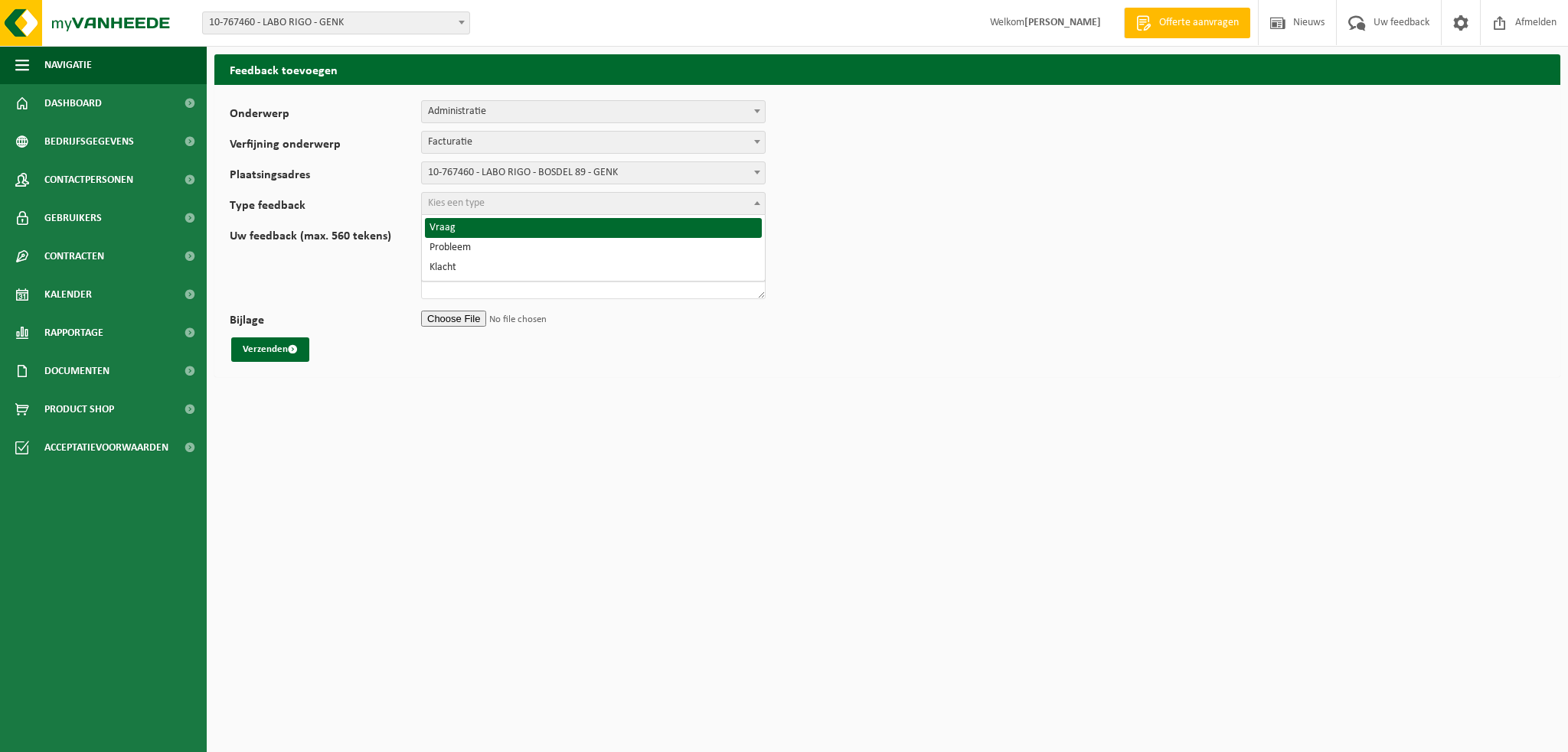
click at [446, 207] on span "Kies een type" at bounding box center [456, 203] width 57 height 12
select select "QUE"
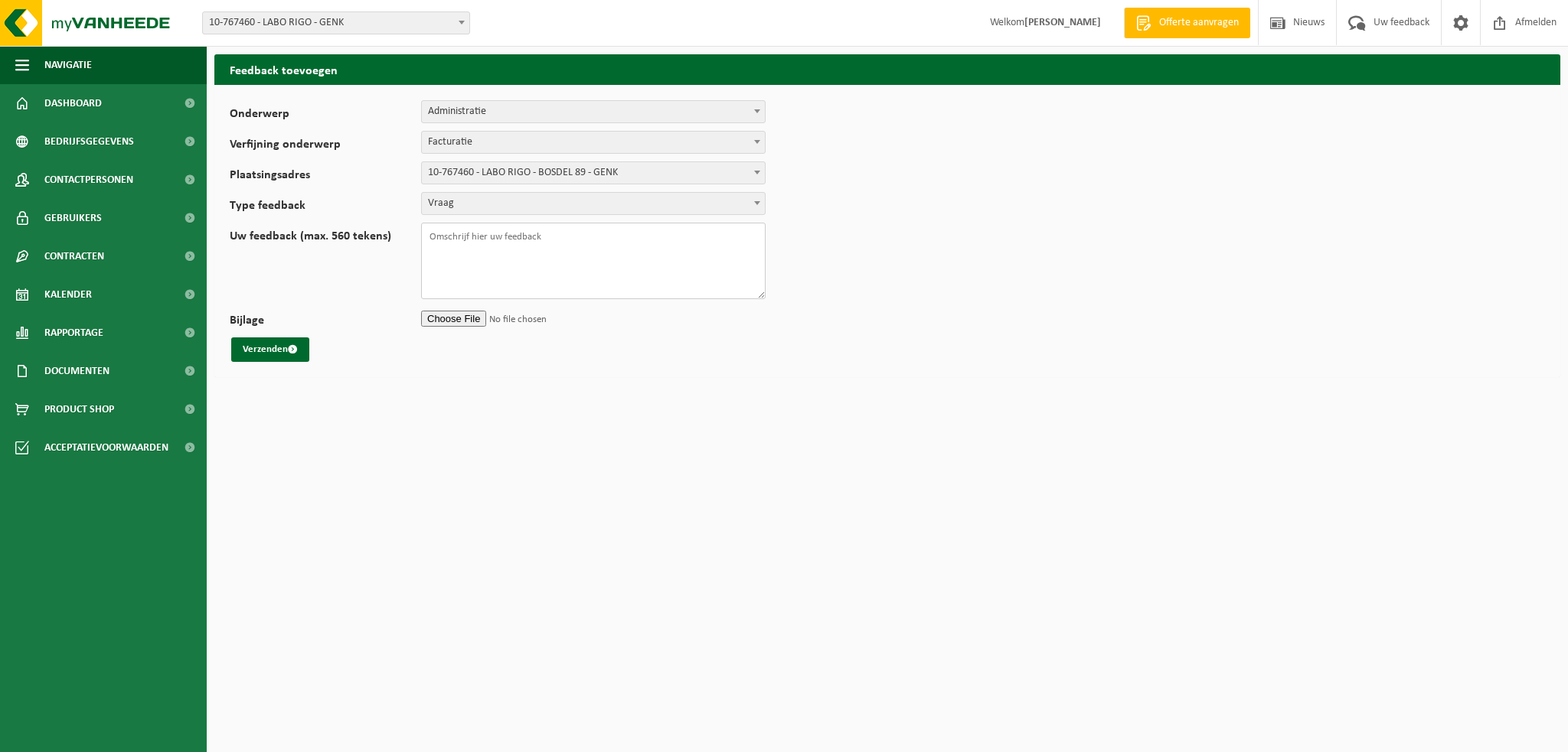
click at [443, 242] on textarea "Uw feedback (max. 560 tekens)" at bounding box center [593, 260] width 344 height 76
paste textarea "Beste, [PERSON_NAME] ontvangt de facturen voor Labo [PERSON_NAME], maar zij gaa…"
click at [456, 236] on textarea "Beste, [PERSON_NAME] ontvangt de facturen voor Labo [PERSON_NAME], maar zij gaa…" at bounding box center [593, 260] width 344 height 76
click at [744, 235] on textarea "Beste, blijkbaar worden er facturen naar verschillende mailadressen verstuurd. …" at bounding box center [593, 260] width 344 height 76
click at [749, 236] on textarea "Beste, blijkbaar worden er facturen naar verschillende mailadressen verstuurd. …" at bounding box center [593, 260] width 344 height 76
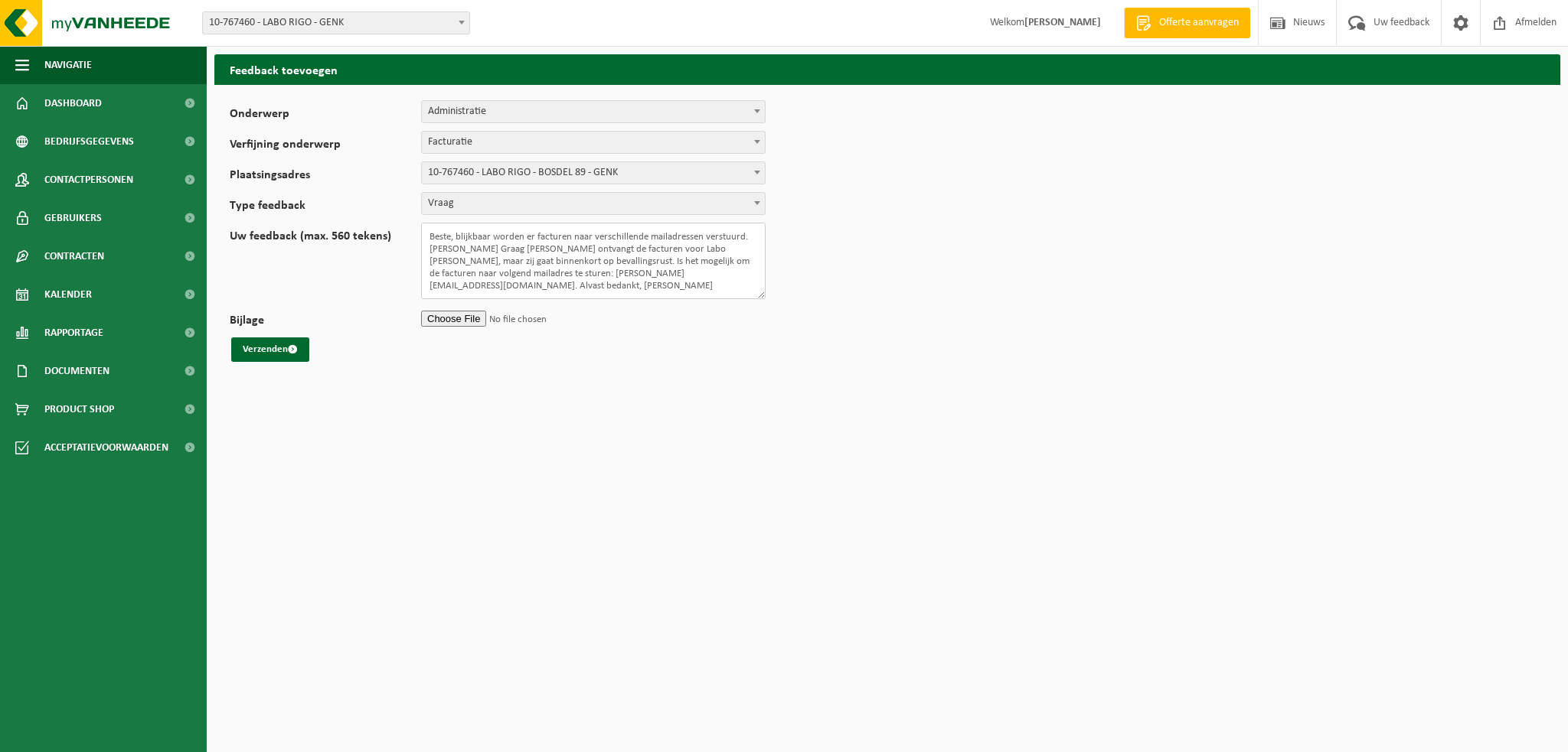
click at [750, 236] on textarea "Beste, blijkbaar worden er facturen naar verschillende mailadressen verstuurd. …" at bounding box center [593, 260] width 344 height 76
click at [524, 251] on textarea "Beste, blijkbaar worden er facturen naar verschillende mailadressen verstuurd. …" at bounding box center [593, 260] width 344 height 76
drag, startPoint x: 505, startPoint y: 274, endPoint x: 552, endPoint y: 274, distance: 47.0
click at [506, 274] on textarea "Beste, blijkbaar worden er facturen naar verschillende mailadressen verstuurd. …" at bounding box center [593, 260] width 344 height 76
click at [658, 272] on textarea "Beste, blijkbaar worden er facturen naar verschillende mailadressen verstuurd. …" at bounding box center [593, 260] width 344 height 76
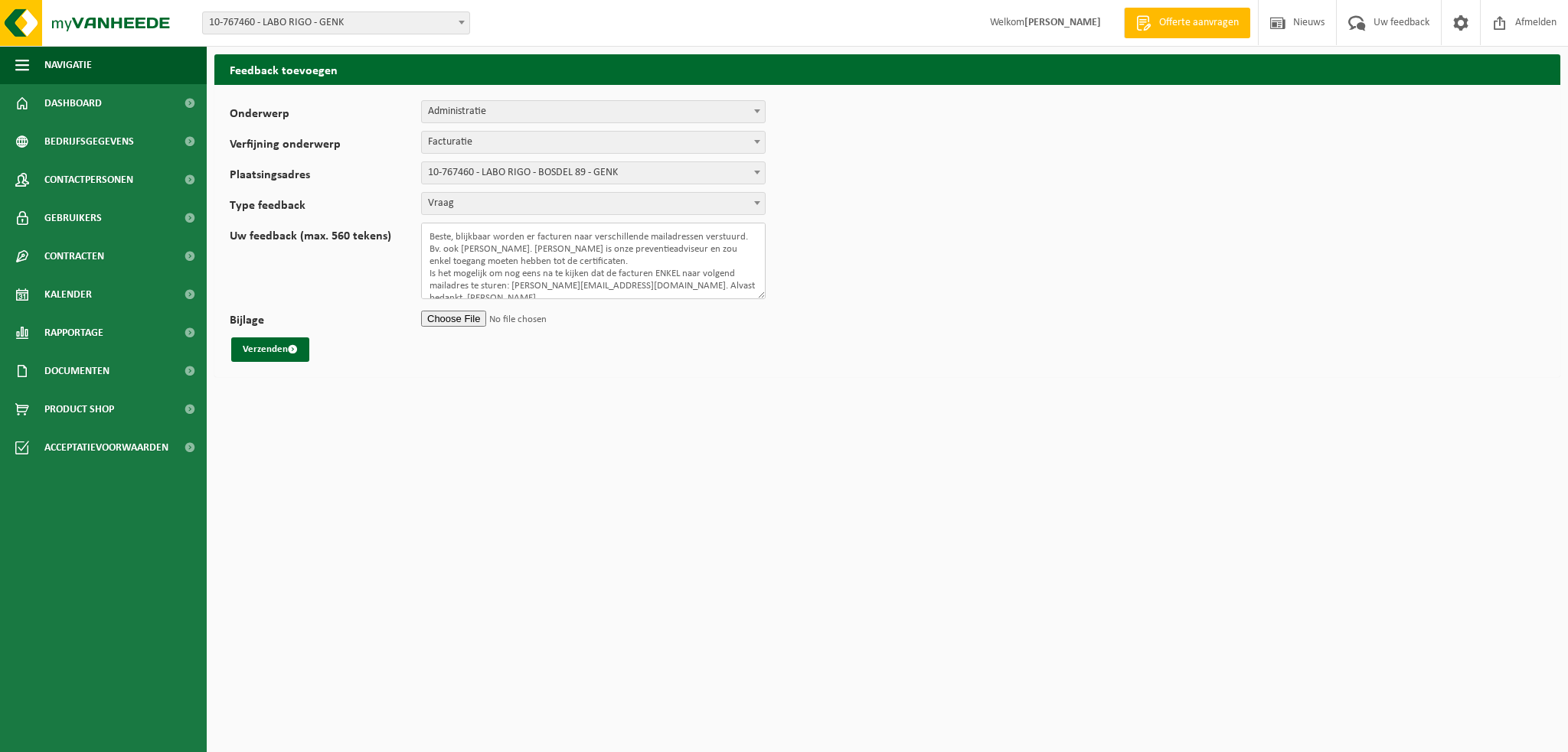
drag, startPoint x: 470, startPoint y: 283, endPoint x: 506, endPoint y: 285, distance: 36.1
click at [506, 285] on textarea "Beste, blijkbaar worden er facturen naar verschillende mailadressen verstuurd. …" at bounding box center [593, 260] width 344 height 76
click at [656, 283] on textarea "Beste, blijkbaar worden er facturen naar verschillende mailadressen verstuurd. …" at bounding box center [593, 260] width 344 height 76
click at [737, 285] on textarea "Beste, blijkbaar worden er facturen naar verschillende mailadressen verstuurd. …" at bounding box center [593, 260] width 344 height 76
click at [490, 284] on textarea "Beste, blijkbaar worden er facturen naar verschillende mailadressen verstuurd. …" at bounding box center [593, 260] width 344 height 76
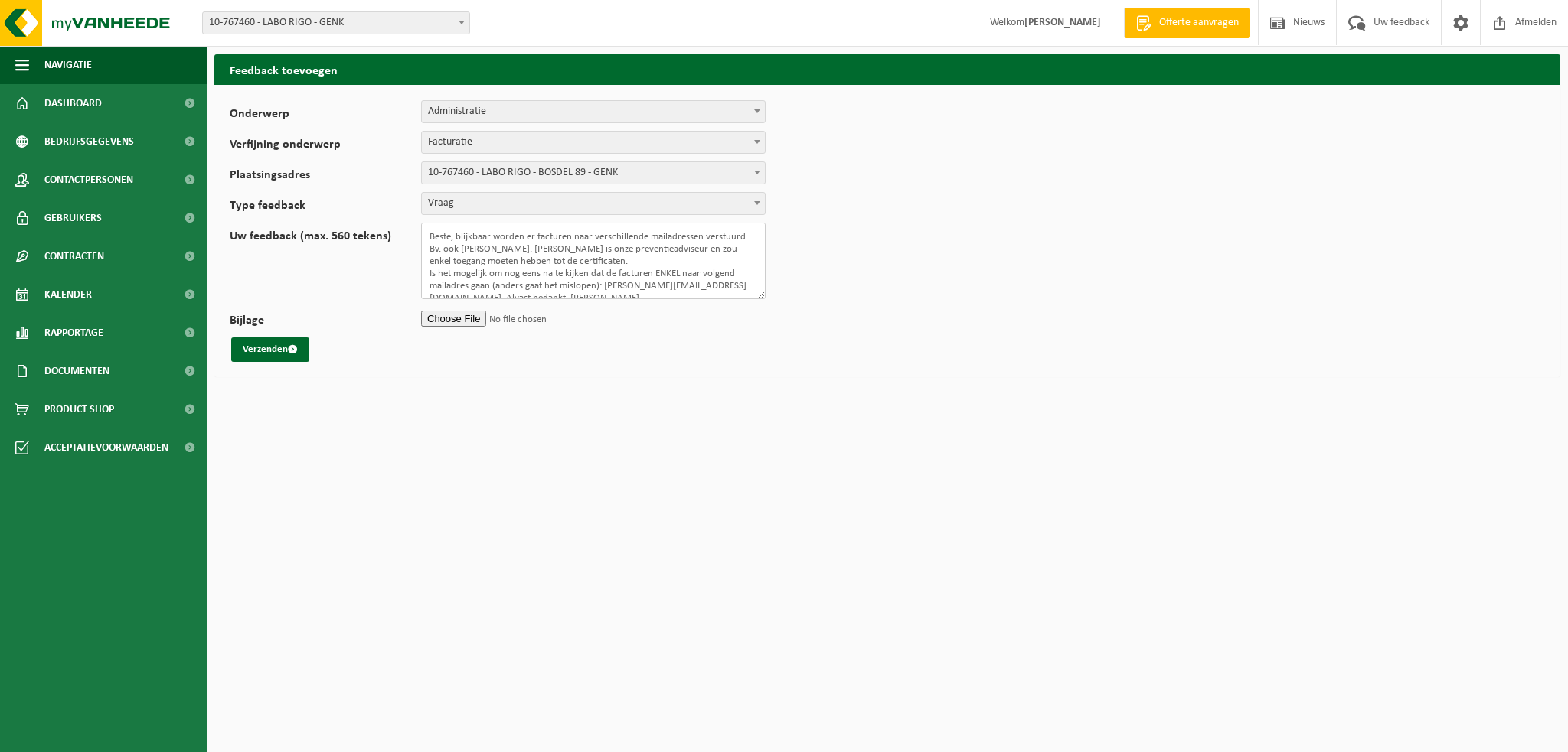
click at [540, 235] on textarea "Beste, blijkbaar worden er facturen naar verschillende mailadressen verstuurd. …" at bounding box center [593, 260] width 344 height 76
click at [516, 247] on textarea "Beste, blijkbaar worden er facturen naar verschillende mailadressen verstuurd. …" at bounding box center [593, 260] width 344 height 76
click at [504, 247] on textarea "Beste, blijkbaar worden er facturen naar verschillende mailadressen verstuurd. …" at bounding box center [593, 260] width 344 height 76
click at [487, 249] on textarea "Beste, blijkbaar worden er facturen naar verschillende mailadressen verstuurd. …" at bounding box center [593, 260] width 344 height 76
drag, startPoint x: 650, startPoint y: 247, endPoint x: 639, endPoint y: 254, distance: 13.0
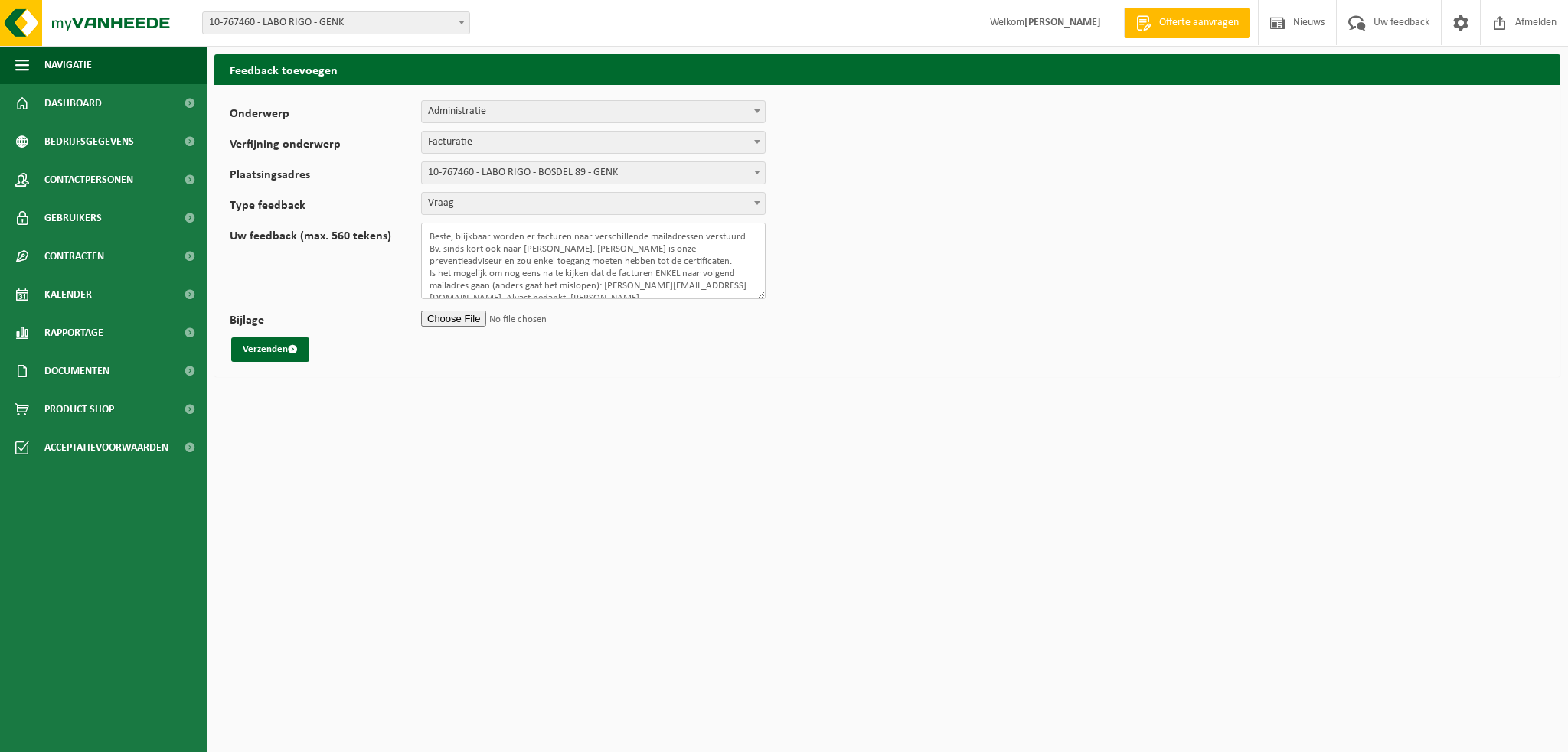
click at [650, 247] on textarea "Beste, blijkbaar worden er facturen naar verschillende mailadressen verstuurd. …" at bounding box center [593, 260] width 344 height 76
click at [635, 261] on textarea "Beste, blijkbaar worden er facturen naar verschillende mailadressen verstuurd. …" at bounding box center [593, 260] width 344 height 76
drag, startPoint x: 539, startPoint y: 268, endPoint x: 570, endPoint y: 273, distance: 31.4
click at [540, 268] on textarea "Beste, blijkbaar worden er facturen naar verschillende mailadressen verstuurd. …" at bounding box center [593, 260] width 344 height 76
click at [608, 286] on textarea "Beste, blijkbaar worden er facturen naar verschillende mailadressen verstuurd. …" at bounding box center [593, 260] width 344 height 76
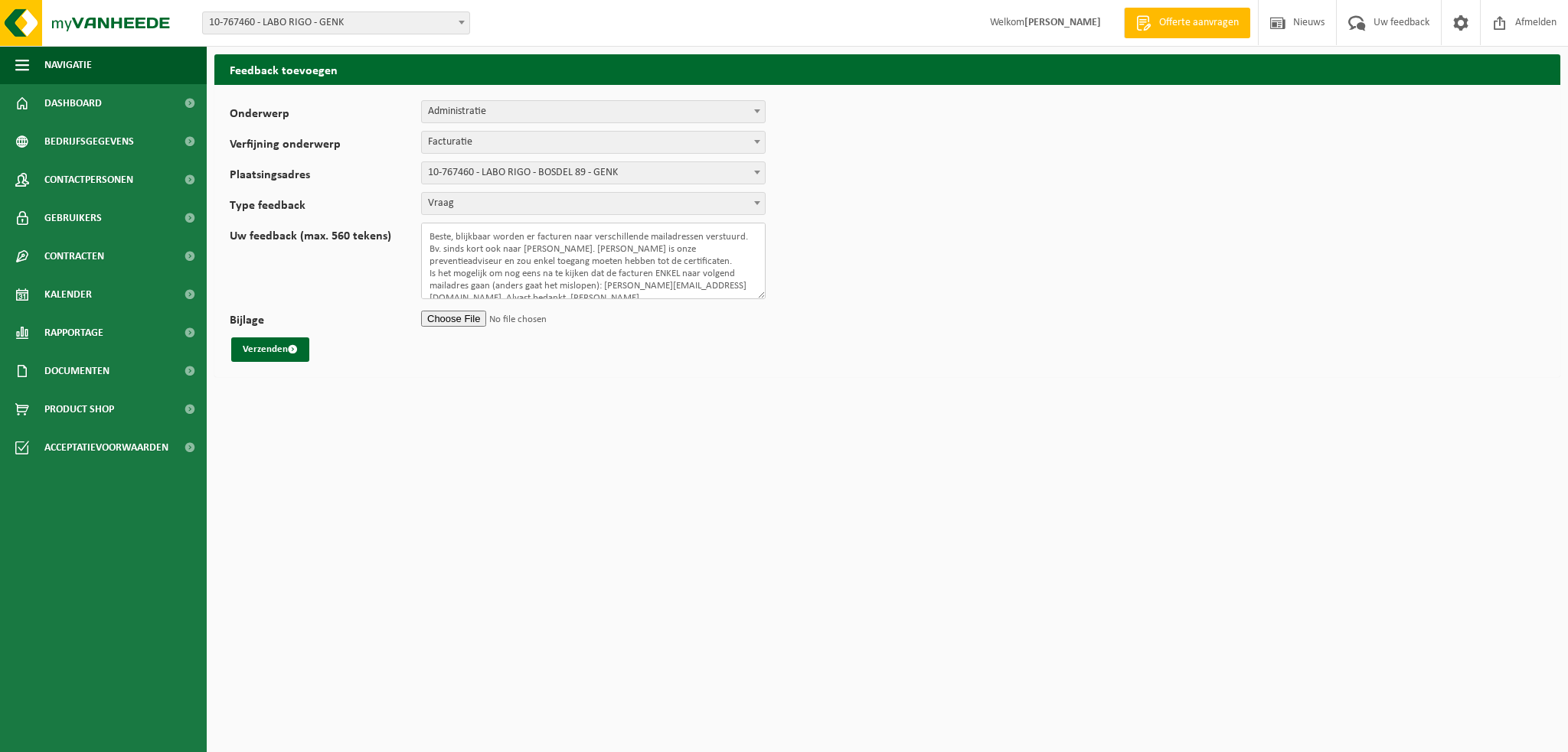
click at [680, 249] on textarea "Beste, blijkbaar worden er facturen naar verschillende mailadressen verstuurd. …" at bounding box center [593, 260] width 344 height 76
click at [700, 280] on textarea "Beste, blijkbaar worden er facturen naar verschillende mailadressen verstuurd. …" at bounding box center [593, 260] width 344 height 76
click at [581, 278] on textarea "Beste, blijkbaar worden er facturen naar verschillende mailadressen verstuurd. …" at bounding box center [593, 260] width 344 height 76
click at [470, 282] on textarea "Beste, blijkbaar worden er facturen naar verschillende mailadressen verstuurd. …" at bounding box center [593, 260] width 344 height 76
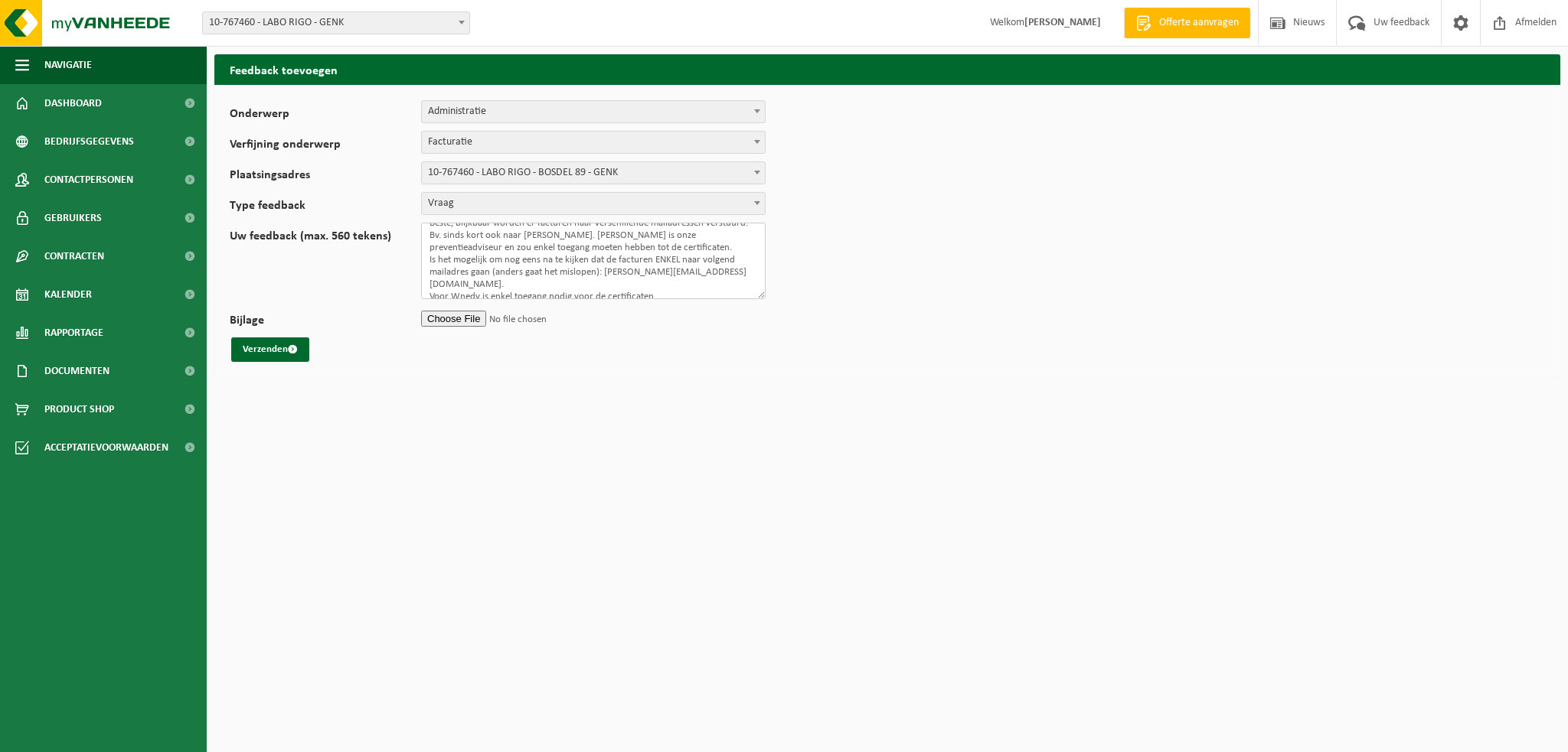
click at [470, 282] on textarea "Beste, blijkbaar worden er facturen naar verschillende mailadressen verstuurd. …" at bounding box center [593, 260] width 344 height 76
type textarea "Beste, blijkbaar worden er facturen naar verschillende mailadressen verstuurd. …"
click at [272, 353] on button "Verzenden" at bounding box center [270, 349] width 78 height 24
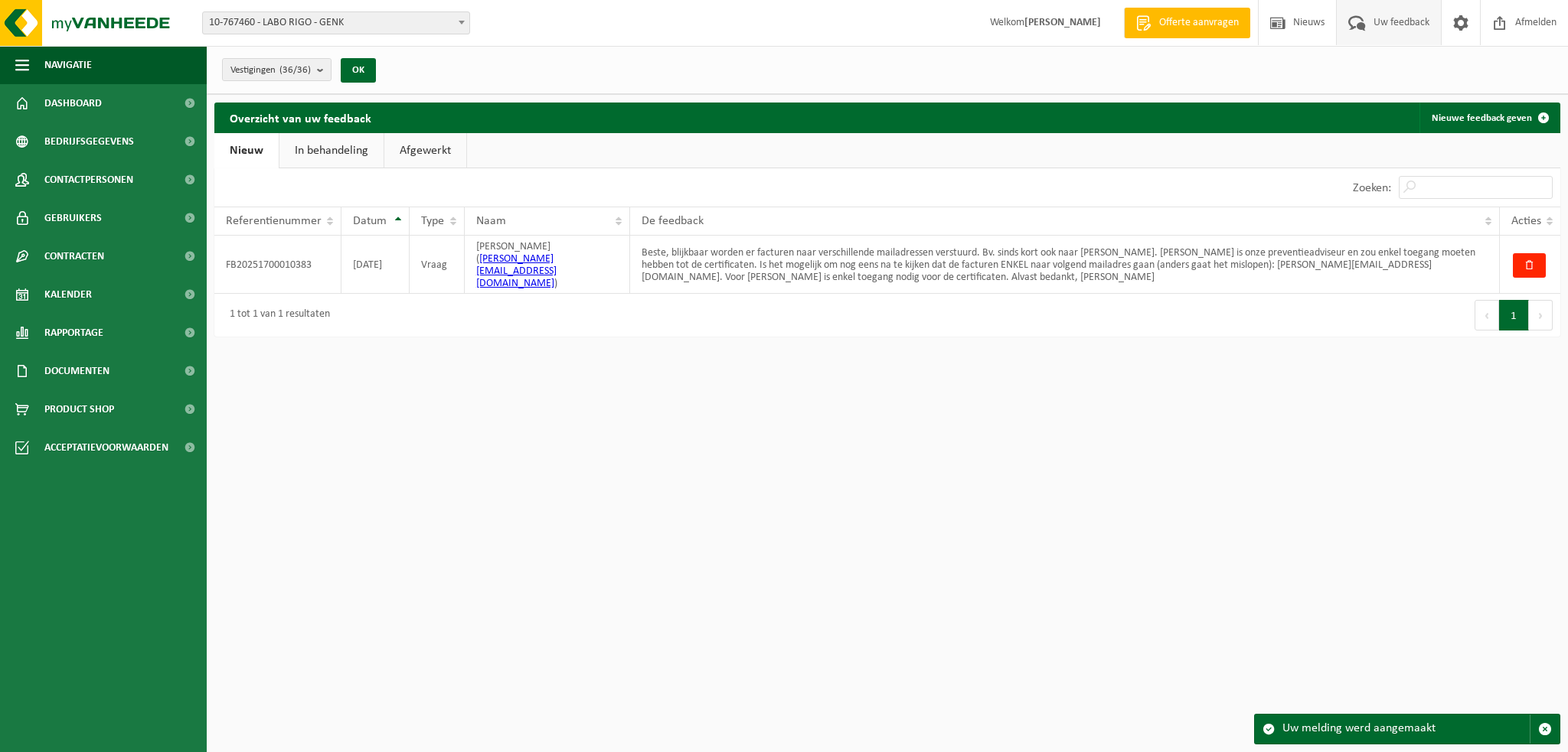
click at [389, 498] on html "Vestiging: 10-767460 - LABO RIGO - GENK 10-927924 - BGC ALTHEA - GENK 10-927920…" at bounding box center [784, 376] width 1568 height 752
click at [362, 68] on button "OK" at bounding box center [358, 69] width 36 height 24
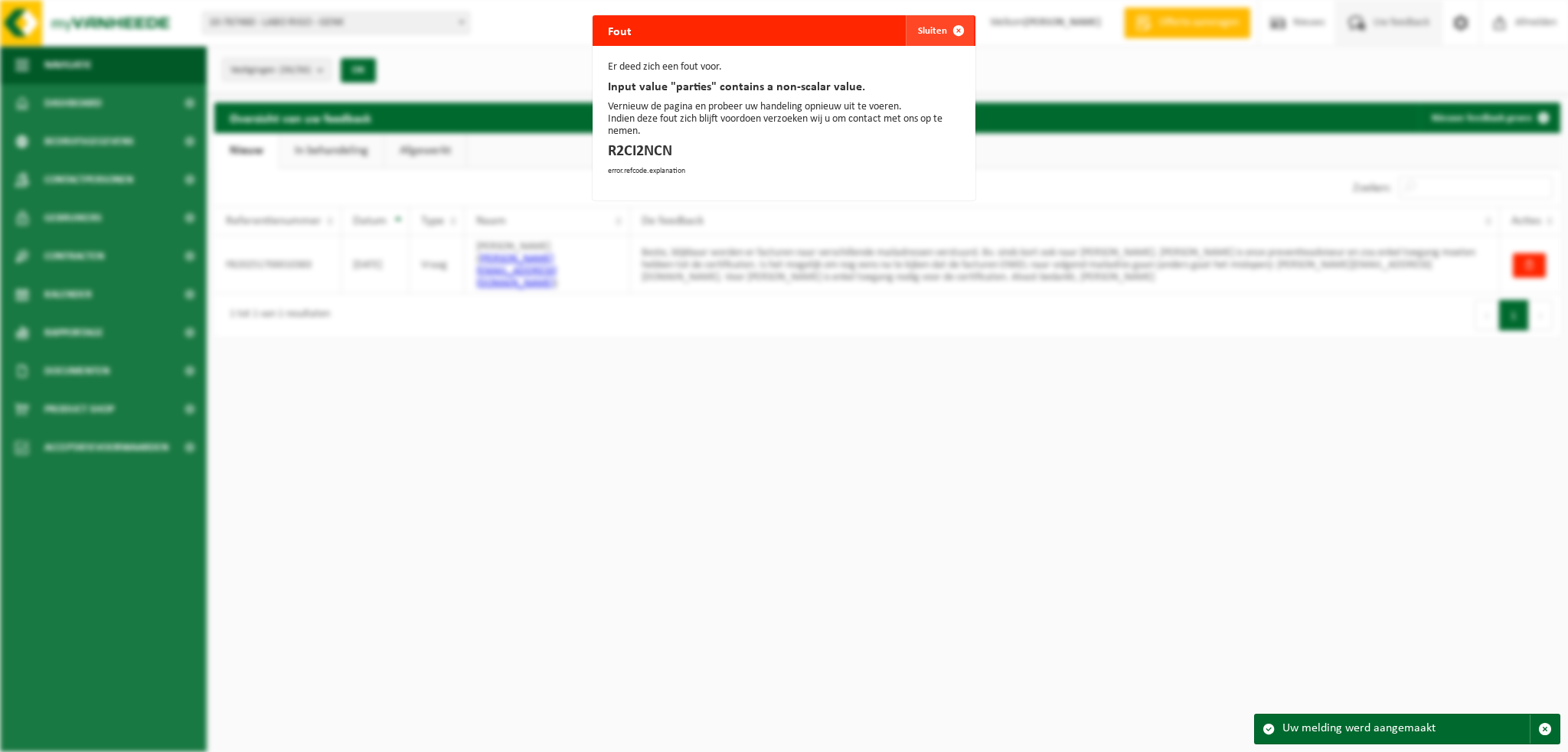
click at [953, 24] on span "button" at bounding box center [959, 31] width 31 height 31
